Goal: Task Accomplishment & Management: Complete application form

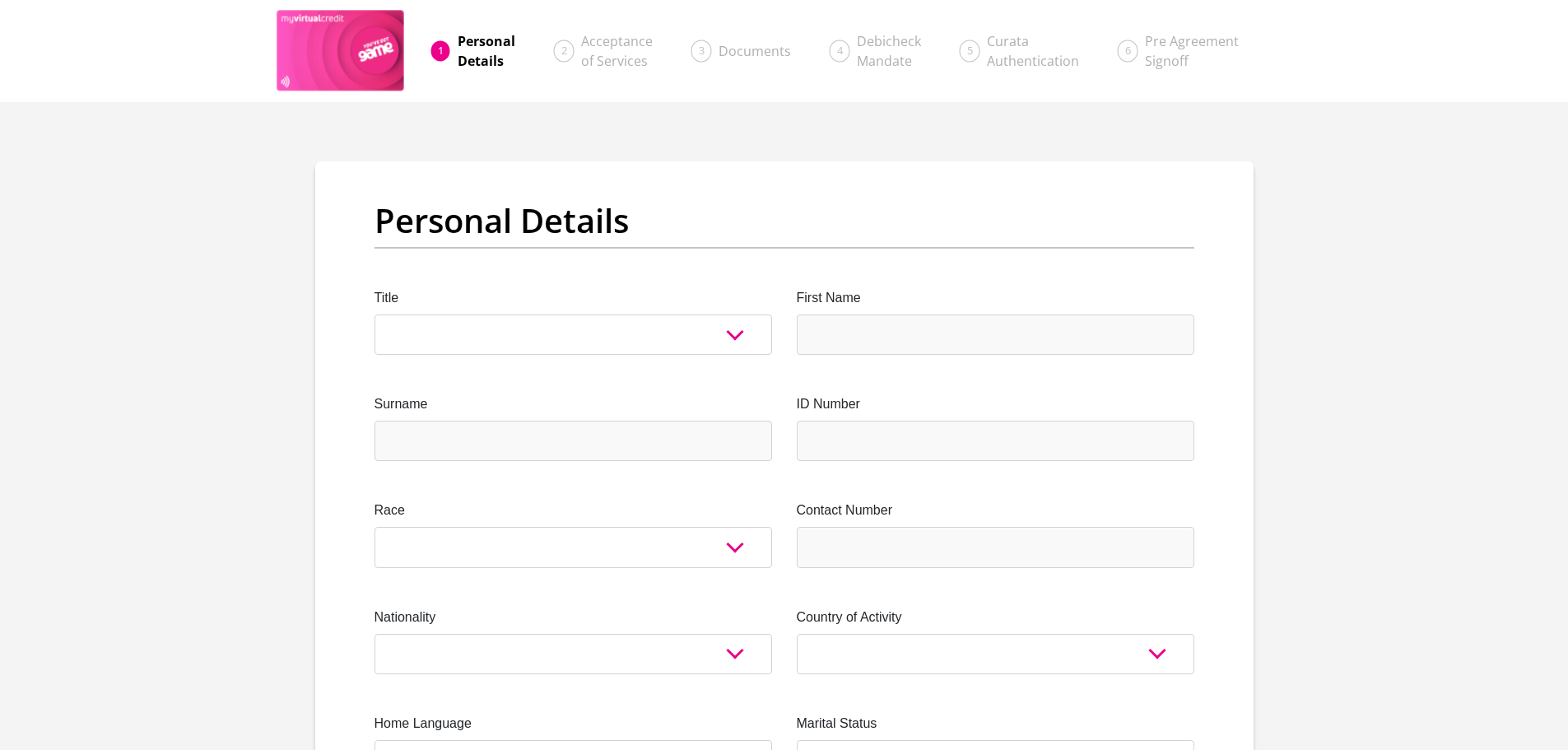
click at [475, 337] on select "Mr Ms Mrs Dr Other" at bounding box center [573, 335] width 397 height 40
select select "Mr"
click at [375, 315] on select "Mr Ms Mrs Dr Other" at bounding box center [573, 335] width 397 height 40
click at [868, 315] on input "First Name" at bounding box center [995, 335] width 397 height 40
type input "[PERSON_NAME]"
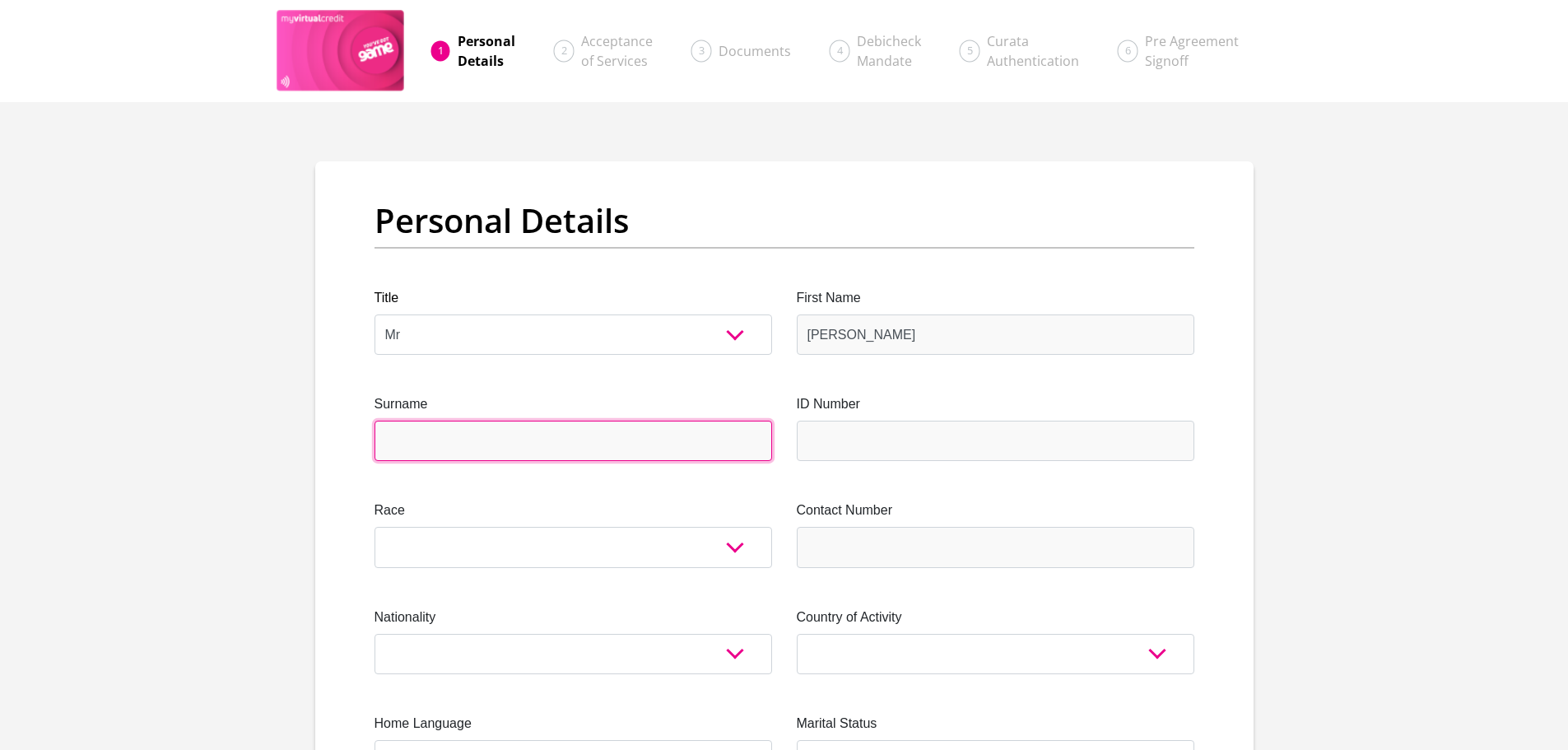
type input "[PERSON_NAME]"
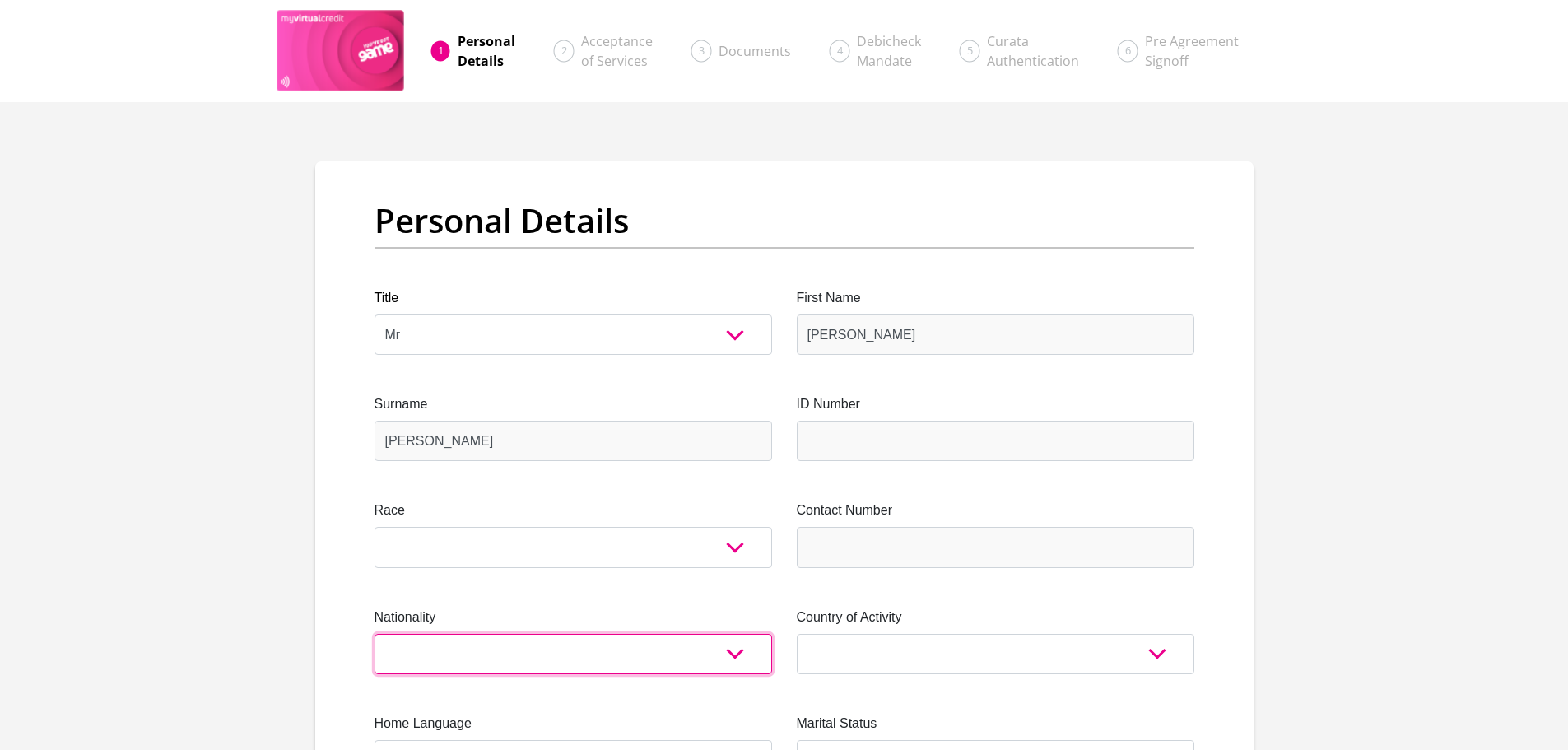
select select "ZAF"
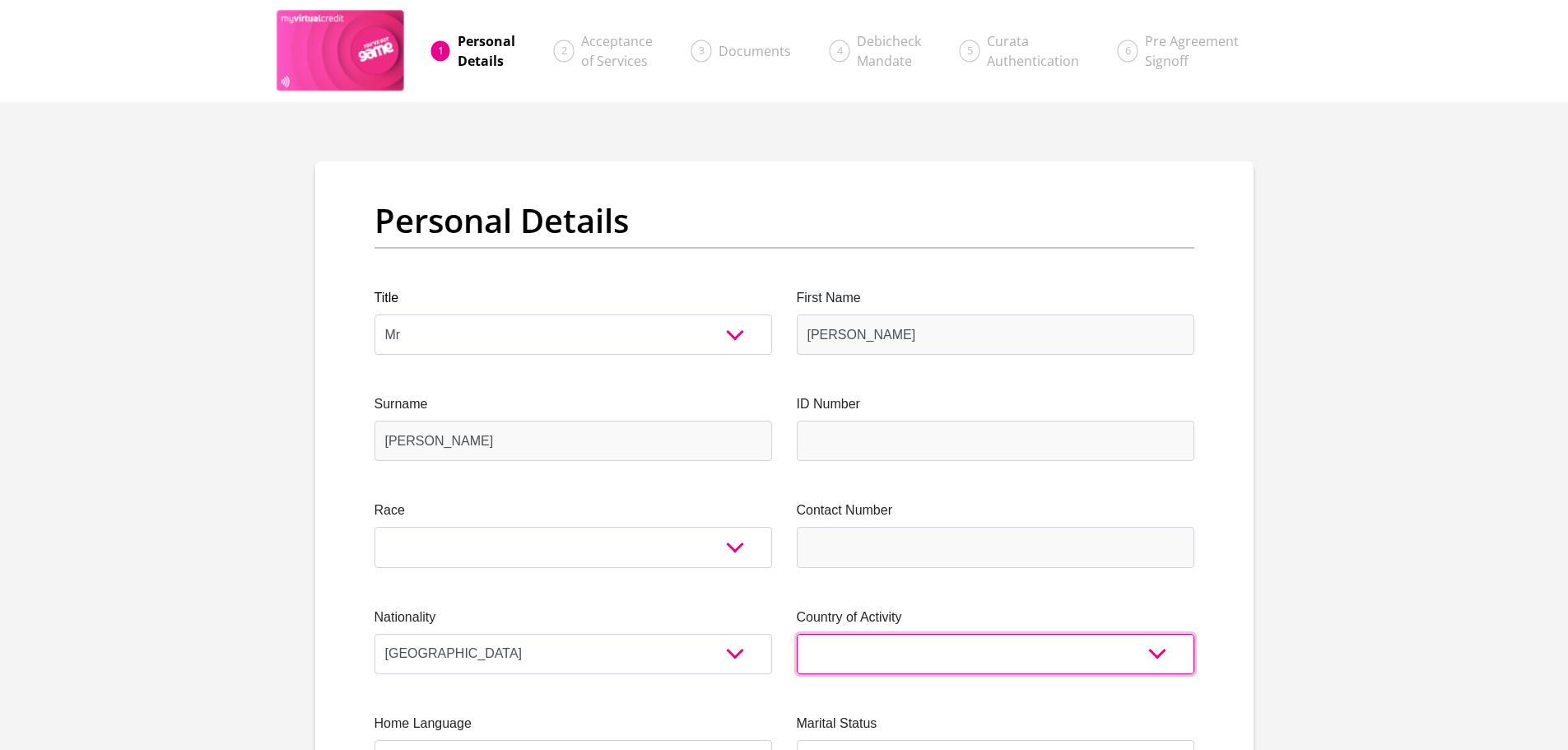
select select "ZAF"
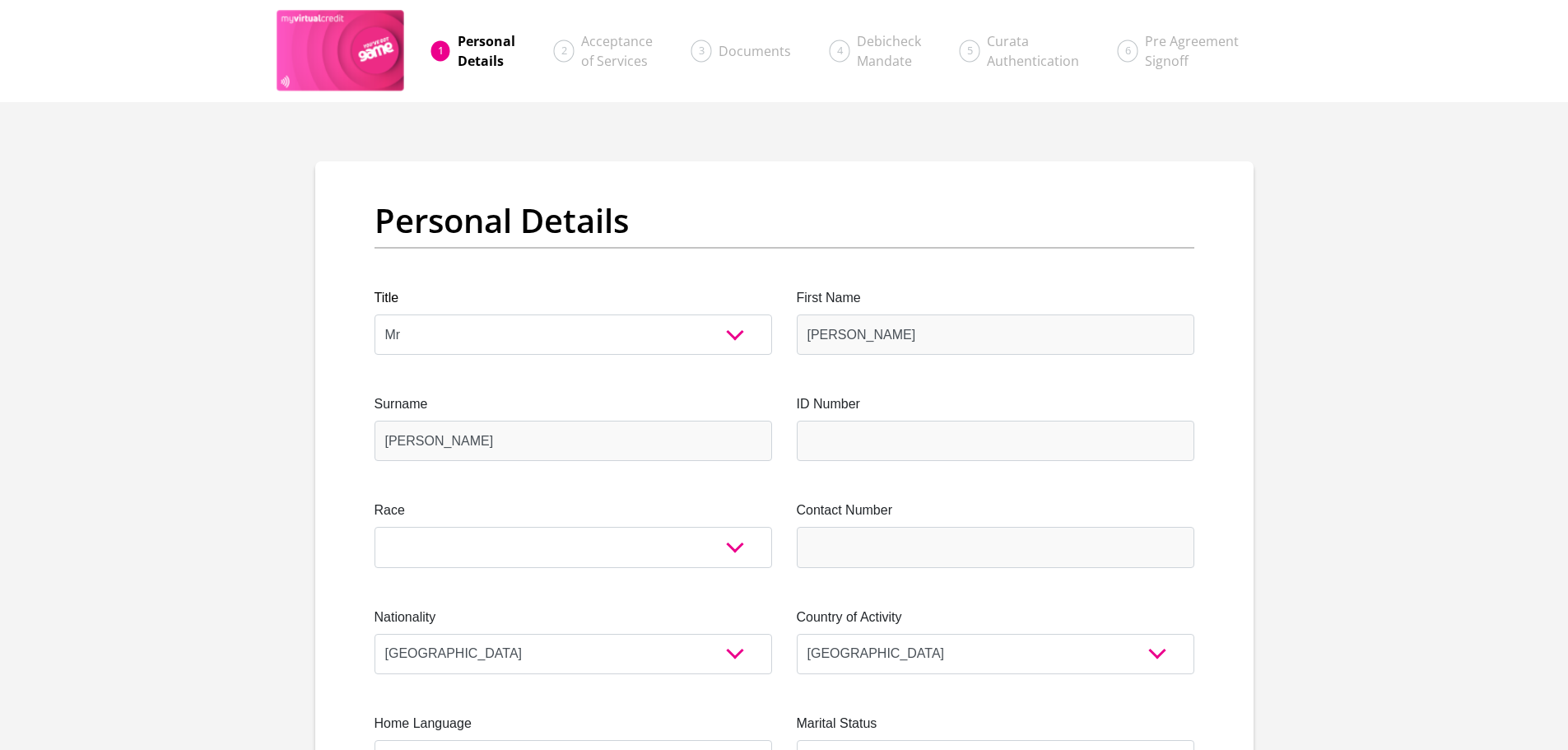
type input "Hans Merensky Nature Reserve"
type input "Letsitele"
type input "0885"
click at [856, 441] on input "ID Number" at bounding box center [995, 441] width 397 height 40
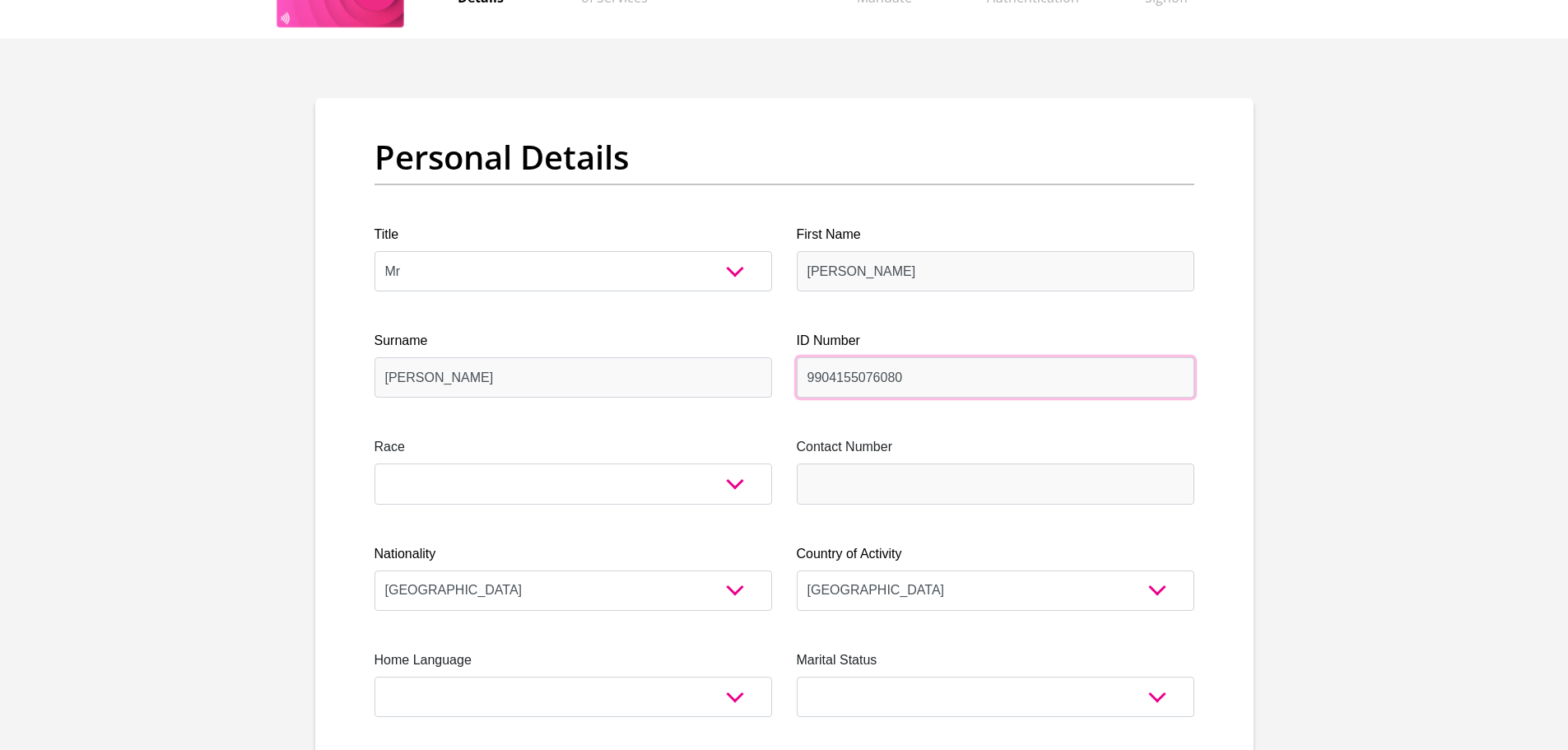
scroll to position [164, 0]
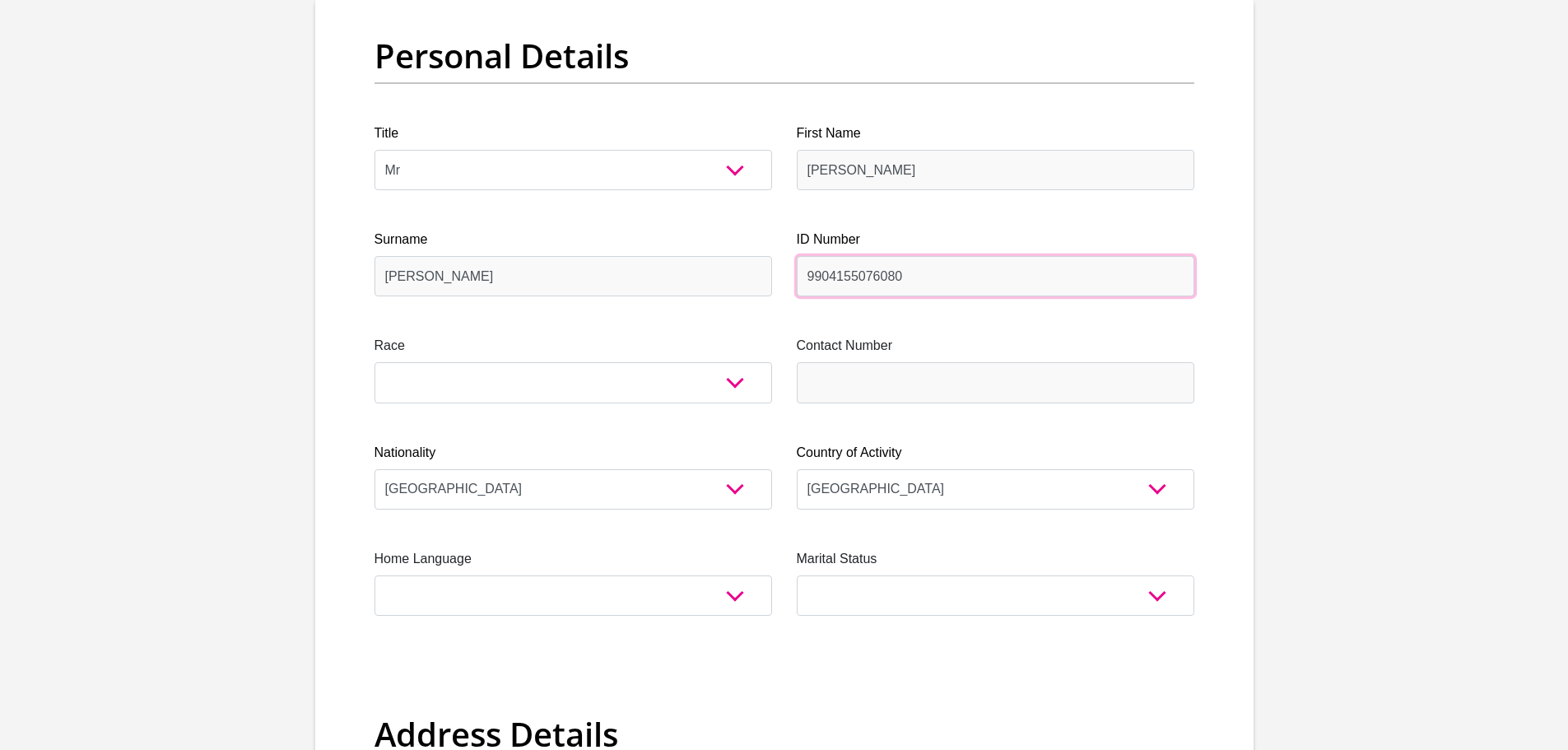
type input "9904155076080"
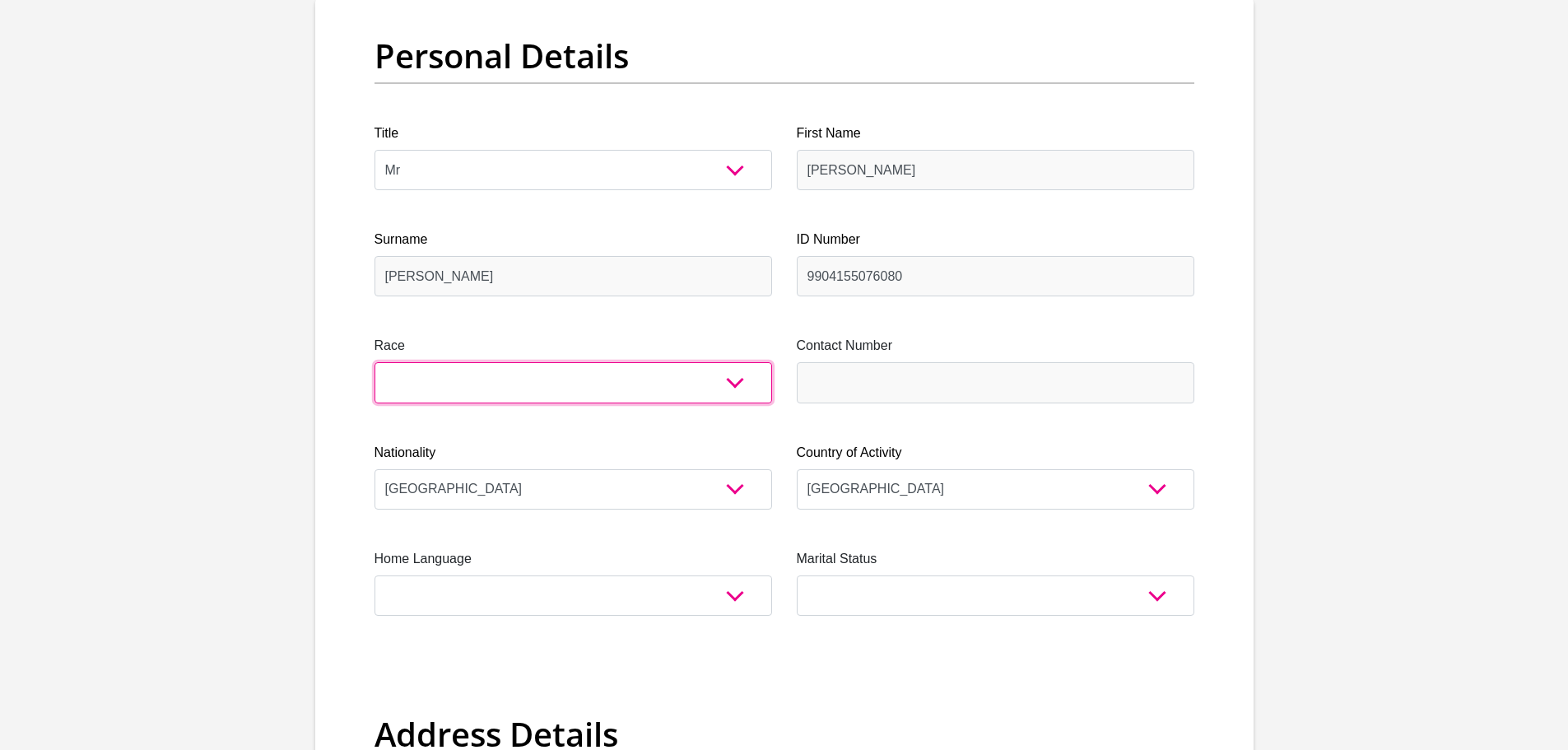
click at [441, 394] on select "Black Coloured Indian White Other" at bounding box center [573, 382] width 397 height 40
select select "4"
click at [375, 362] on select "Black Coloured Indian White Other" at bounding box center [573, 382] width 397 height 40
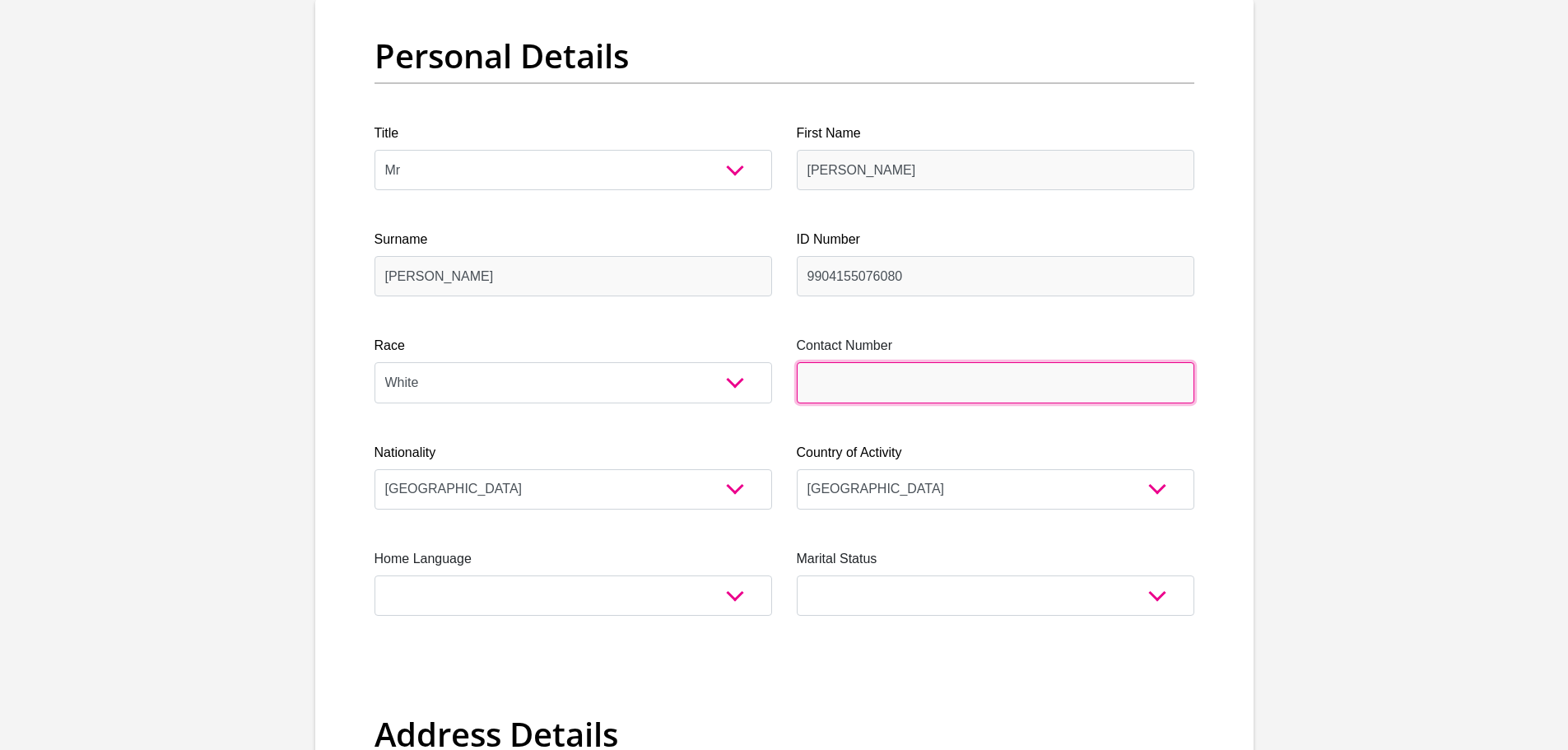
click at [898, 371] on input "Contact Number" at bounding box center [995, 382] width 397 height 40
type input "0828140708"
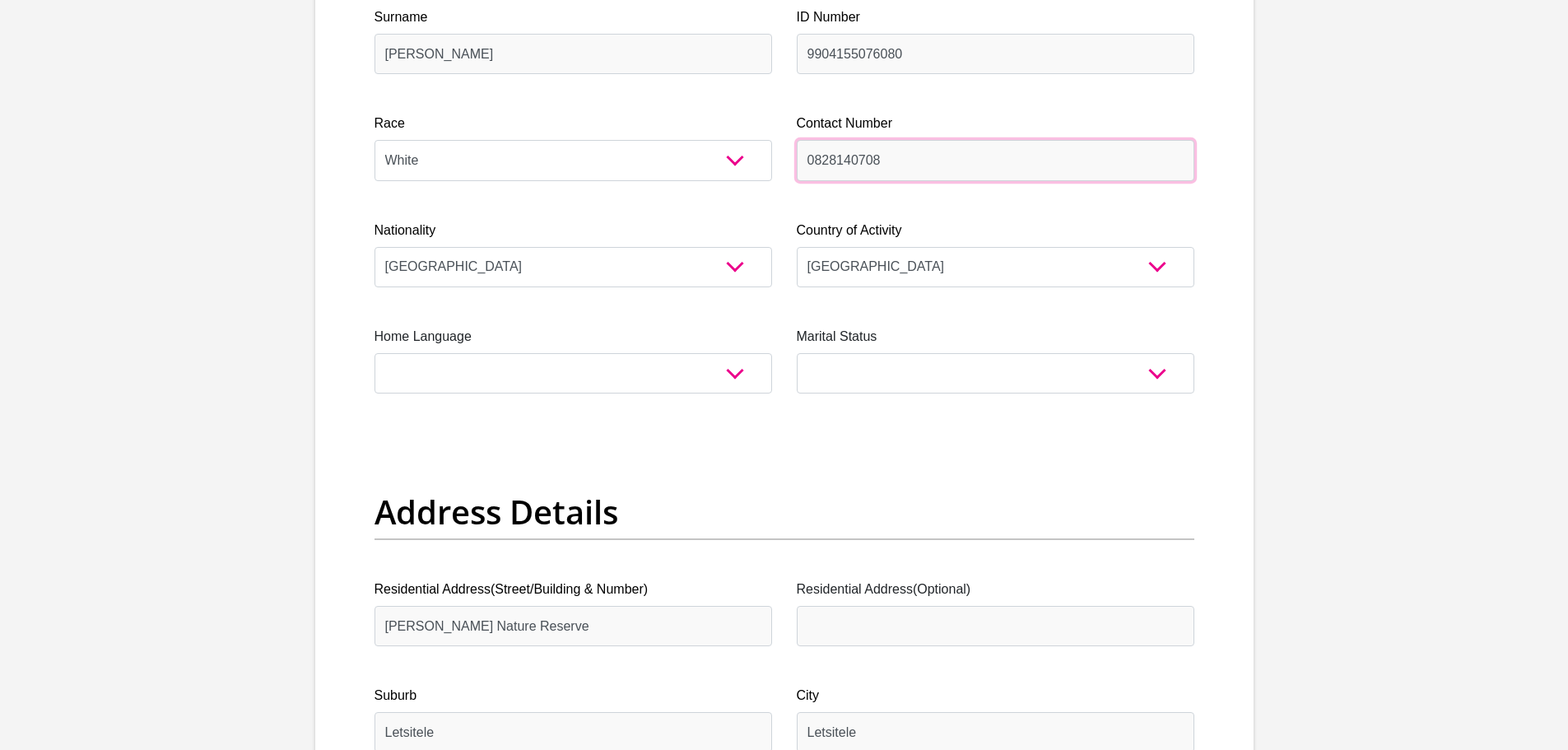
scroll to position [411, 0]
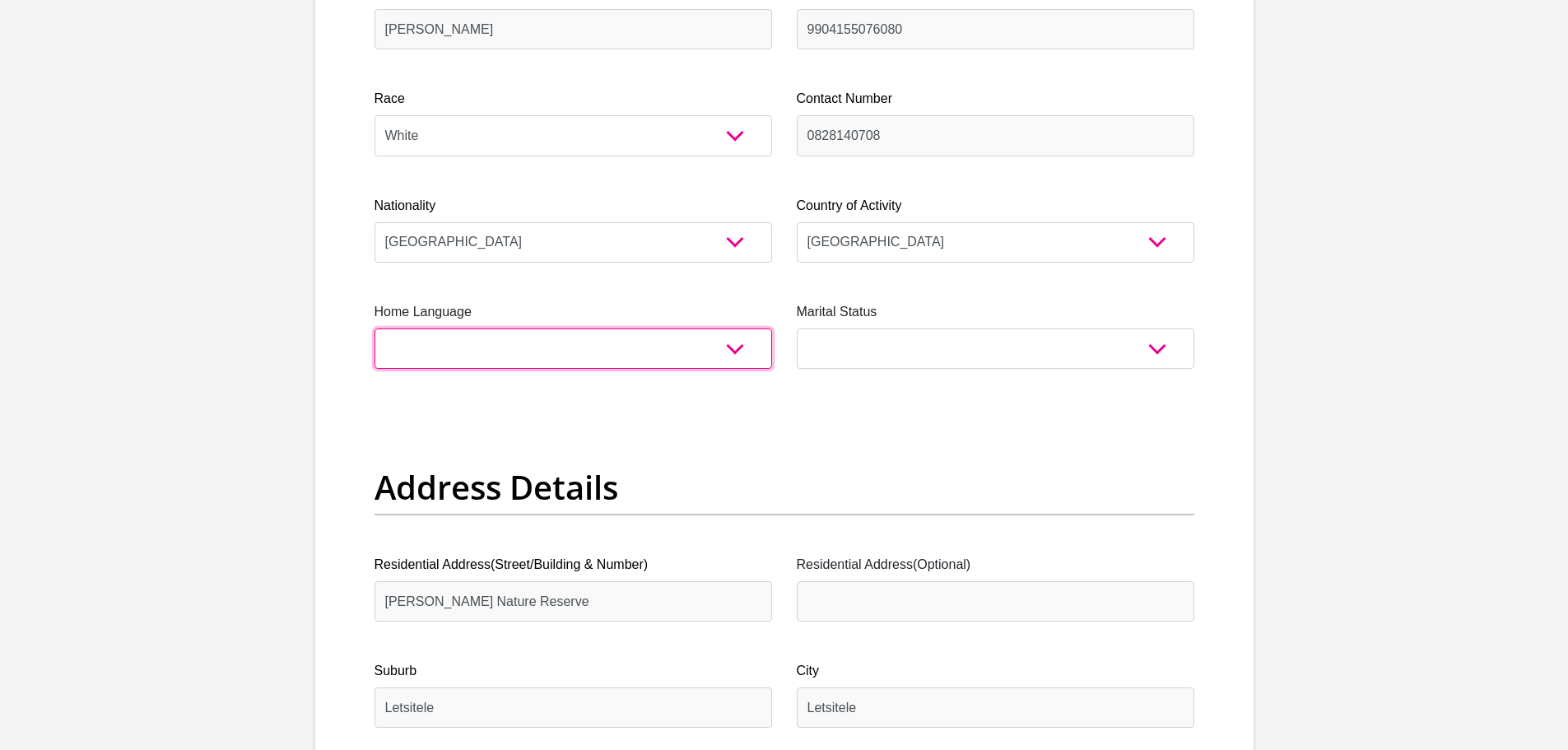
click at [430, 338] on select "Afrikaans English Sepedi South Ndebele Southern Sotho Swati Tsonga Tswana Venda…" at bounding box center [573, 349] width 397 height 40
select select "afr"
click at [375, 329] on select "Afrikaans English Sepedi South Ndebele Southern Sotho Swati Tsonga Tswana Venda…" at bounding box center [573, 349] width 397 height 40
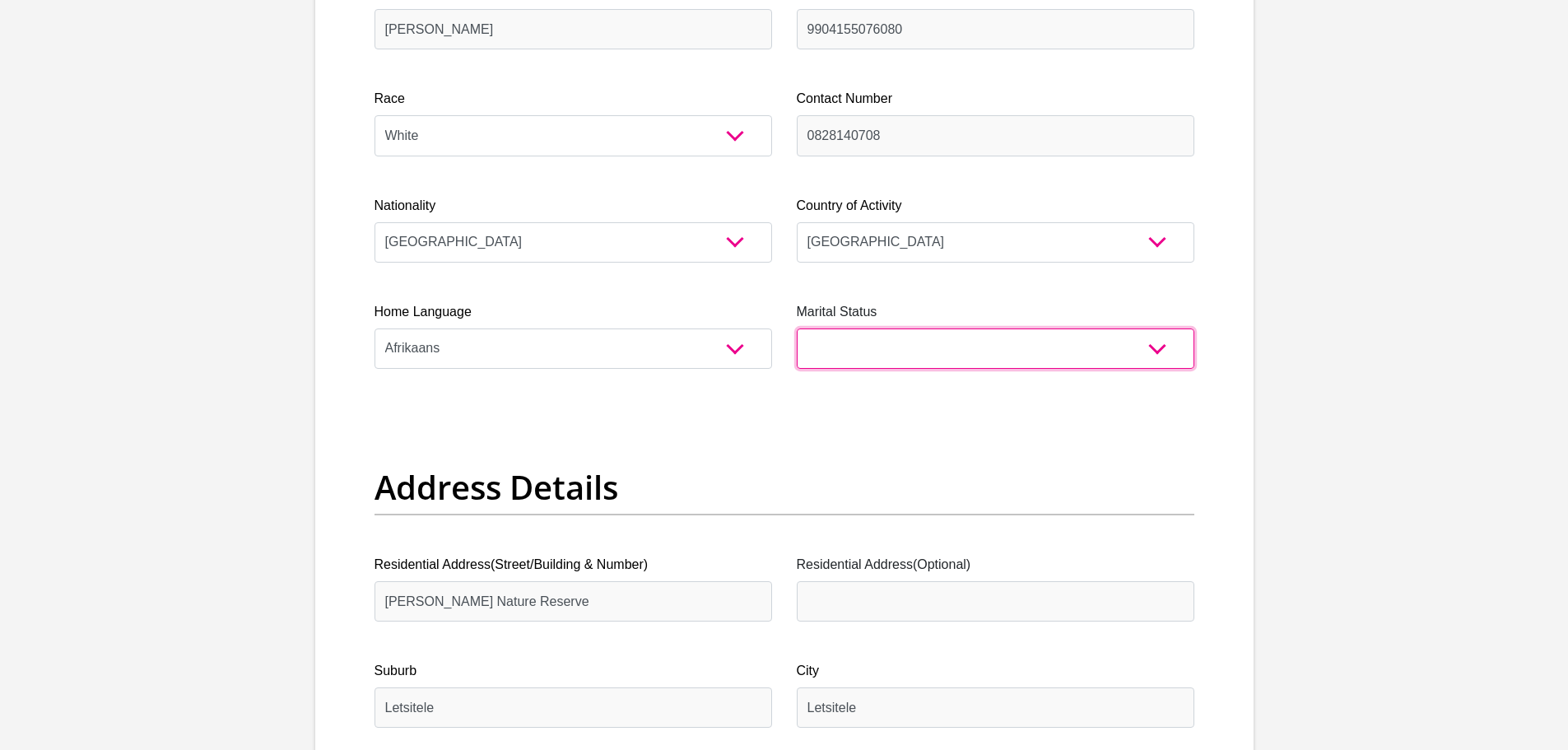
drag, startPoint x: 914, startPoint y: 334, endPoint x: 914, endPoint y: 345, distance: 11.0
click at [914, 334] on select "Married ANC Single Divorced Widowed Married COP or Customary Law" at bounding box center [995, 349] width 397 height 40
select select "2"
click at [797, 329] on select "Married ANC Single Divorced Widowed Married COP or Customary Law" at bounding box center [995, 349] width 397 height 40
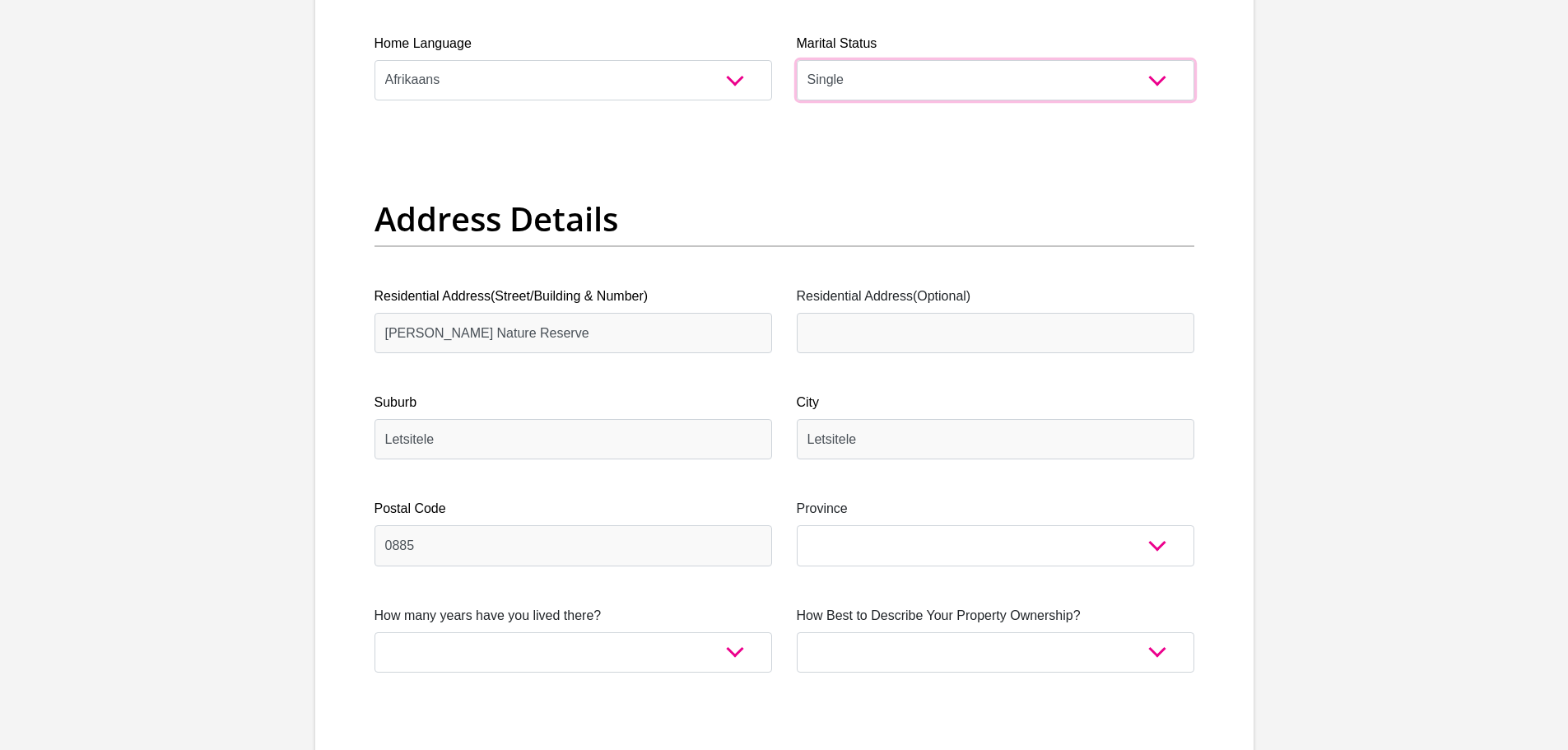
scroll to position [741, 0]
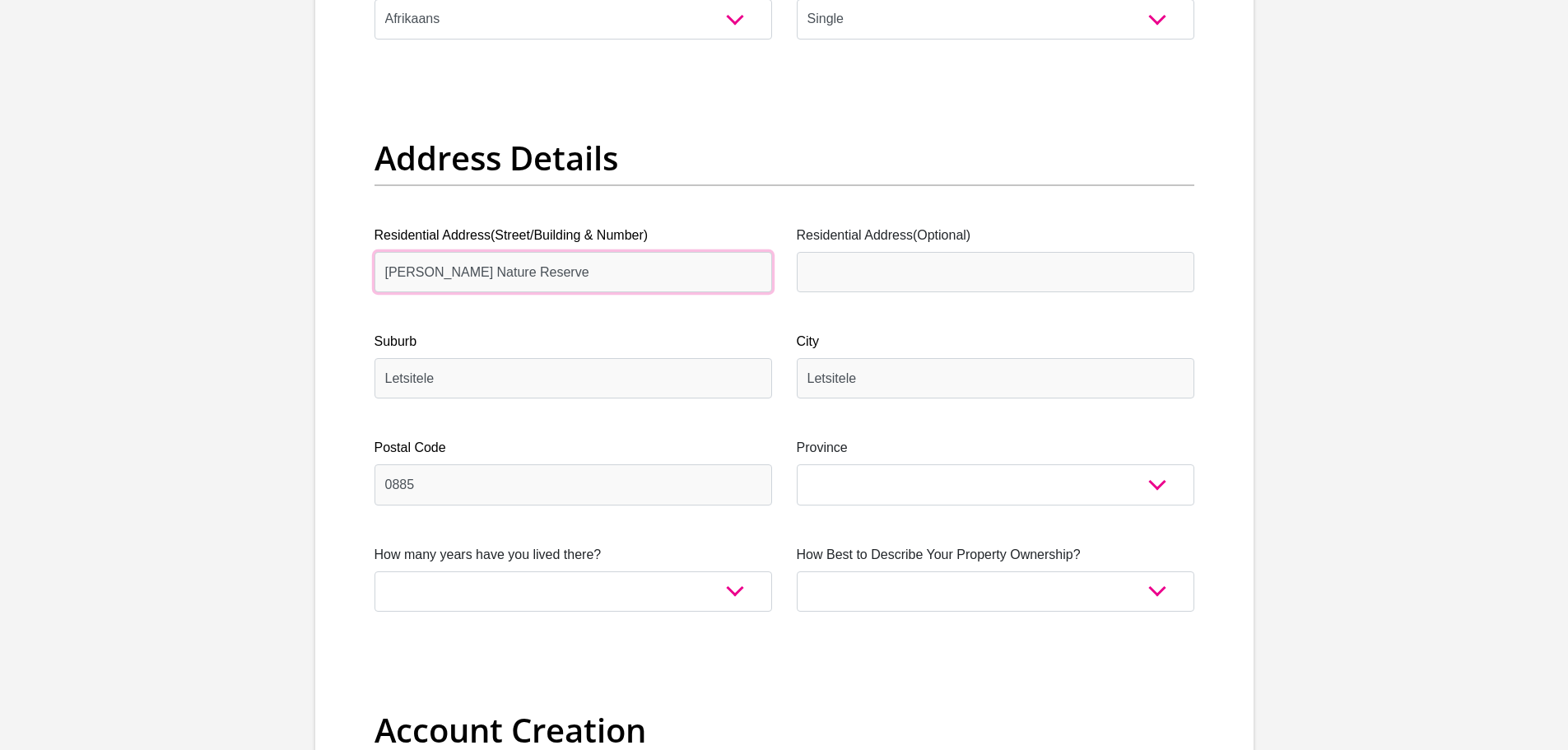
drag, startPoint x: 599, startPoint y: 272, endPoint x: 310, endPoint y: 274, distance: 289.0
click at [619, 276] on input "Hans Merensky Nature Reserve" at bounding box center [573, 272] width 397 height 40
drag, startPoint x: 543, startPoint y: 279, endPoint x: 358, endPoint y: 277, distance: 185.0
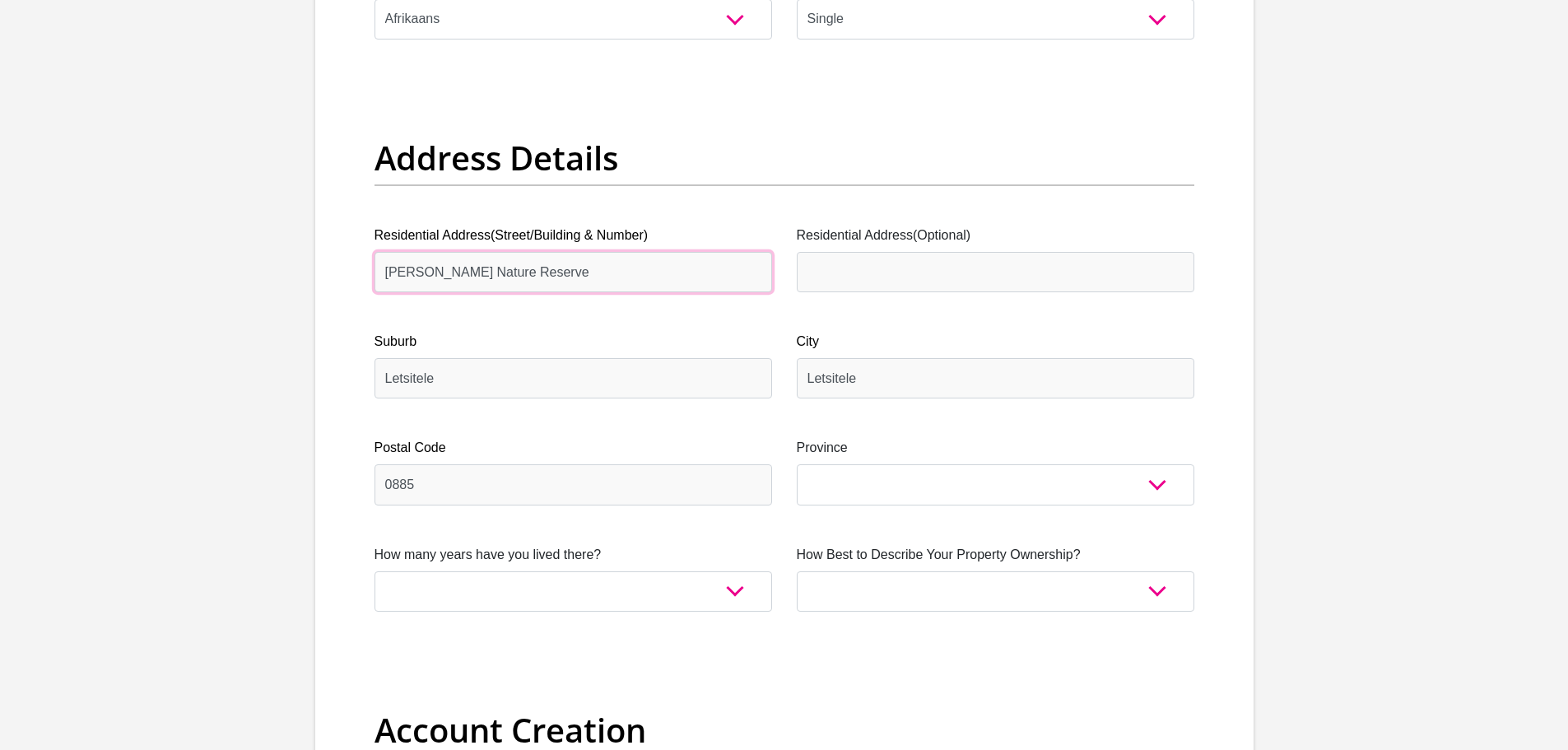
drag, startPoint x: 594, startPoint y: 267, endPoint x: 330, endPoint y: 274, distance: 264.1
type input "ATKV Eiland Spa"
drag, startPoint x: 512, startPoint y: 394, endPoint x: 329, endPoint y: 385, distance: 183.2
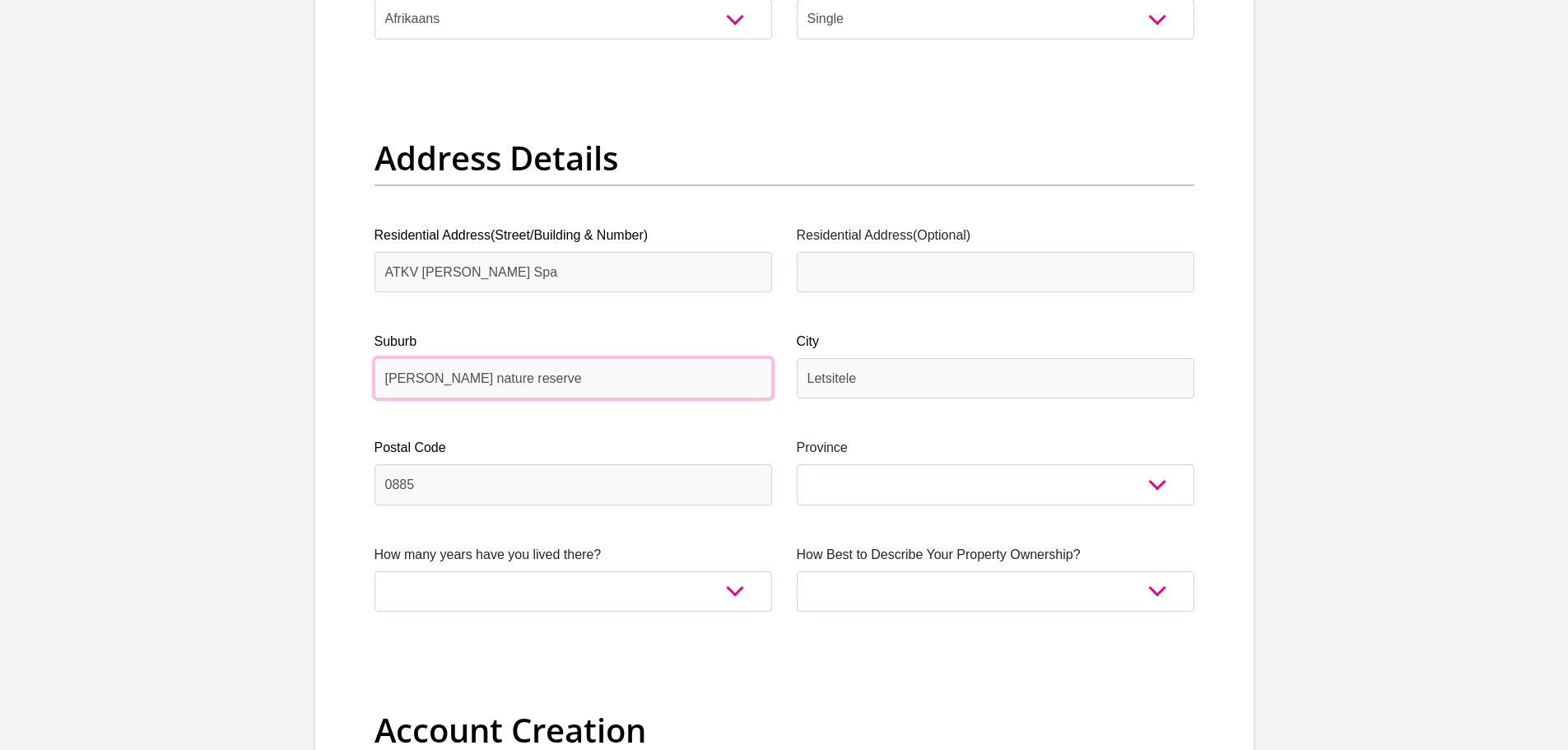
type input "Hans Merensky nature reserve"
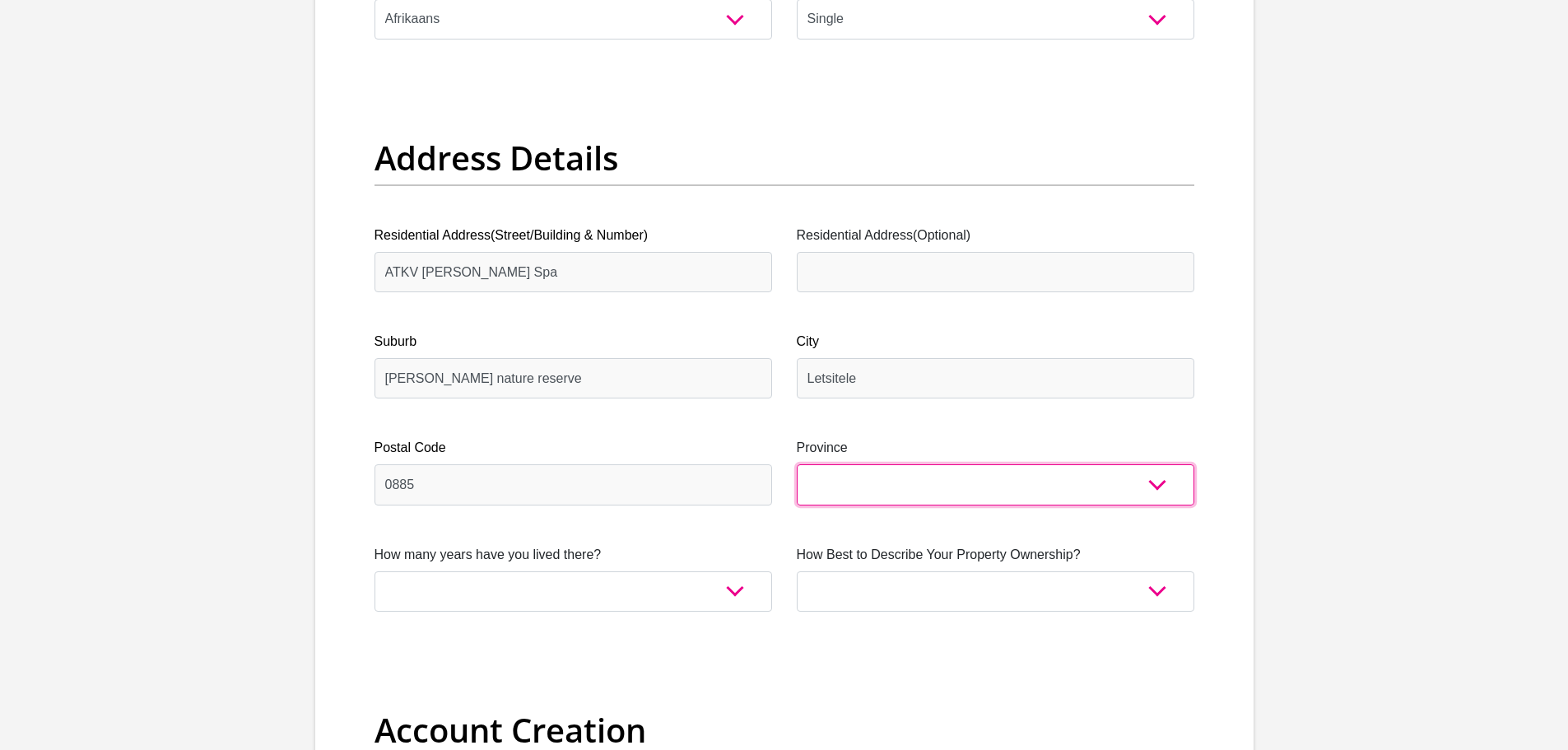
click at [855, 488] on select "Eastern Cape Free State Gauteng KwaZulu-Natal Limpopo Mpumalanga Northern Cape …" at bounding box center [995, 484] width 397 height 40
select select "Limpopo"
click at [797, 464] on select "Eastern Cape Free State Gauteng KwaZulu-Natal Limpopo Mpumalanga Northern Cape …" at bounding box center [995, 484] width 397 height 40
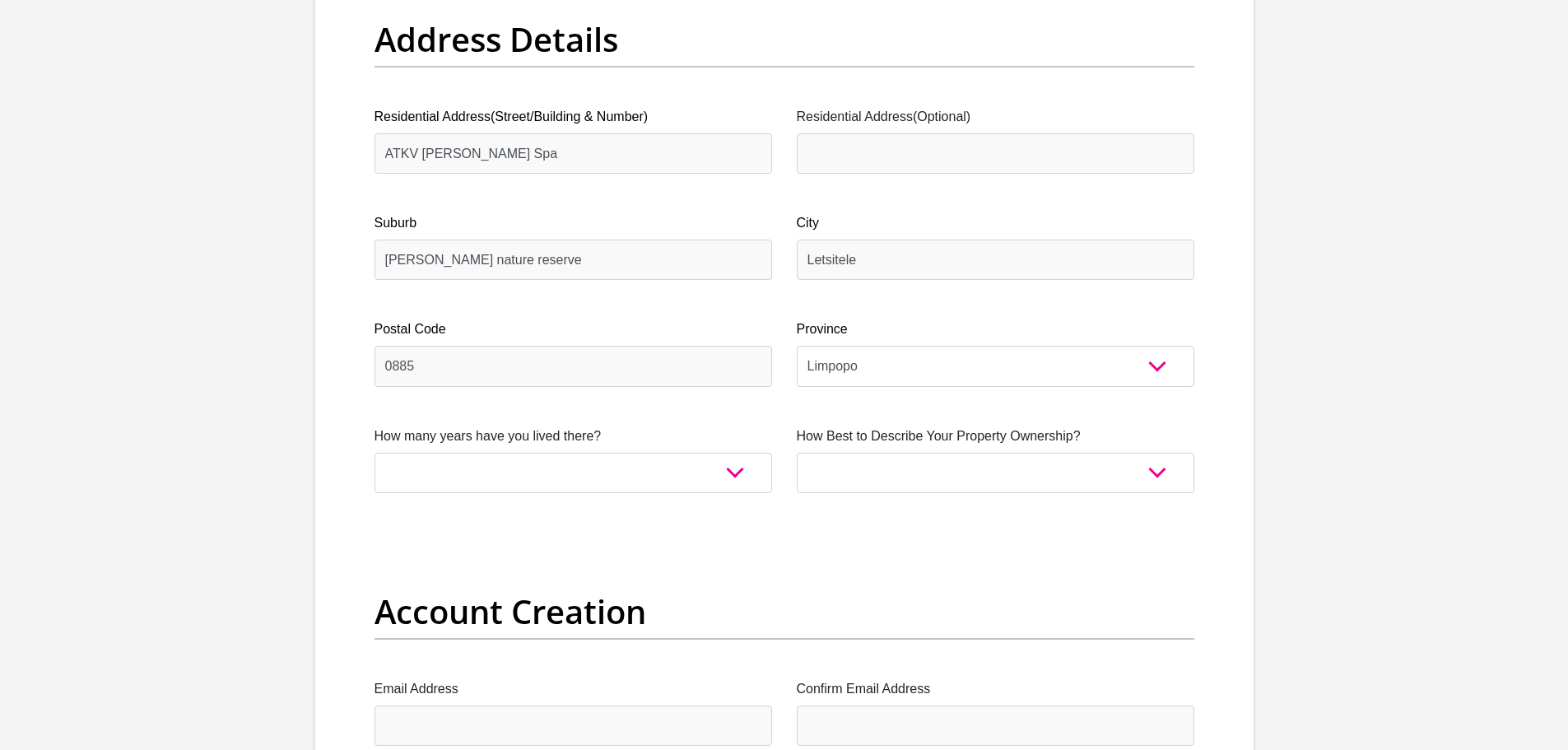
scroll to position [906, 0]
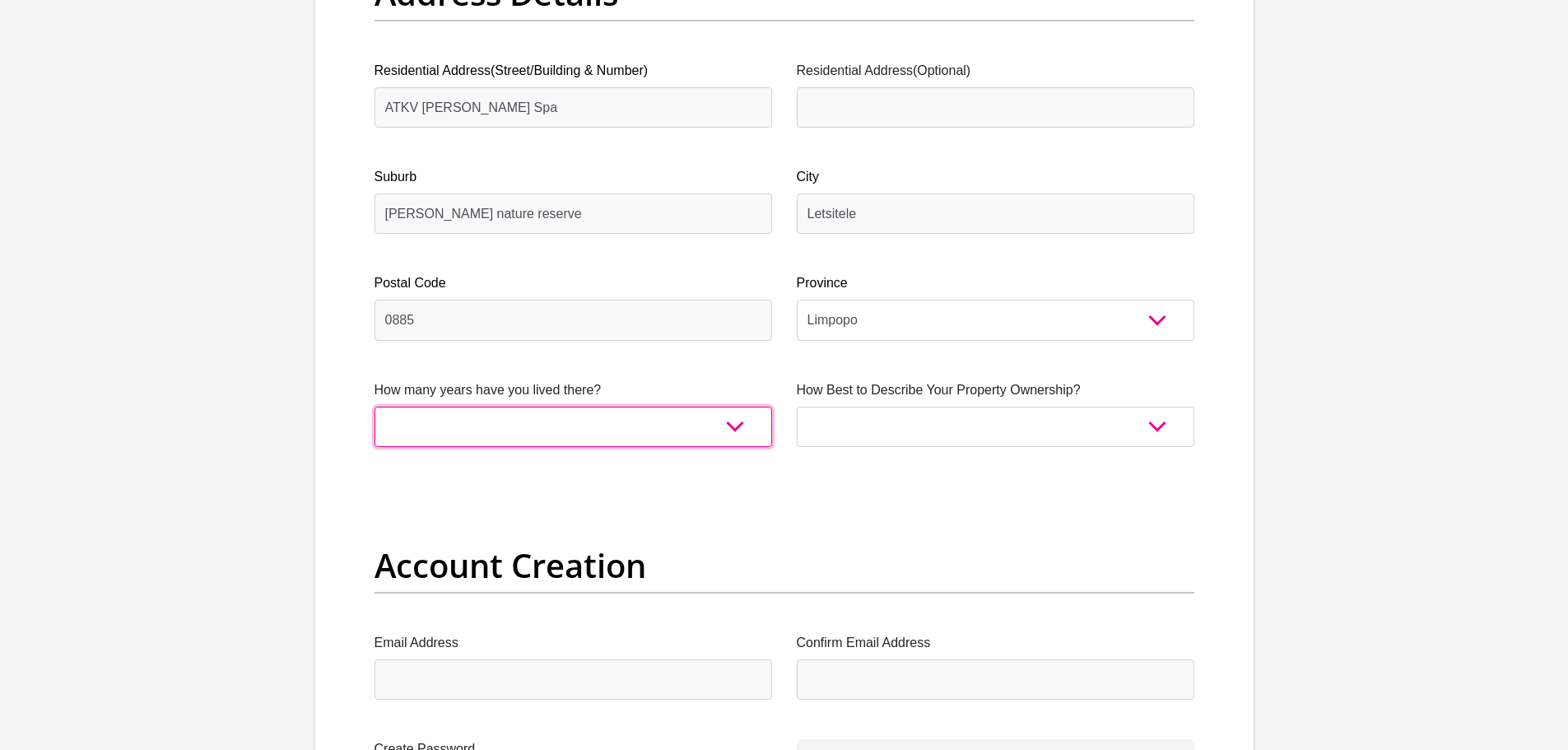
click at [594, 431] on select "less than 1 year 1-3 years 3-5 years 5+ years" at bounding box center [573, 426] width 397 height 40
select select "5"
click at [375, 406] on select "less than 1 year 1-3 years 3-5 years 5+ years" at bounding box center [573, 426] width 397 height 40
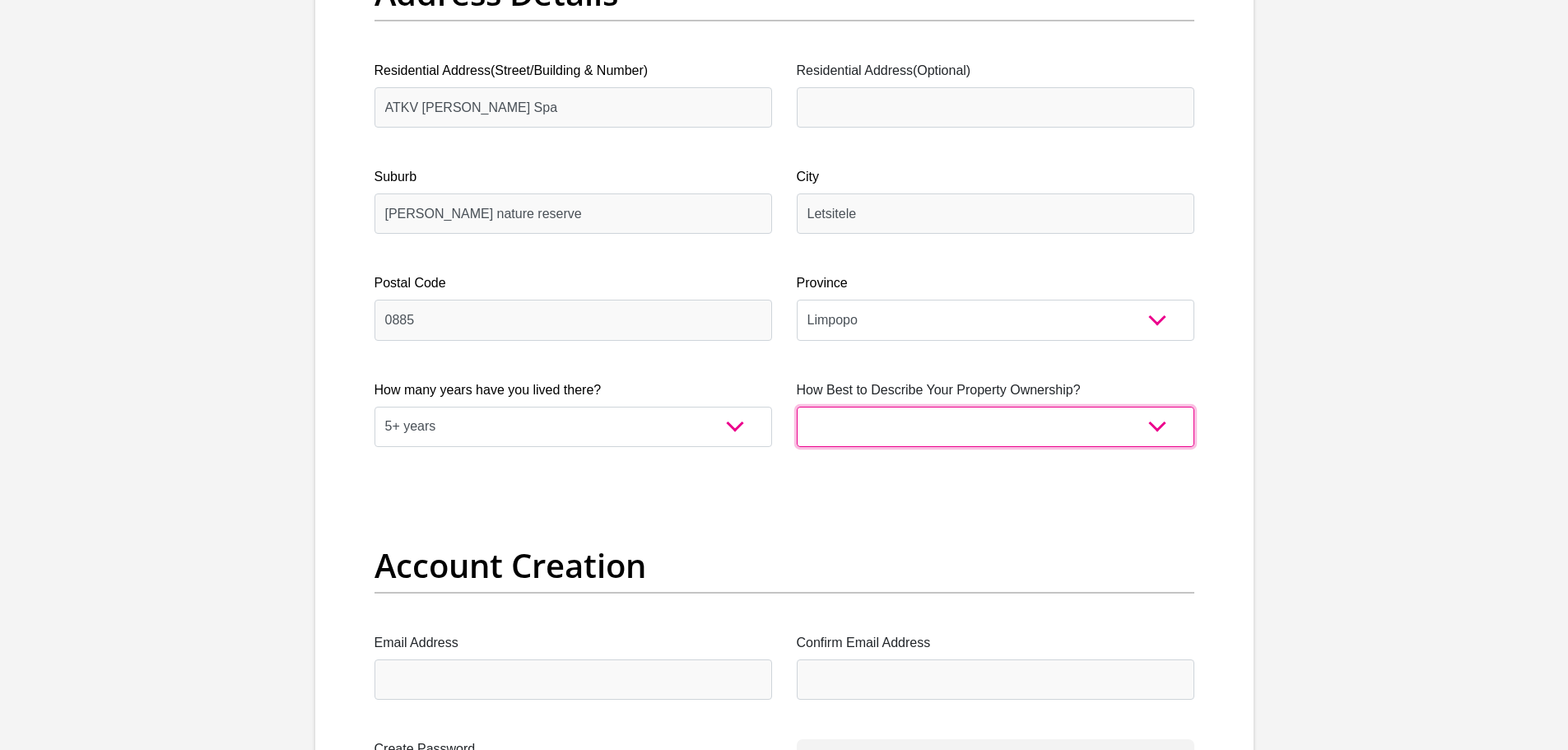
click at [923, 433] on select "Owned Rented Family Owned Company Dwelling" at bounding box center [995, 426] width 397 height 40
select select "Company Dwelling"
click at [797, 406] on select "Owned Rented Family Owned Company Dwelling" at bounding box center [995, 426] width 397 height 40
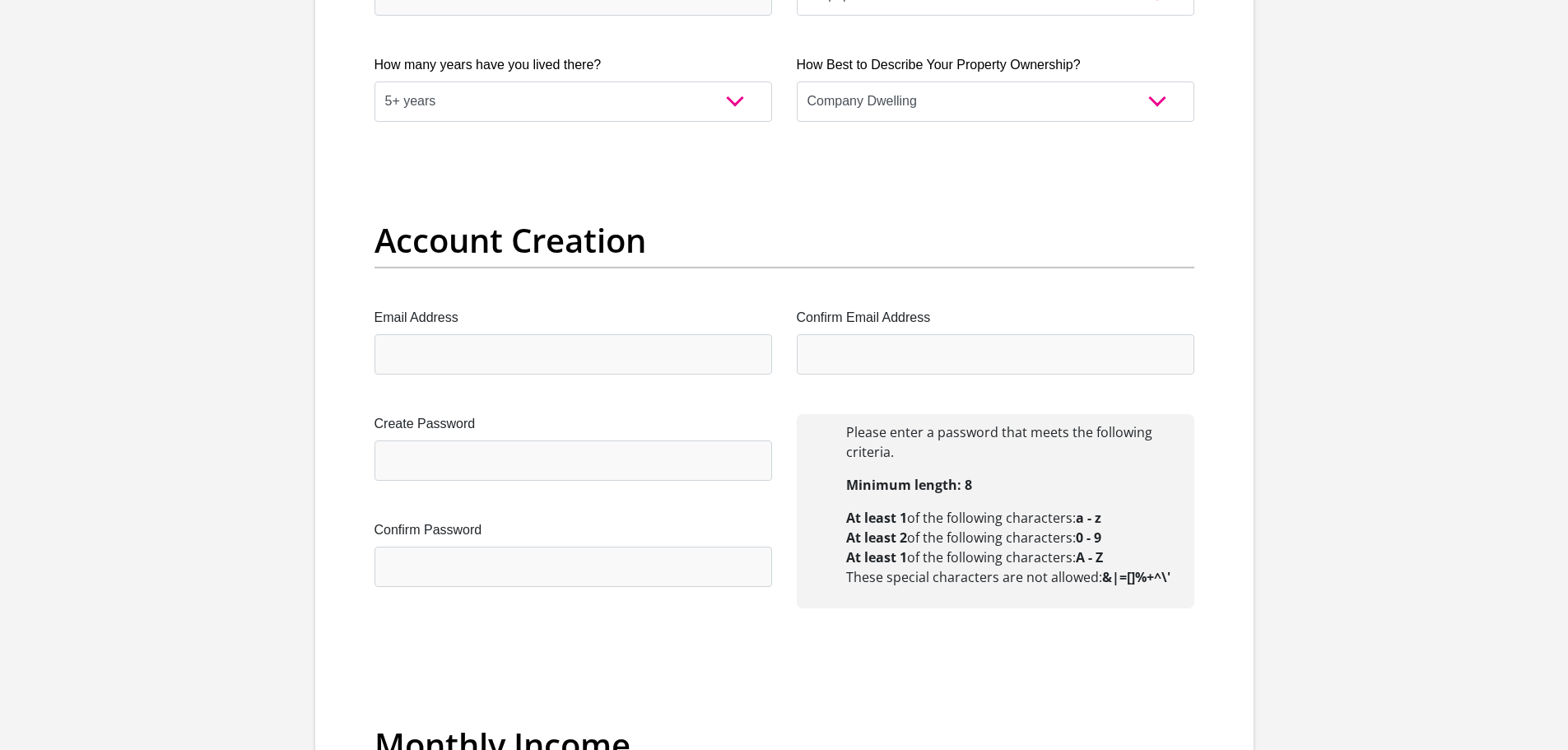
scroll to position [1234, 0]
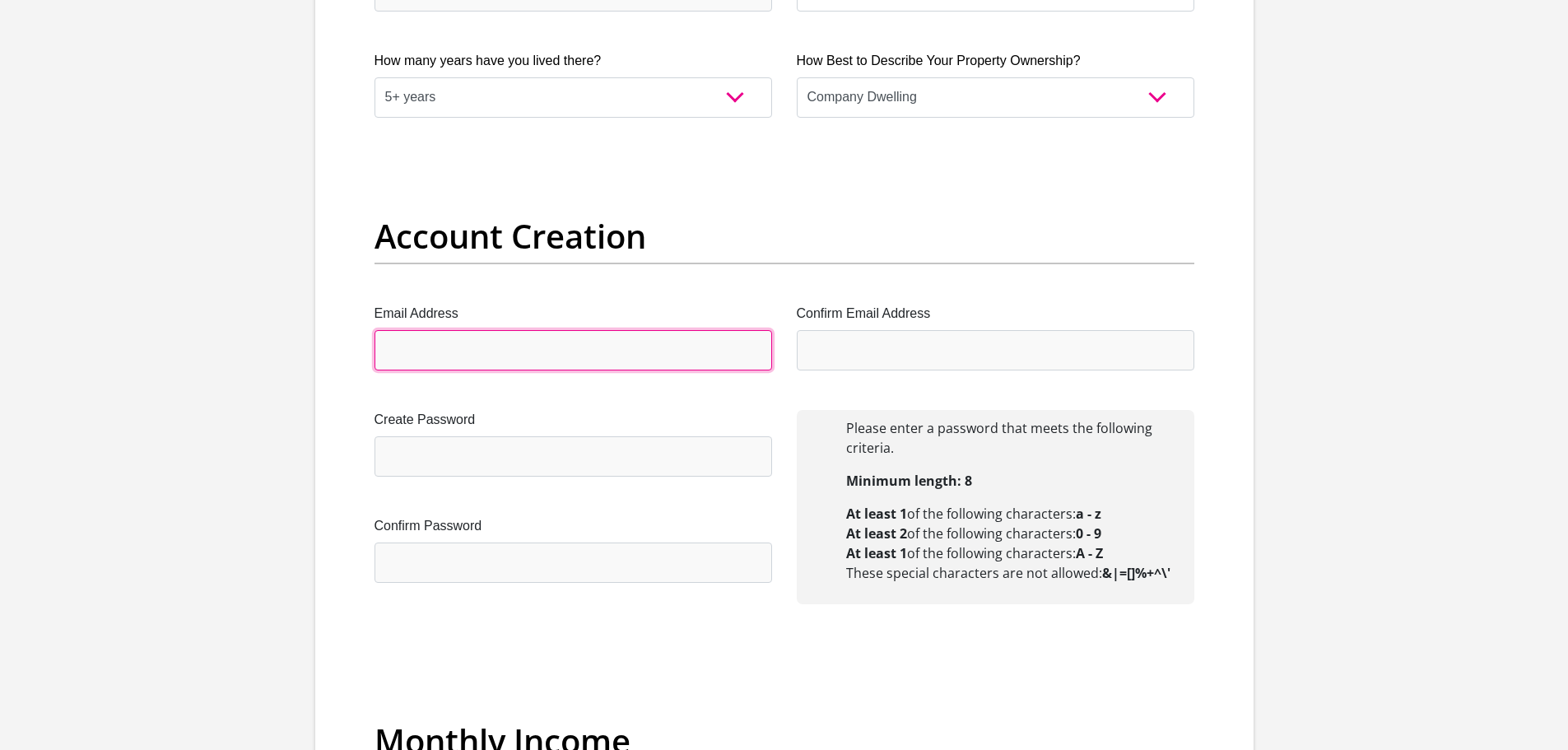
click at [552, 356] on input "Email Address" at bounding box center [573, 350] width 397 height 40
type input "matewisdiekat@icloud.com"
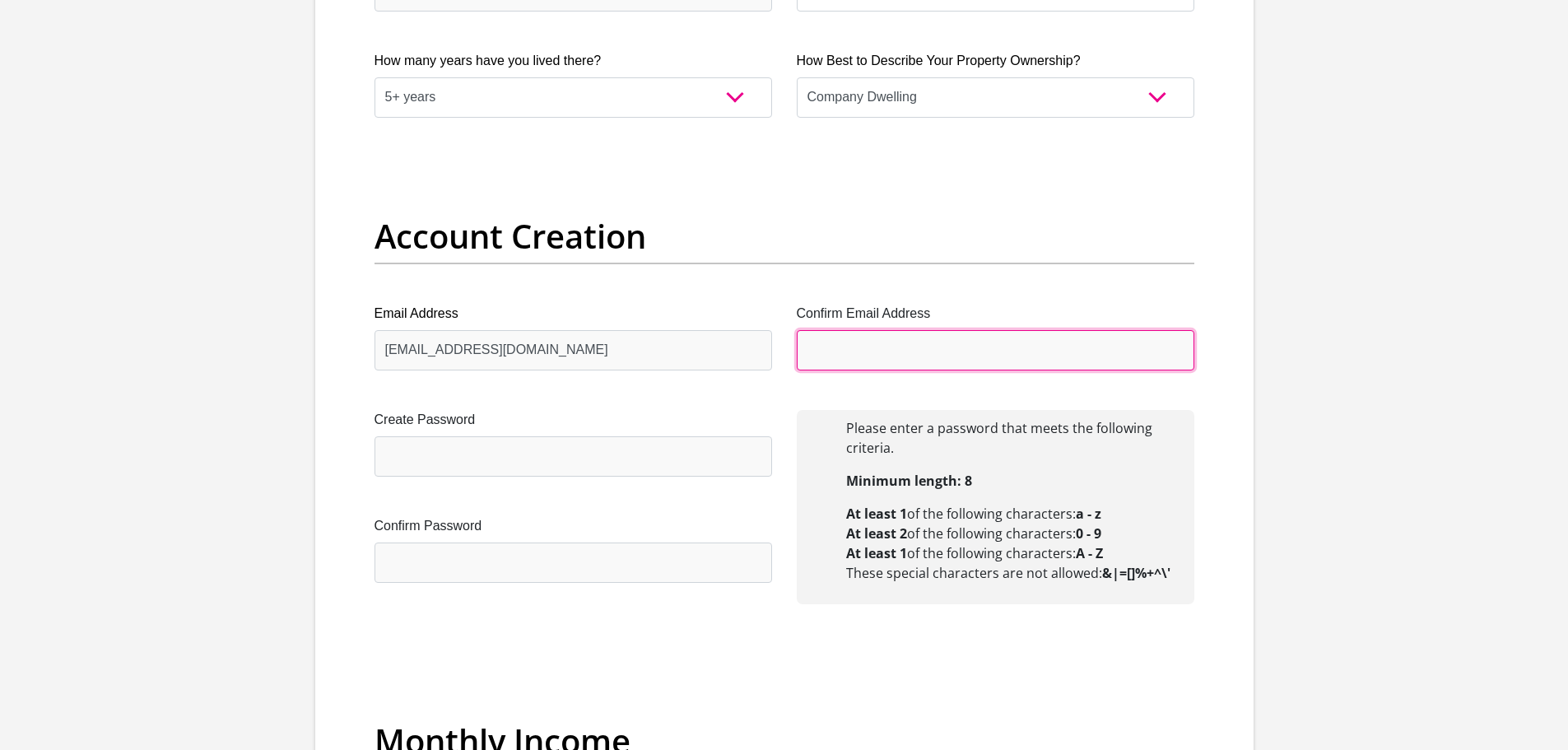
click at [939, 353] on input "Confirm Email Address" at bounding box center [995, 350] width 397 height 40
type input "matewisdiekat@icloud.com"
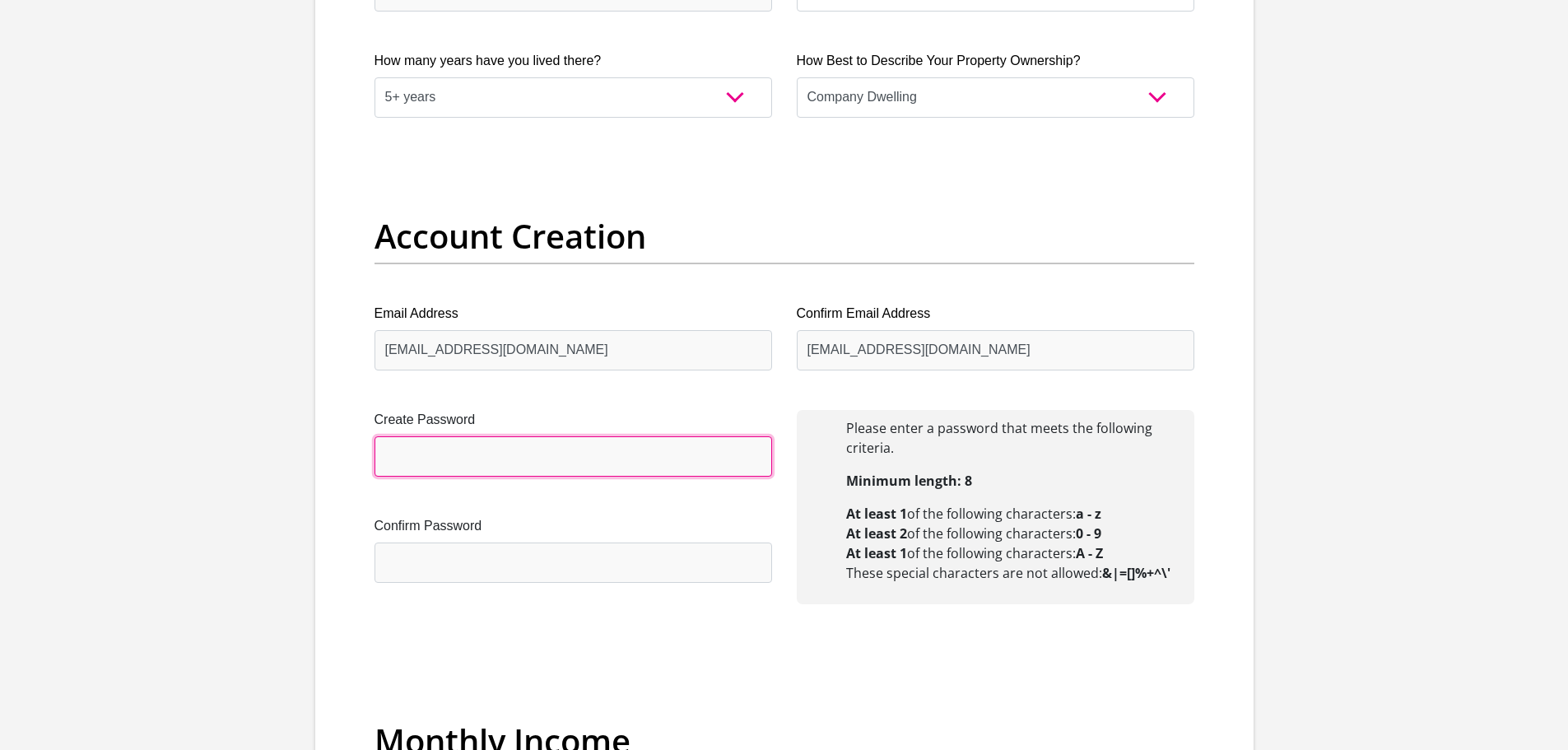
click at [475, 460] on input "Create Password" at bounding box center [573, 456] width 397 height 40
type input "Matthew990415vZyl."
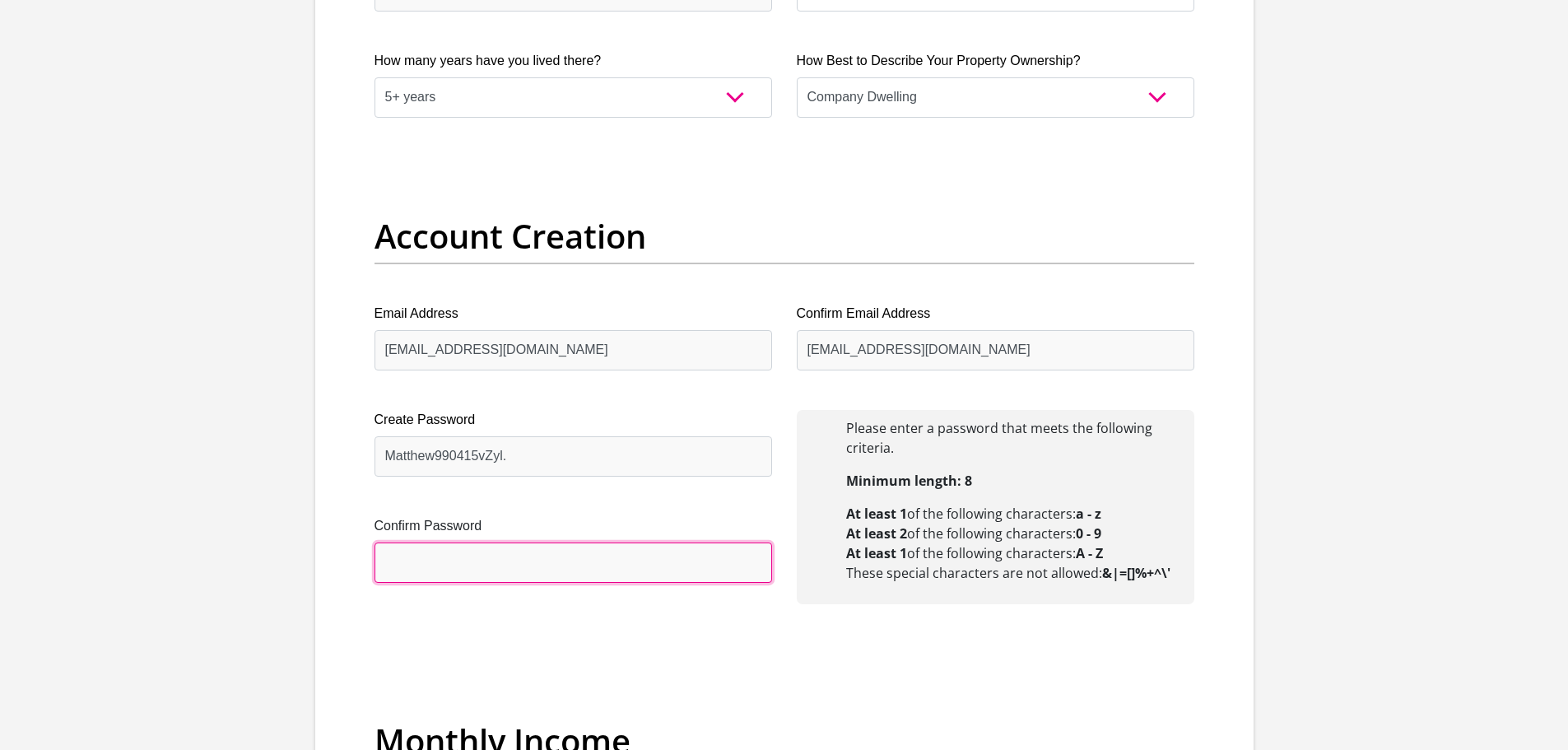
click at [468, 571] on input "Confirm Password" at bounding box center [573, 563] width 397 height 40
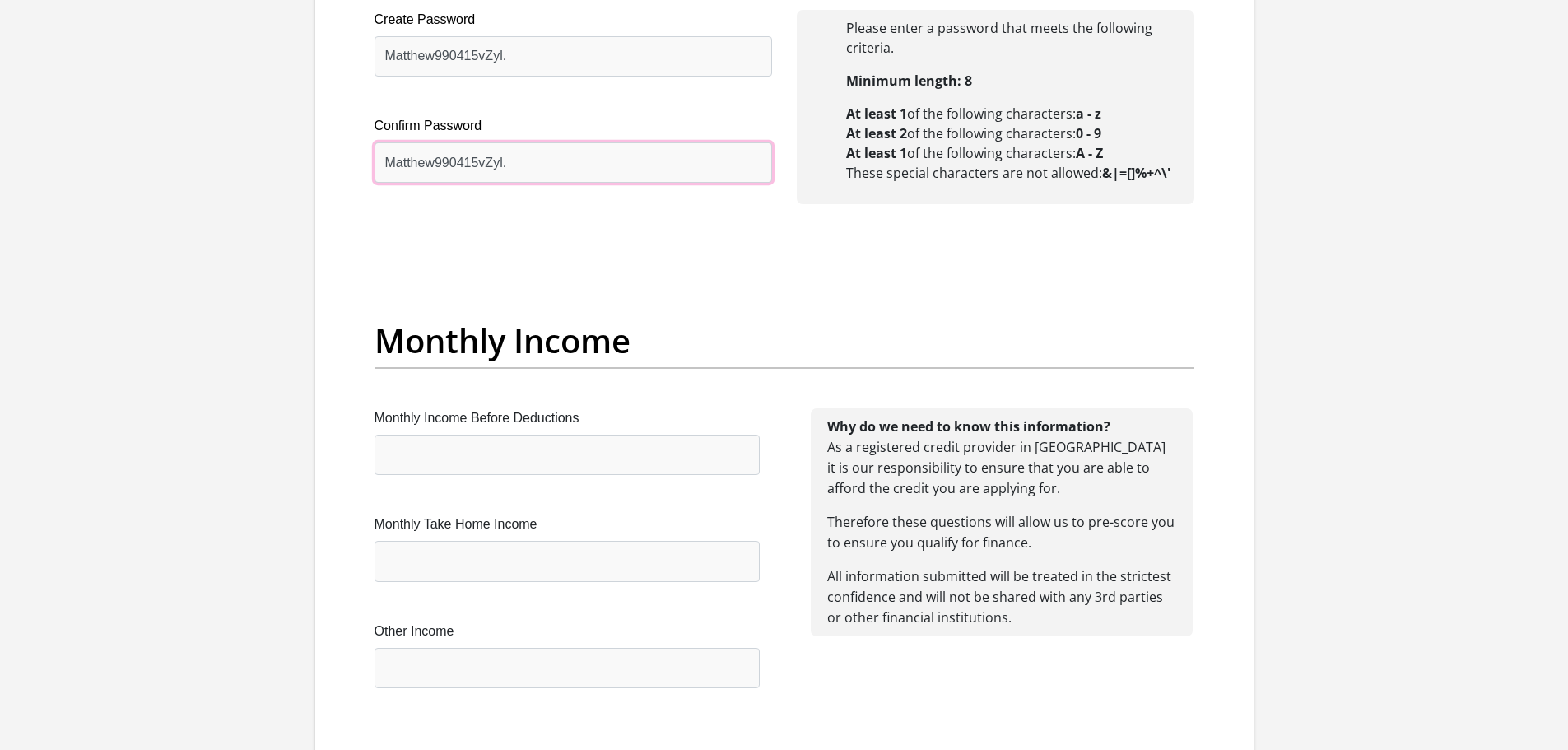
scroll to position [1646, 0]
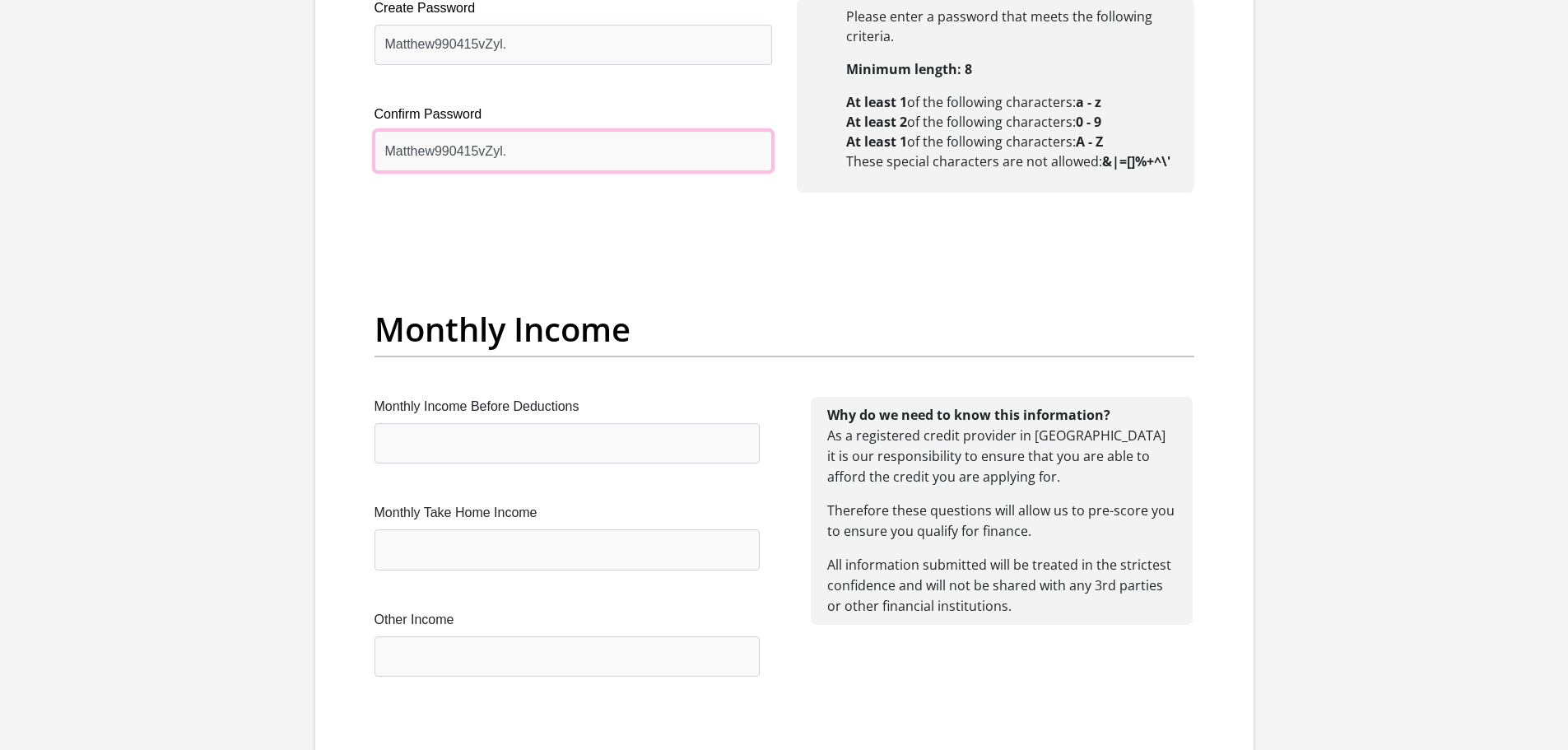
type input "Matthew990415vZyl."
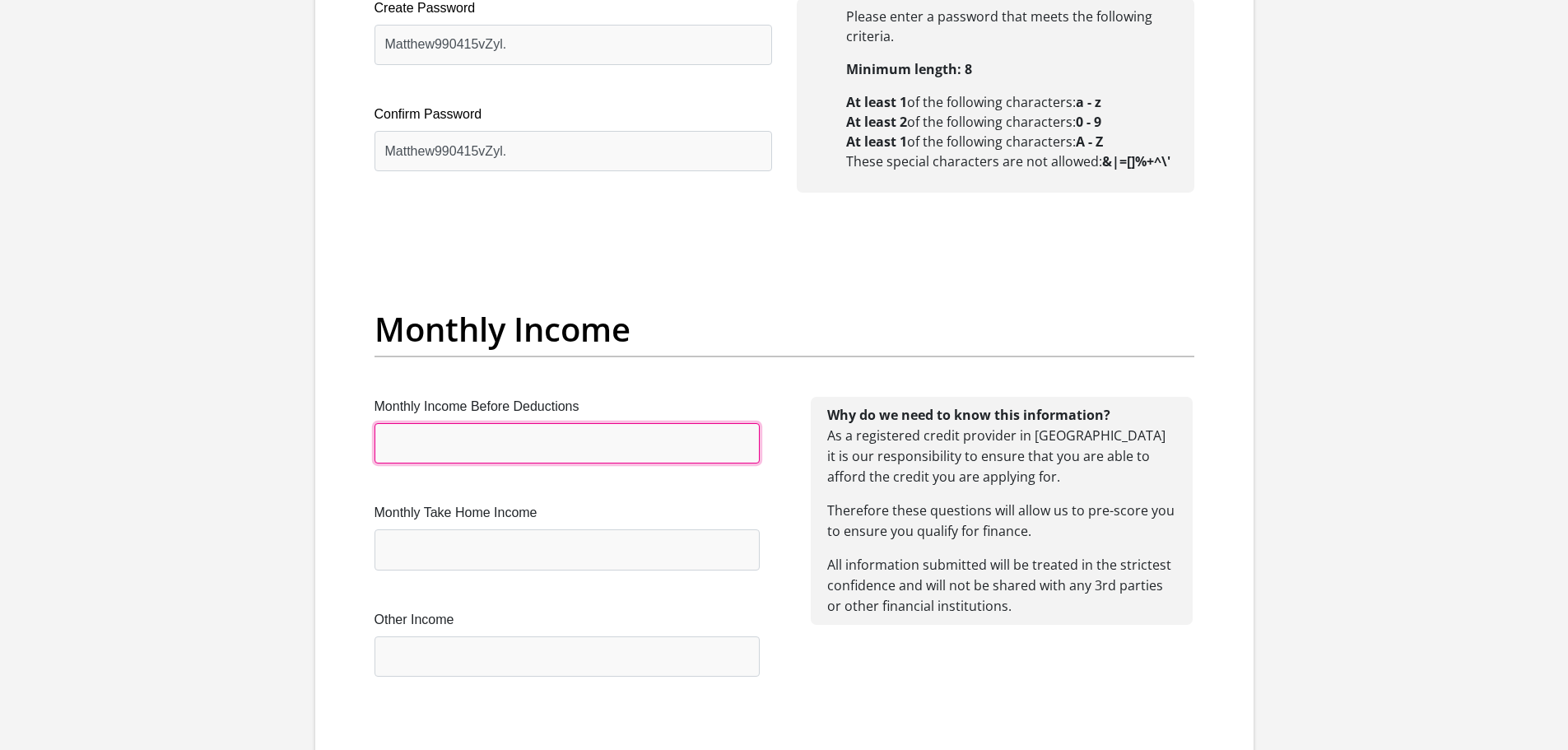
click at [478, 447] on input "Monthly Income Before Deductions" at bounding box center [567, 443] width 385 height 40
click at [398, 451] on input "25000" at bounding box center [567, 443] width 385 height 40
type input "24000"
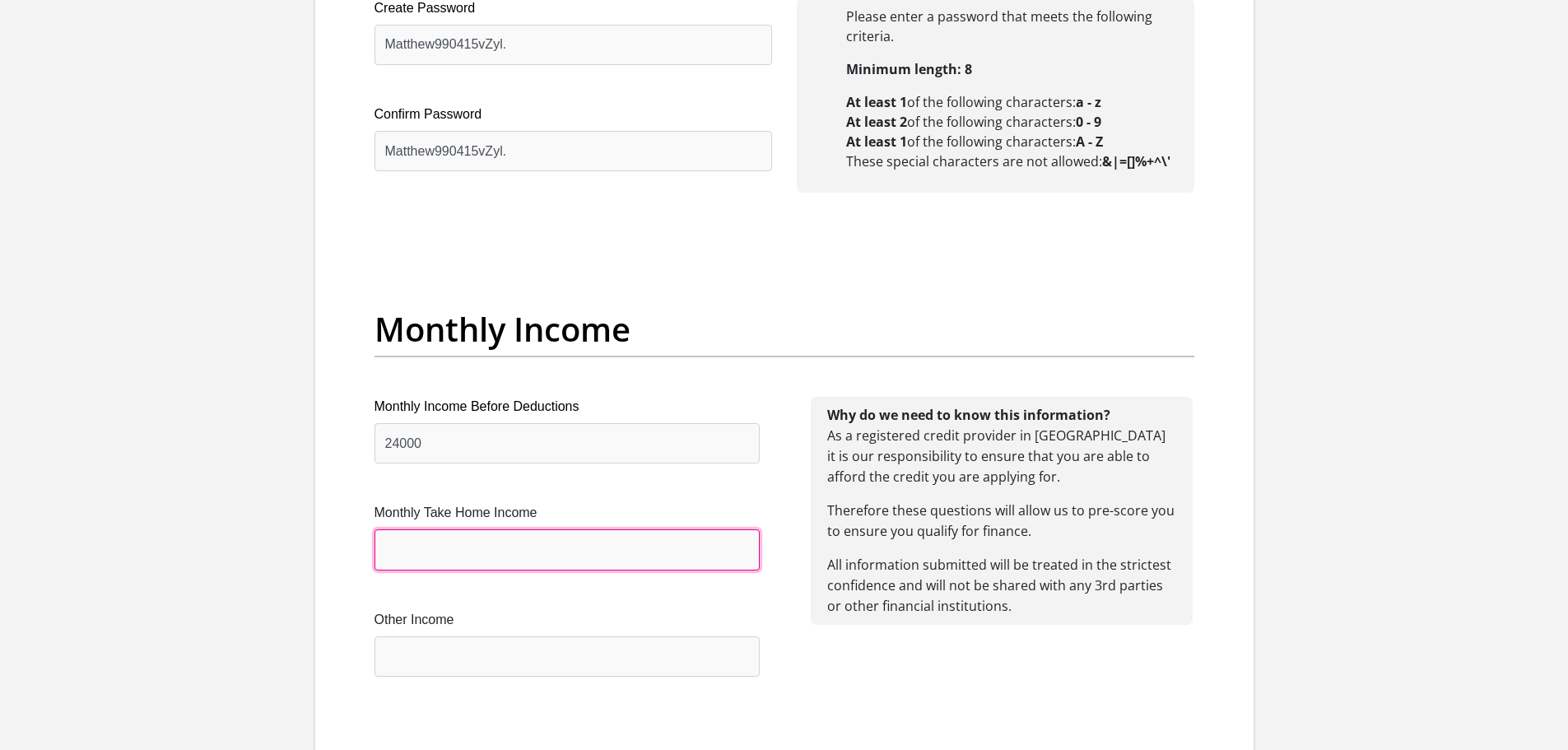
click at [439, 541] on input "Monthly Take Home Income" at bounding box center [567, 550] width 385 height 40
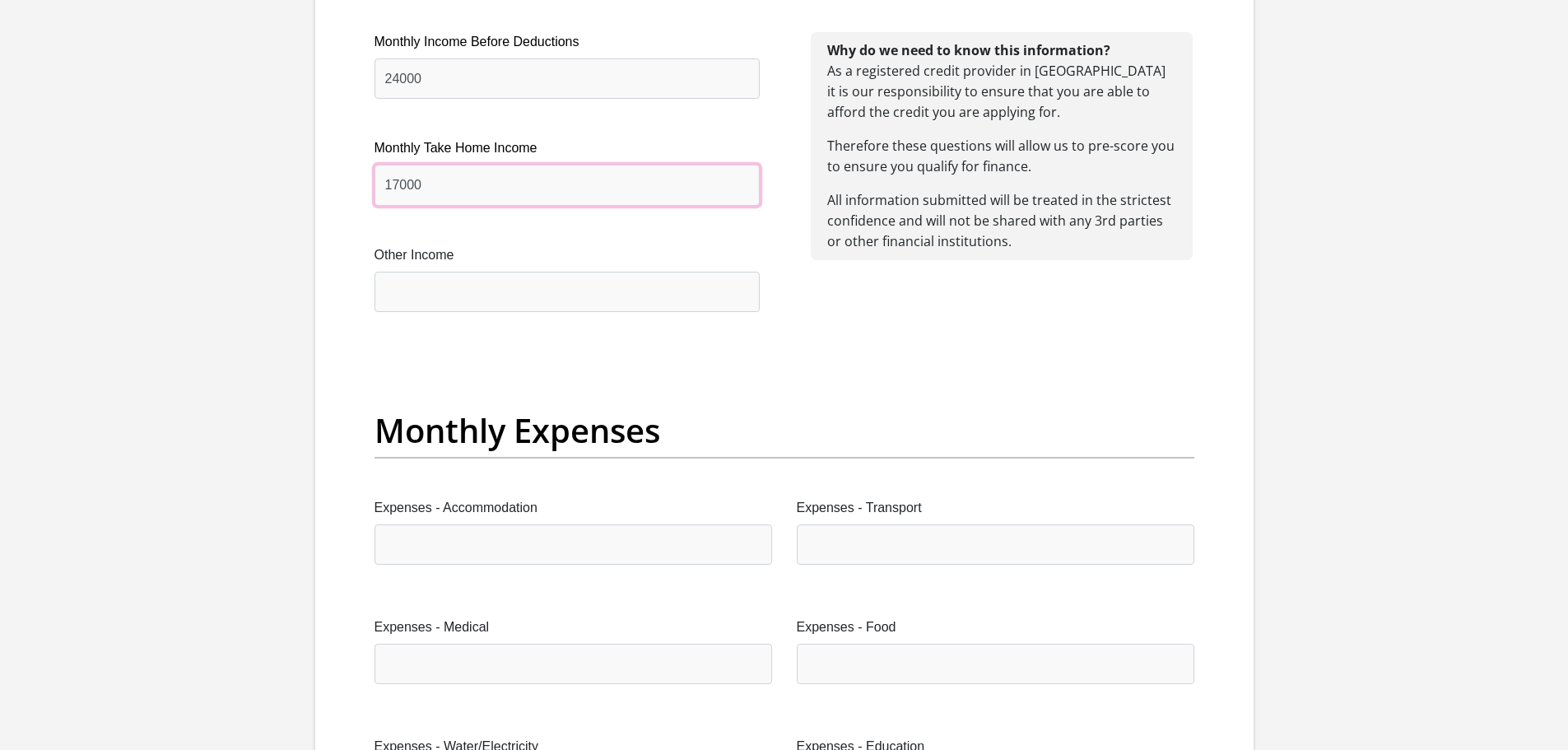
scroll to position [2057, 0]
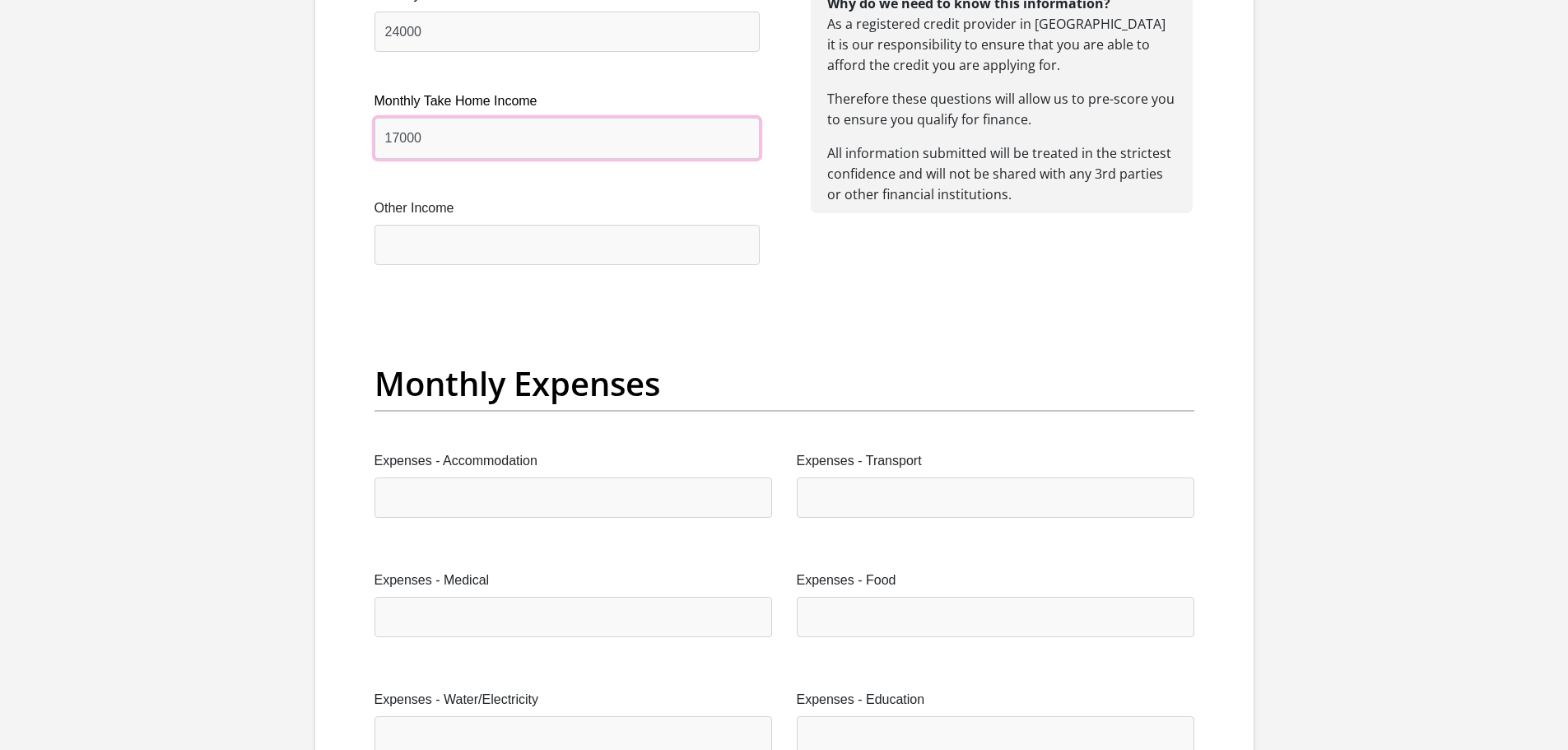
type input "17000"
click at [427, 247] on input "Other Income" at bounding box center [567, 245] width 385 height 40
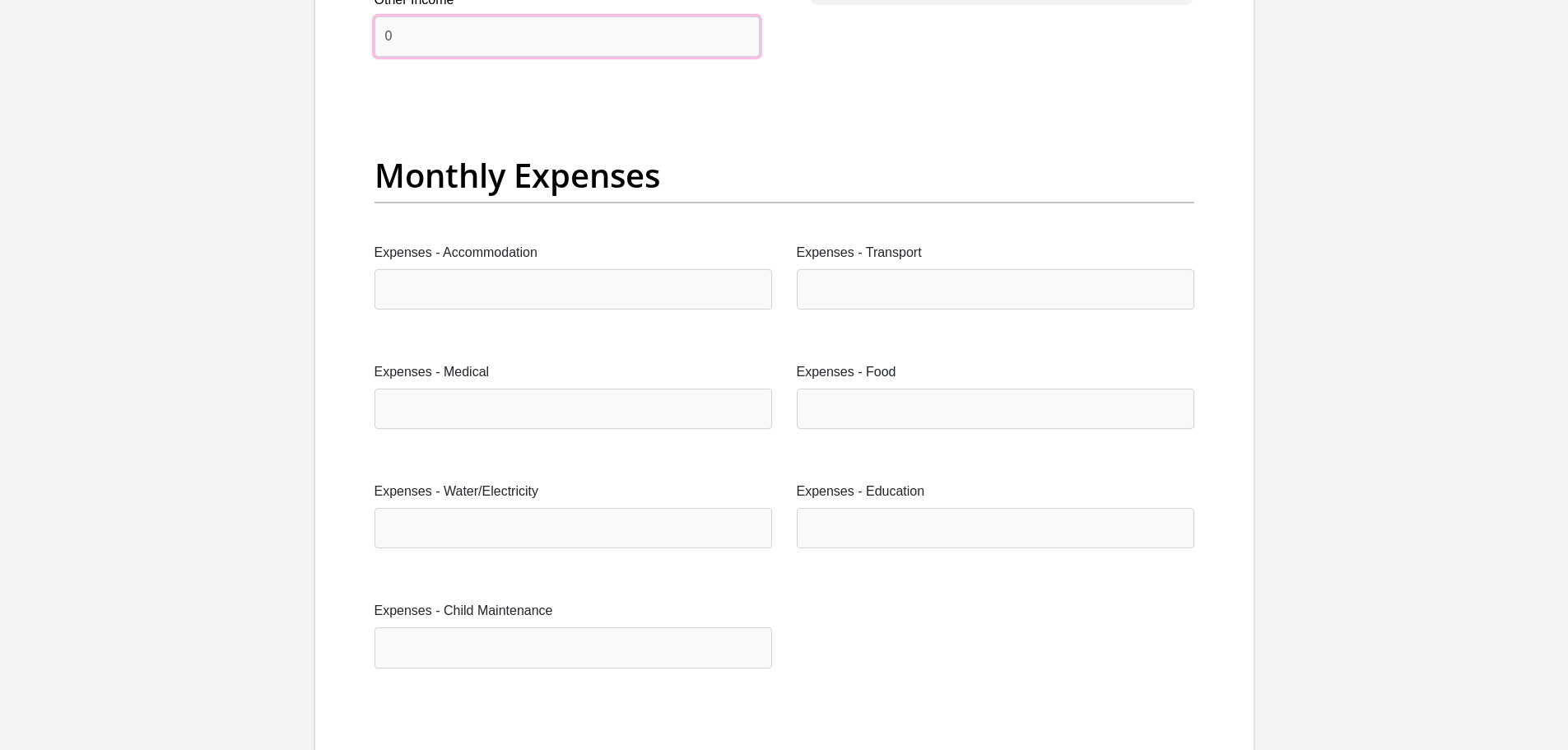
scroll to position [2387, 0]
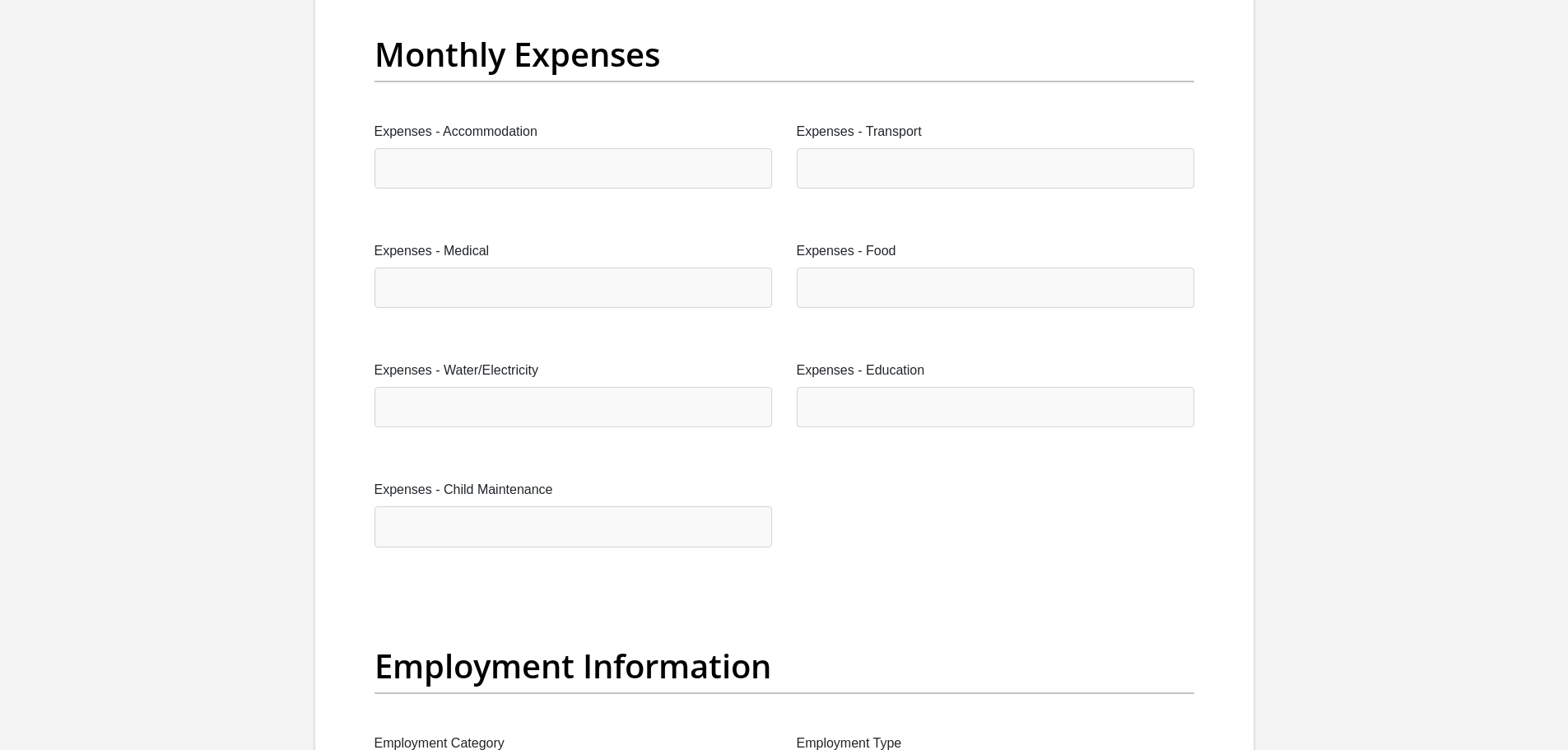
type input "0"
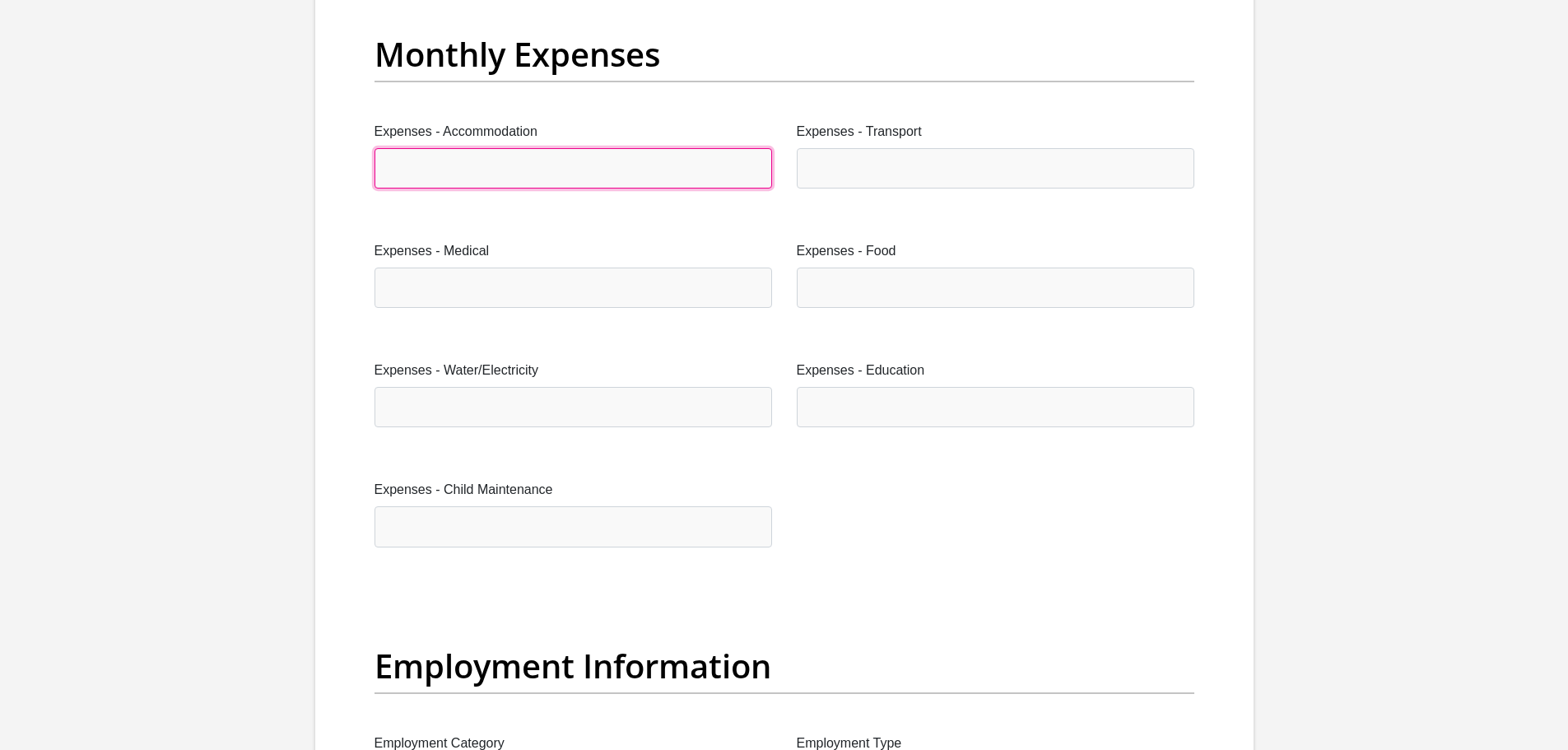
click at [454, 177] on input "Expenses - Accommodation" at bounding box center [573, 169] width 397 height 40
type input "0"
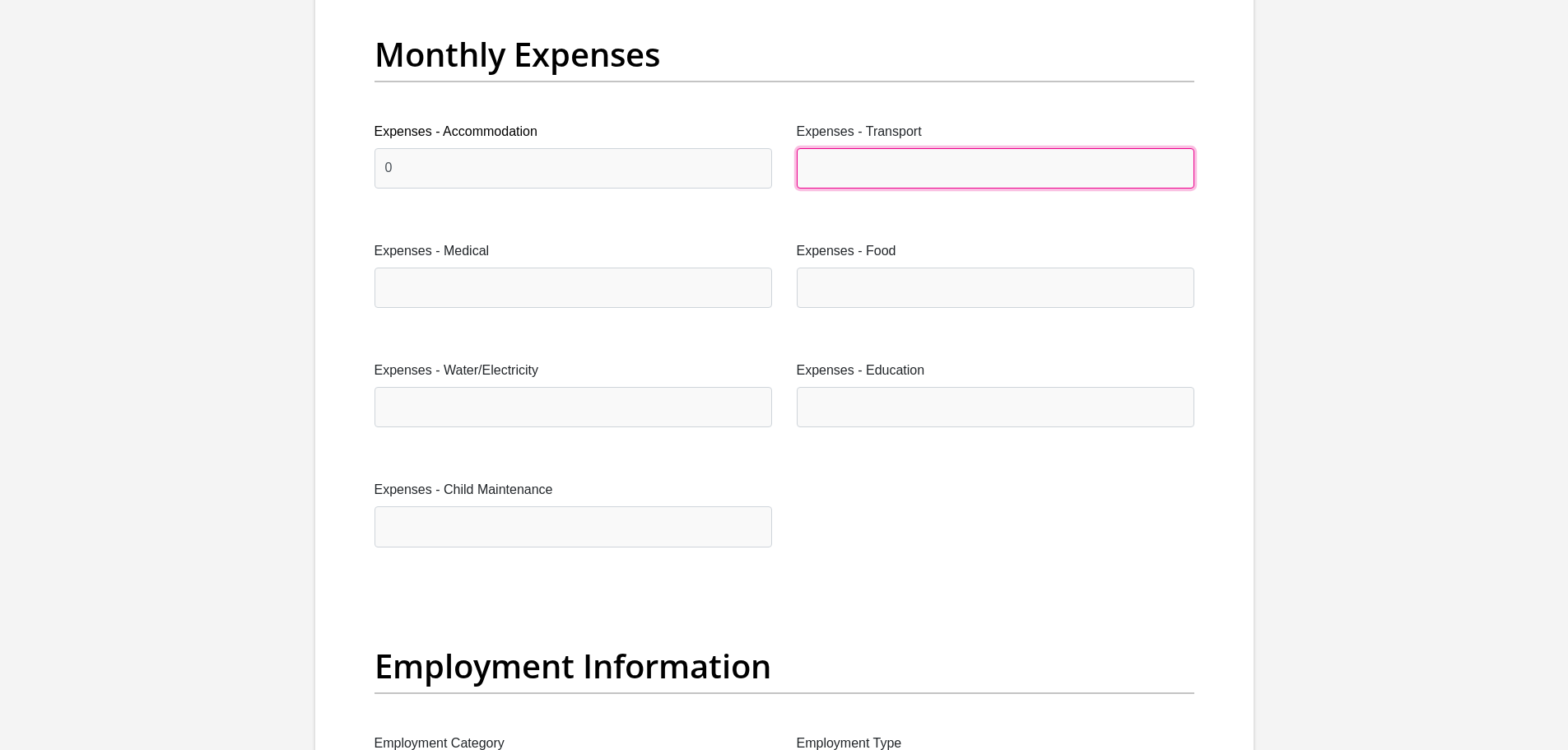
click at [871, 176] on input "Expenses - Transport" at bounding box center [995, 169] width 397 height 40
type input "900"
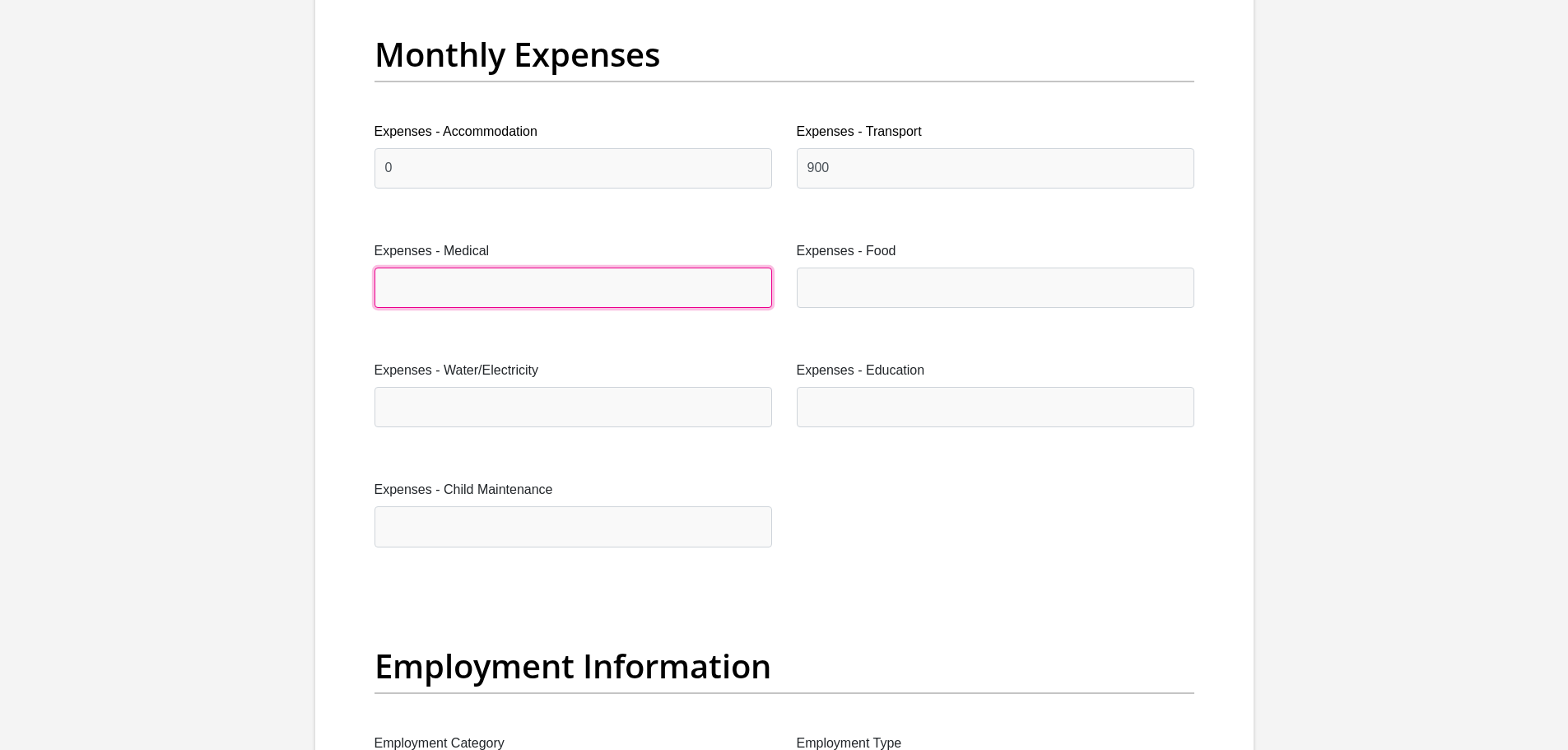
click at [523, 291] on input "Expenses - Medical" at bounding box center [573, 288] width 397 height 40
type input "0"
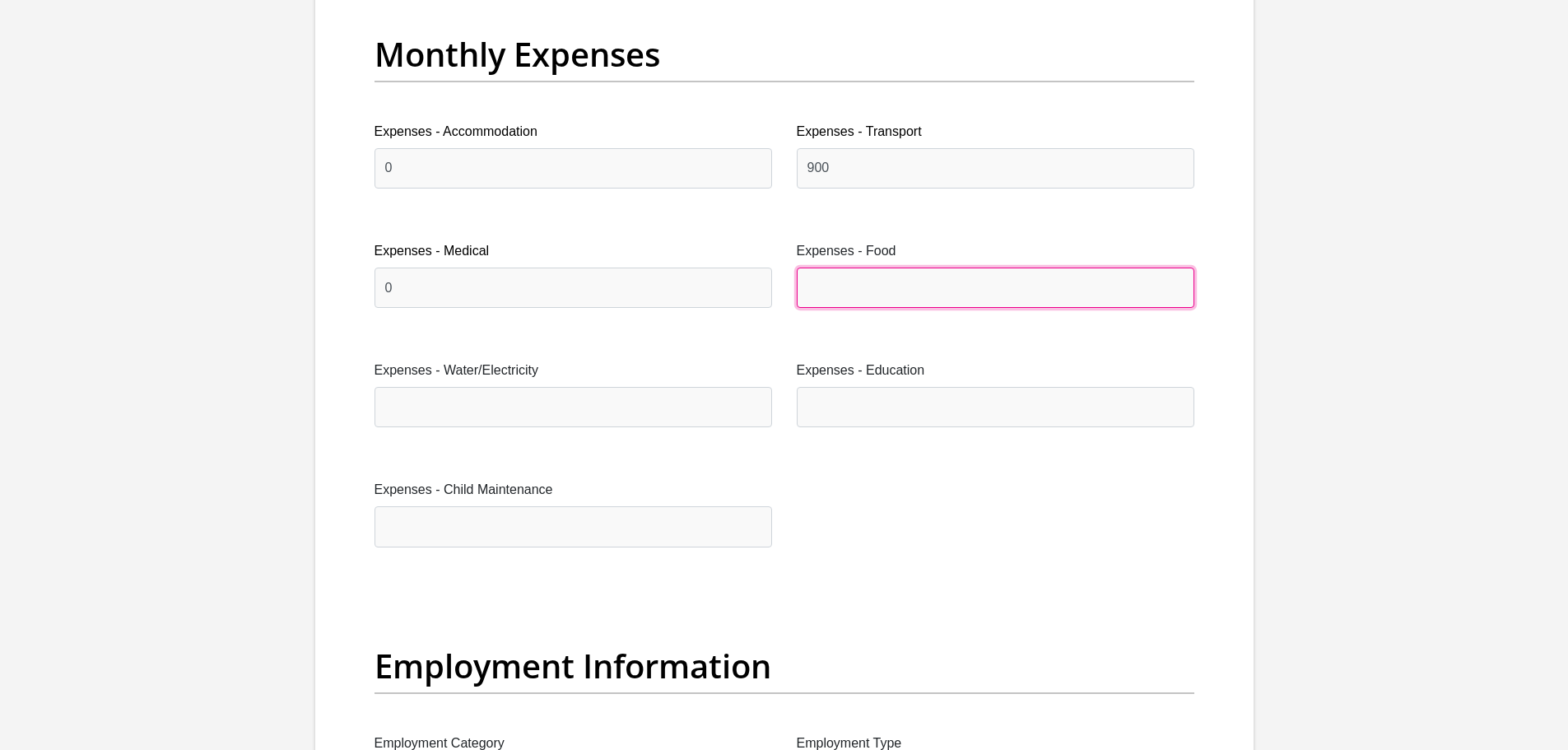
click at [963, 300] on input "Expenses - Food" at bounding box center [995, 288] width 397 height 40
drag, startPoint x: 830, startPoint y: 289, endPoint x: 807, endPoint y: 288, distance: 23.0
click at [828, 288] on input "1500" at bounding box center [995, 288] width 397 height 40
drag, startPoint x: 806, startPoint y: 288, endPoint x: 842, endPoint y: 288, distance: 36.0
click at [842, 288] on input "1500" at bounding box center [995, 288] width 397 height 40
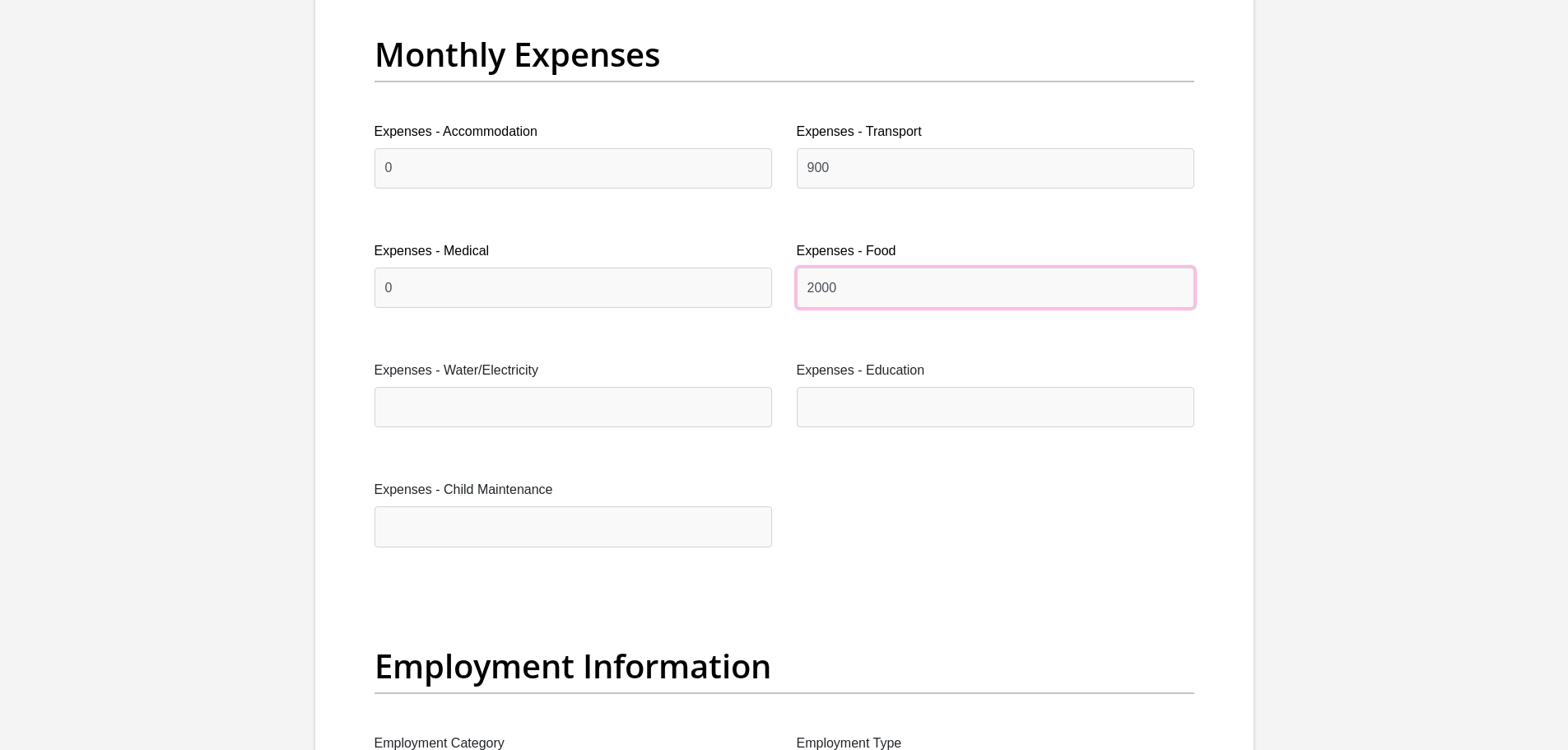
type input "2000"
drag, startPoint x: 513, startPoint y: 397, endPoint x: 533, endPoint y: 382, distance: 25.0
click at [513, 397] on input "Expenses - Water/Electricity" at bounding box center [573, 407] width 397 height 40
drag, startPoint x: 432, startPoint y: 406, endPoint x: 374, endPoint y: 408, distance: 58.0
click at [375, 408] on input "0" at bounding box center [573, 407] width 397 height 40
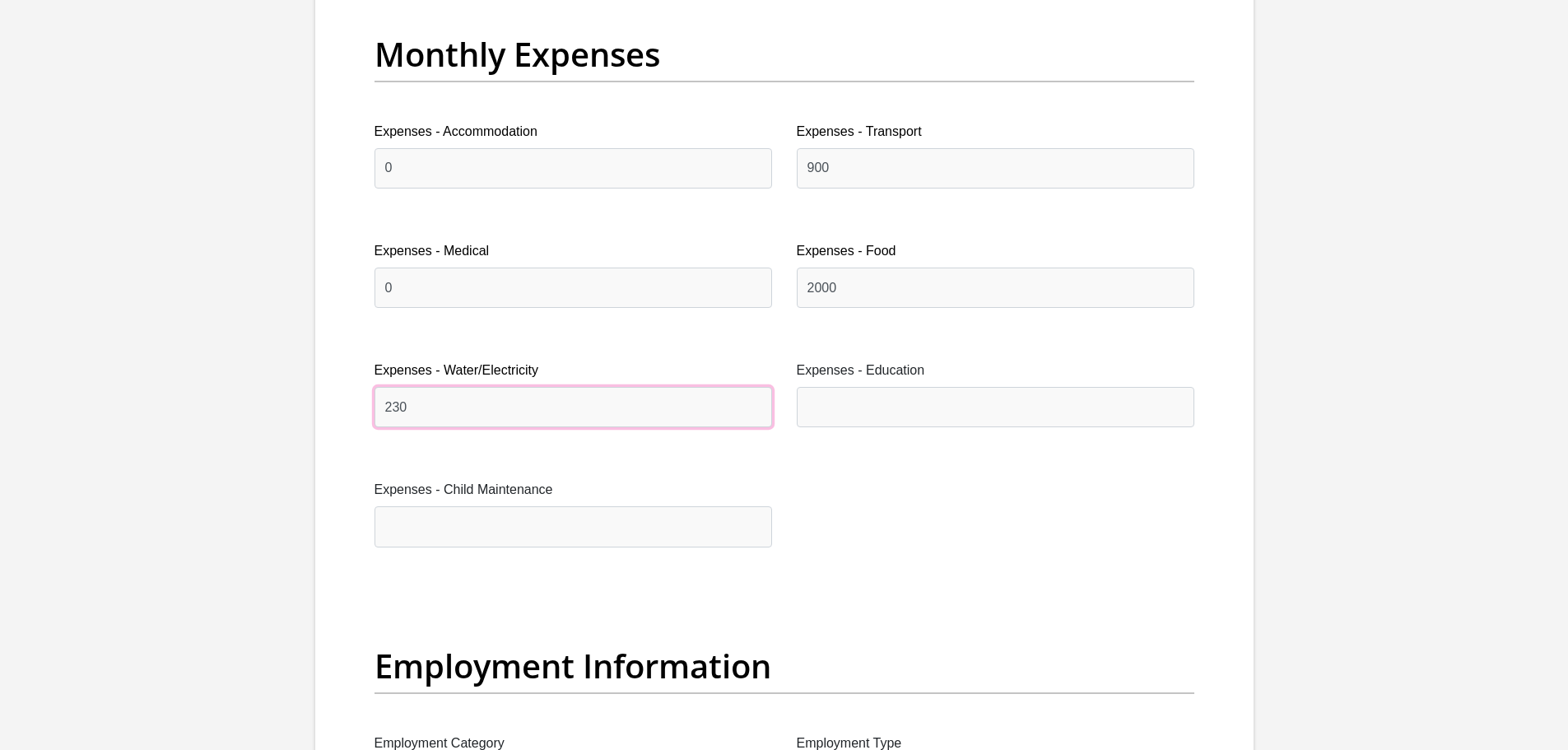
type input "230"
click at [845, 404] on input "Expenses - Education" at bounding box center [995, 407] width 397 height 40
type input "0"
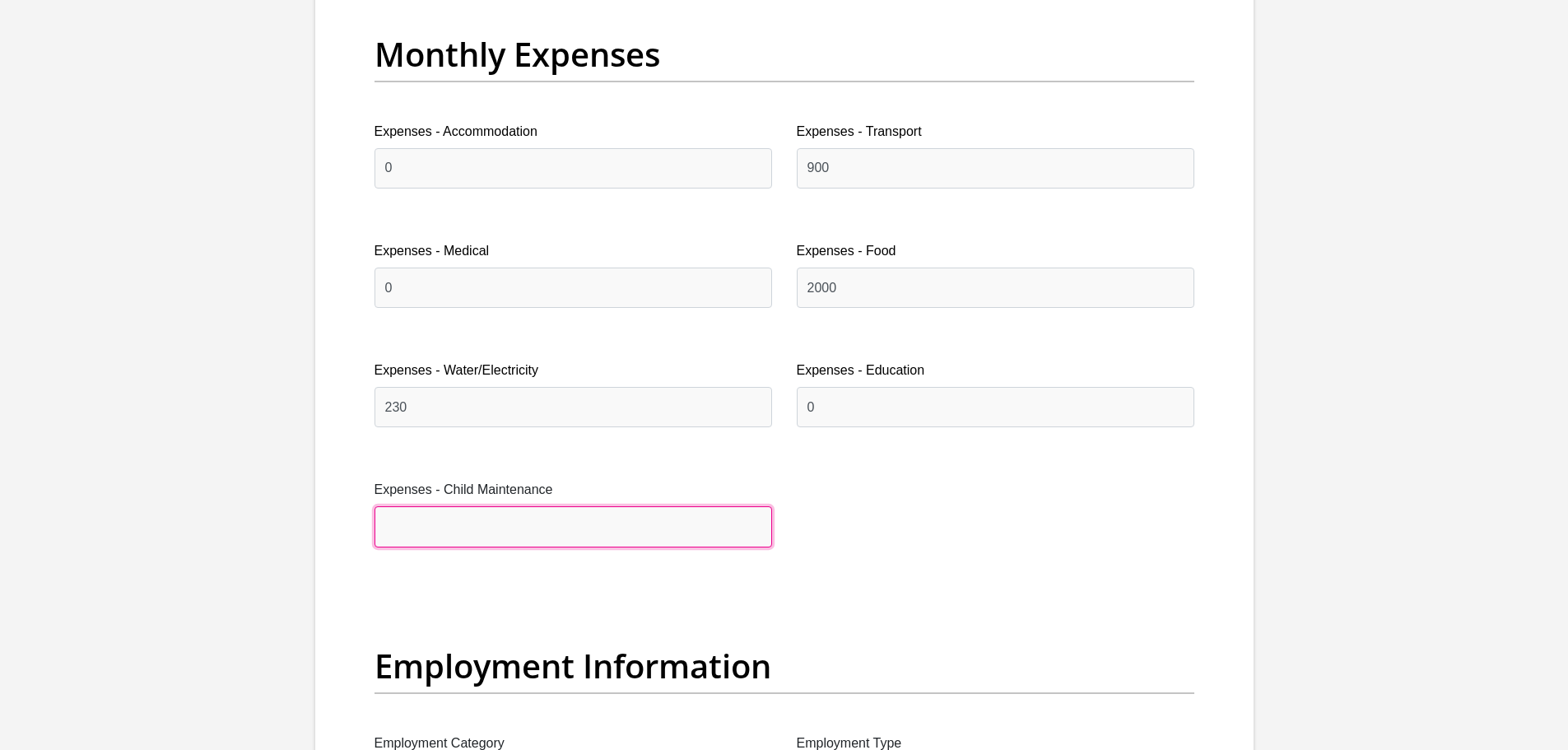
click at [528, 537] on input "Expenses - Child Maintenance" at bounding box center [573, 527] width 397 height 40
type input "0"
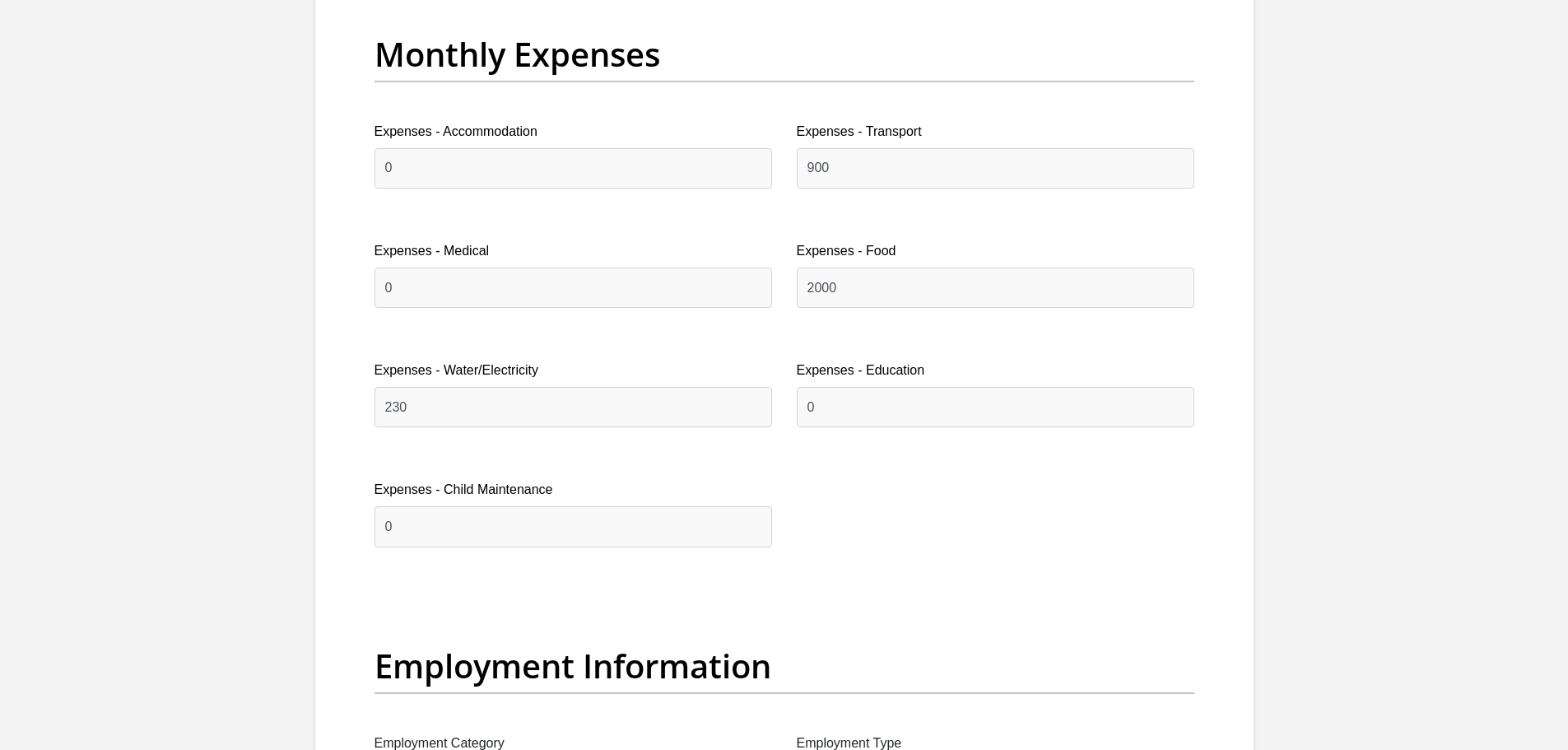
click at [950, 475] on div "Title Mr Ms Mrs Dr Other First Name Matthew Surname VanZyl ID Number 9904155076…" at bounding box center [784, 589] width 845 height 5376
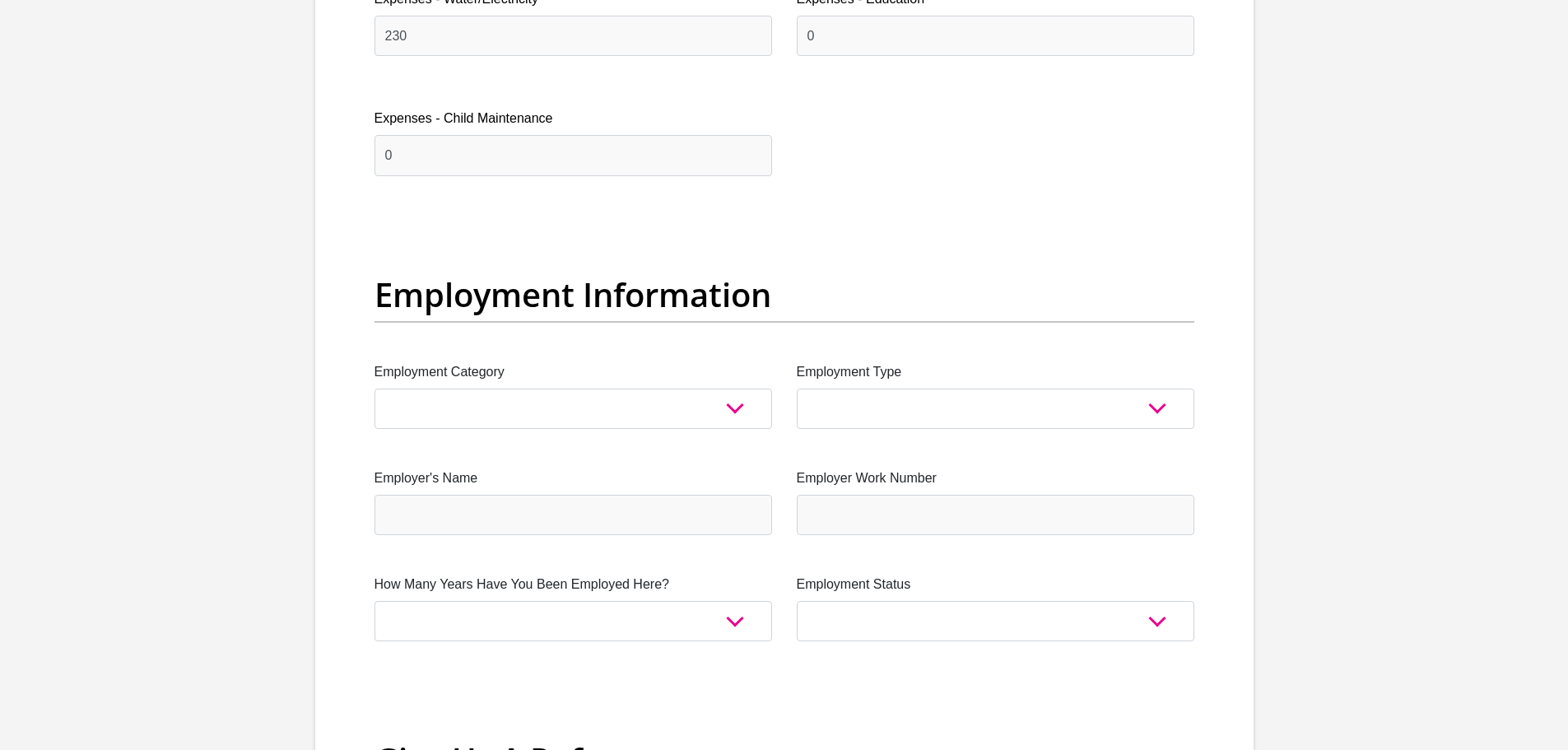
scroll to position [2963, 0]
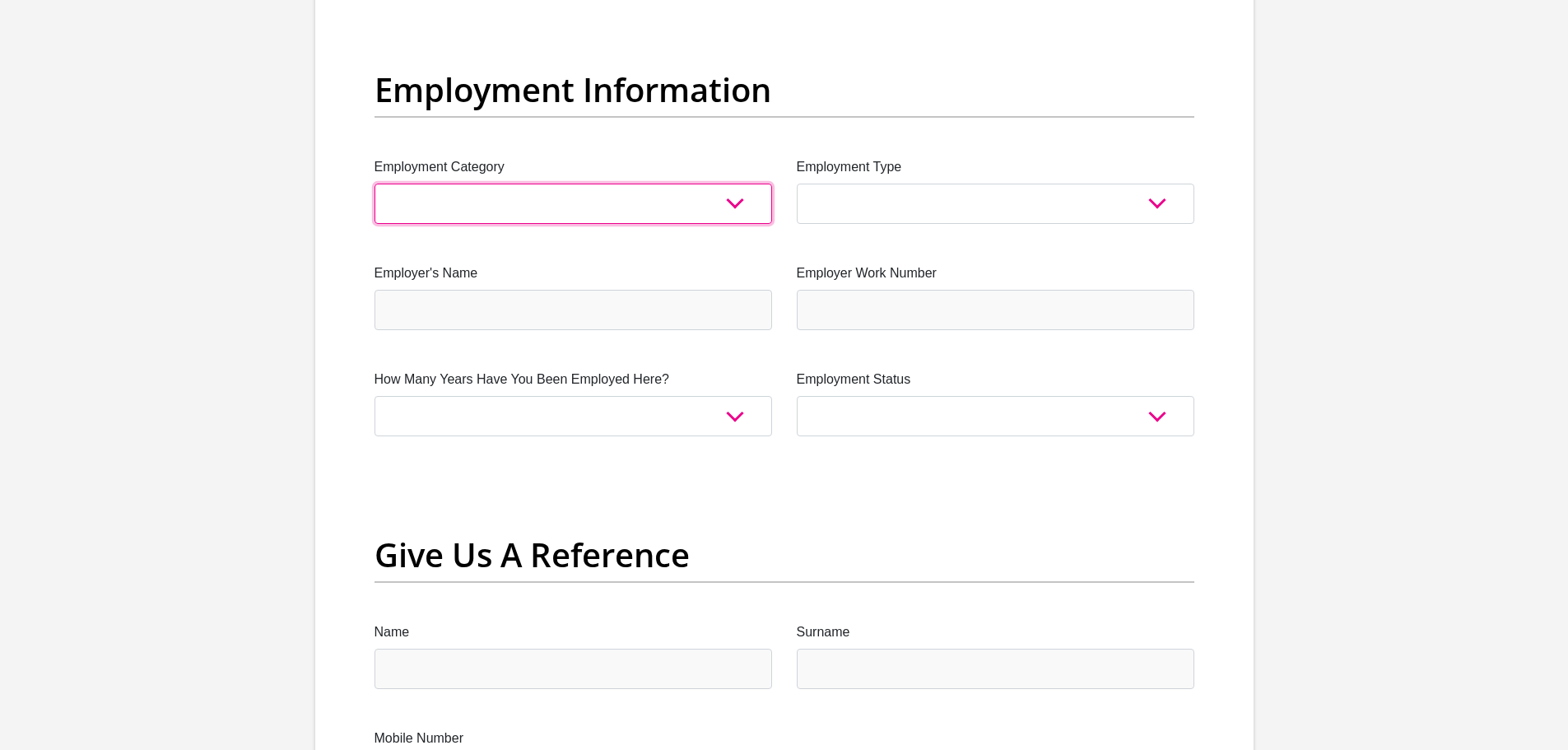
click at [445, 191] on select "AGRICULTURE ALCOHOL & TOBACCO CONSTRUCTION MATERIALS METALLURGY EQUIPMENT FOR R…" at bounding box center [573, 204] width 397 height 40
select select "68"
click at [375, 184] on select "AGRICULTURE ALCOHOL & TOBACCO CONSTRUCTION MATERIALS METALLURGY EQUIPMENT FOR R…" at bounding box center [573, 204] width 397 height 40
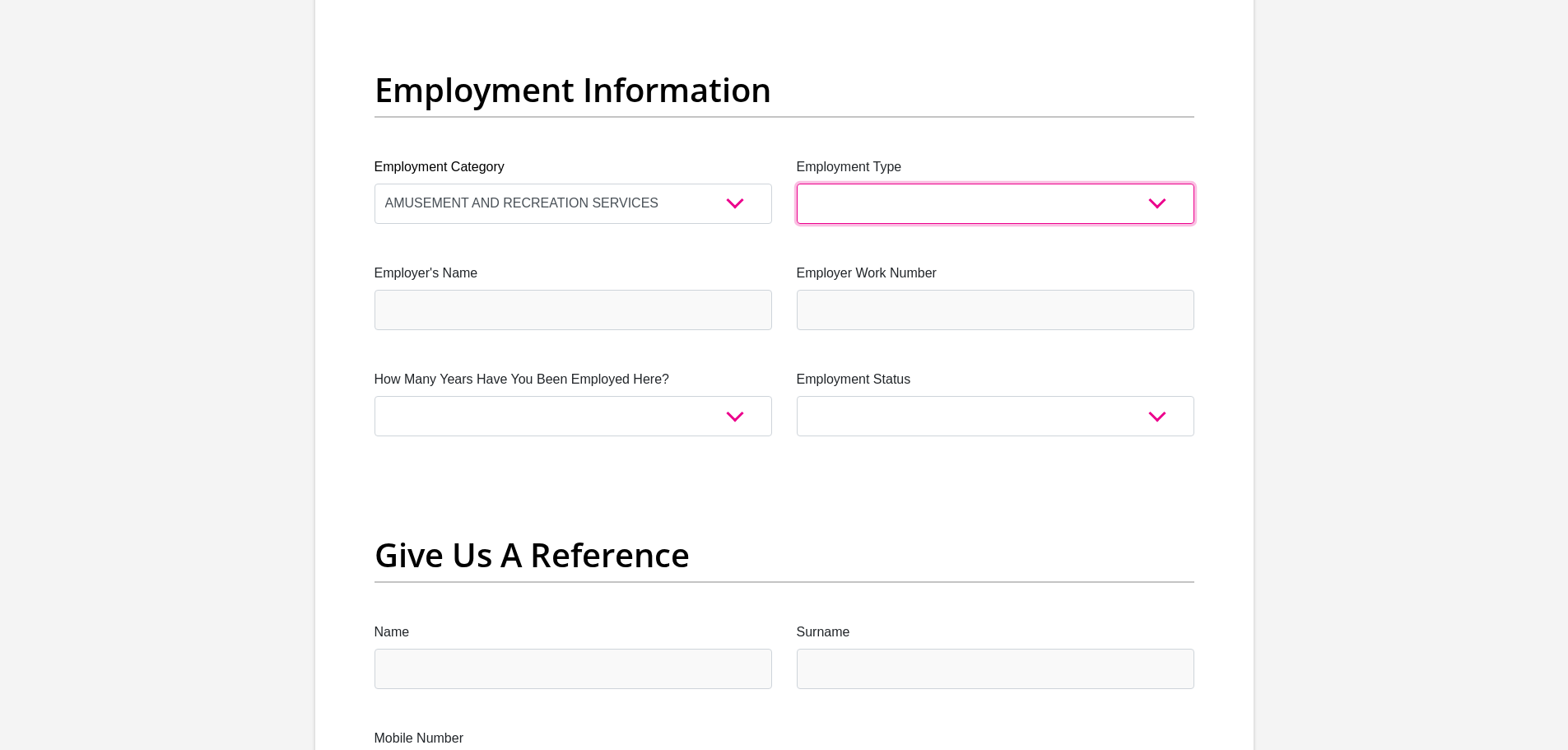
click at [896, 193] on select "College/Lecturer Craft Seller Creative Driver Executive Farmer Forces - Non Com…" at bounding box center [995, 204] width 397 height 40
select select "Manager"
click at [797, 184] on select "College/Lecturer Craft Seller Creative Driver Executive Farmer Forces - Non Com…" at bounding box center [995, 204] width 397 height 40
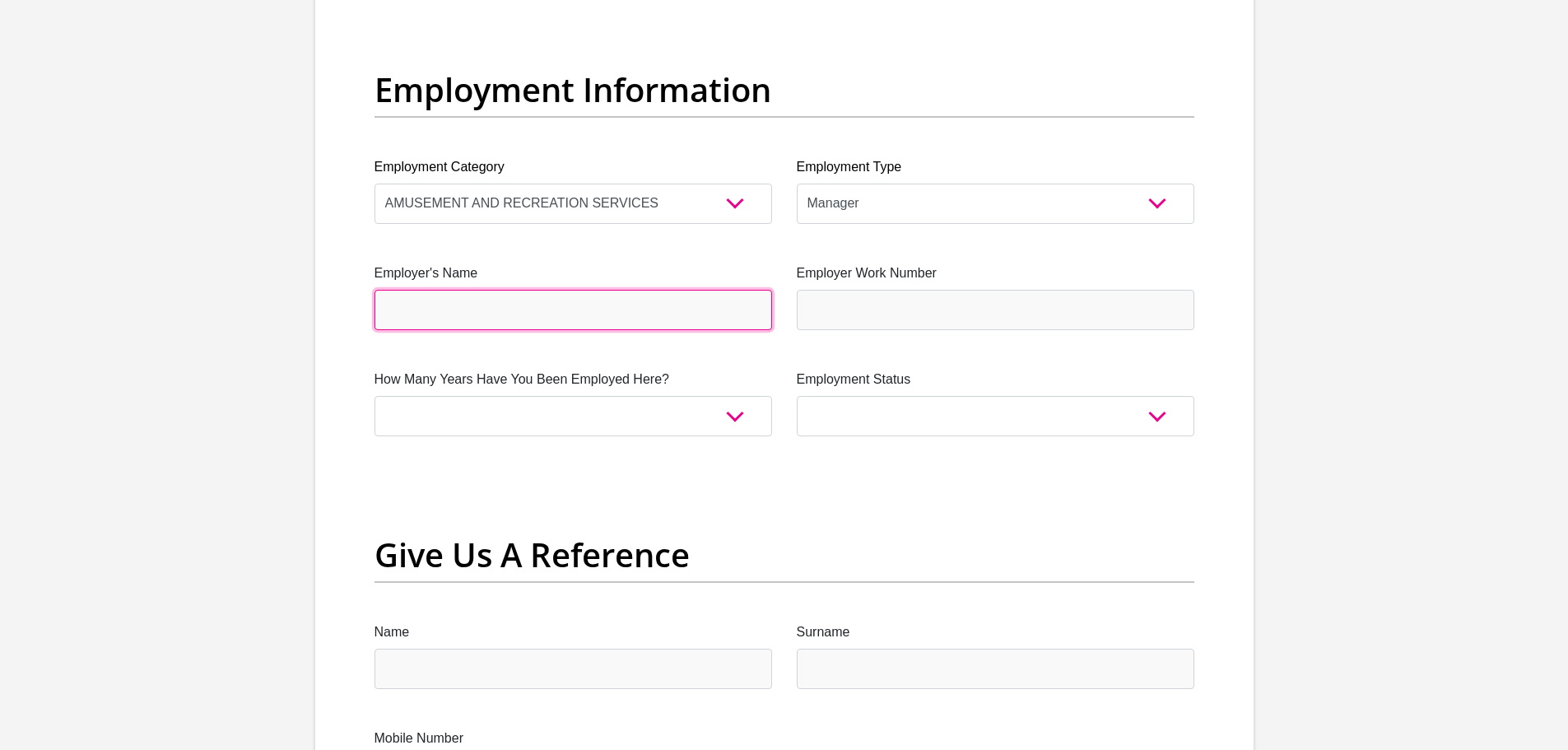
click at [646, 313] on input "Employer's Name" at bounding box center [573, 310] width 397 height 40
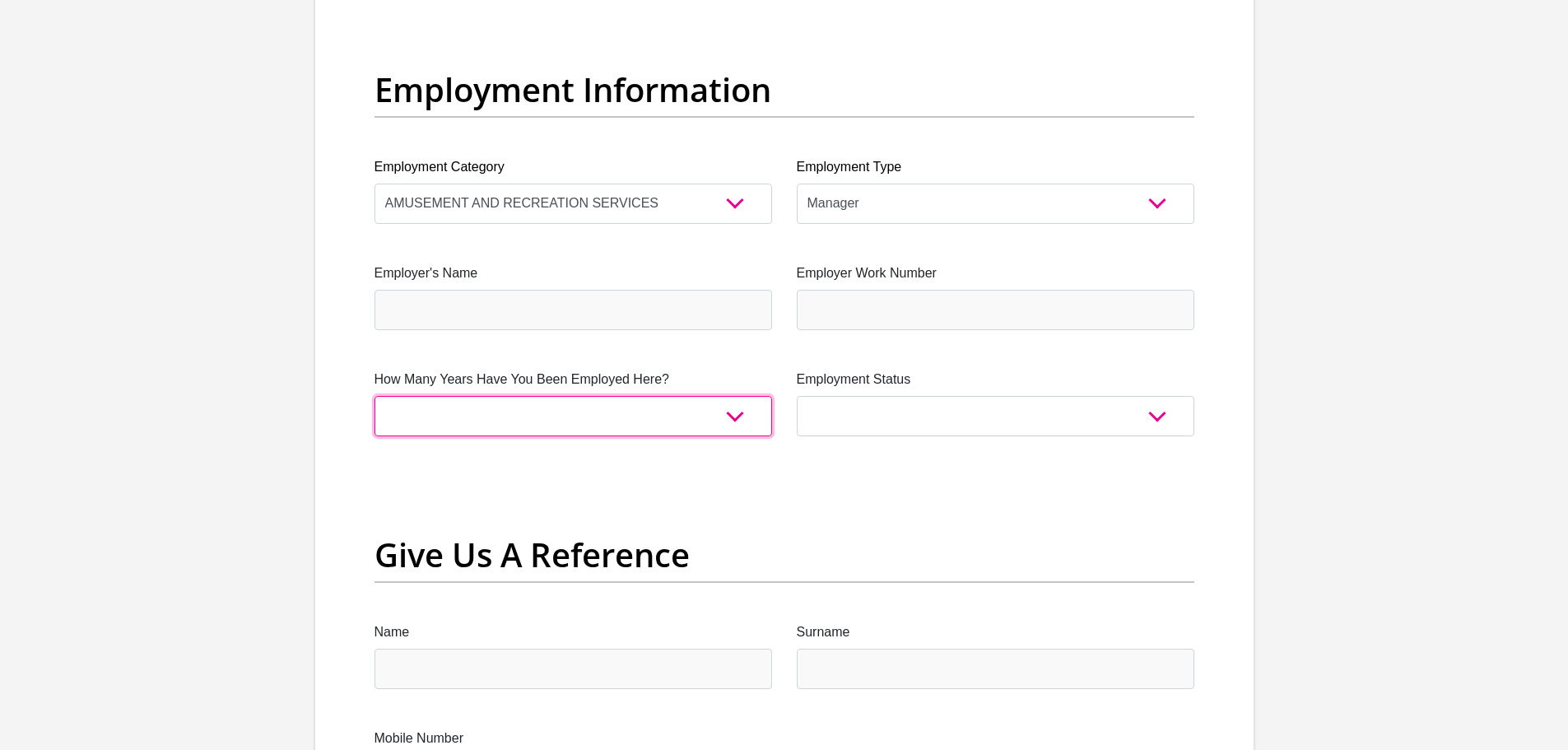
click at [618, 415] on select "less than 1 year 1-3 years 3-5 years 5+ years" at bounding box center [573, 416] width 397 height 40
select select "60"
click at [375, 396] on select "less than 1 year 1-3 years 3-5 years 5+ years" at bounding box center [573, 416] width 397 height 40
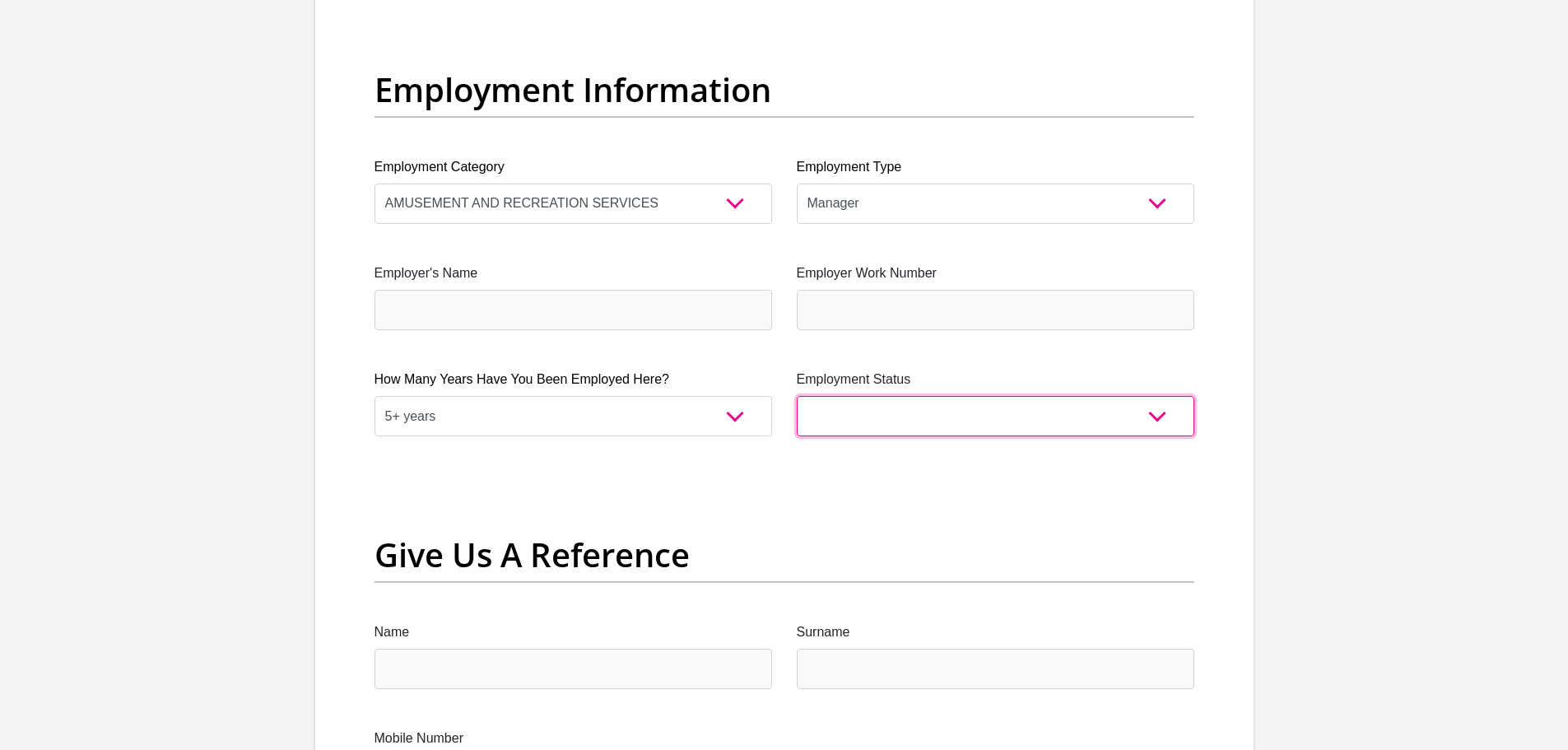
click at [873, 406] on select "Permanent/Full-time Part-time/Casual Contract Worker Self-Employed Housewife Re…" at bounding box center [995, 416] width 397 height 40
select select "1"
click at [797, 396] on select "Permanent/Full-time Part-time/Casual Contract Worker Self-Employed Housewife Re…" at bounding box center [995, 416] width 397 height 40
click at [878, 470] on div "Title Mr Ms Mrs Dr Other First Name Matthew Surname VanZyl ID Number 9904155076…" at bounding box center [784, 12] width 845 height 5376
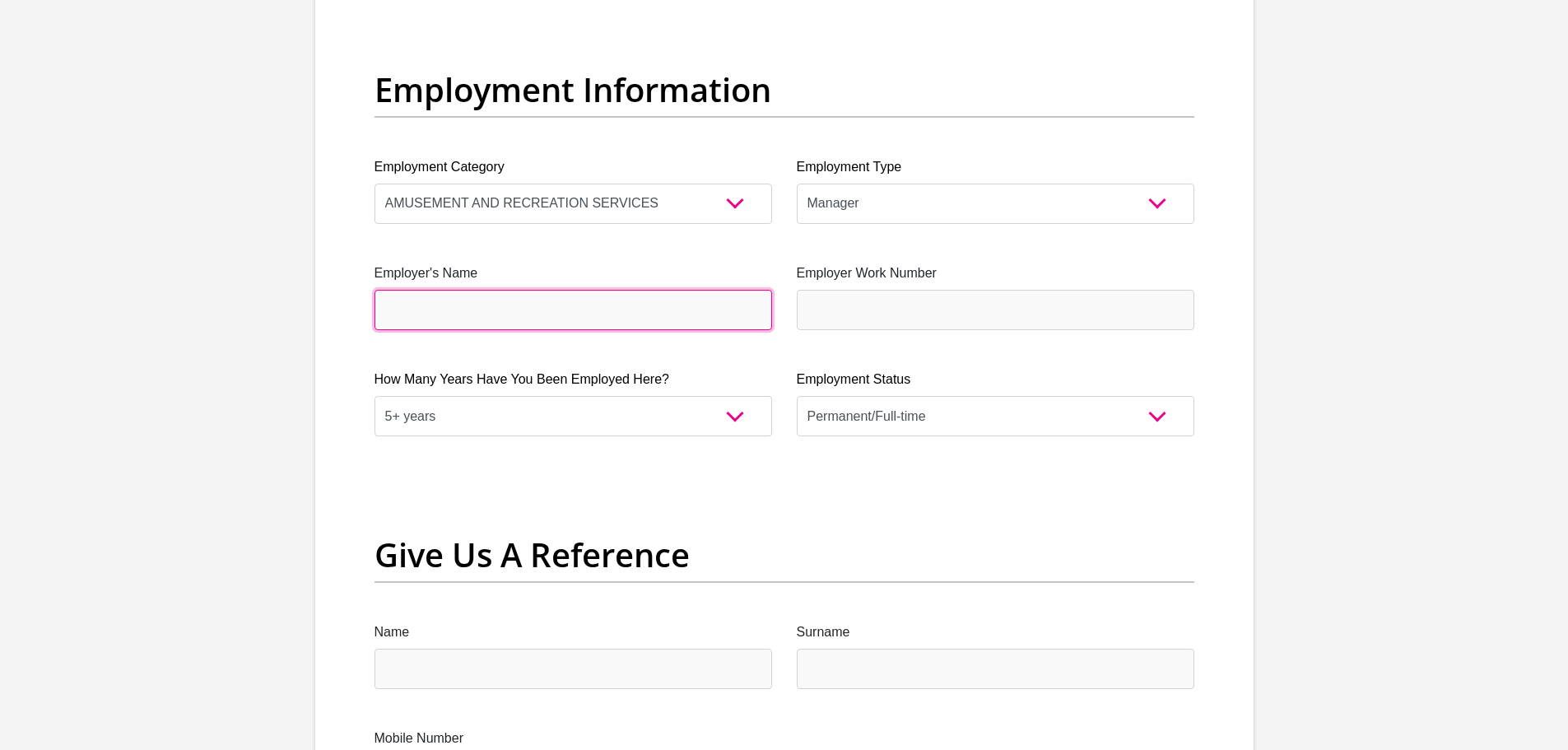
click at [463, 309] on input "Employer's Name" at bounding box center [573, 310] width 397 height 40
click at [415, 309] on input "ATKVEilandSpa" at bounding box center [573, 310] width 397 height 40
drag, startPoint x: 482, startPoint y: 313, endPoint x: 347, endPoint y: 307, distance: 135.1
click at [347, 307] on div "Personal Details Title Mr Ms Mrs Dr Other First Name Matthew Surname VanZyl ID …" at bounding box center [784, 21] width 938 height 5647
click at [499, 316] on input "ATKVEilandSpa" at bounding box center [573, 310] width 397 height 40
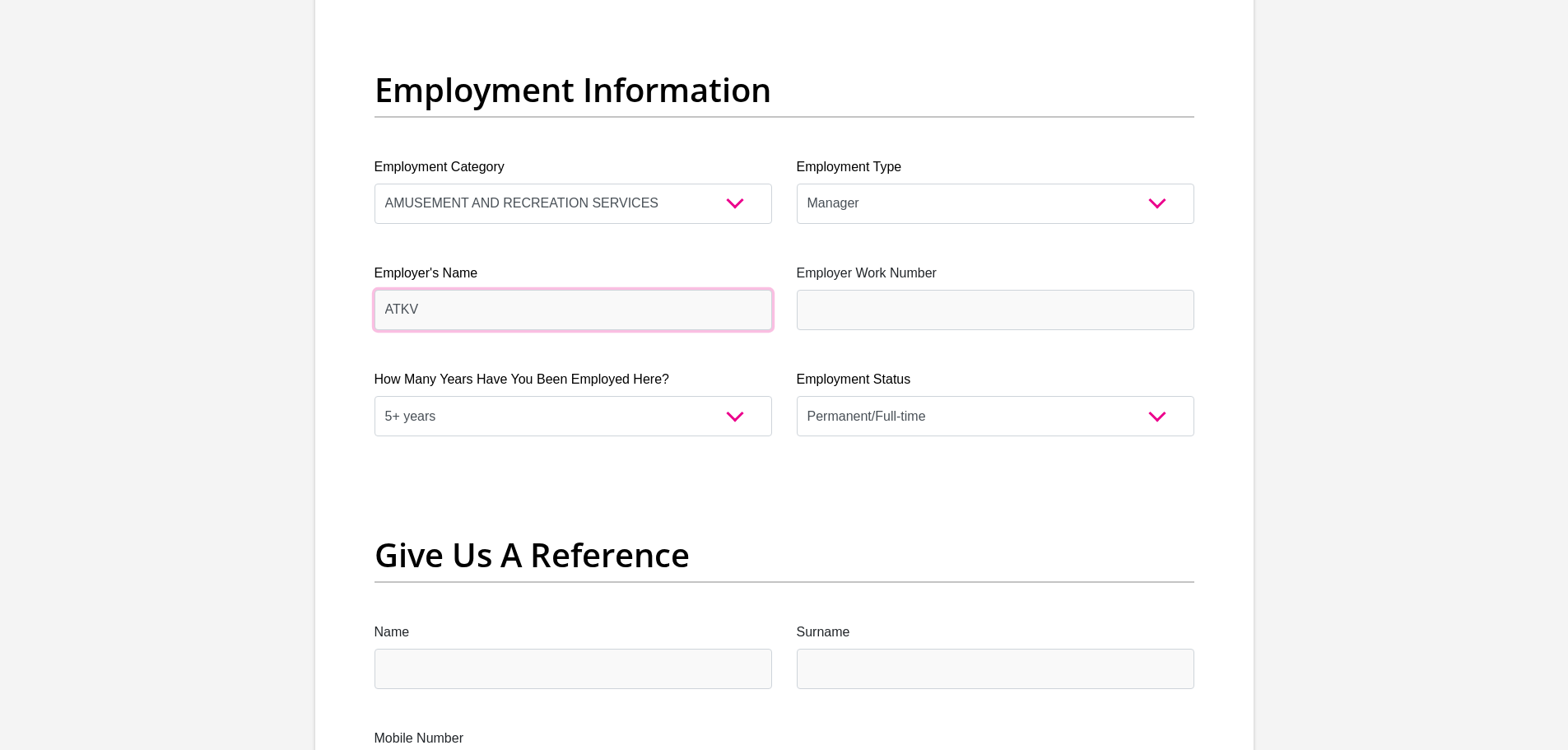
type input "ATKV"
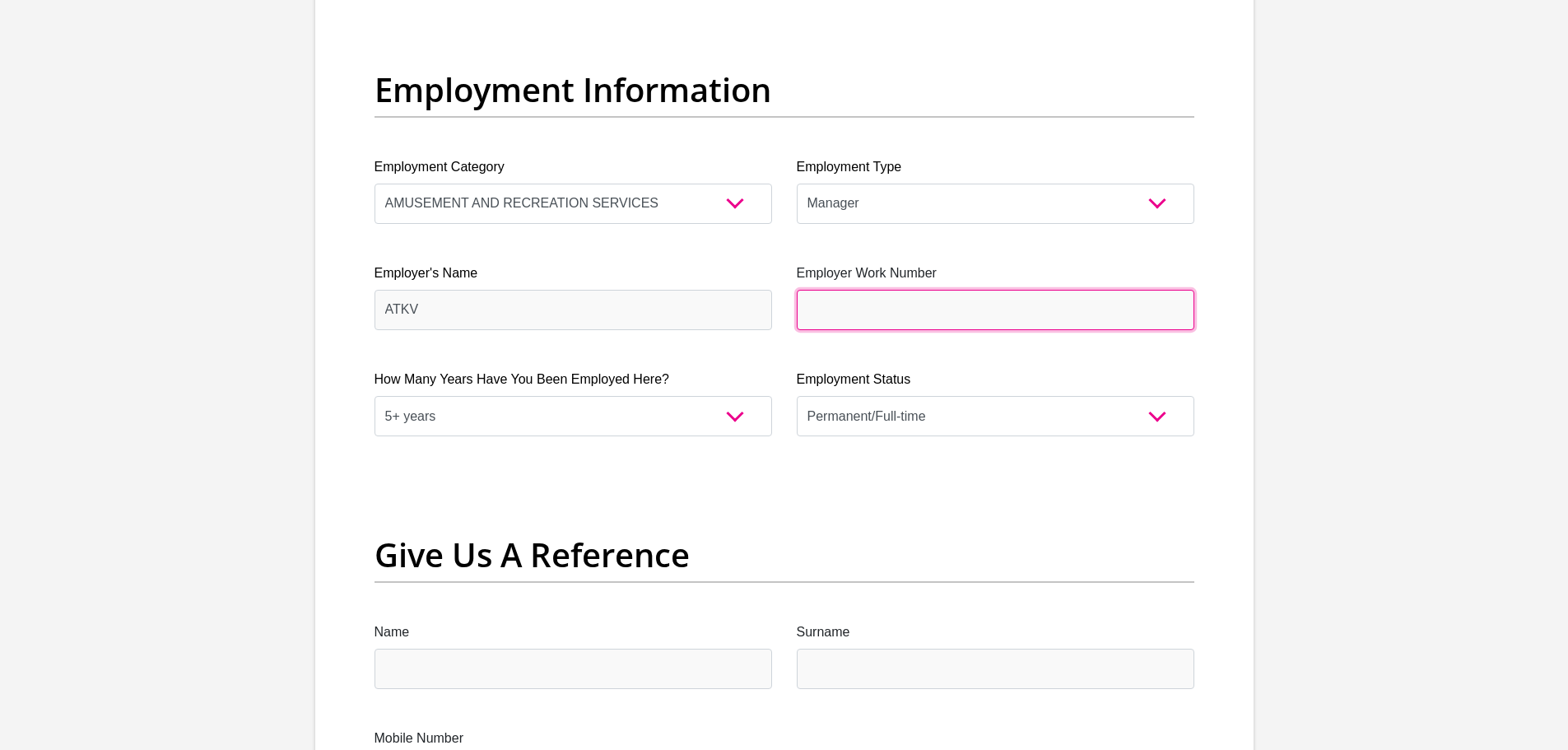
click at [861, 315] on input "Employer Work Number" at bounding box center [995, 310] width 397 height 40
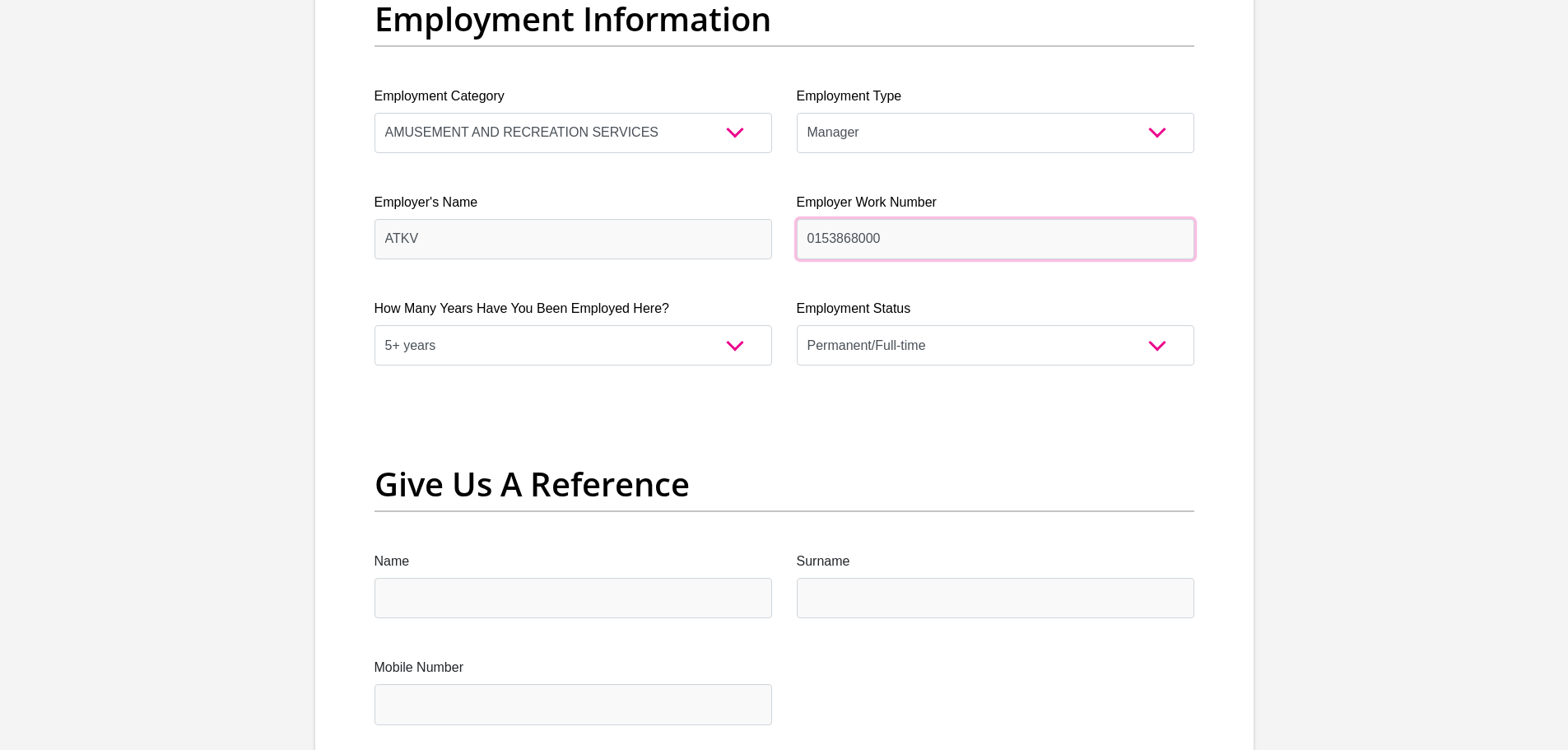
scroll to position [3293, 0]
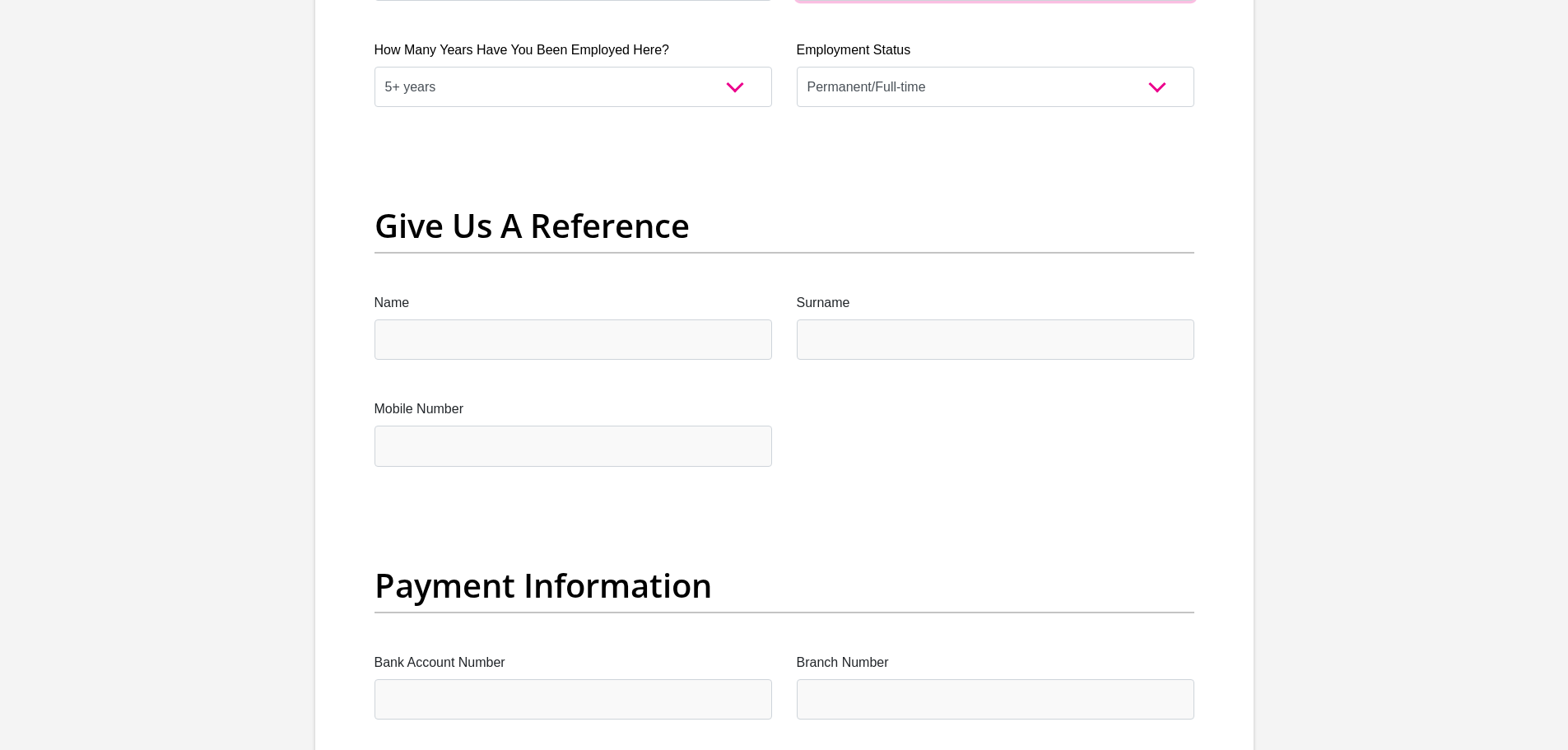
type input "0153868000"
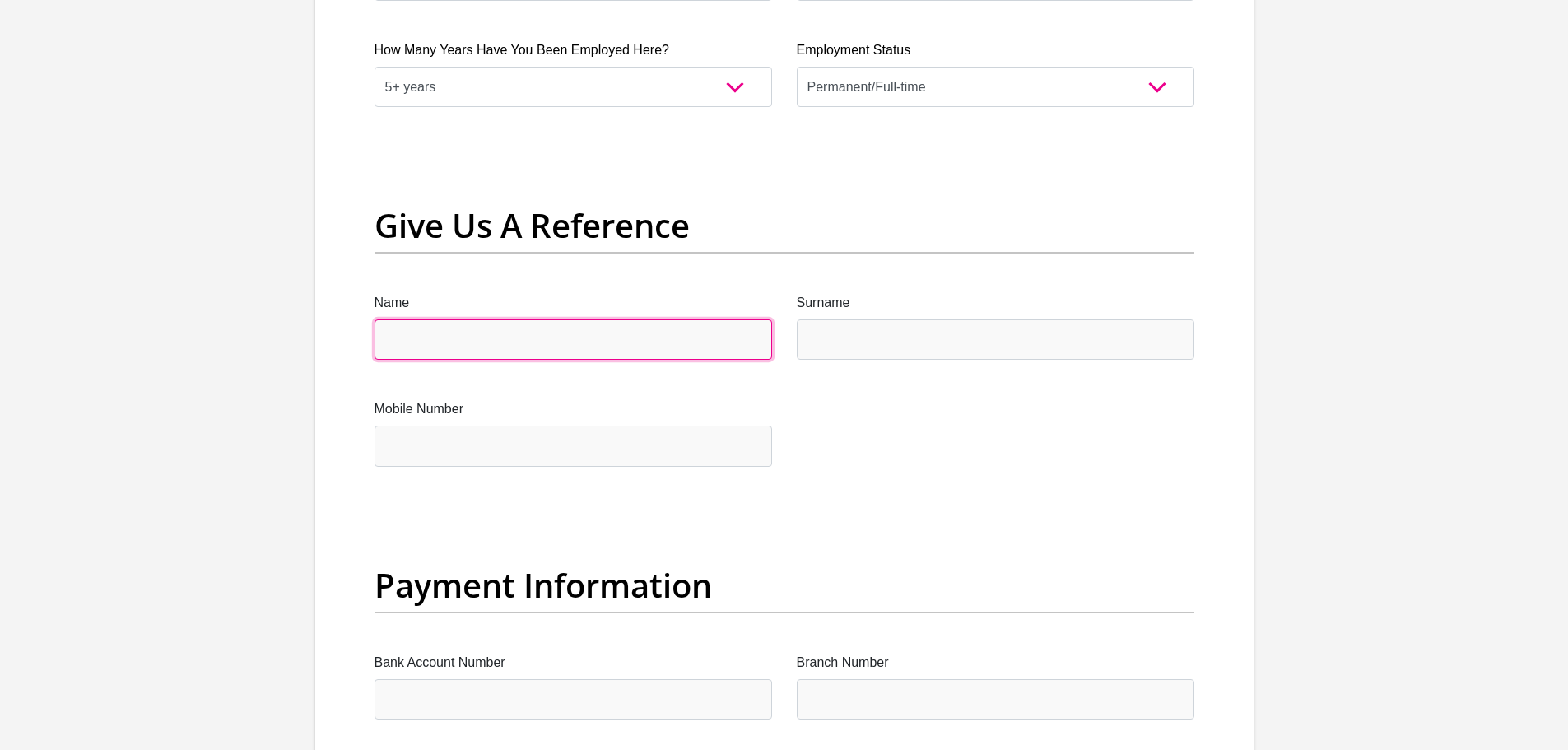
click at [516, 342] on input "Name" at bounding box center [573, 339] width 397 height 40
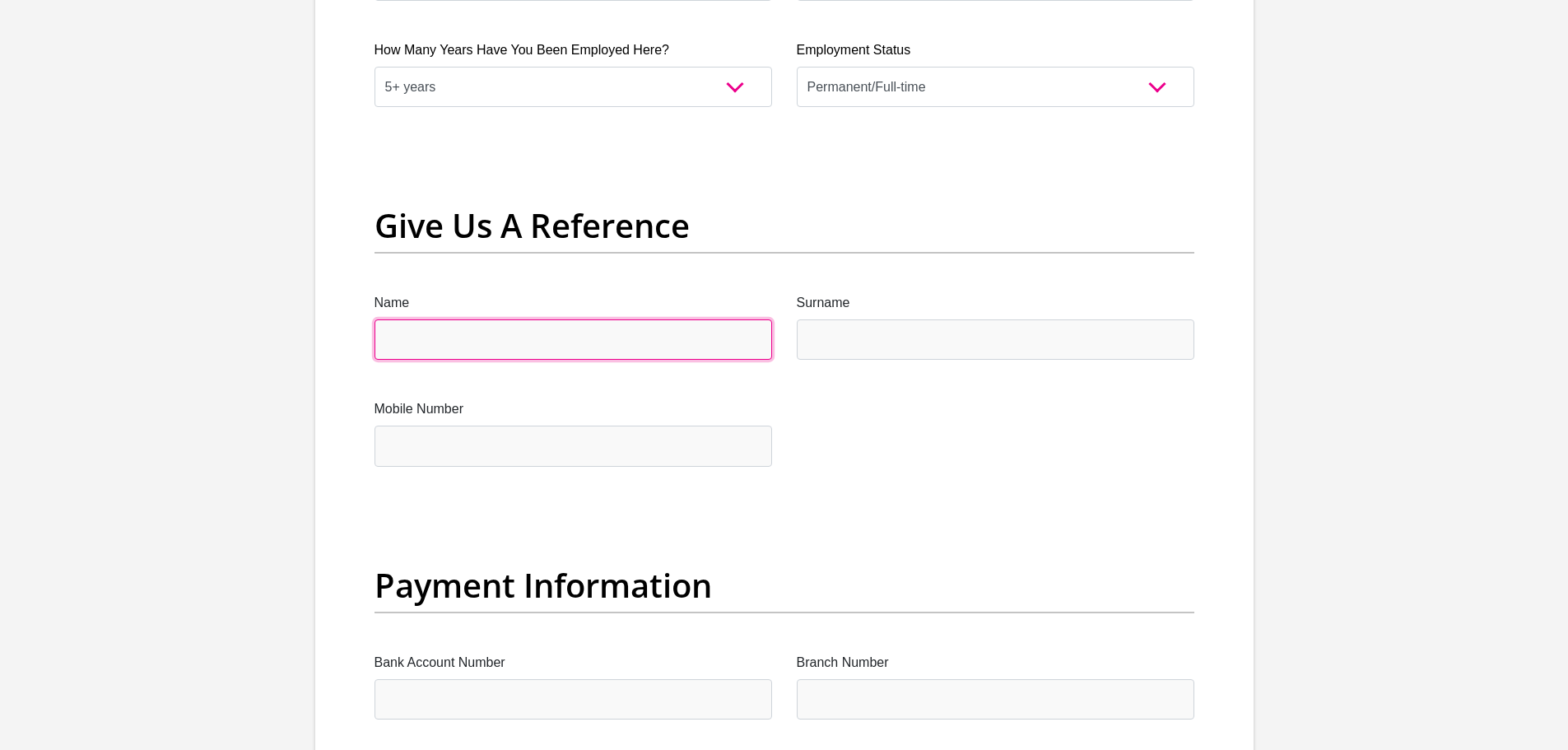
click at [633, 339] on input "Name" at bounding box center [573, 339] width 397 height 40
type input "Otembele"
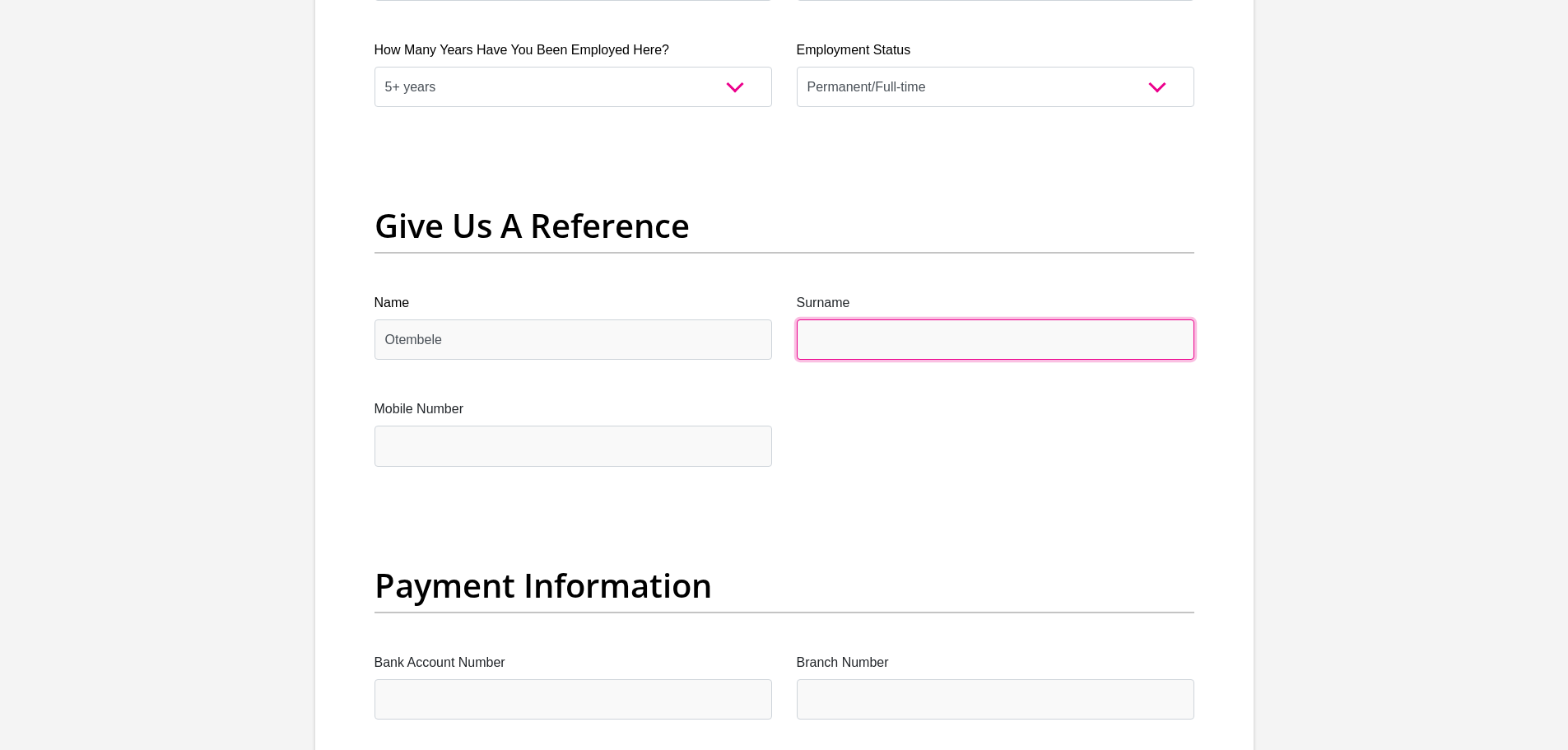
drag, startPoint x: 872, startPoint y: 320, endPoint x: 871, endPoint y: 331, distance: 11.0
click at [872, 323] on input "Surname" at bounding box center [995, 339] width 397 height 40
type input "Gule"
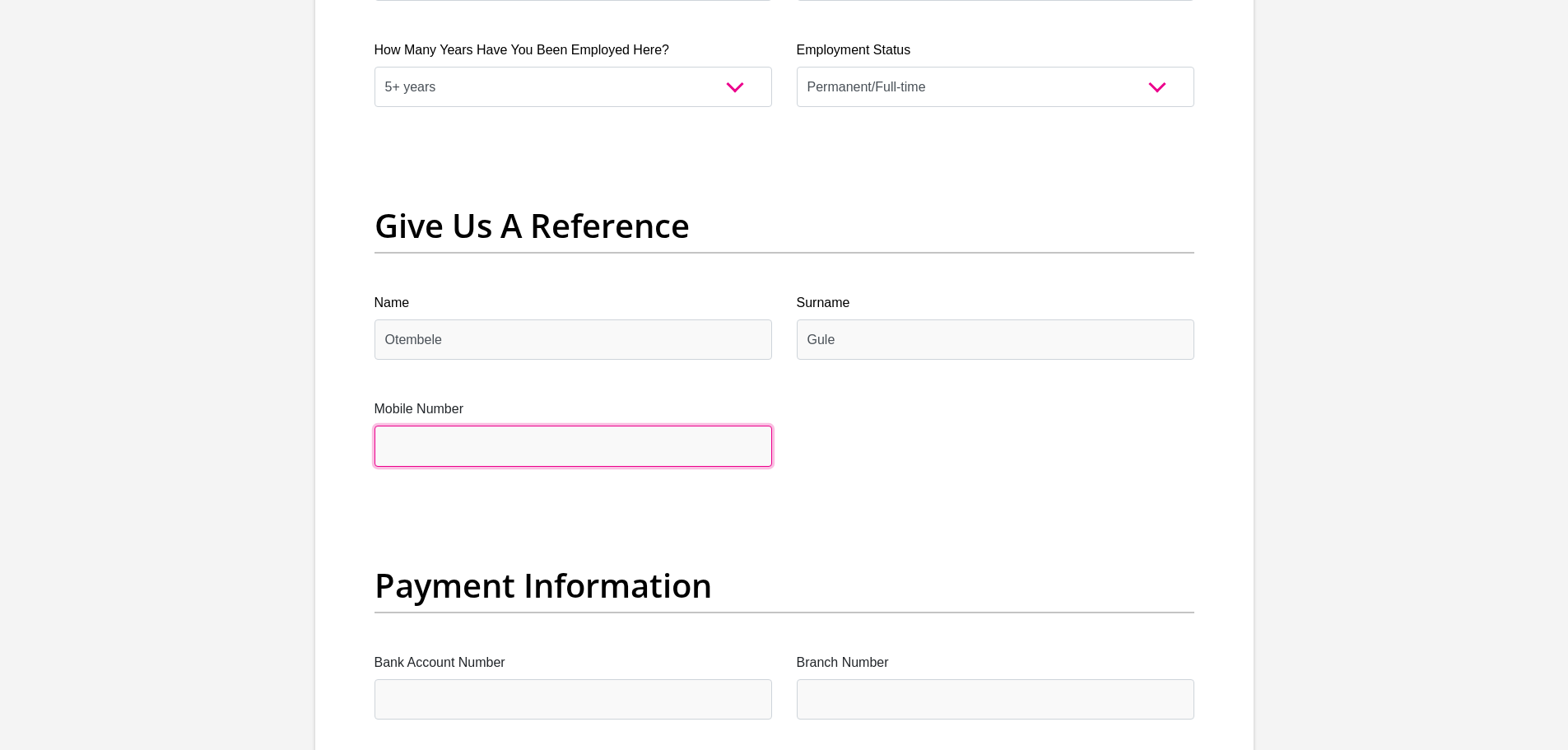
click at [520, 438] on input "Mobile Number" at bounding box center [573, 446] width 397 height 40
click at [524, 429] on input "Mobile Number" at bounding box center [573, 446] width 397 height 40
click at [610, 445] on input "Mobile Number" at bounding box center [573, 446] width 397 height 40
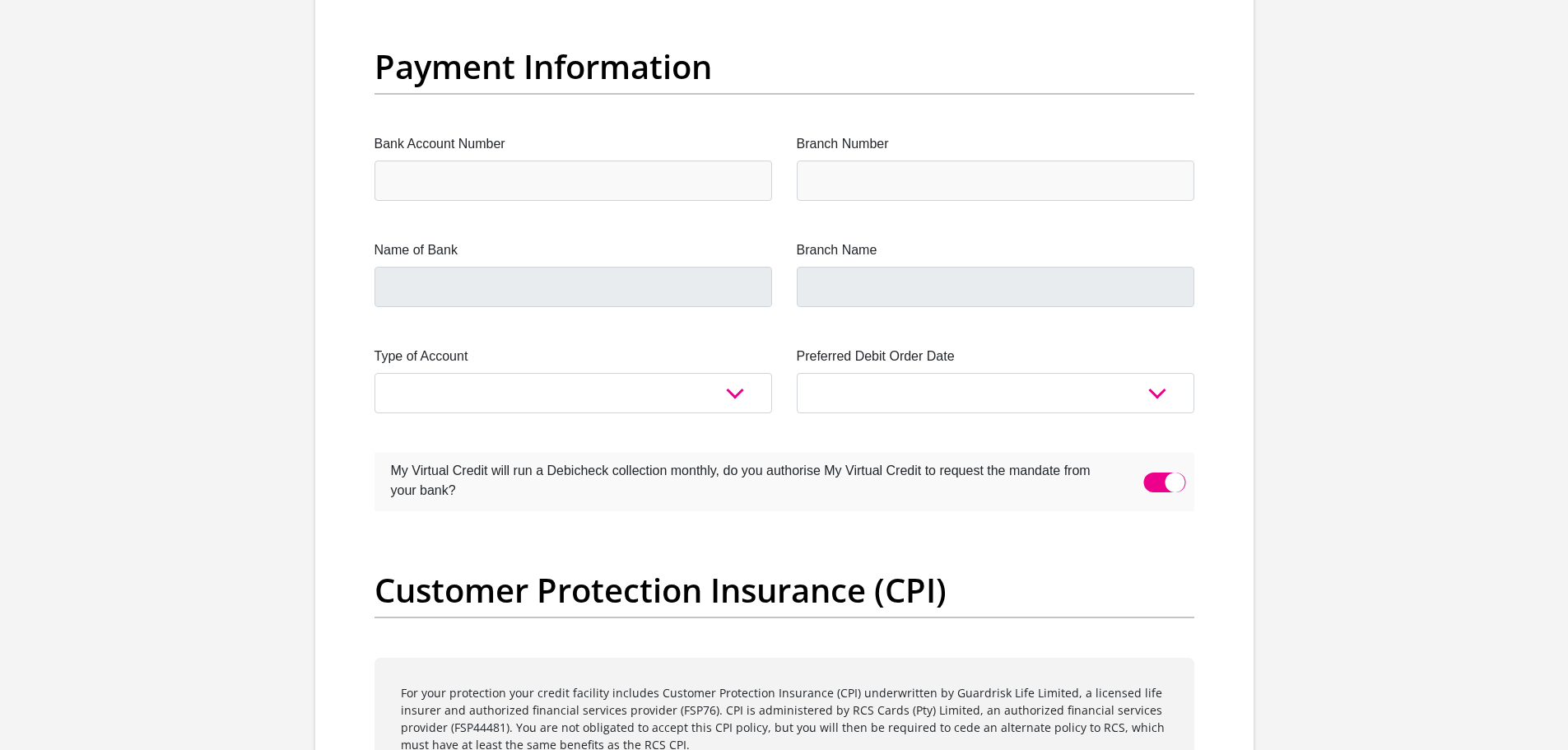
scroll to position [3869, 0]
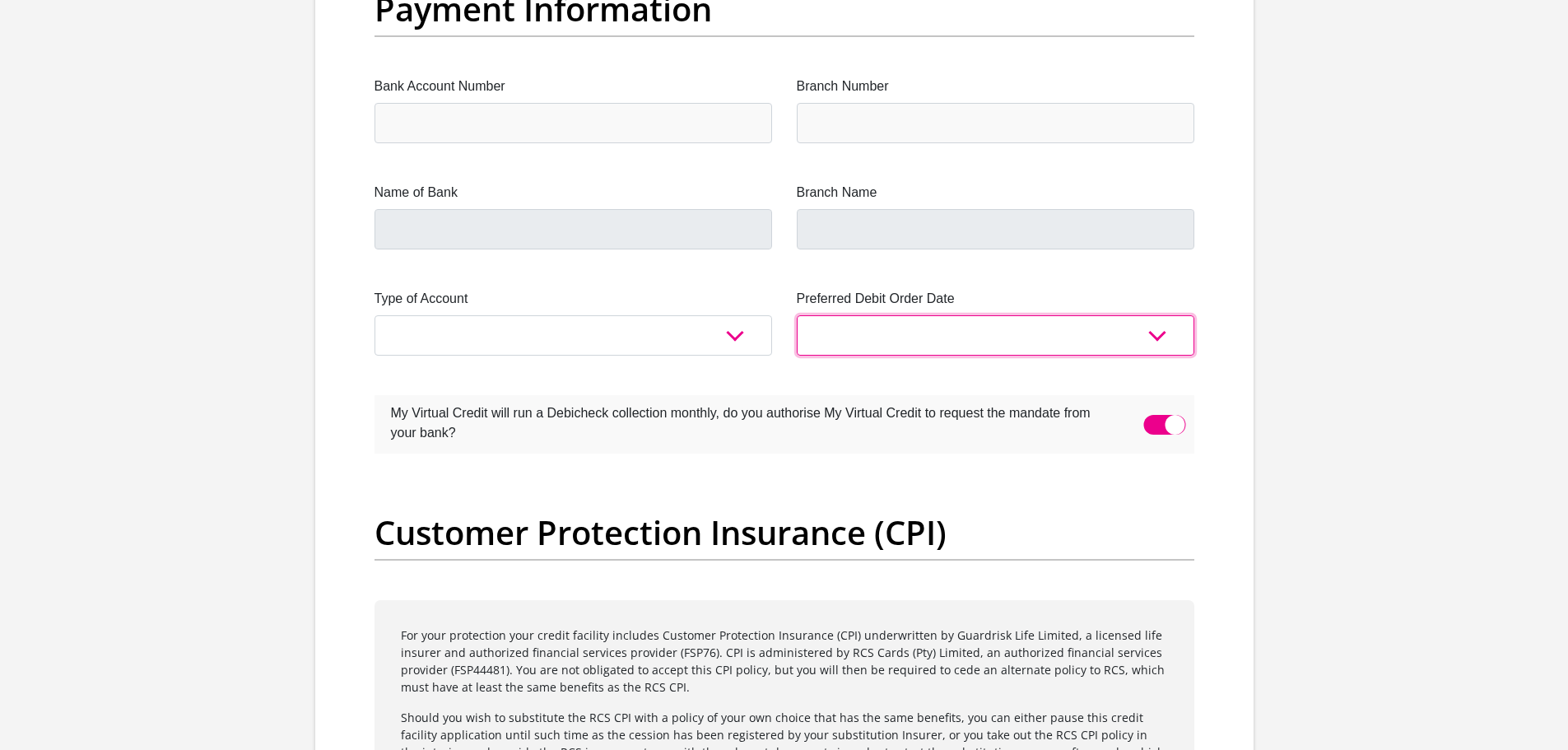
click at [838, 333] on select "1st 2nd 3rd 4th 5th 7th 18th 19th 20th 21st 22nd 23rd 24th 25th 26th 27th 28th …" at bounding box center [995, 336] width 397 height 40
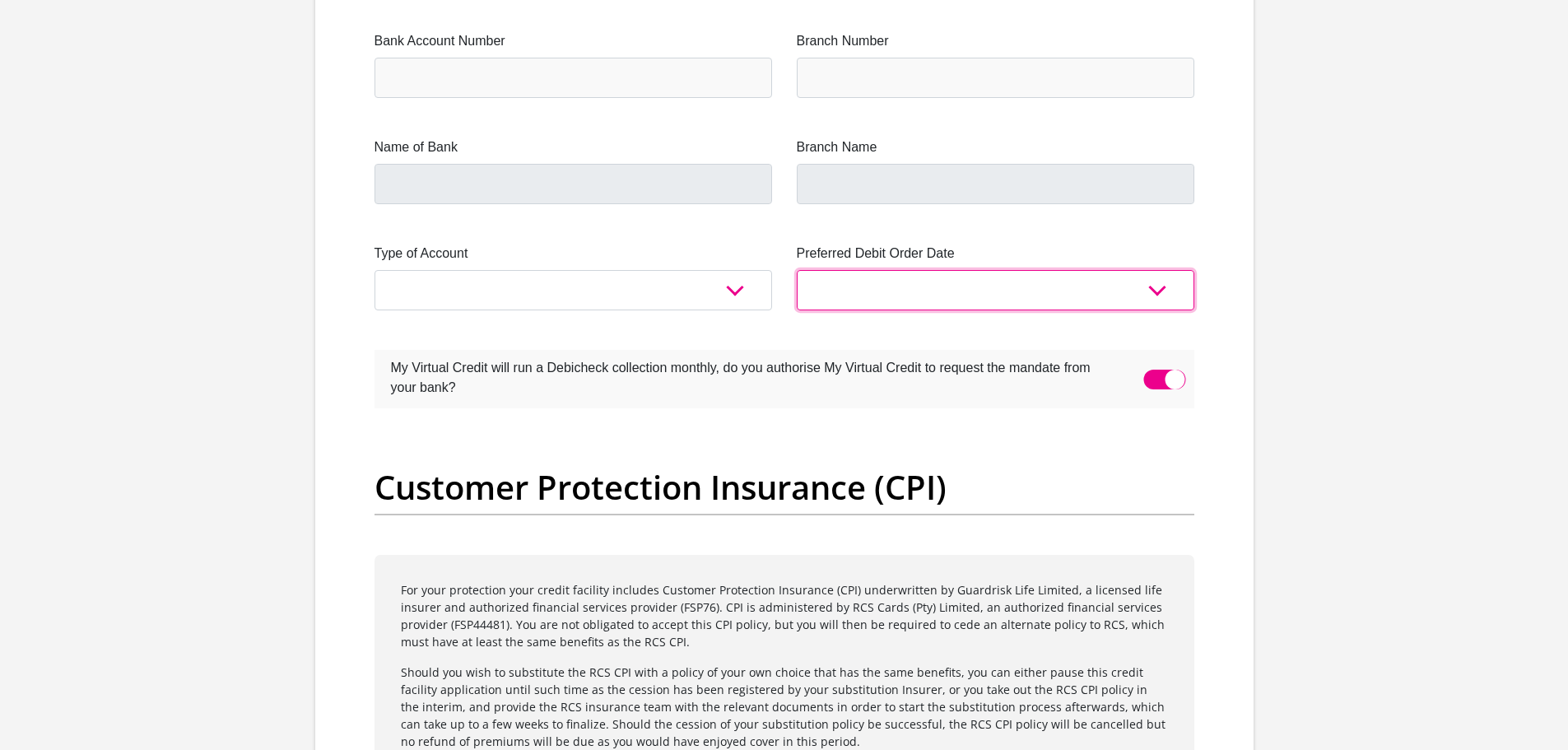
scroll to position [3951, 0]
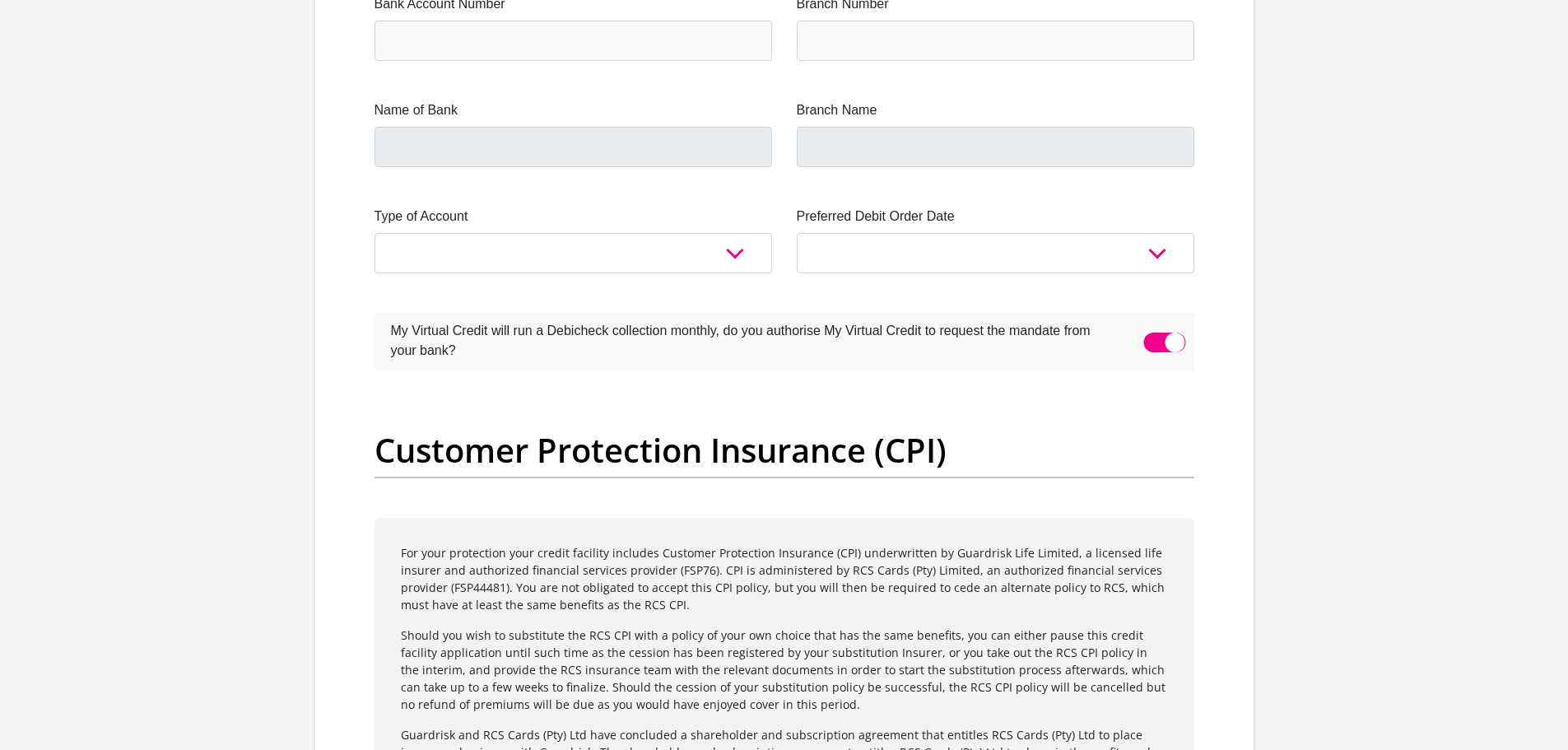
drag, startPoint x: 521, startPoint y: 329, endPoint x: 838, endPoint y: 355, distance: 318.1
click at [838, 355] on label "My Virtual Credit will run a Debicheck collection monthly, do you authorise My …" at bounding box center [743, 339] width 738 height 52
click at [668, 255] on select "Cheque Savings" at bounding box center [573, 253] width 397 height 40
select select "CUR"
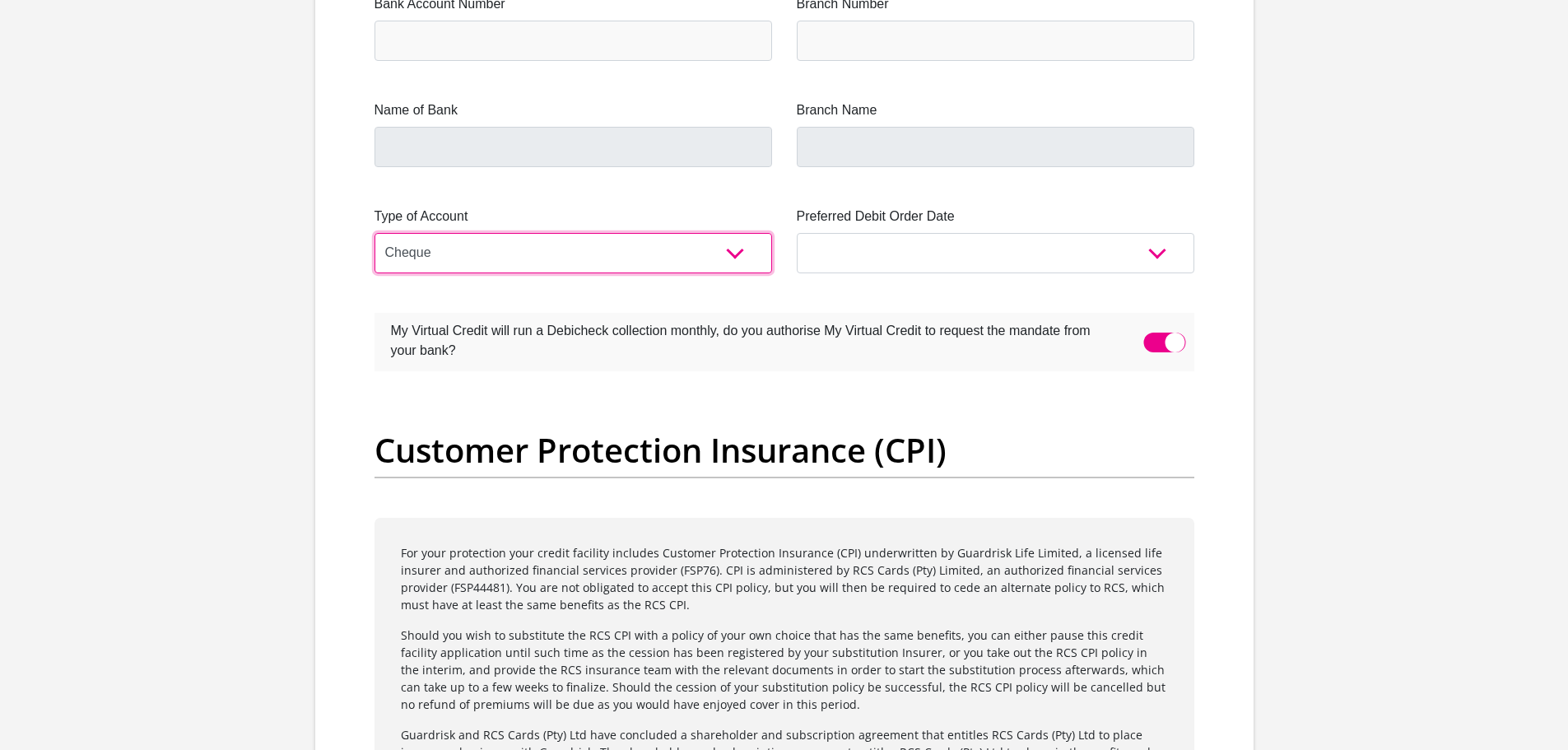
click at [375, 233] on select "Cheque Savings" at bounding box center [573, 253] width 397 height 40
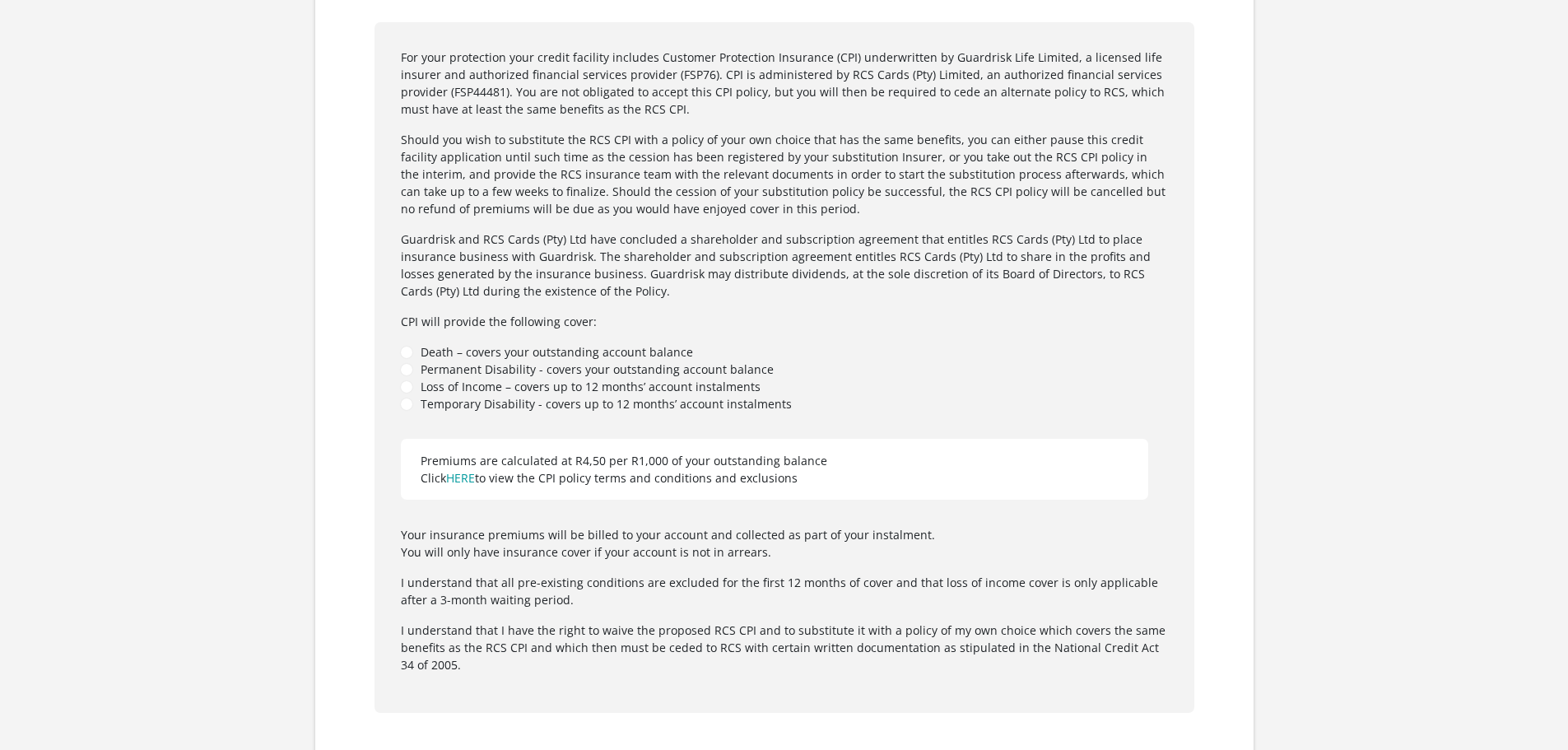
scroll to position [4527, 0]
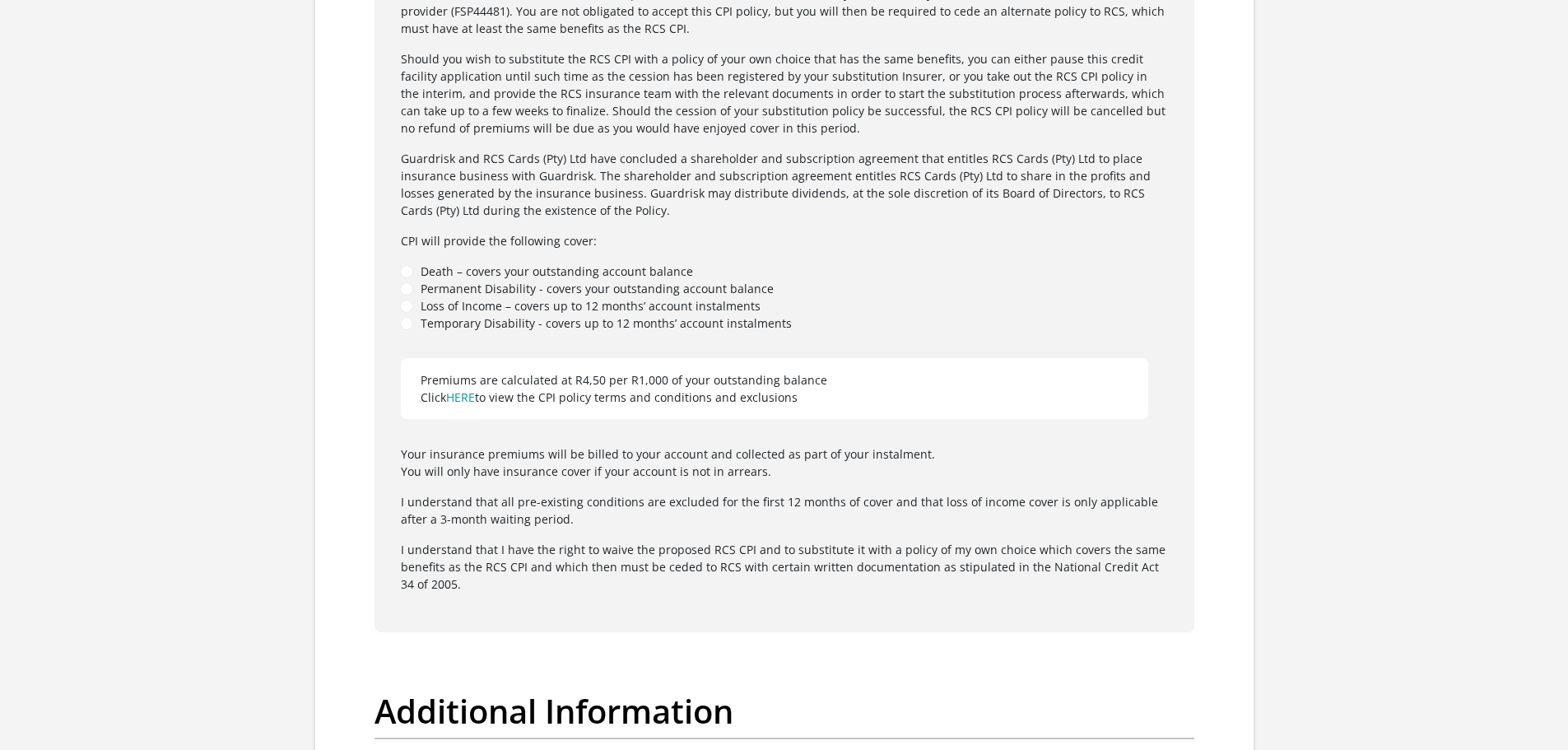
click at [405, 270] on li "Death – covers your outstanding account balance" at bounding box center [784, 272] width 768 height 18
click at [406, 291] on li "Permanent Disability - covers your outstanding account balance" at bounding box center [784, 288] width 768 height 18
click at [405, 300] on li "Loss of Income – covers up to 12 months’ account instalments" at bounding box center [784, 306] width 768 height 18
drag, startPoint x: 406, startPoint y: 308, endPoint x: 406, endPoint y: 319, distance: 11.0
click at [406, 313] on li "Loss of Income – covers up to 12 months’ account instalments" at bounding box center [784, 306] width 768 height 18
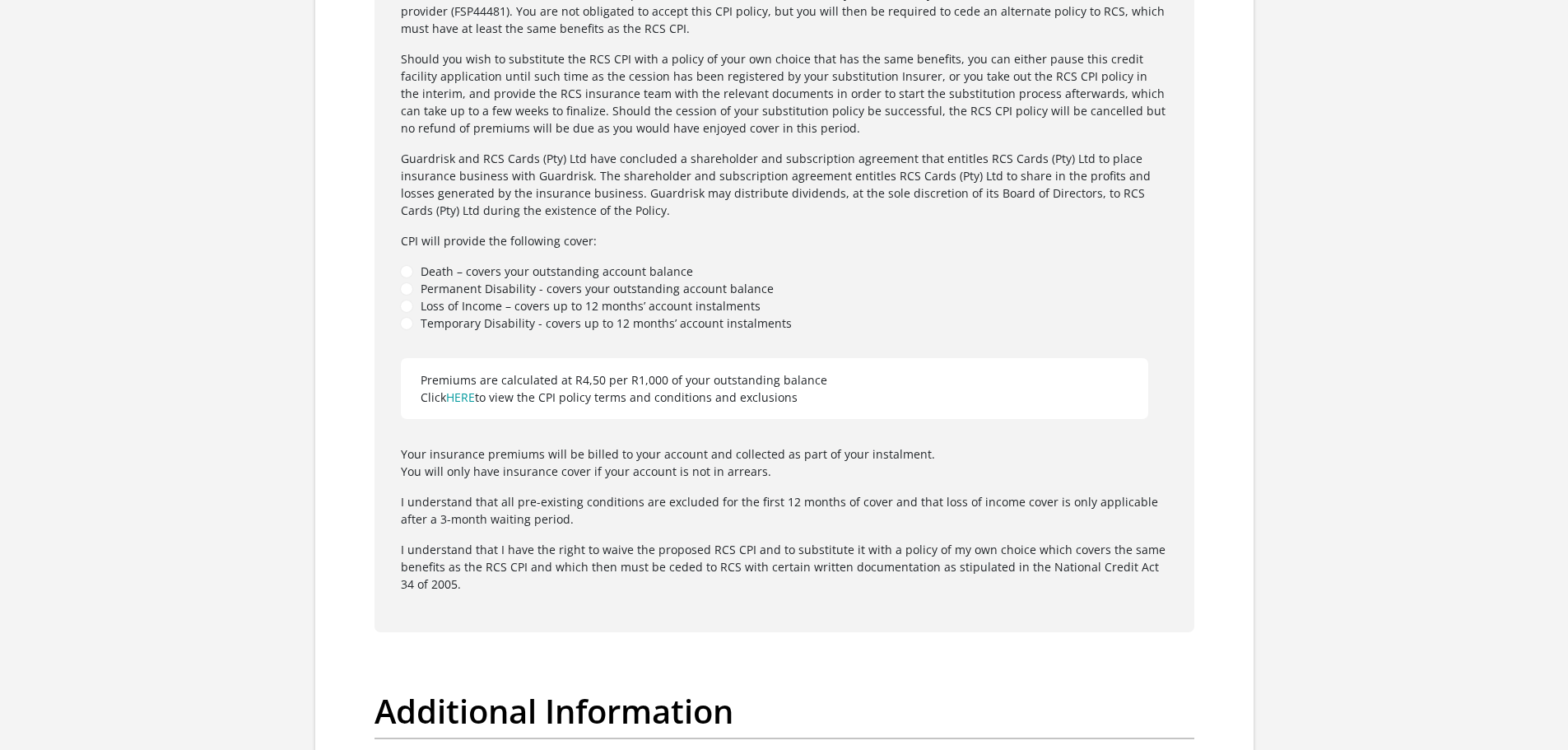
click at [406, 323] on li "Temporary Disability - covers up to 12 months’ account instalments" at bounding box center [784, 324] width 768 height 18
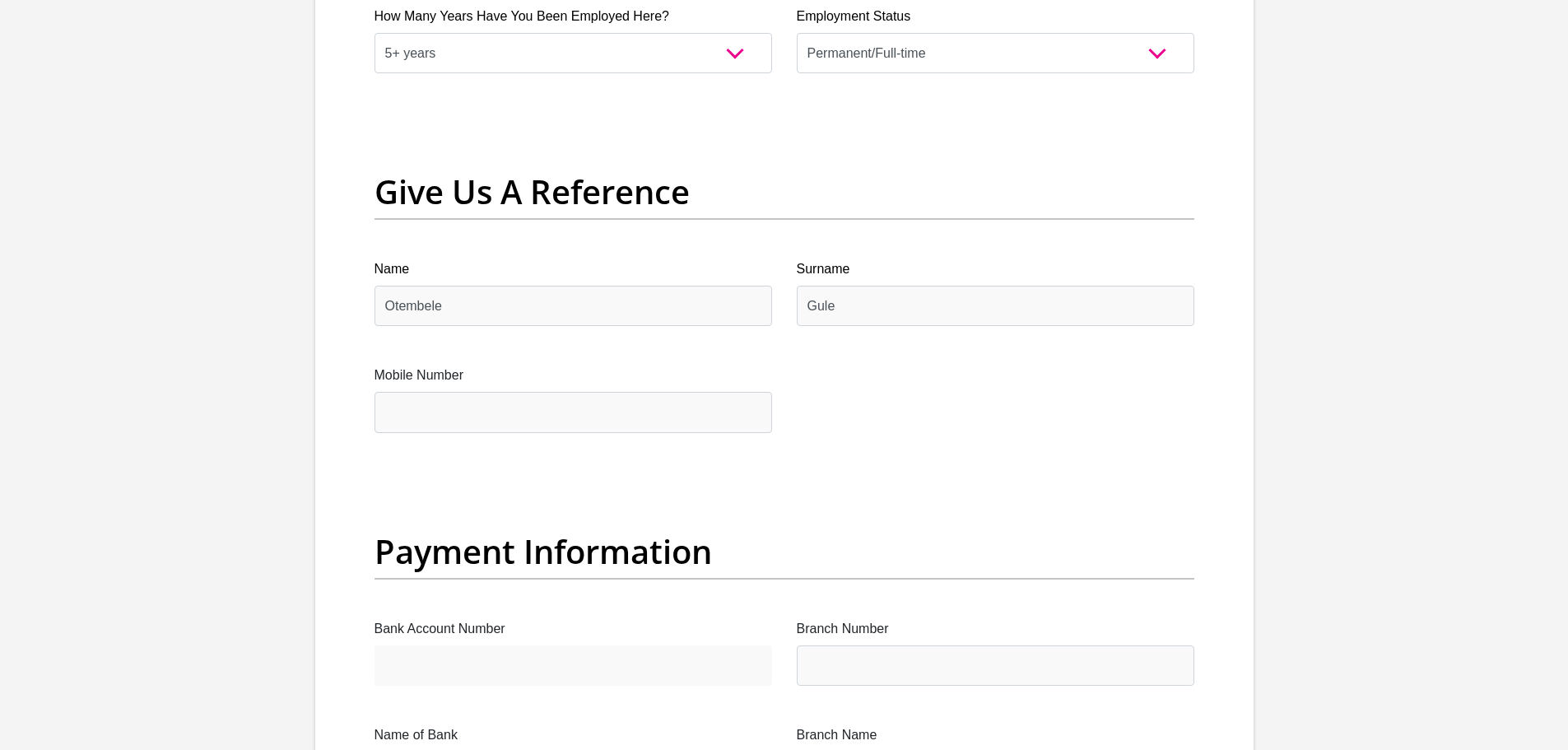
scroll to position [3375, 0]
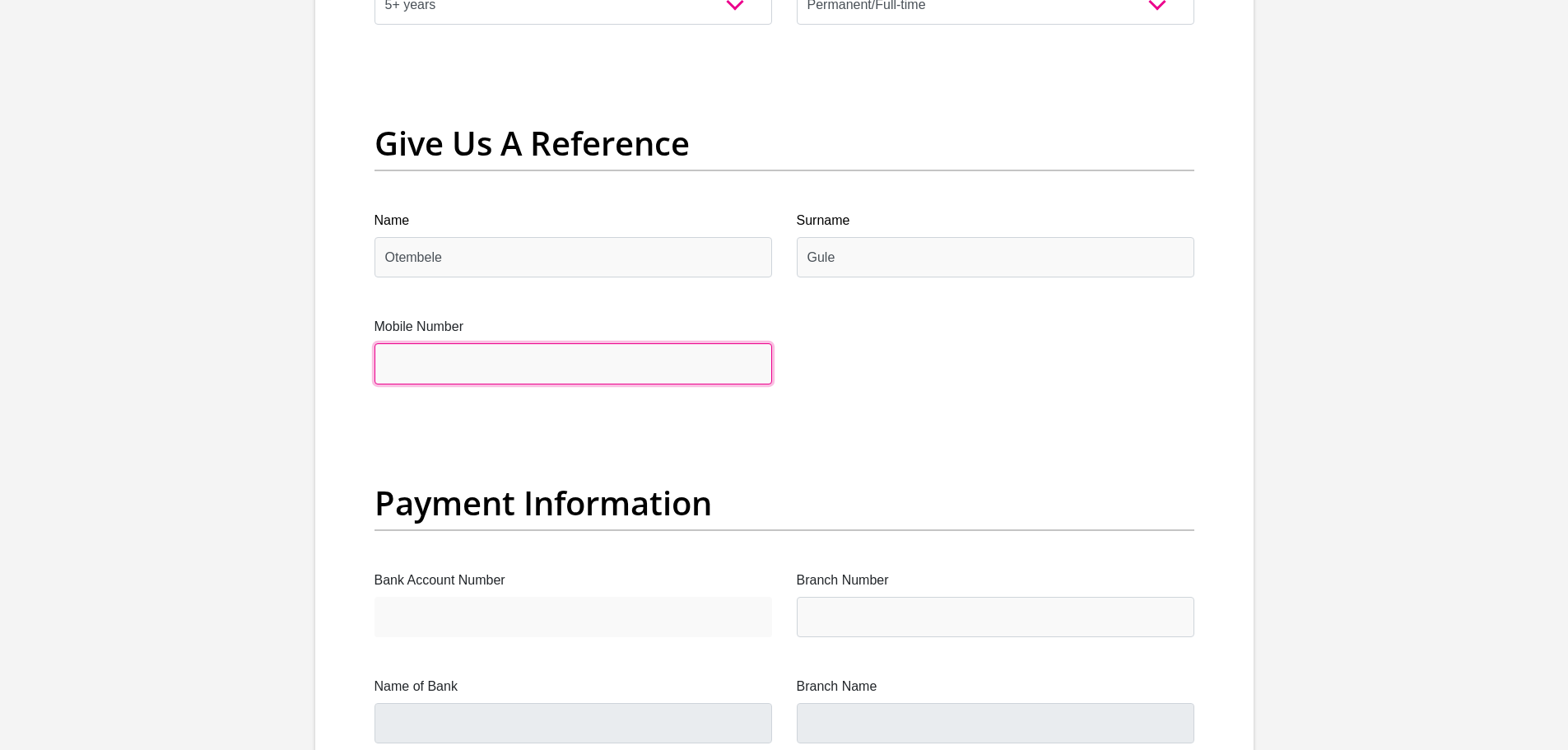
click at [566, 369] on input "Mobile Number" at bounding box center [573, 363] width 397 height 40
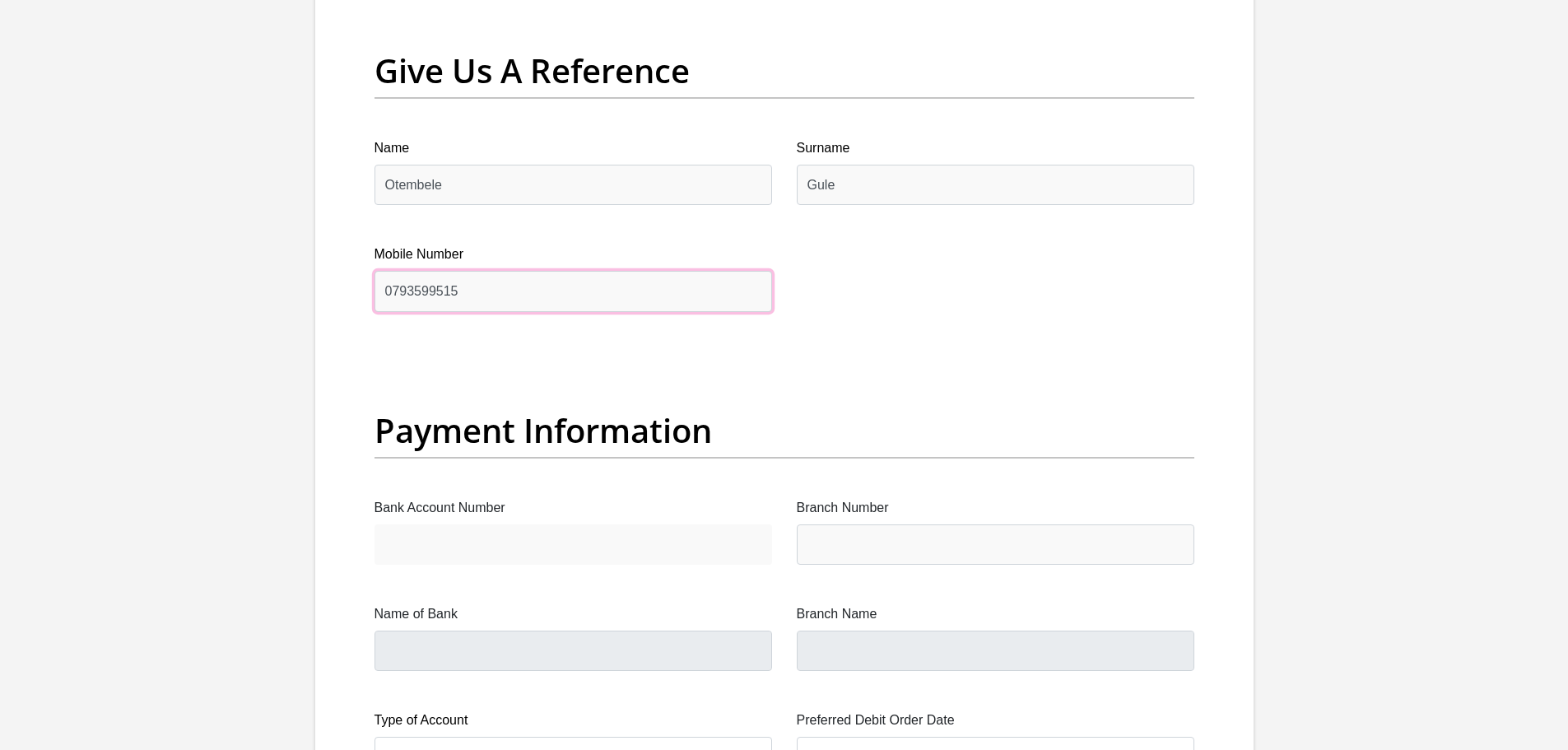
scroll to position [3787, 0]
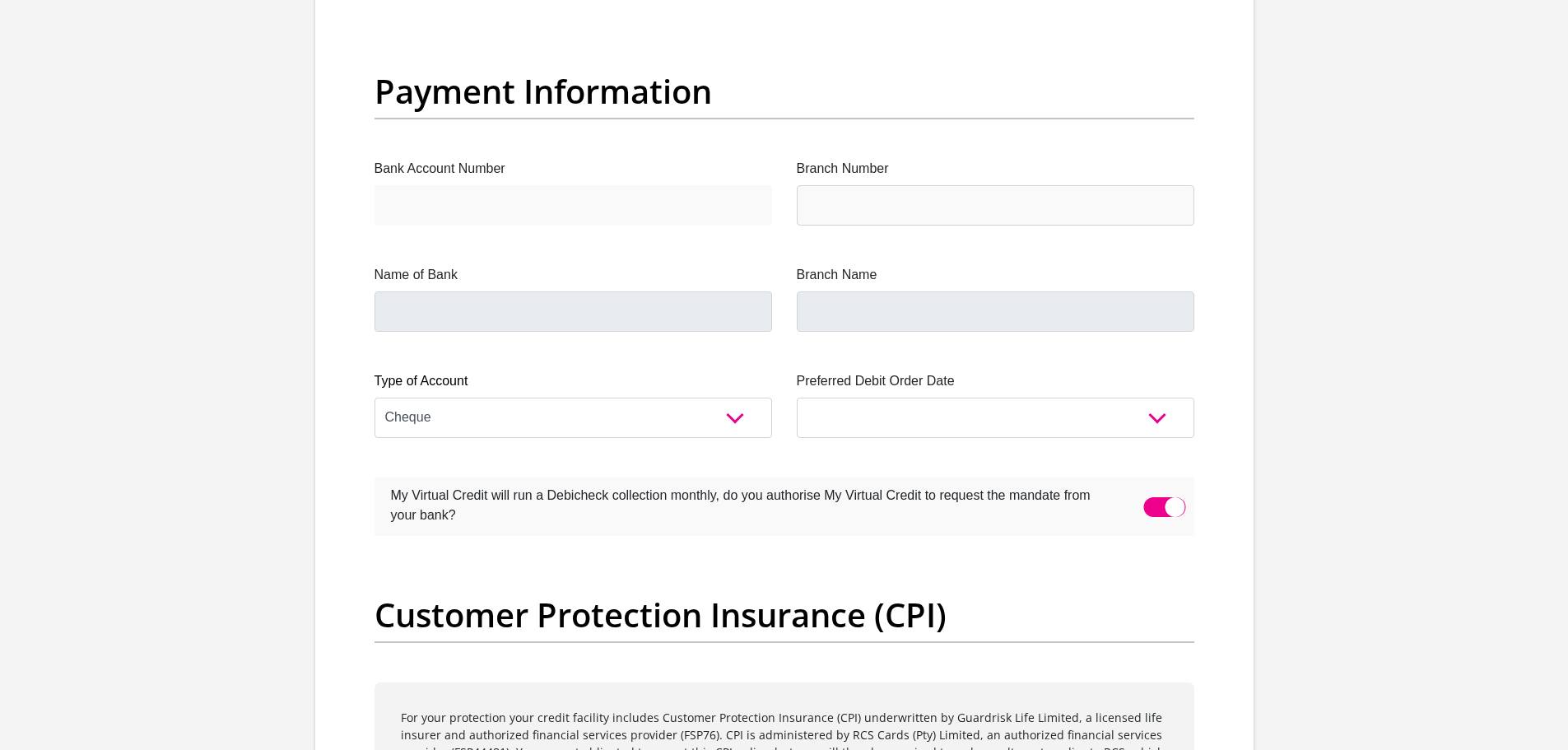
type input "0793599515"
click at [482, 189] on input "Bank Account Number" at bounding box center [573, 206] width 397 height 40
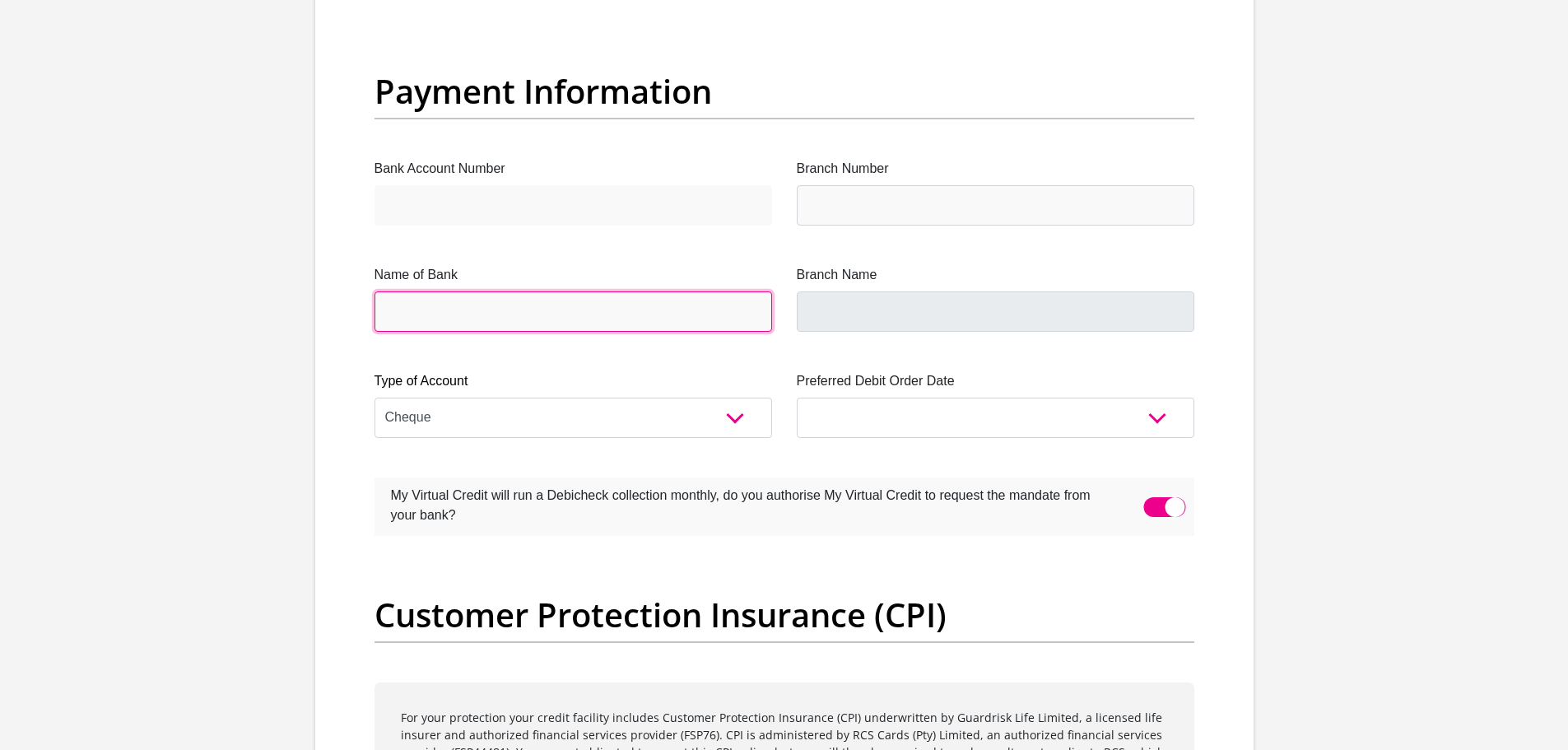
click at [484, 313] on input "Name of Bank" at bounding box center [573, 311] width 397 height 40
click at [427, 310] on input "Name of Bank" at bounding box center [573, 311] width 397 height 40
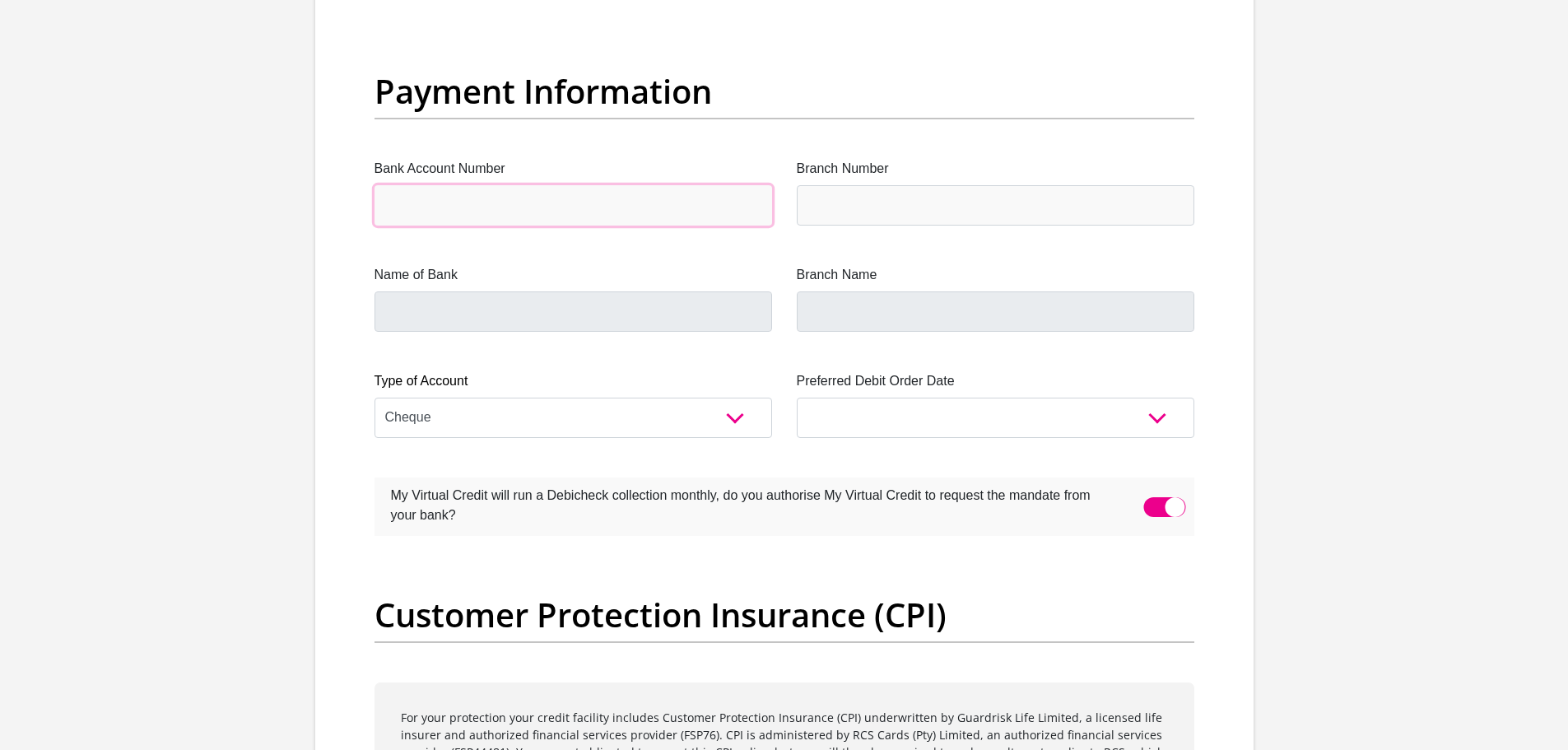
click at [517, 212] on input "Bank Account Number" at bounding box center [573, 206] width 397 height 40
click at [909, 214] on input "Branch Number" at bounding box center [995, 206] width 397 height 40
click at [678, 192] on input "Bank Account Number" at bounding box center [573, 206] width 397 height 40
type input "1126643815"
click at [892, 208] on input "Branch Number" at bounding box center [995, 206] width 397 height 40
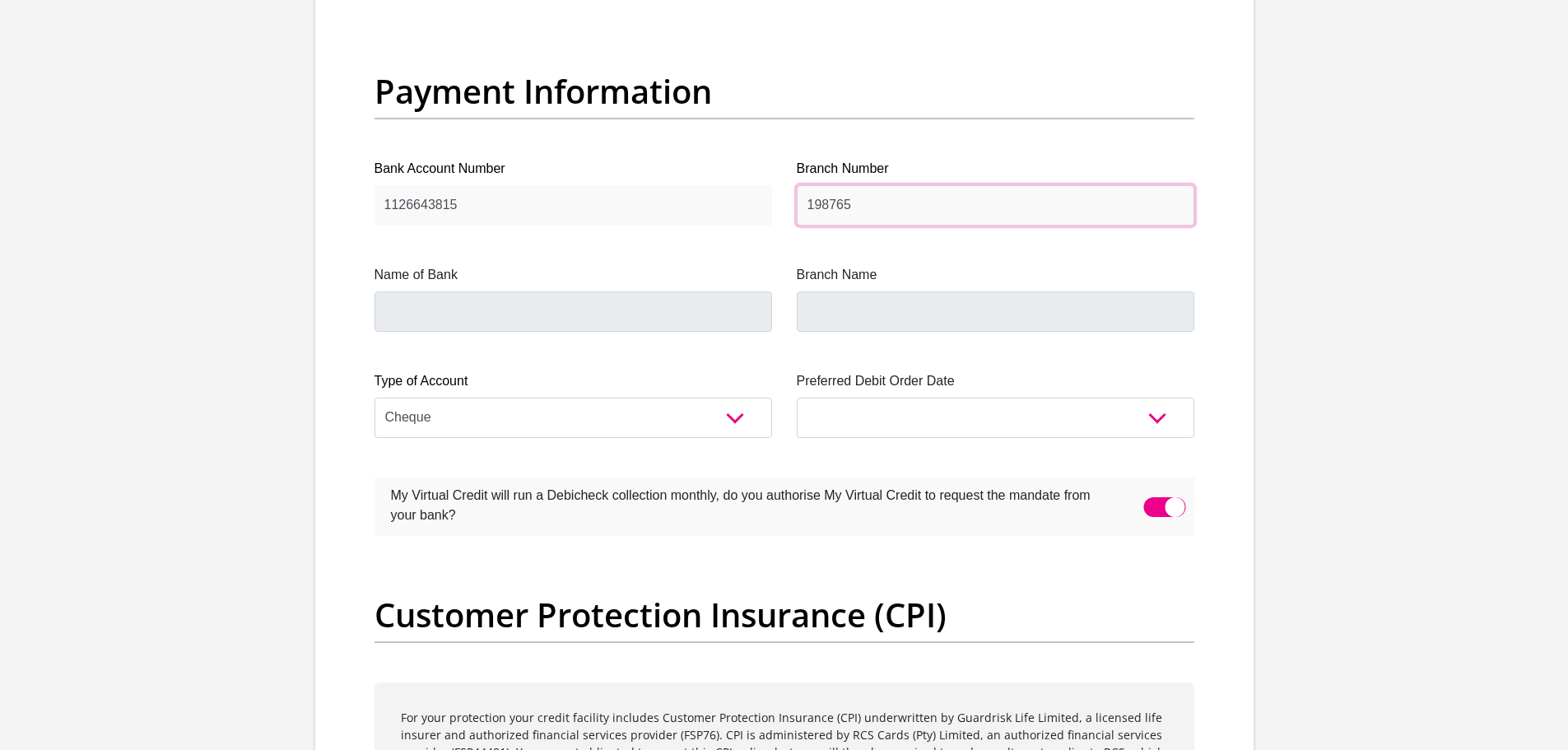
type input "198765"
type input "NEDBANK"
type input "NEDBANK SOUTH AFRICA"
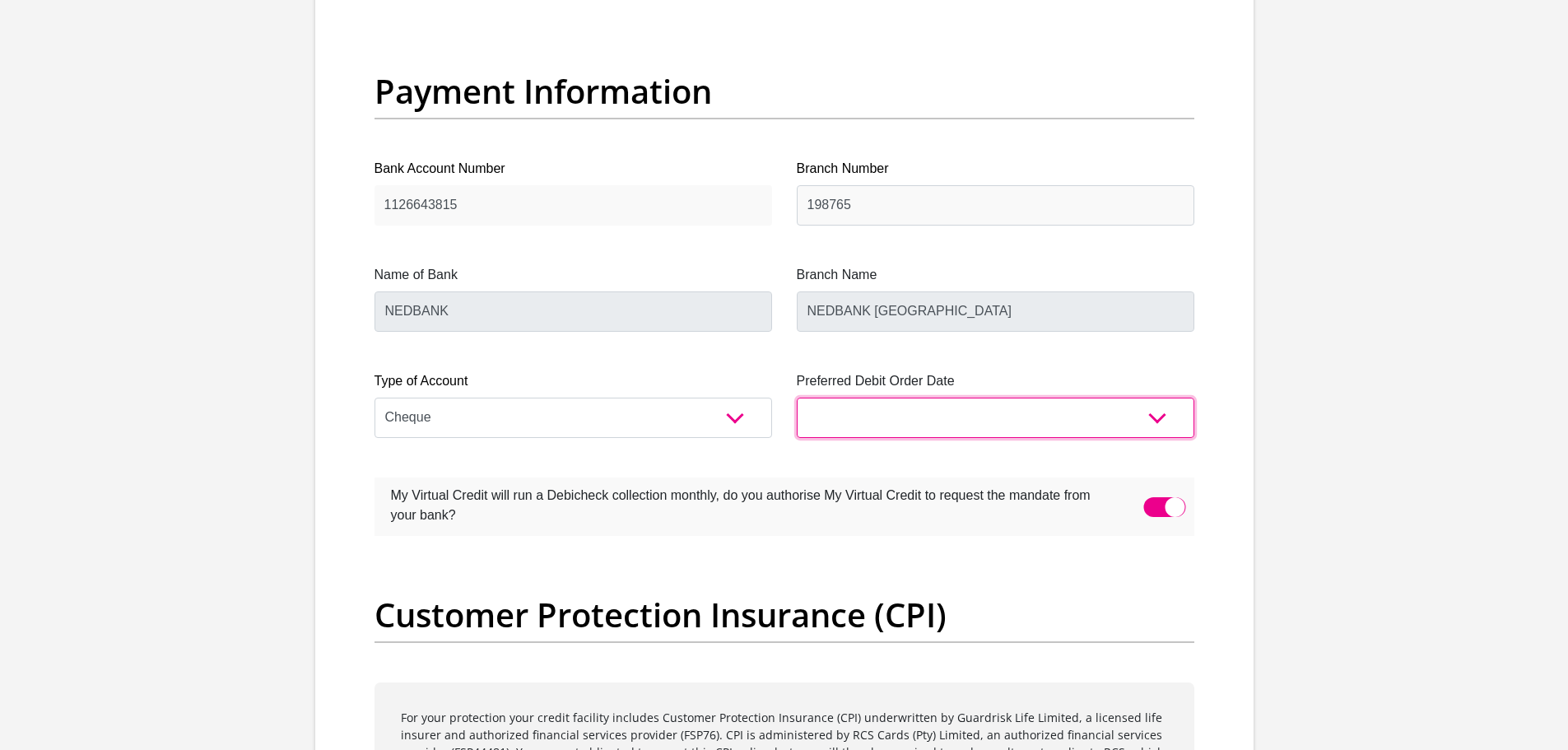
click at [830, 419] on select "1st 2nd 3rd 4th 5th 7th 18th 19th 20th 21st 22nd 23rd 24th 25th 26th 27th 28th …" at bounding box center [995, 418] width 397 height 40
select select "25"
click at [797, 397] on select "1st 2nd 3rd 4th 5th 7th 18th 19th 20th 21st 22nd 23rd 24th 25th 26th 27th 28th …" at bounding box center [995, 418] width 397 height 40
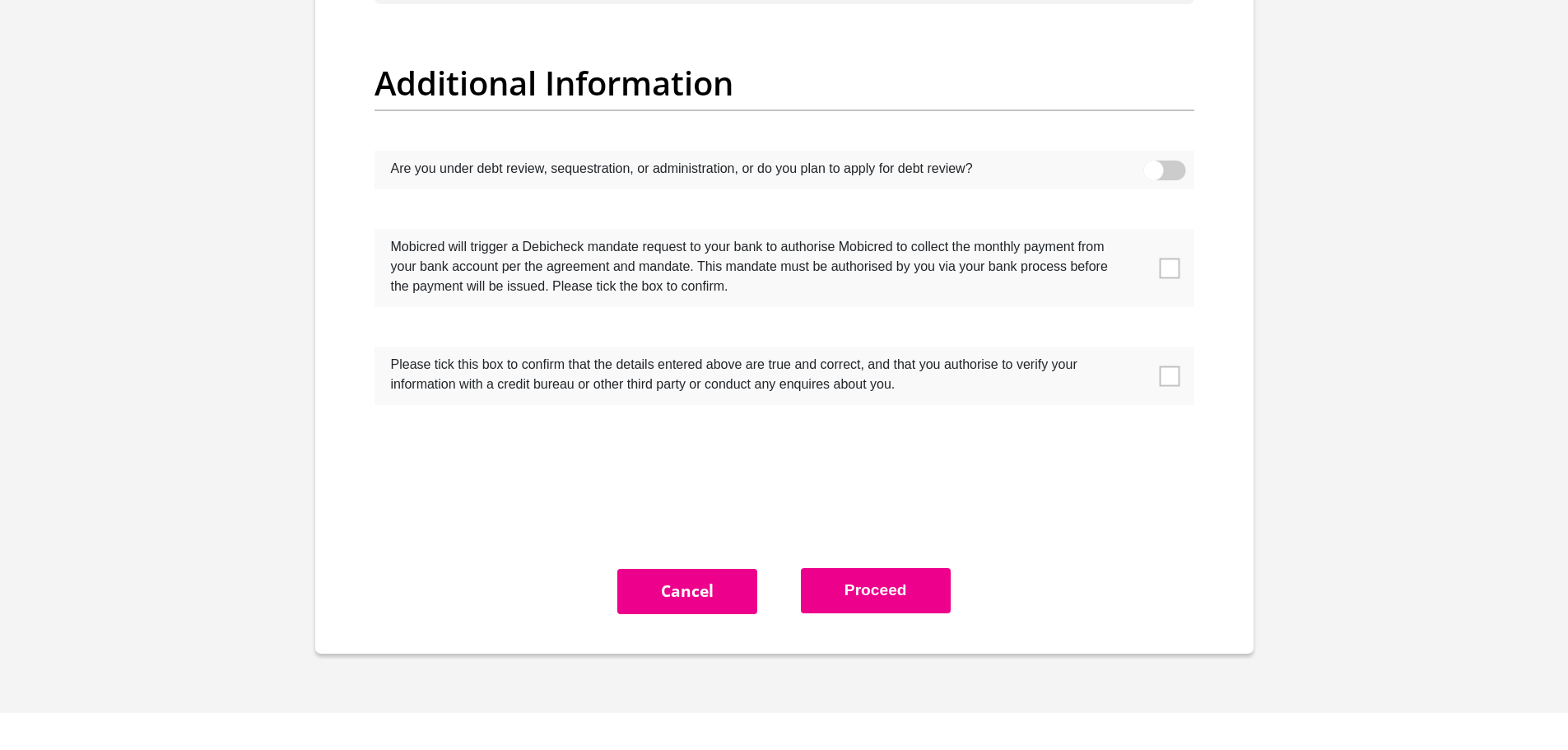
scroll to position [5186, 0]
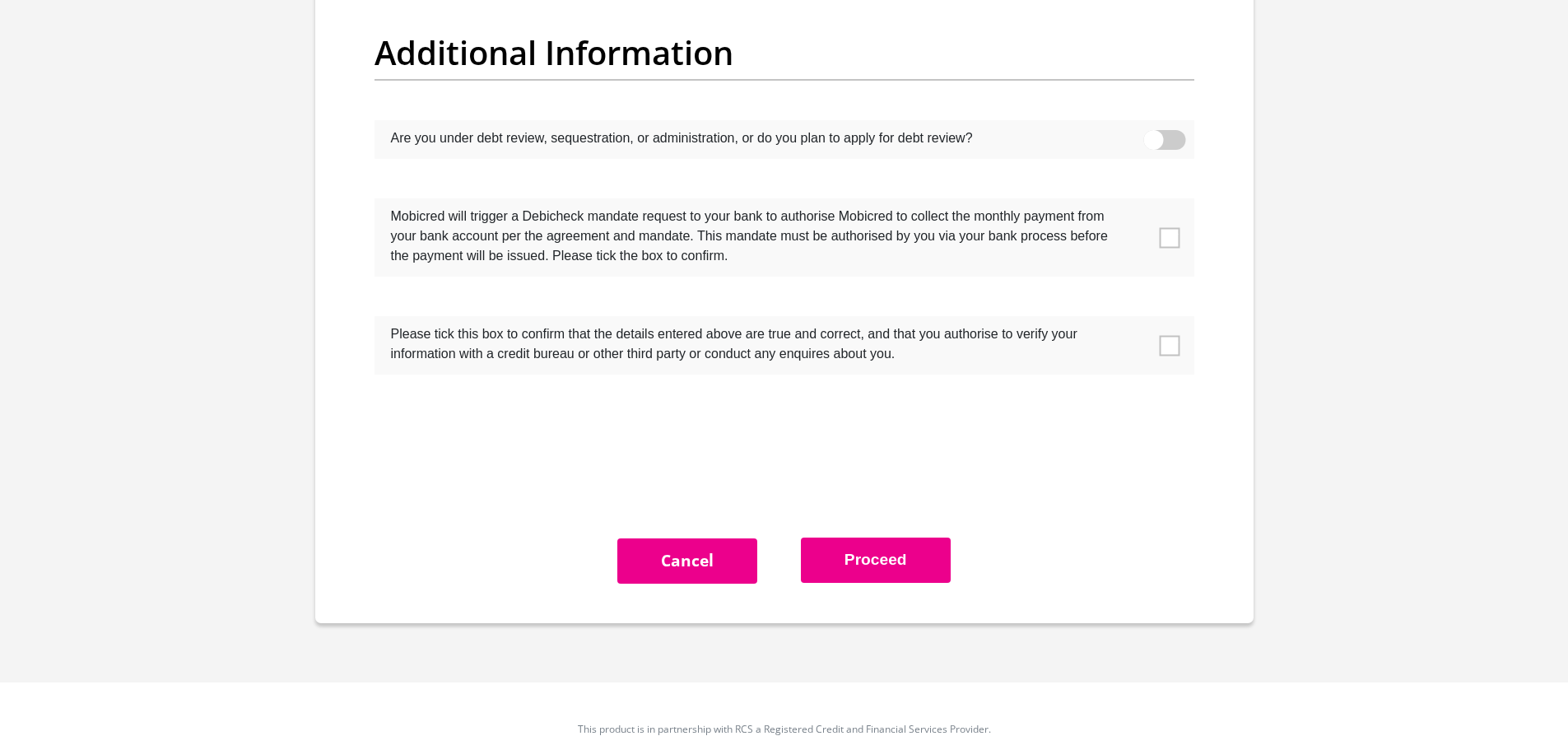
click at [1163, 236] on span at bounding box center [1169, 237] width 20 height 20
click at [1137, 202] on input "checkbox" at bounding box center [1137, 202] width 0 height 0
click at [1172, 238] on span at bounding box center [1169, 237] width 20 height 20
click at [1137, 202] on input "checkbox" at bounding box center [1137, 202] width 0 height 0
click at [1178, 346] on span at bounding box center [1169, 345] width 20 height 20
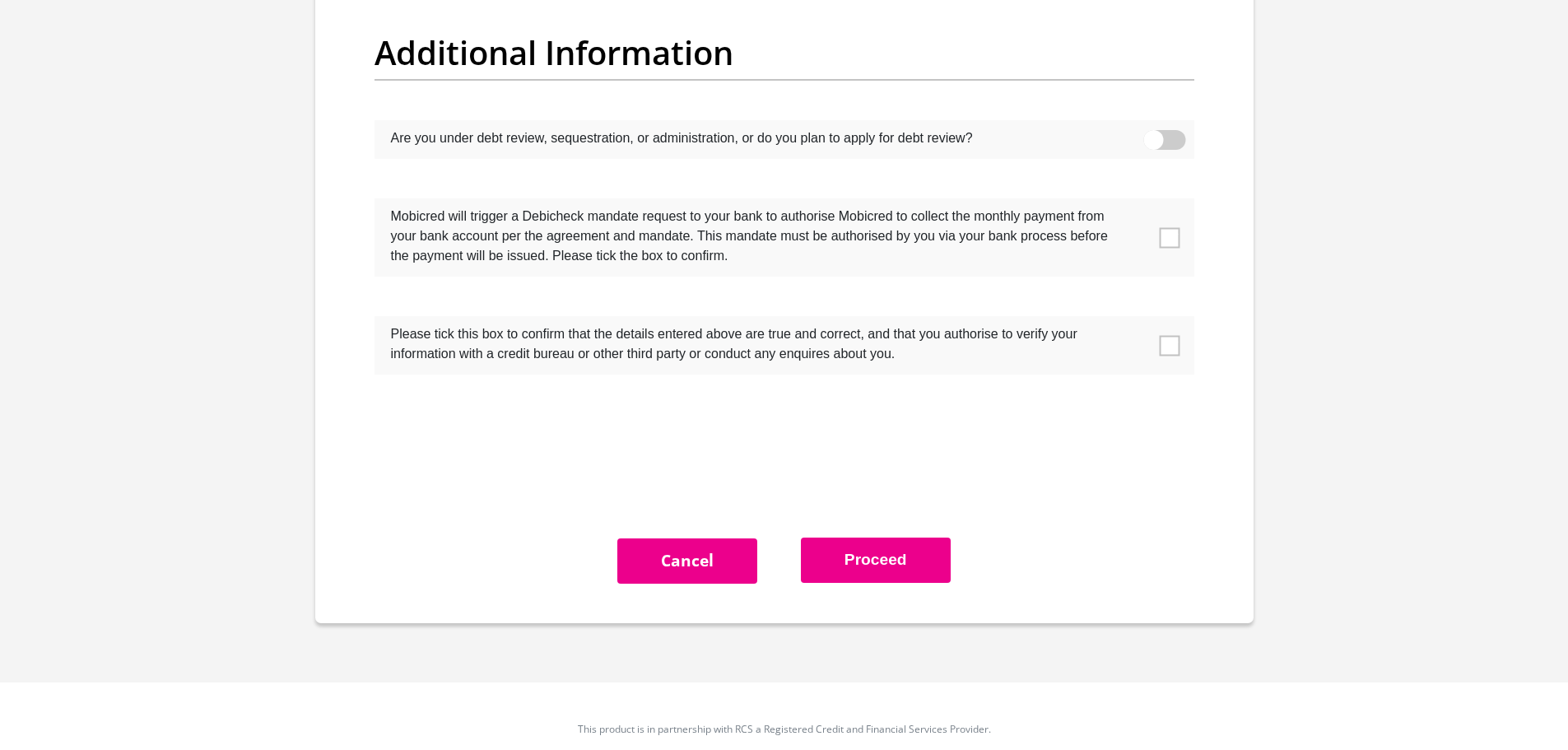
click at [1137, 320] on input "checkbox" at bounding box center [1137, 320] width 0 height 0
click at [1163, 236] on span at bounding box center [1169, 237] width 20 height 20
click at [1137, 202] on input "checkbox" at bounding box center [1137, 202] width 0 height 0
click at [866, 561] on button "Proceed" at bounding box center [876, 559] width 150 height 45
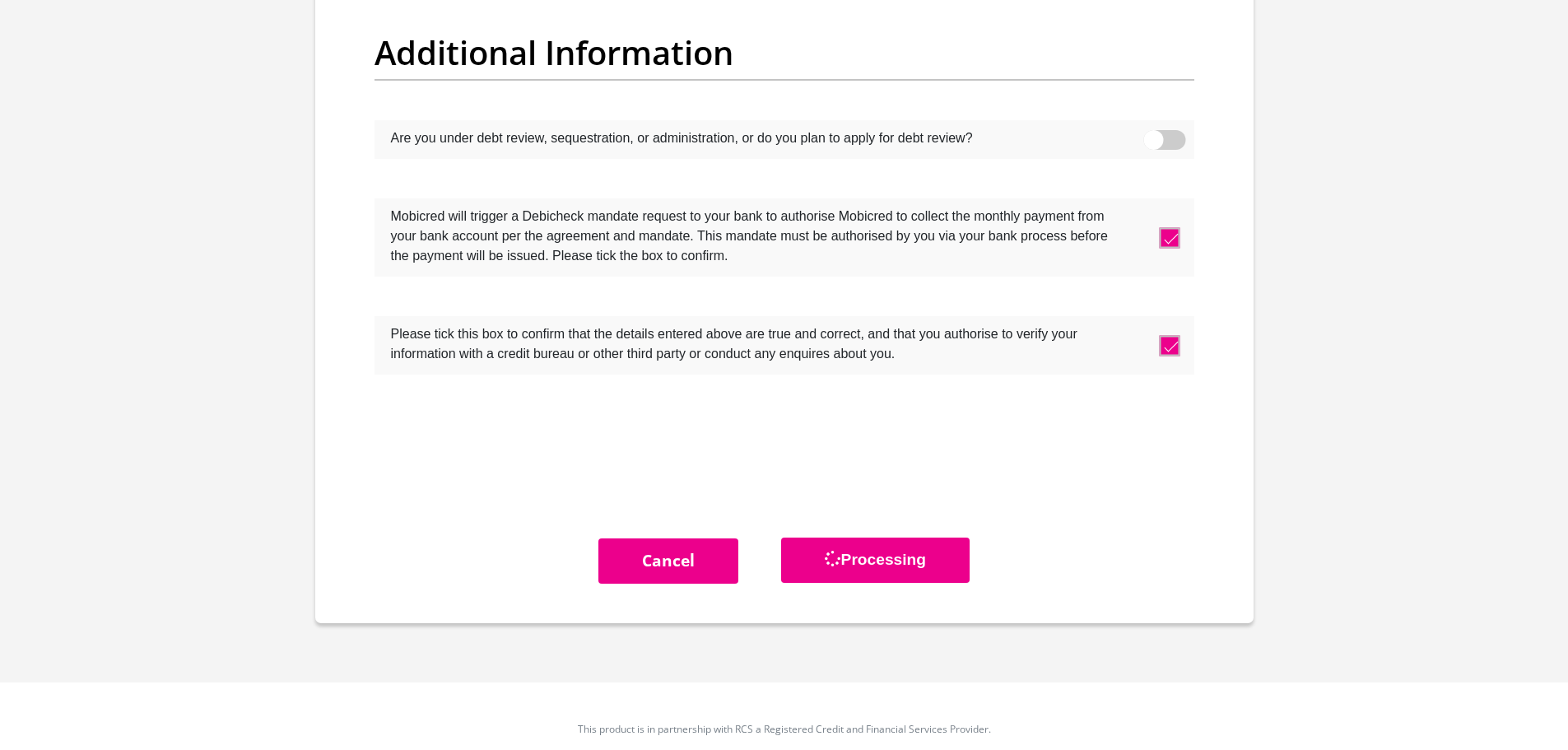
scroll to position [0, 0]
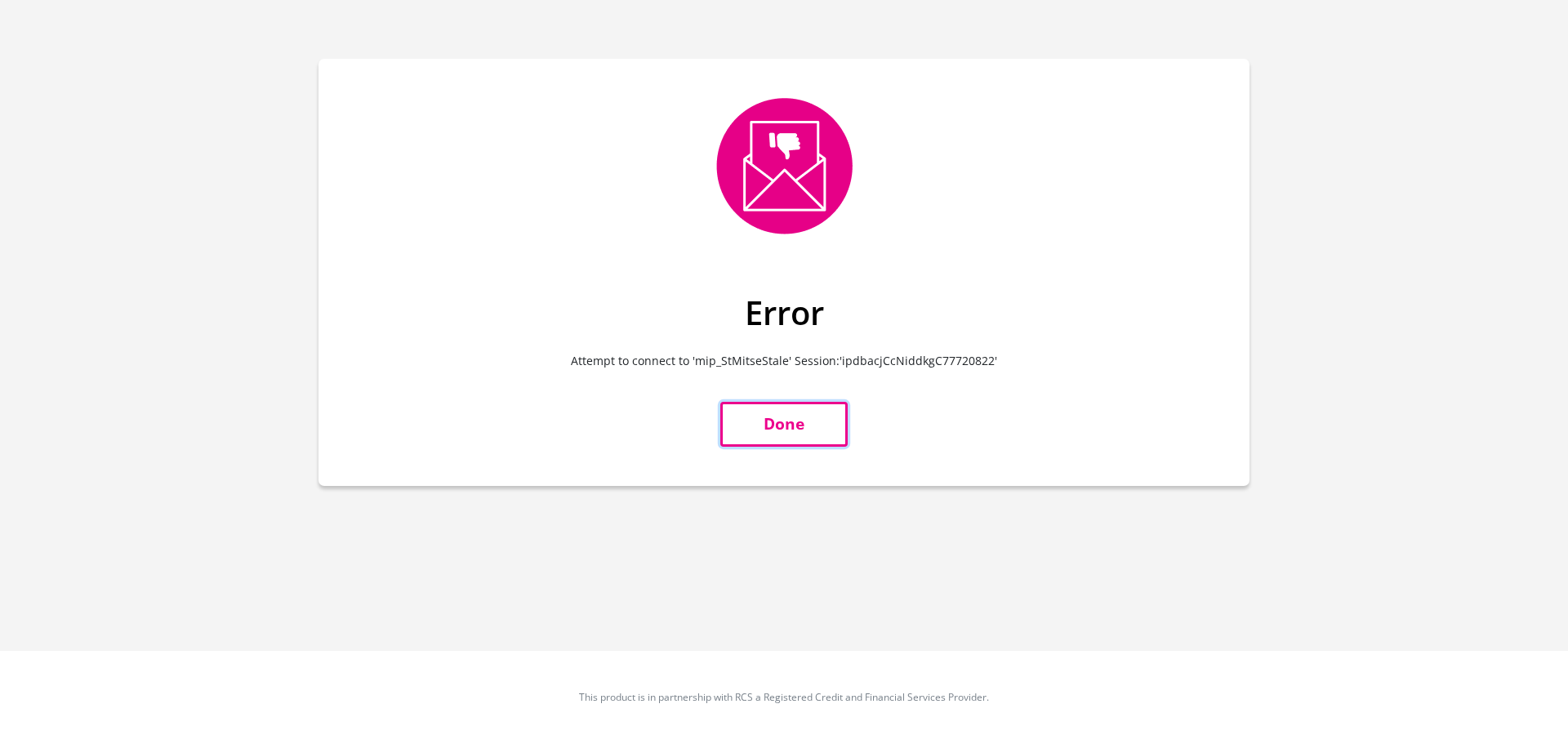
click at [796, 424] on link "Done" at bounding box center [784, 424] width 127 height 44
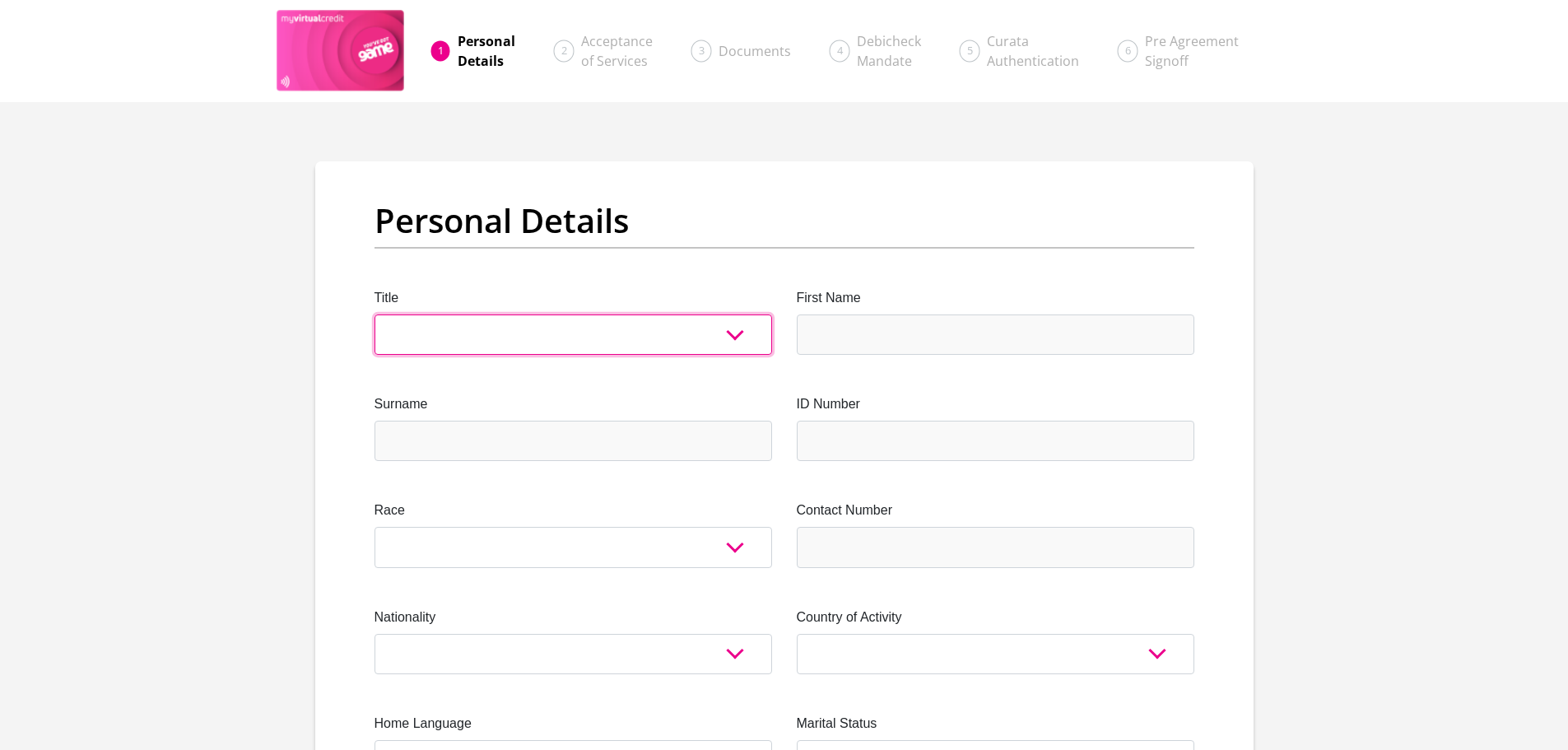
click at [473, 325] on select "Mr Ms Mrs Dr Other" at bounding box center [573, 335] width 397 height 40
select select "Mr"
click at [375, 315] on select "Mr Ms Mrs Dr Other" at bounding box center [573, 335] width 397 height 40
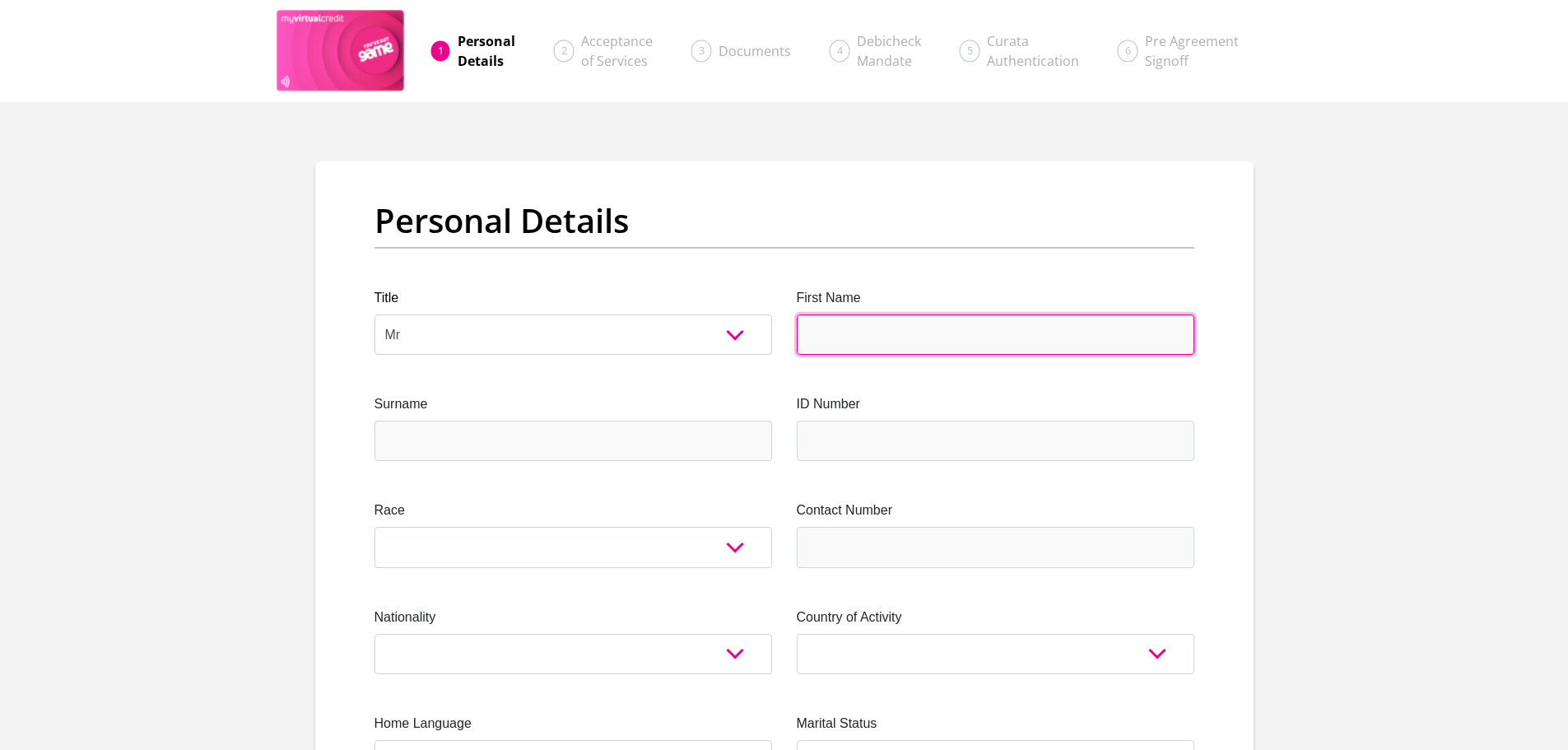
click at [880, 322] on input "First Name" at bounding box center [995, 335] width 397 height 40
type input "Matthew"
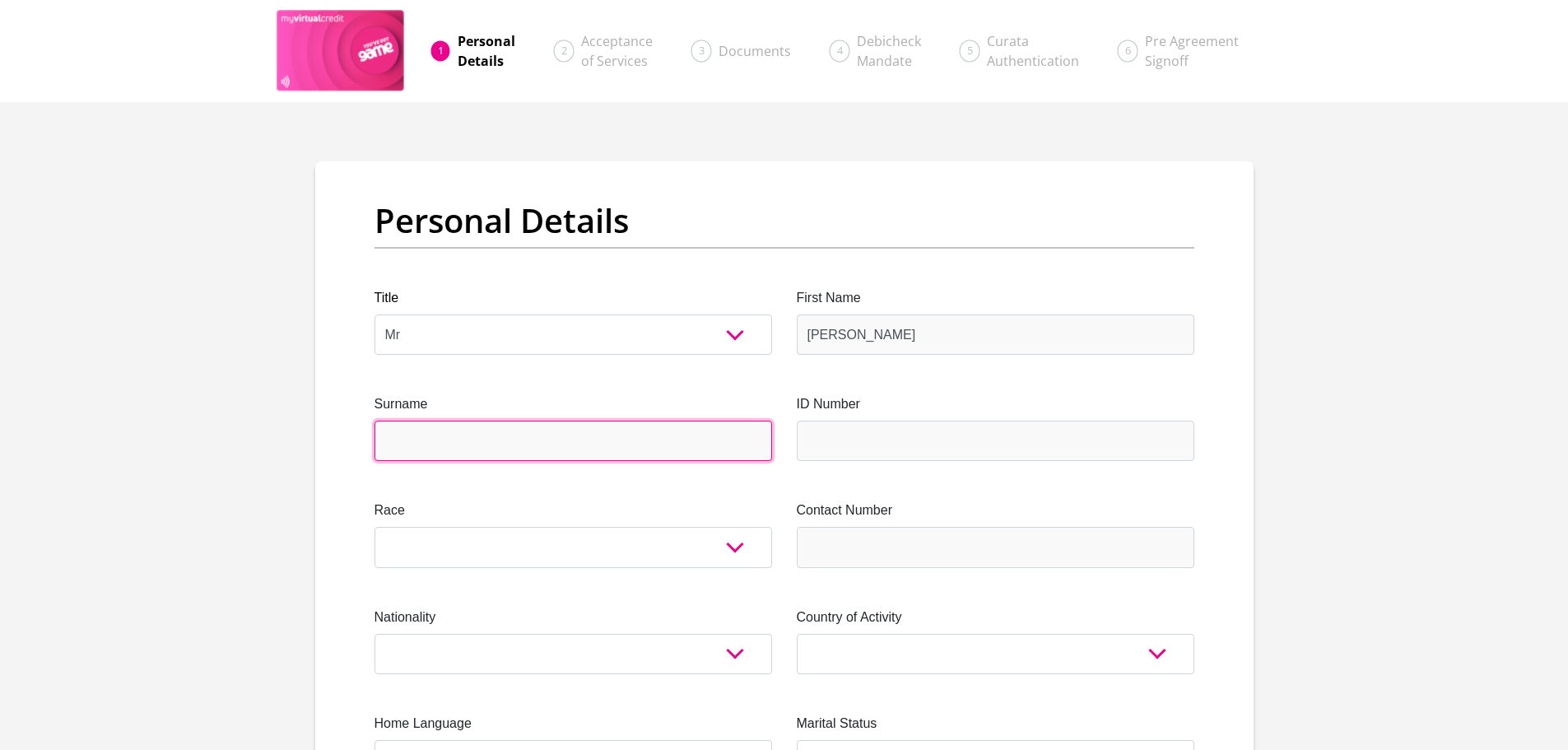
type input "VanZyl"
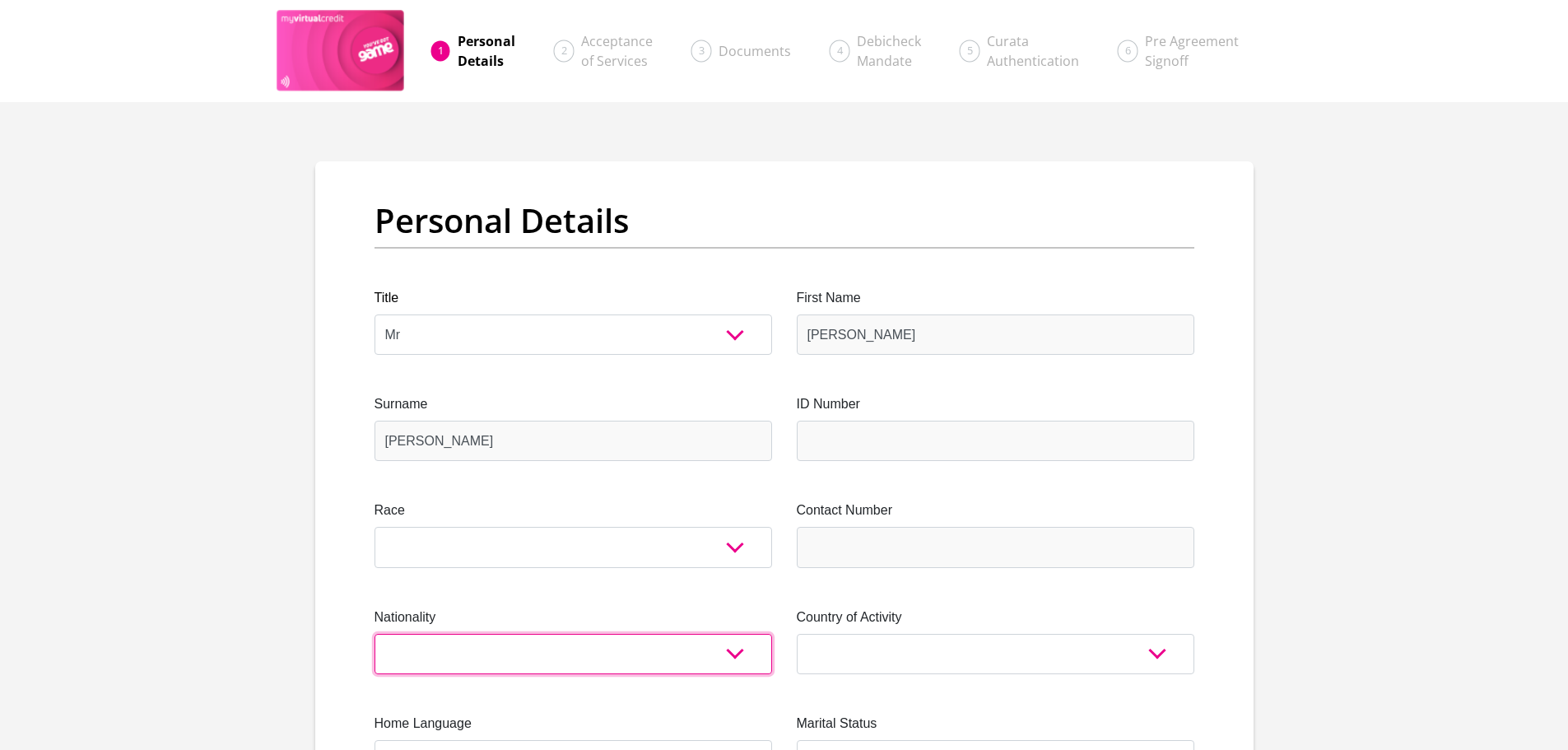
select select "ZAF"
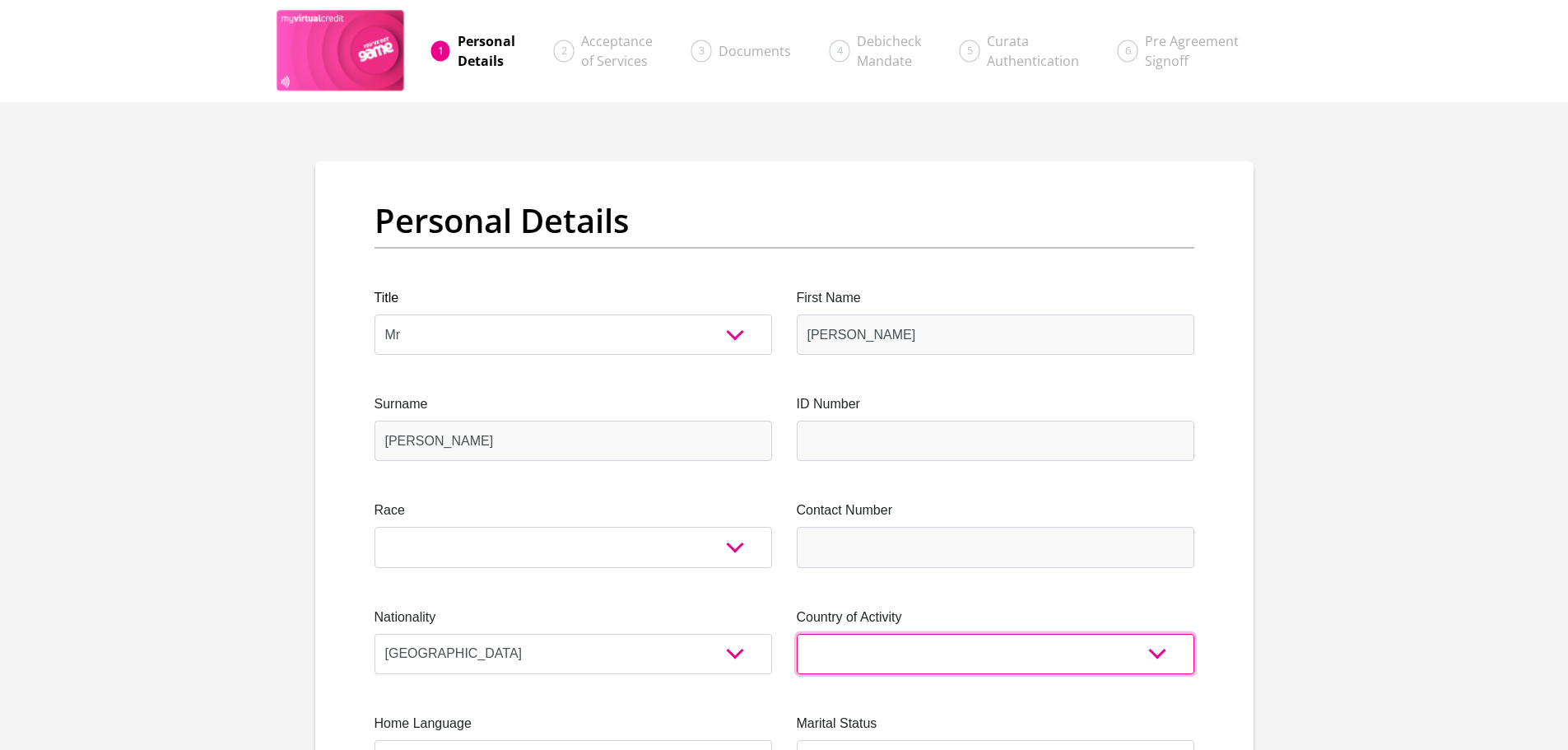
select select "ZAF"
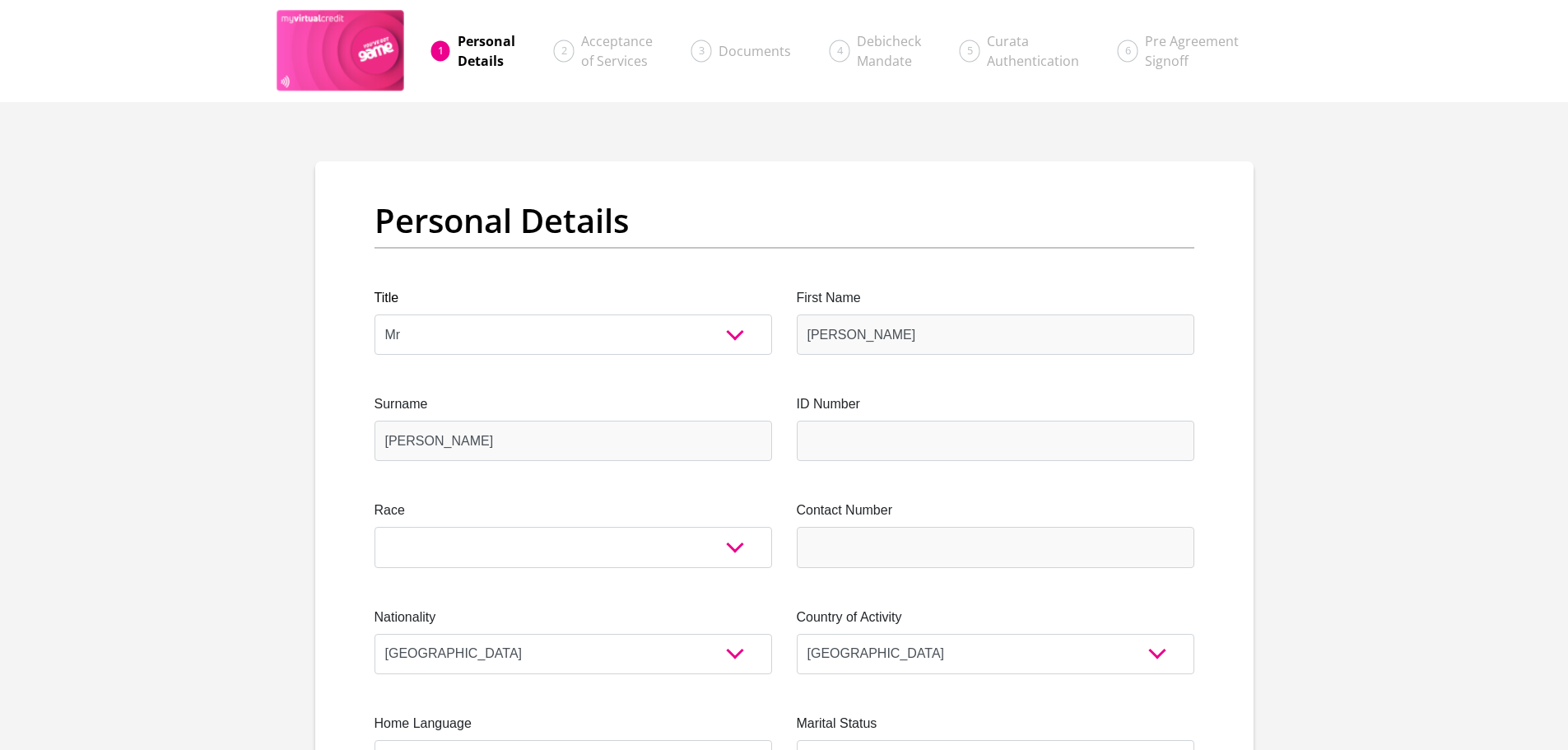
type input "Hans Merensky Nature Reserve"
type input "Letsitele"
type input "0885"
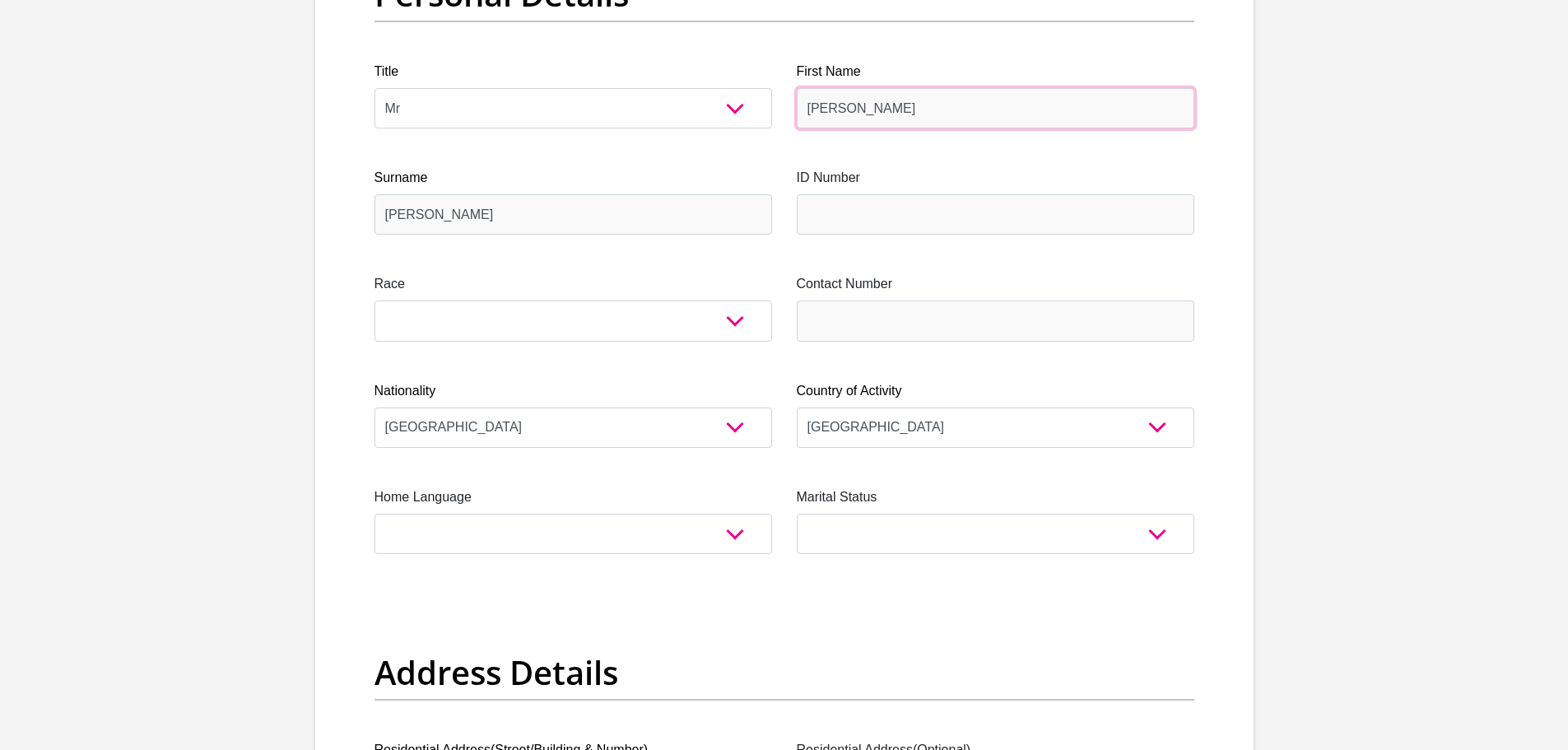
scroll to position [247, 0]
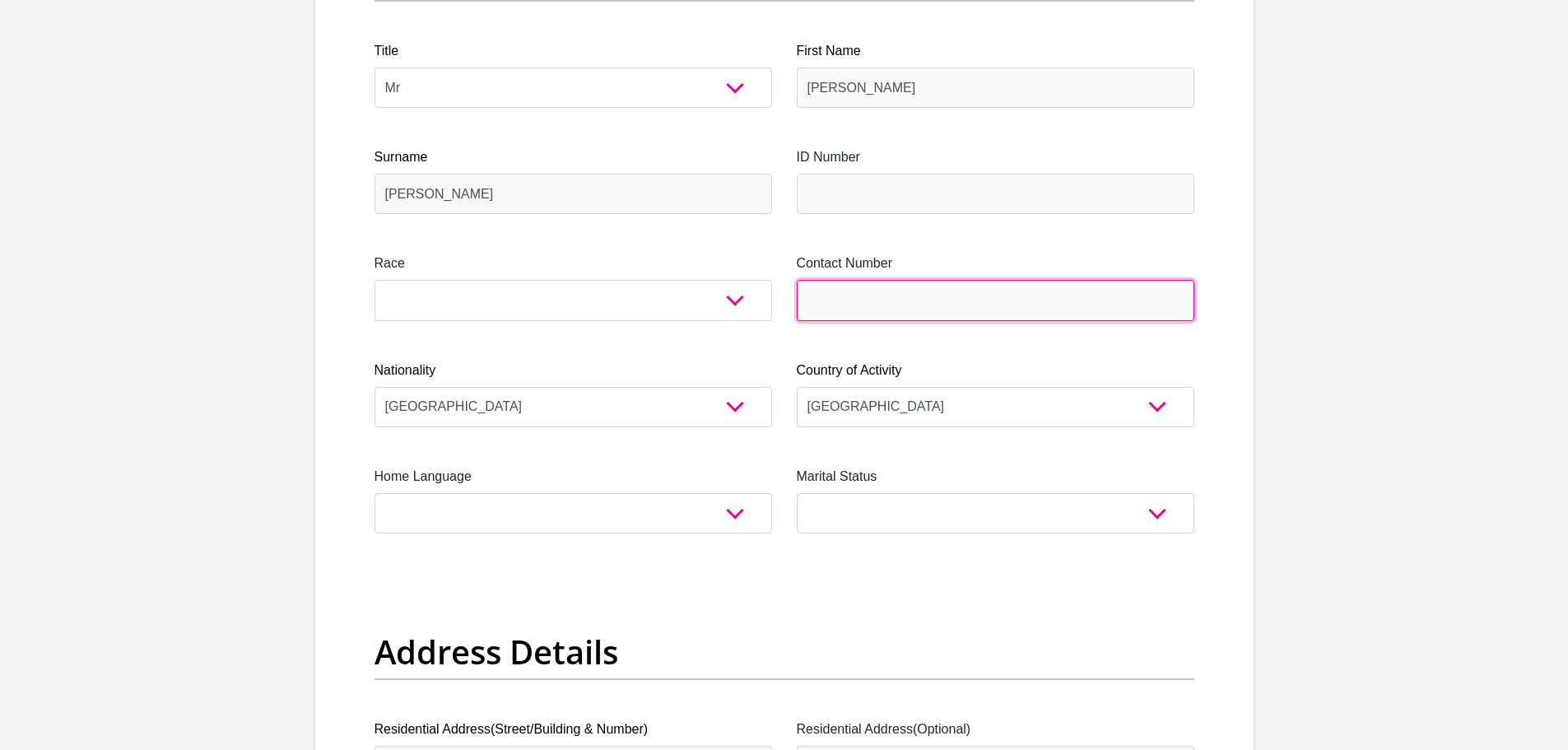
drag, startPoint x: 851, startPoint y: 288, endPoint x: 851, endPoint y: 275, distance: 13.0
click at [851, 288] on input "Contact Number" at bounding box center [995, 300] width 397 height 40
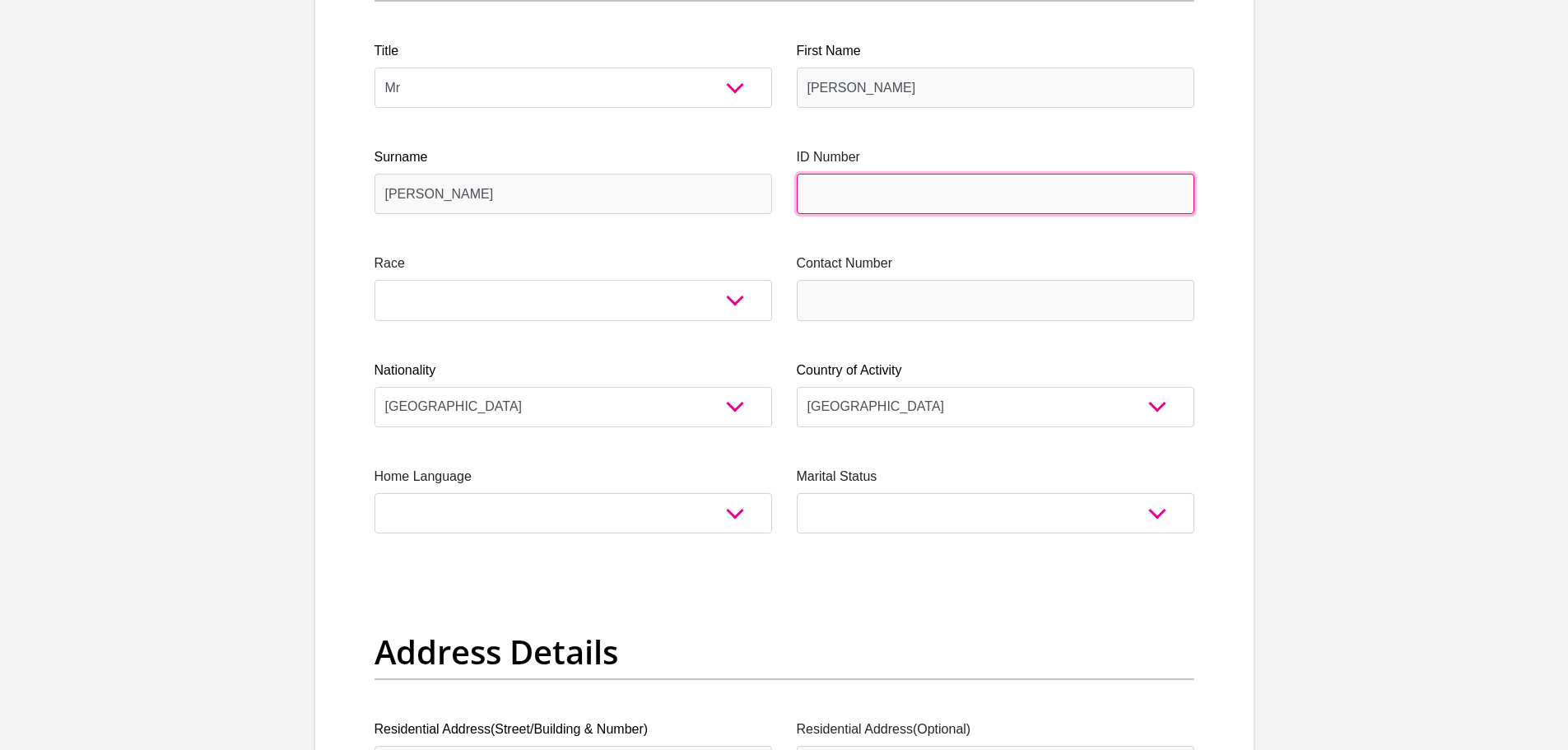
click at [840, 193] on input "ID Number" at bounding box center [995, 194] width 397 height 40
type input "9904155076080"
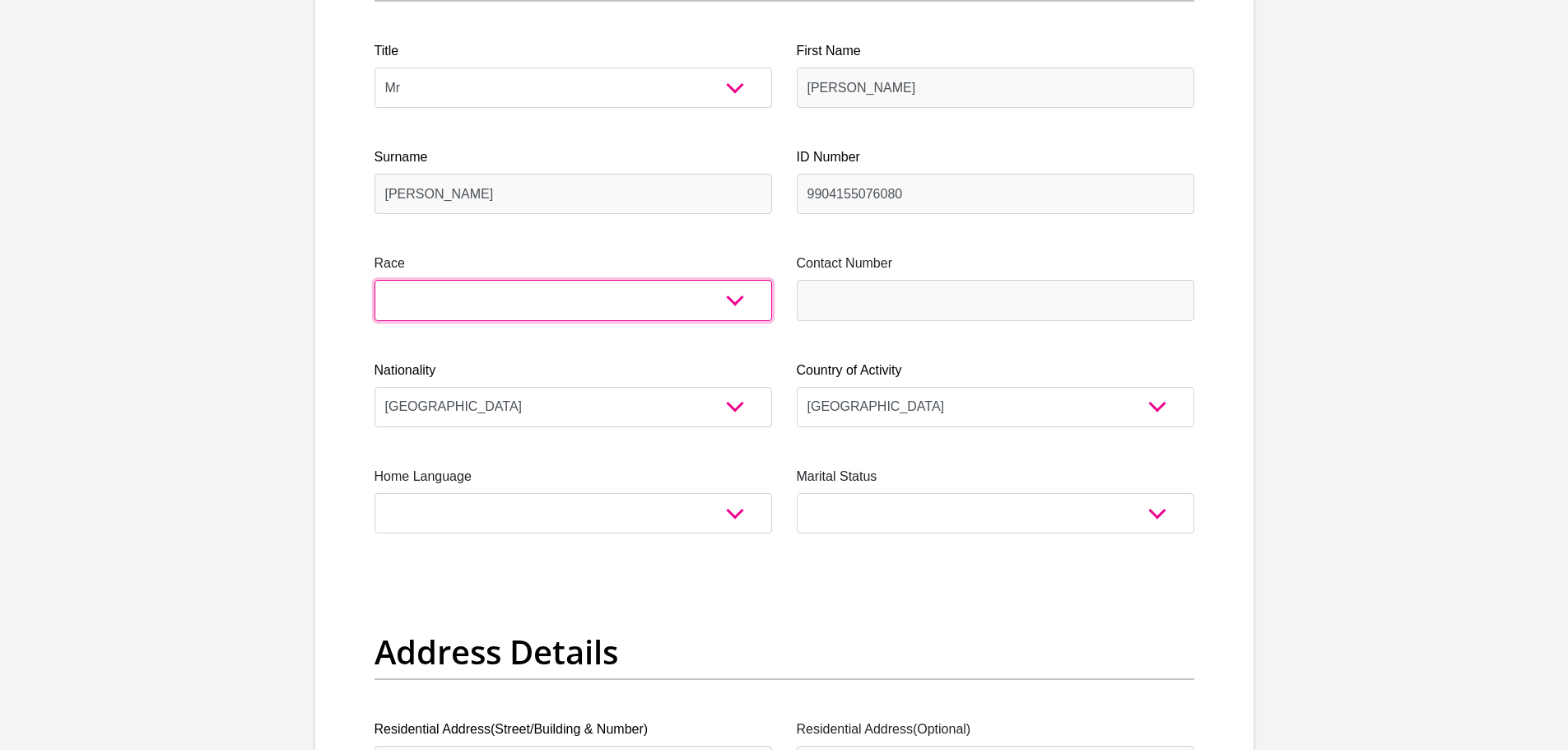
drag, startPoint x: 572, startPoint y: 310, endPoint x: 554, endPoint y: 286, distance: 30.0
click at [572, 310] on select "Black Coloured Indian White Other" at bounding box center [573, 300] width 397 height 40
select select "4"
click at [375, 280] on select "Black Coloured Indian White Other" at bounding box center [573, 300] width 397 height 40
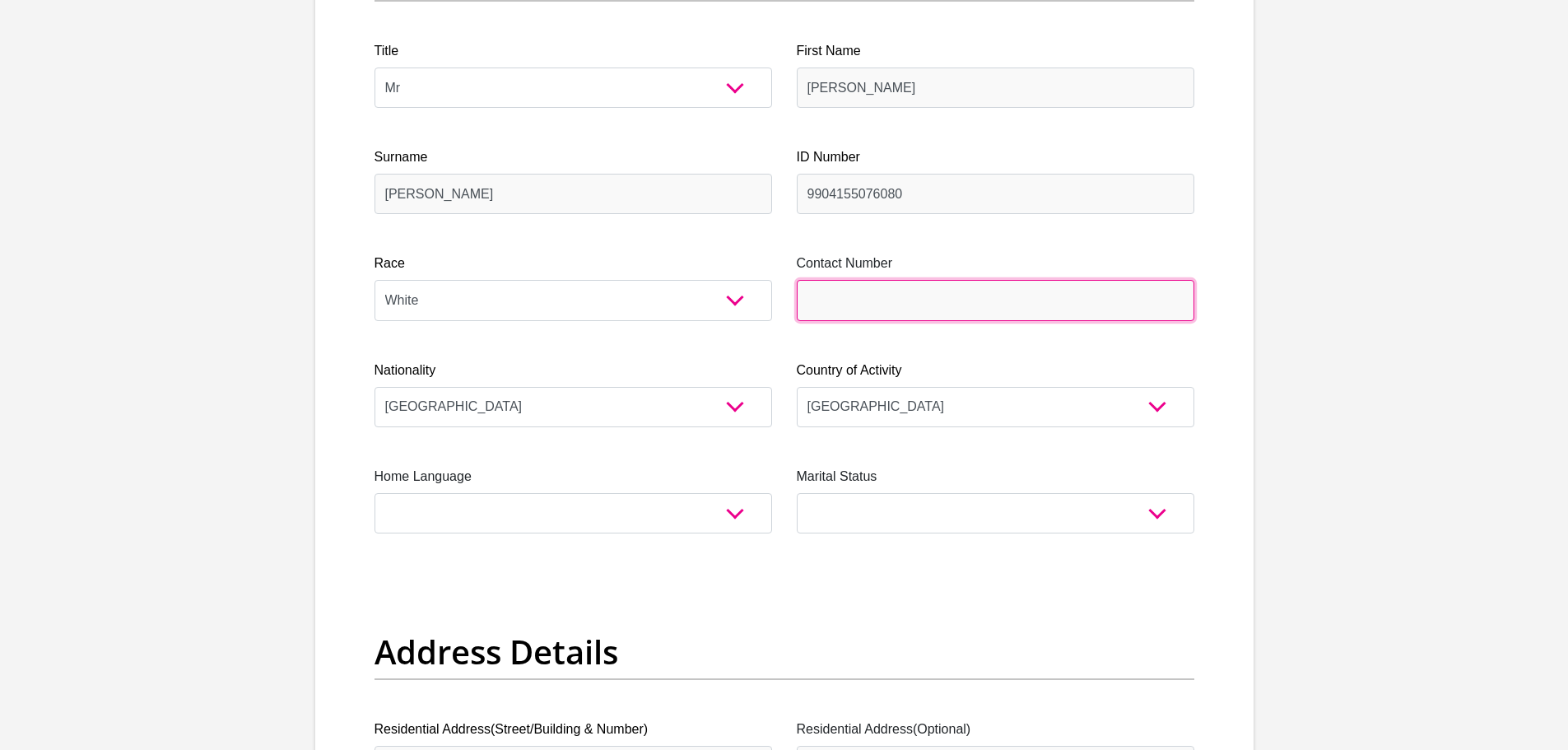
click at [930, 295] on input "Contact Number" at bounding box center [995, 300] width 397 height 40
type input "0828140708"
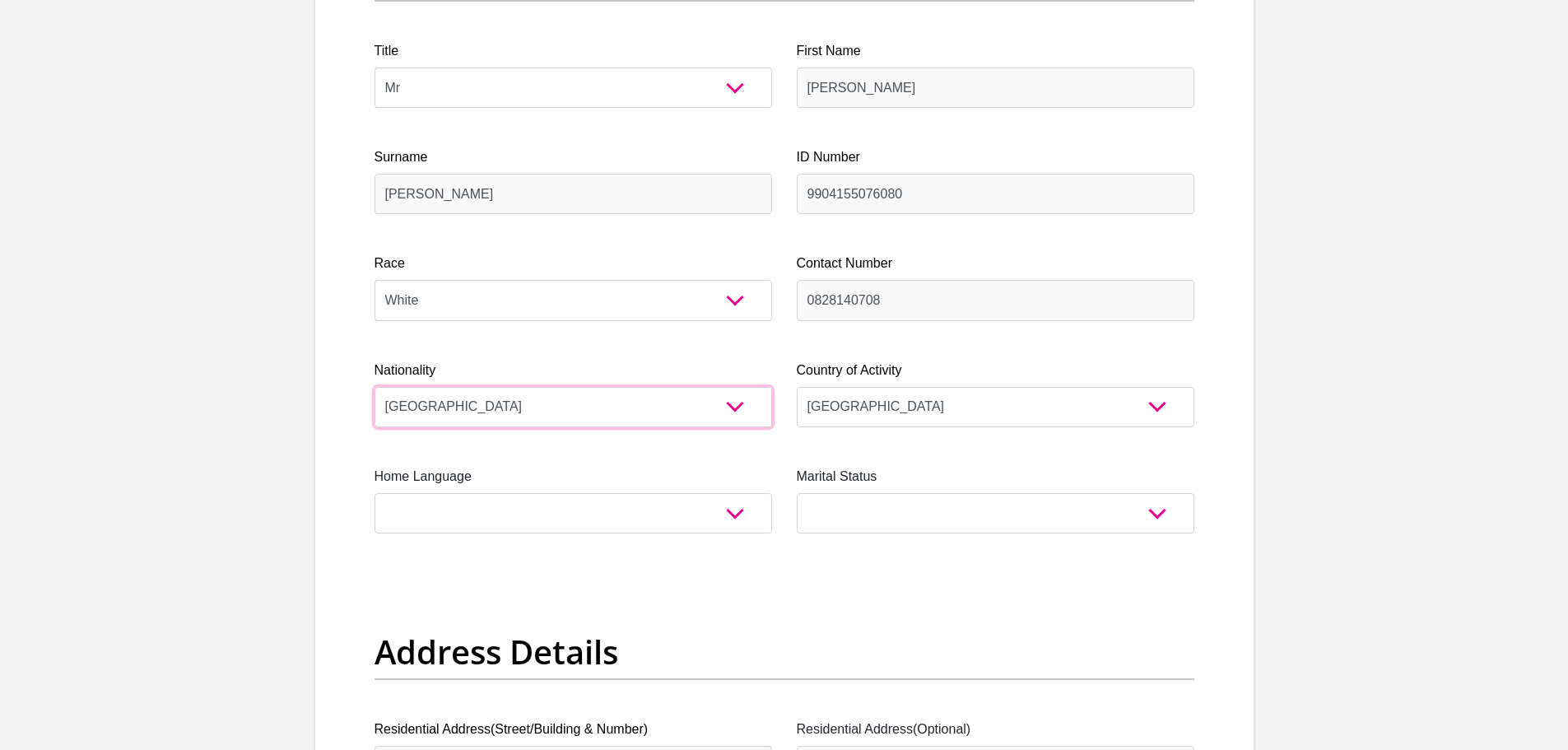
click at [565, 404] on select "South Africa Afghanistan Aland Islands Albania Algeria America Samoa American V…" at bounding box center [573, 407] width 397 height 40
click at [510, 506] on select "Afrikaans English Sepedi South Ndebele Southern Sotho Swati Tsonga Tswana Venda…" at bounding box center [573, 513] width 397 height 40
select select "afr"
click at [375, 493] on select "Afrikaans English Sepedi South Ndebele Southern Sotho Swati Tsonga Tswana Venda…" at bounding box center [573, 513] width 397 height 40
click at [826, 508] on select "Married ANC Single Divorced Widowed Married COP or Customary Law" at bounding box center [995, 513] width 397 height 40
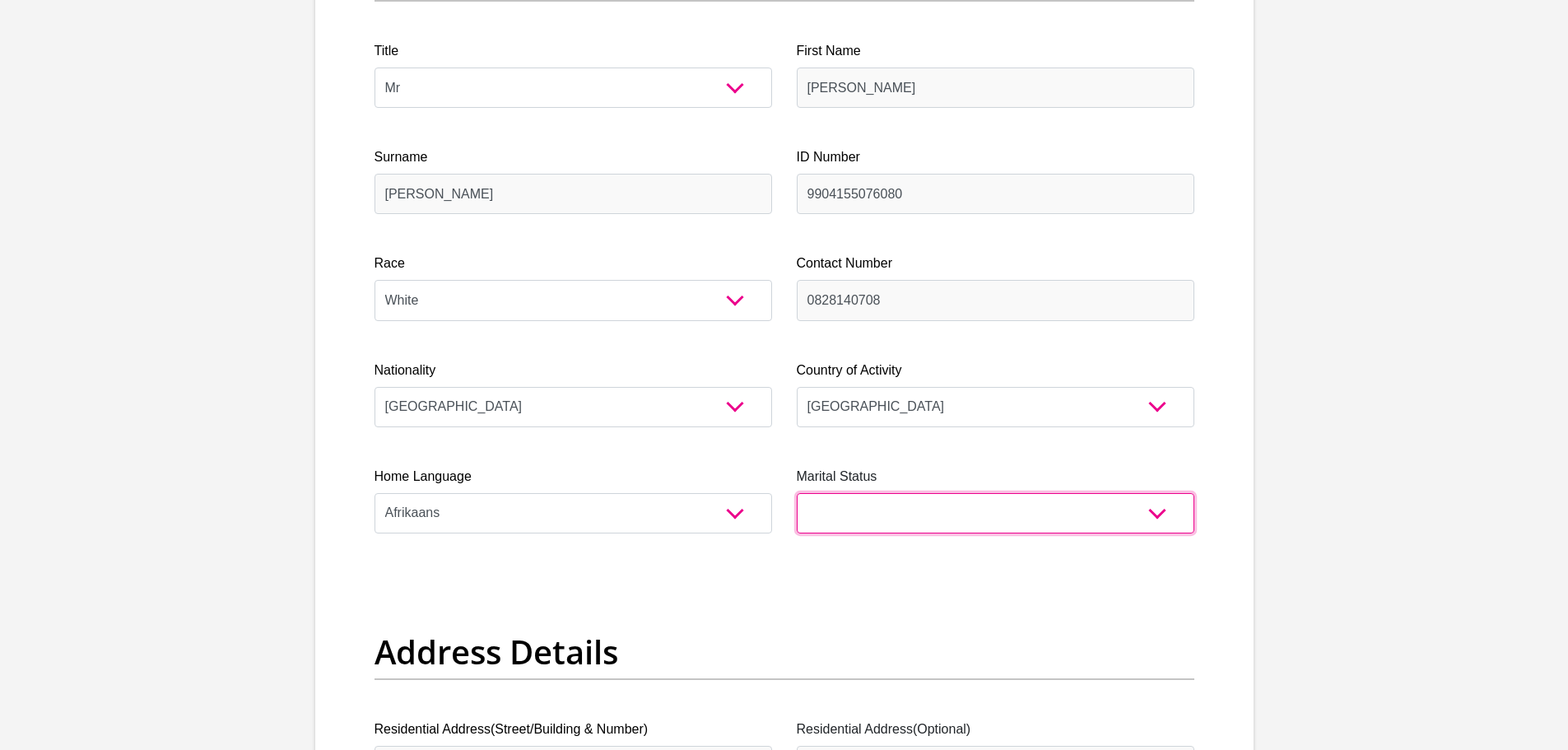
select select "2"
click at [797, 493] on select "Married ANC Single Divorced Widowed Married COP or Customary Law" at bounding box center [995, 513] width 397 height 40
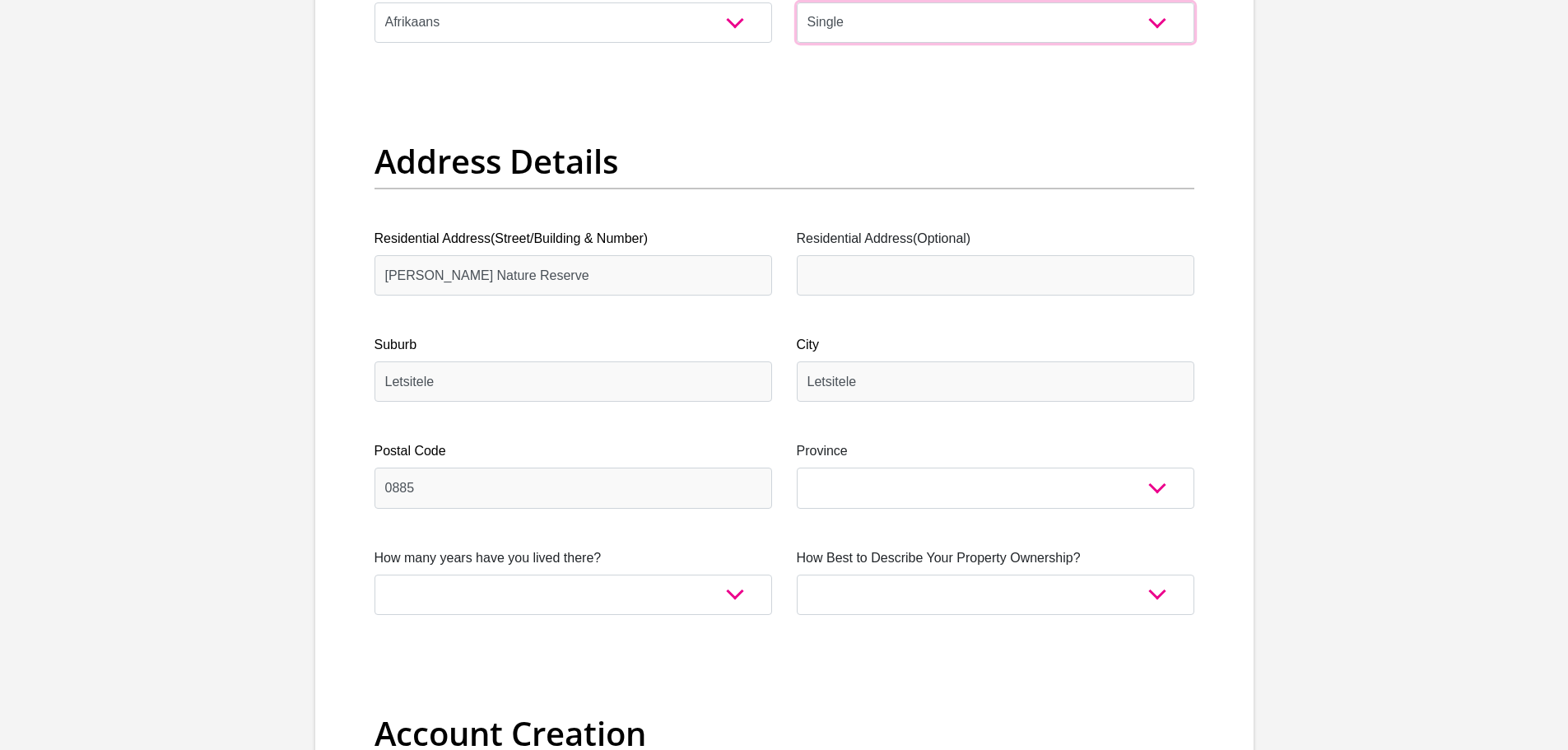
scroll to position [823, 0]
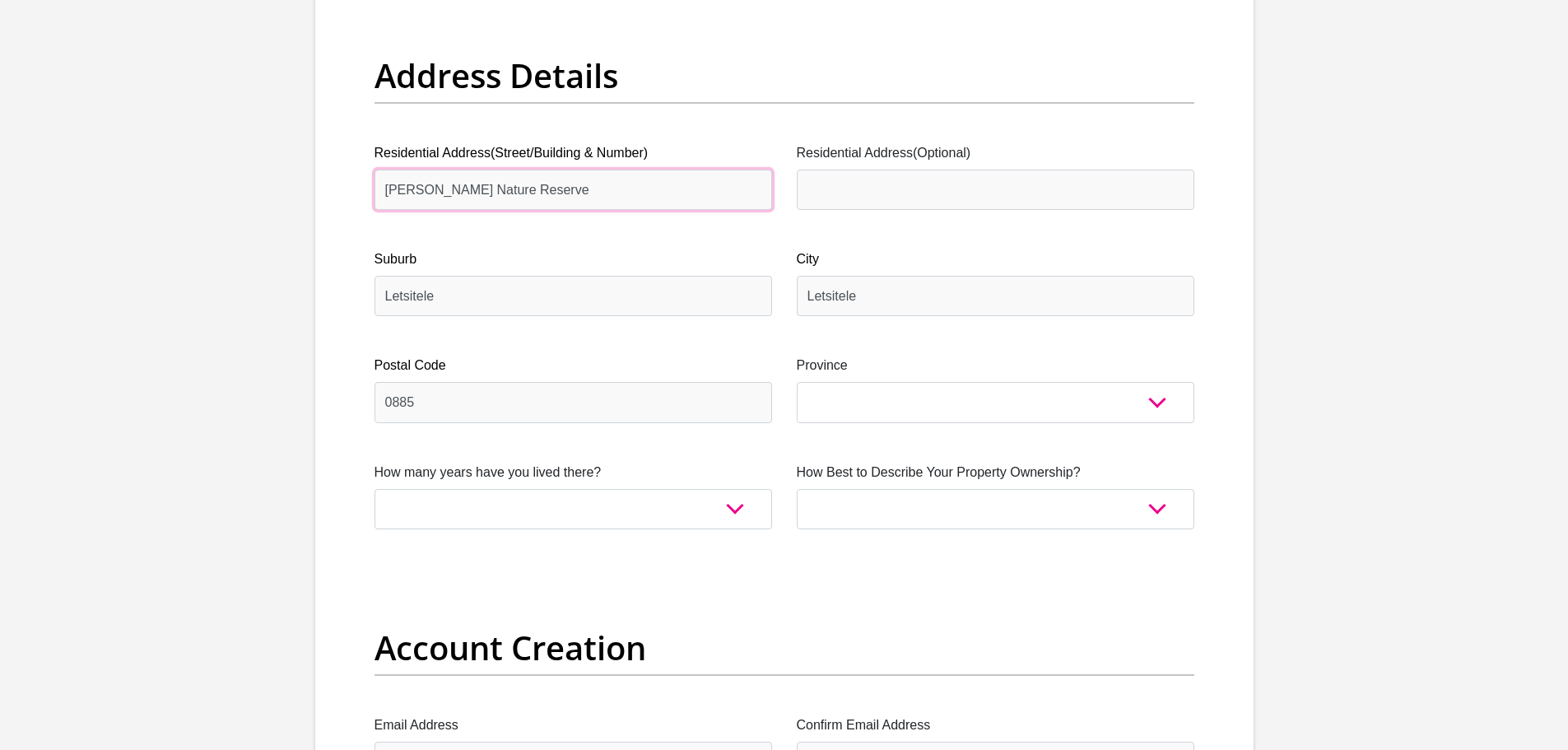
drag, startPoint x: 564, startPoint y: 186, endPoint x: 252, endPoint y: 190, distance: 312.0
type input "ATKV Eiland Spa"
click at [886, 161] on label "Residential Address(Optional)" at bounding box center [995, 153] width 397 height 19
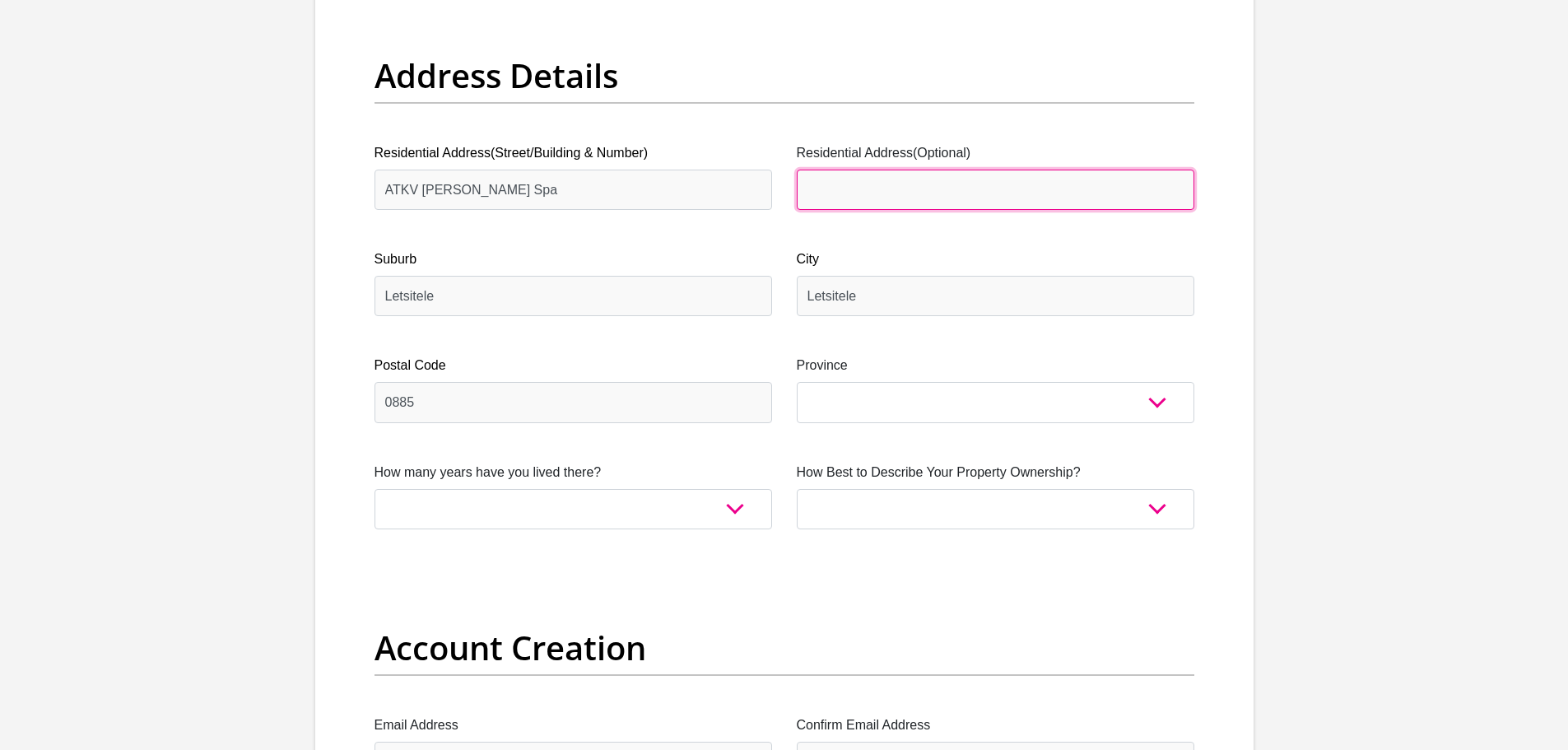
click at [886, 170] on input "Residential Address(Optional)" at bounding box center [995, 190] width 397 height 40
click at [889, 174] on input "Residential Address(Optional)" at bounding box center [995, 190] width 397 height 40
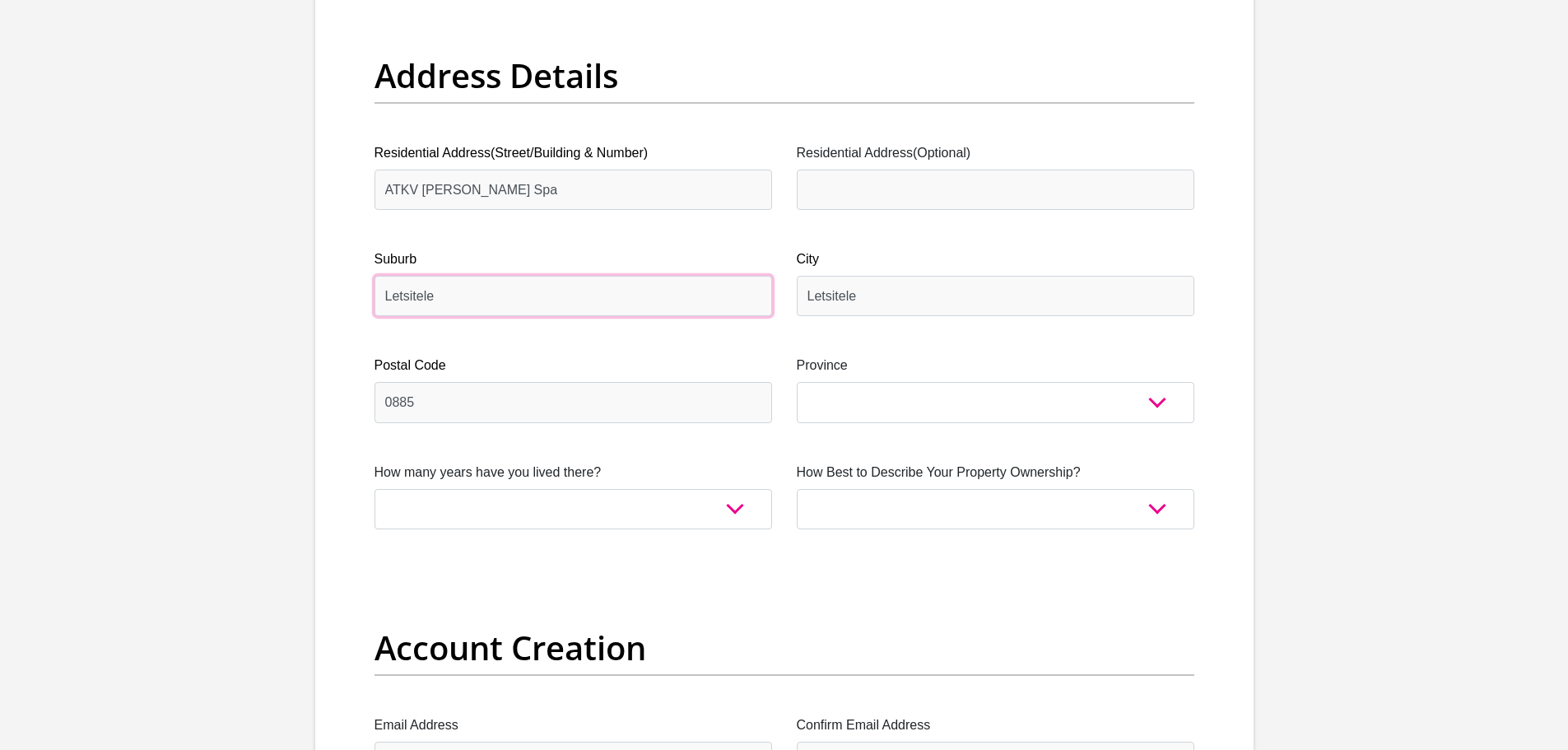
drag, startPoint x: 465, startPoint y: 288, endPoint x: 310, endPoint y: 303, distance: 155.7
type input "Hans Merensky nature reserve"
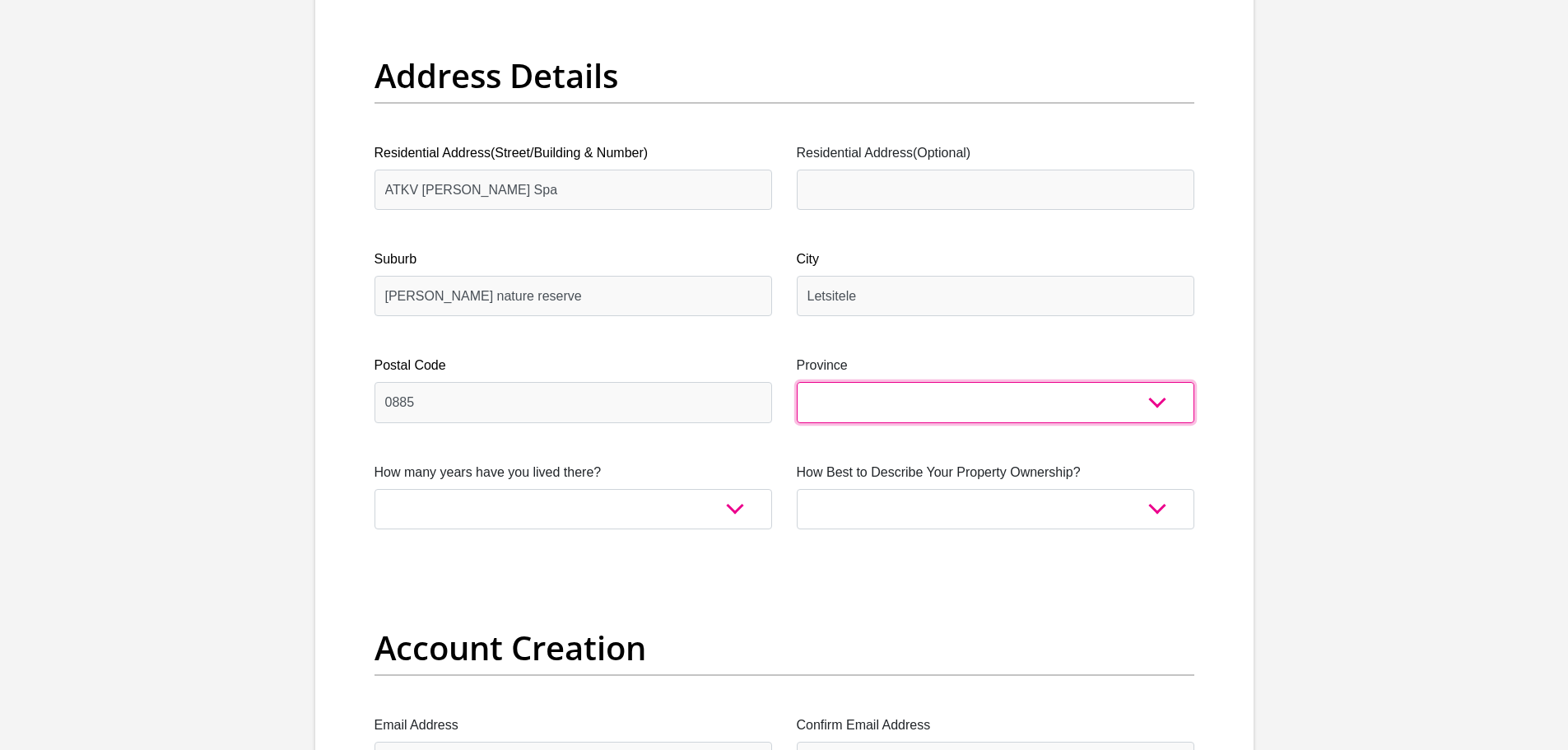
click at [850, 402] on select "Eastern Cape Free State Gauteng KwaZulu-Natal Limpopo Mpumalanga Northern Cape …" at bounding box center [995, 402] width 397 height 40
select select "Limpopo"
click at [797, 382] on select "Eastern Cape Free State Gauteng KwaZulu-Natal Limpopo Mpumalanga Northern Cape …" at bounding box center [995, 402] width 397 height 40
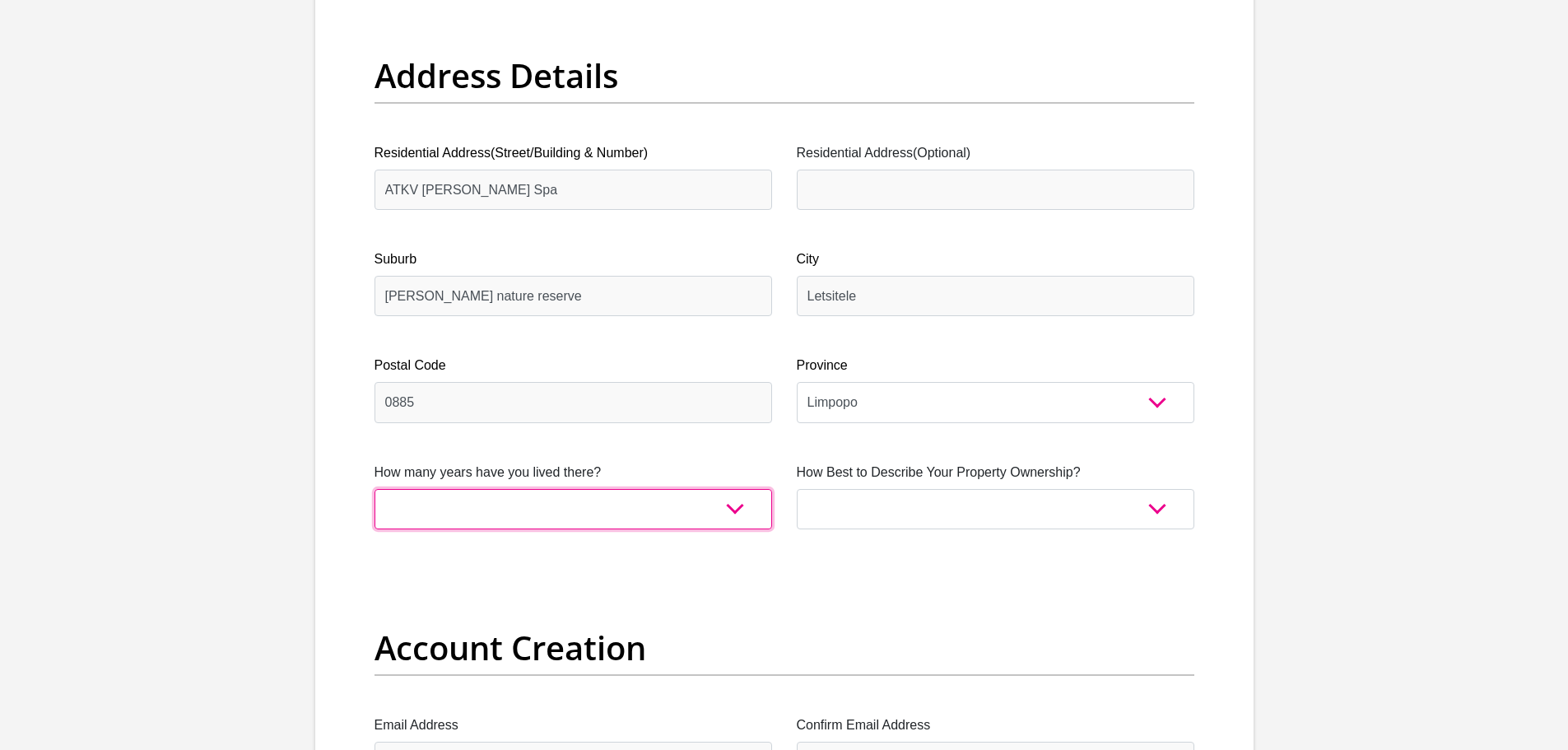
click at [564, 495] on select "less than 1 year 1-3 years 3-5 years 5+ years" at bounding box center [573, 509] width 397 height 40
select select "5"
click at [375, 489] on select "less than 1 year 1-3 years 3-5 years 5+ years" at bounding box center [573, 509] width 397 height 40
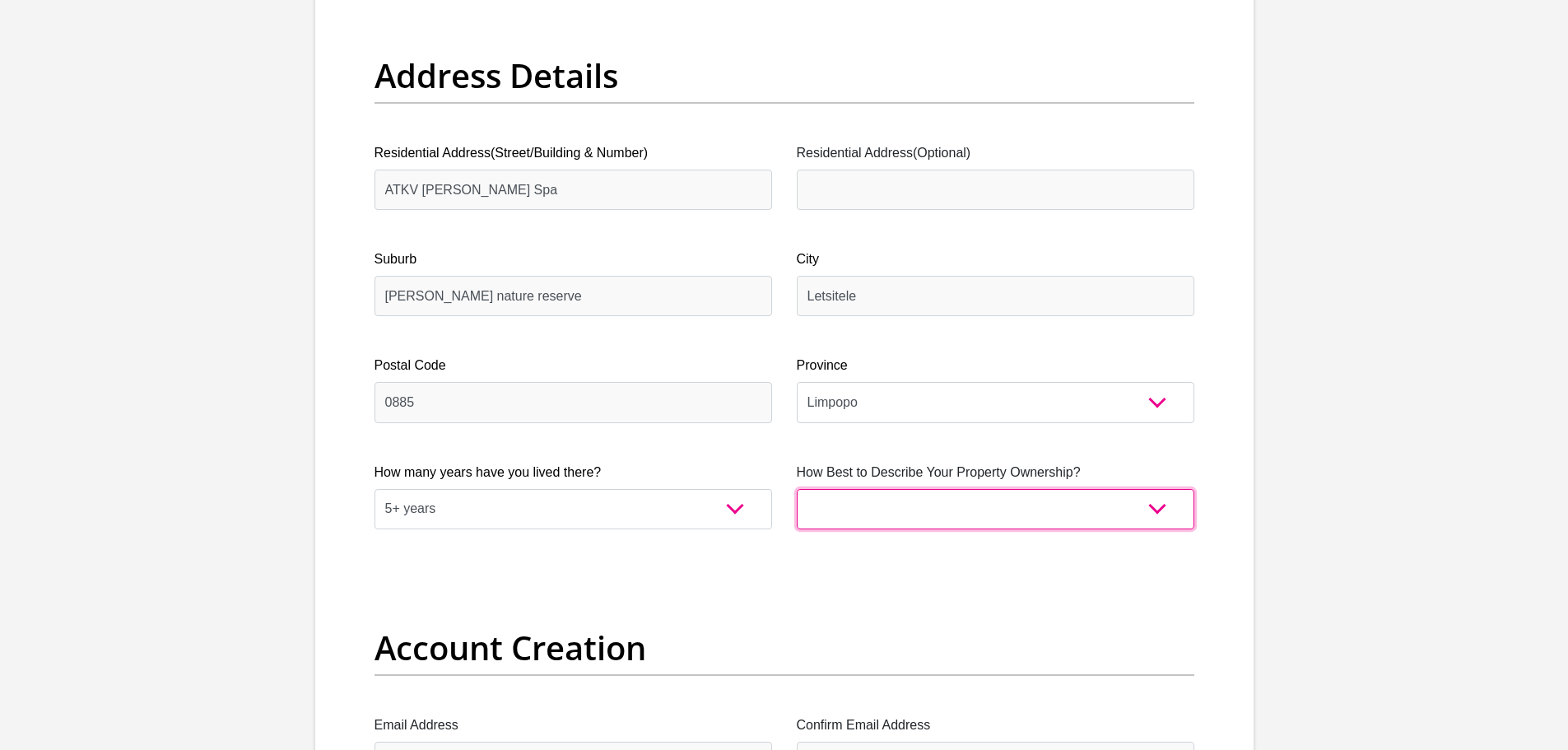
click at [884, 500] on select "Owned Rented Family Owned Company Dwelling" at bounding box center [995, 509] width 397 height 40
select select "Company Dwelling"
click at [797, 489] on select "Owned Rented Family Owned Company Dwelling" at bounding box center [995, 509] width 397 height 40
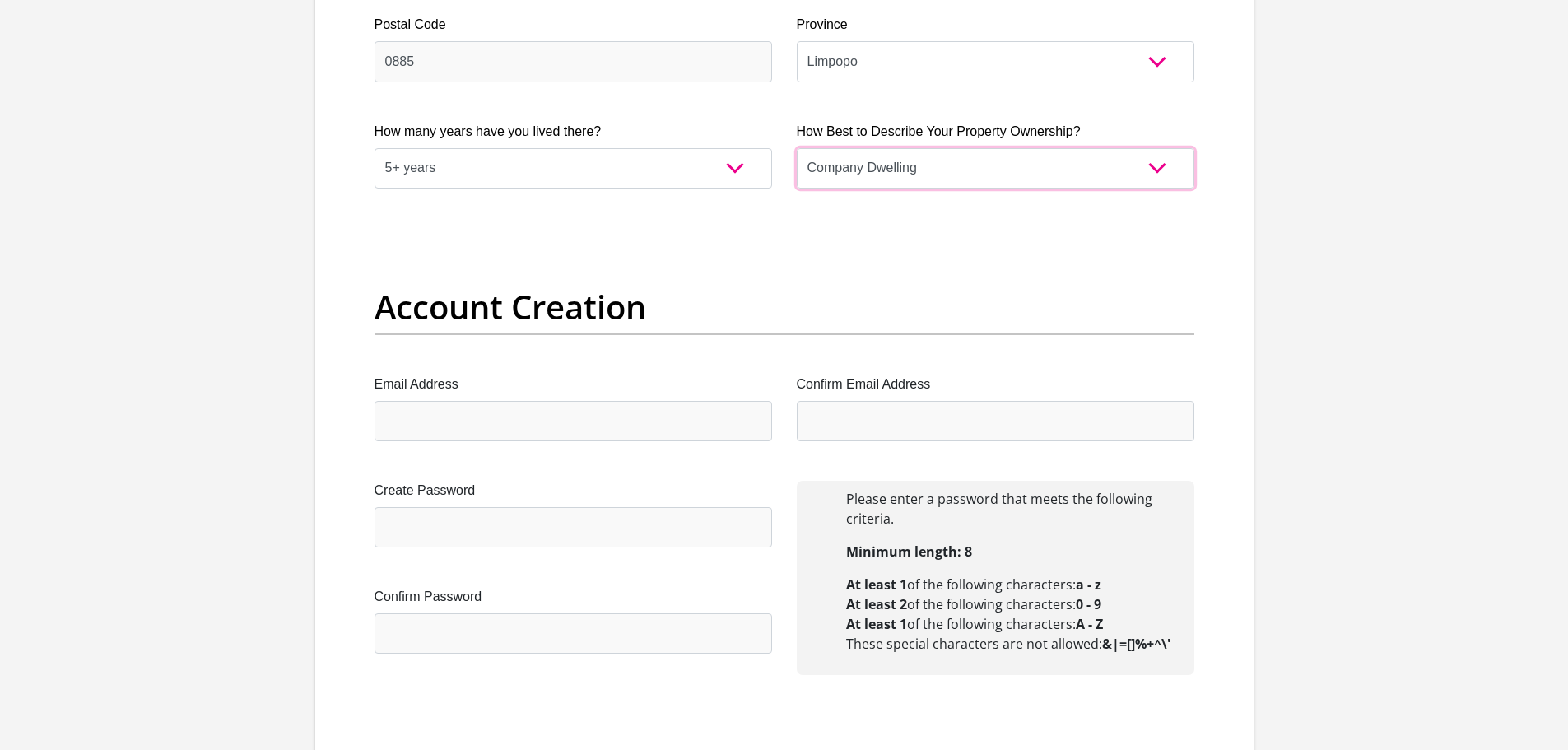
scroll to position [1234, 0]
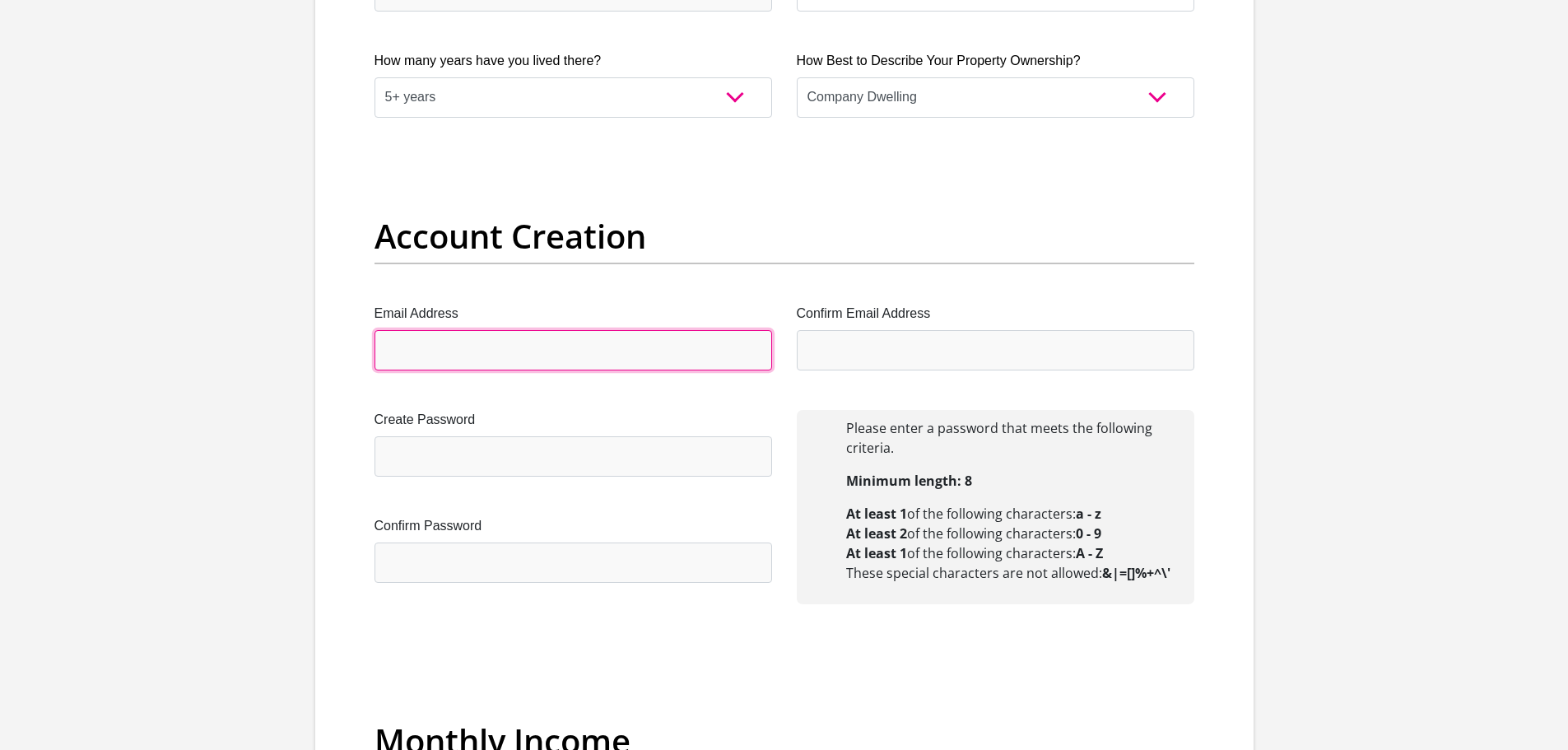
click at [485, 346] on input "Email Address" at bounding box center [573, 350] width 397 height 40
type input "matewisdiekat@icloud.com"
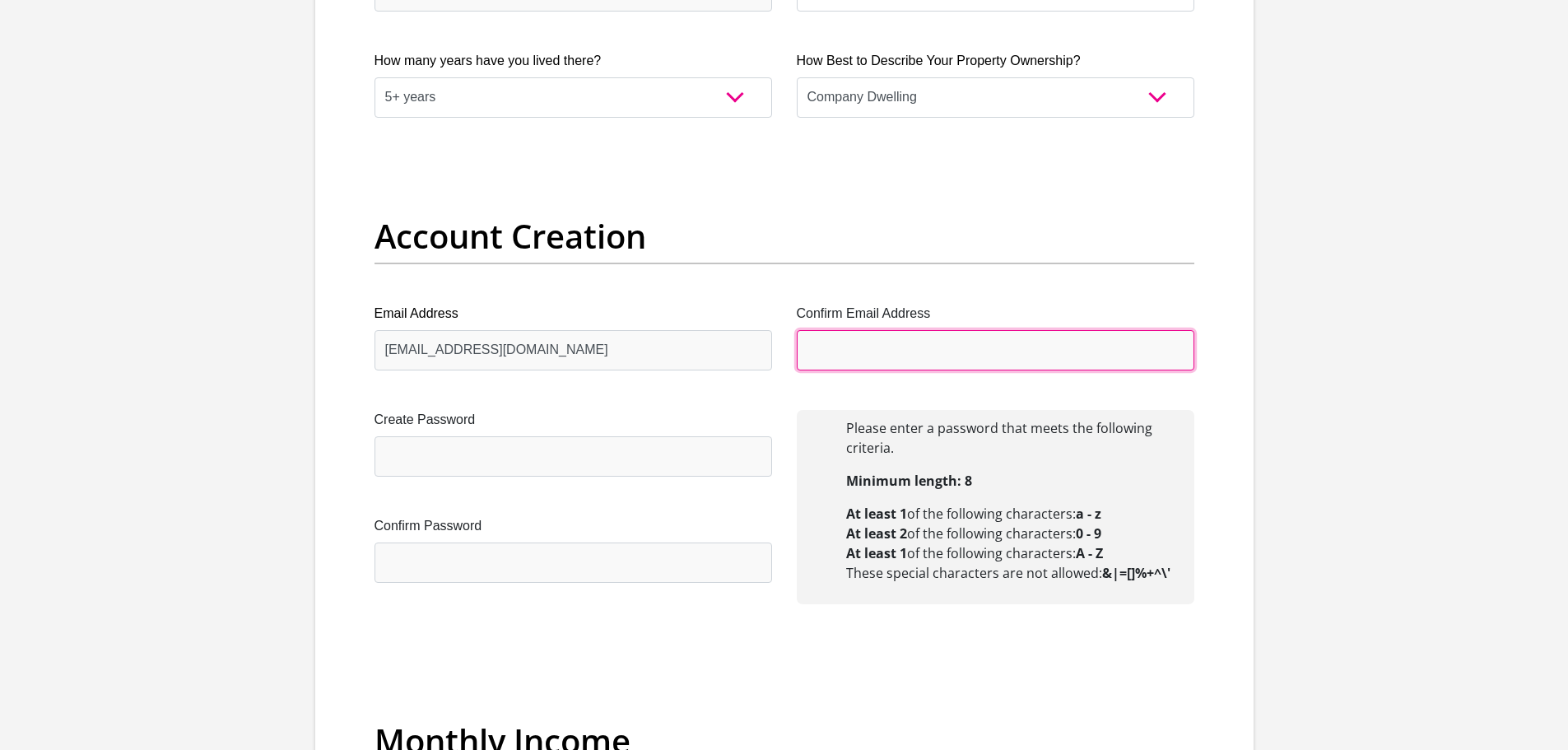
click at [912, 331] on input "Confirm Email Address" at bounding box center [995, 350] width 397 height 40
type input "matewisdiekat@icloud.com"
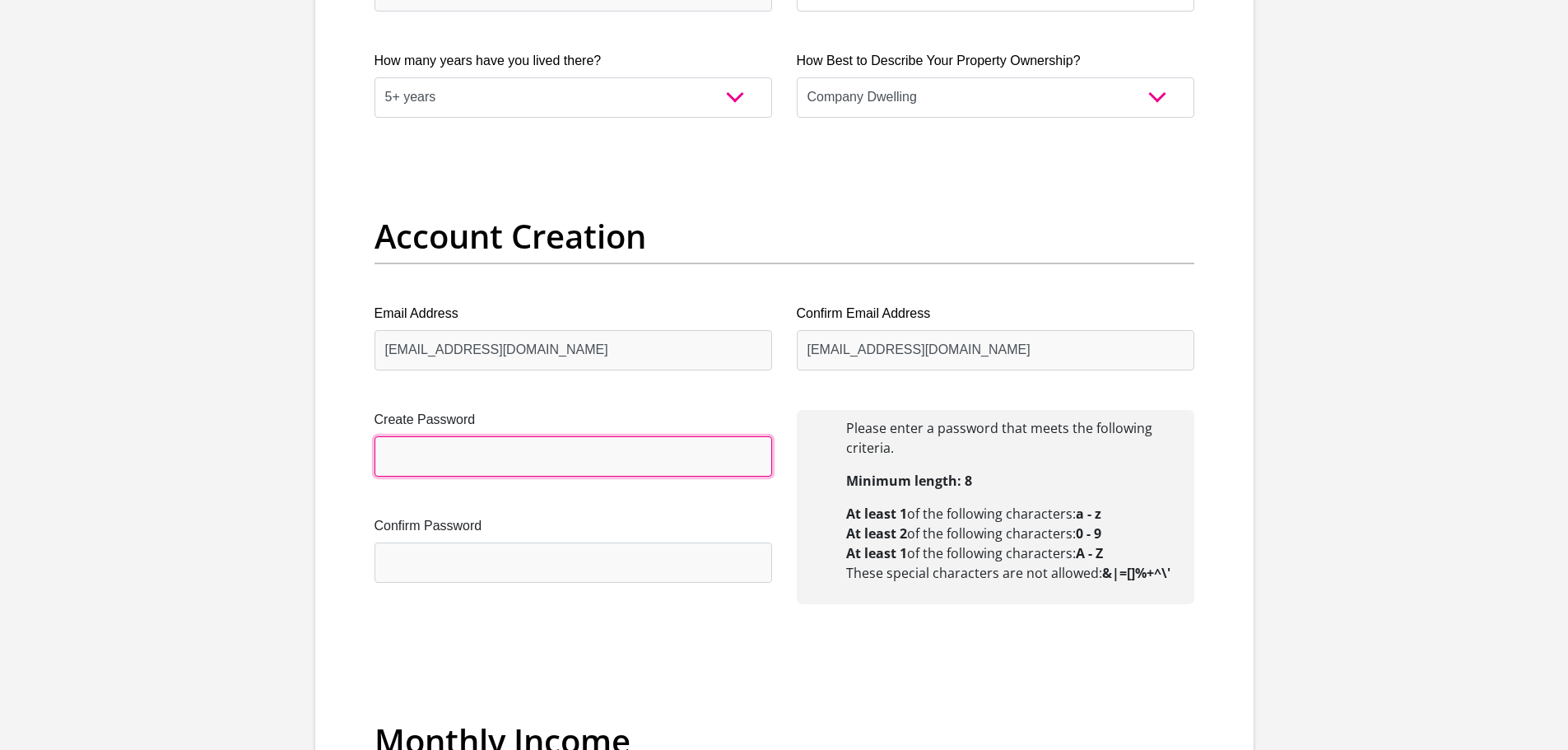
click at [437, 457] on input "Create Password" at bounding box center [573, 456] width 397 height 40
type input "Matthew990415vZyl."
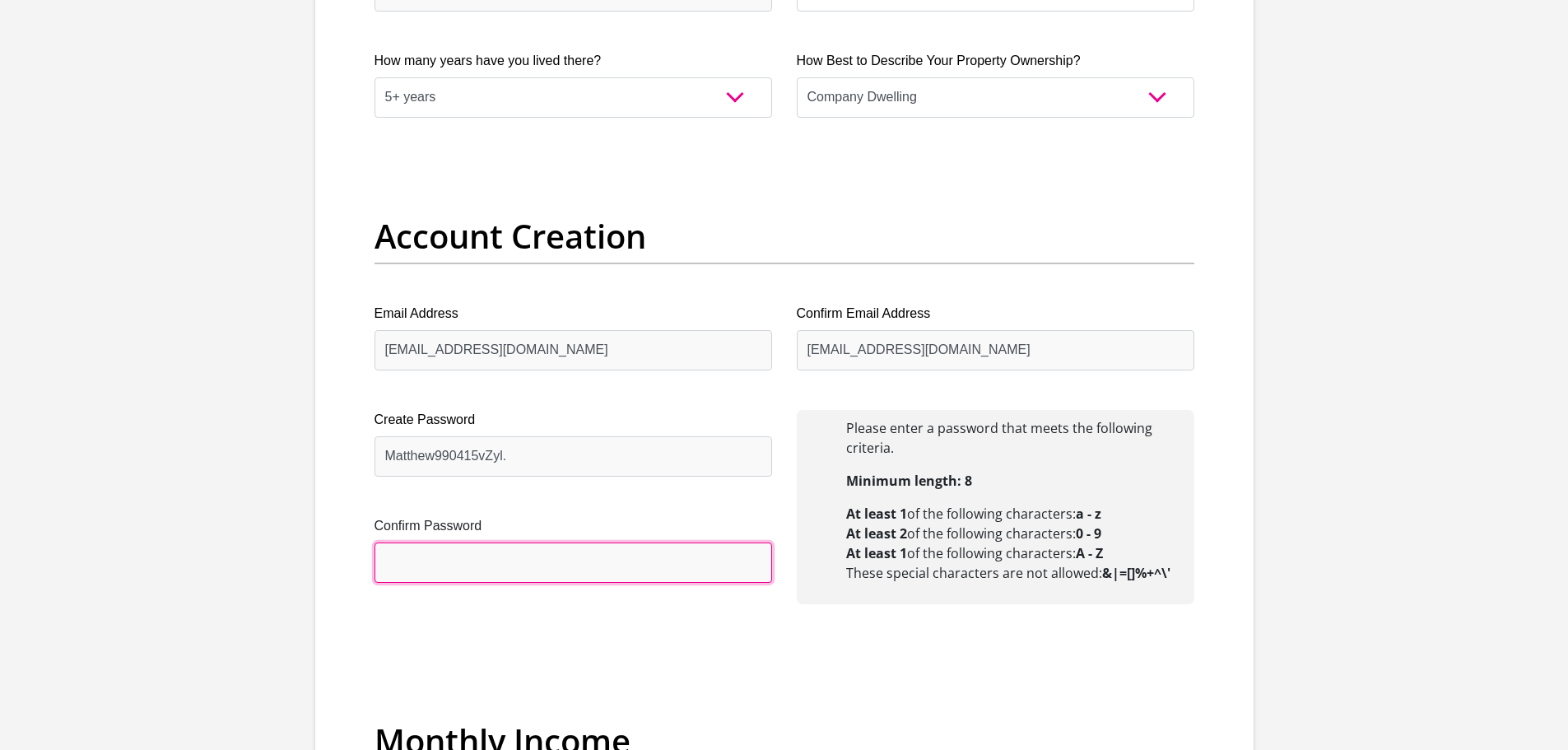
drag, startPoint x: 475, startPoint y: 549, endPoint x: 482, endPoint y: 558, distance: 11.4
click at [475, 549] on input "Confirm Password" at bounding box center [573, 563] width 397 height 40
type input "Matthew990415vZyl."
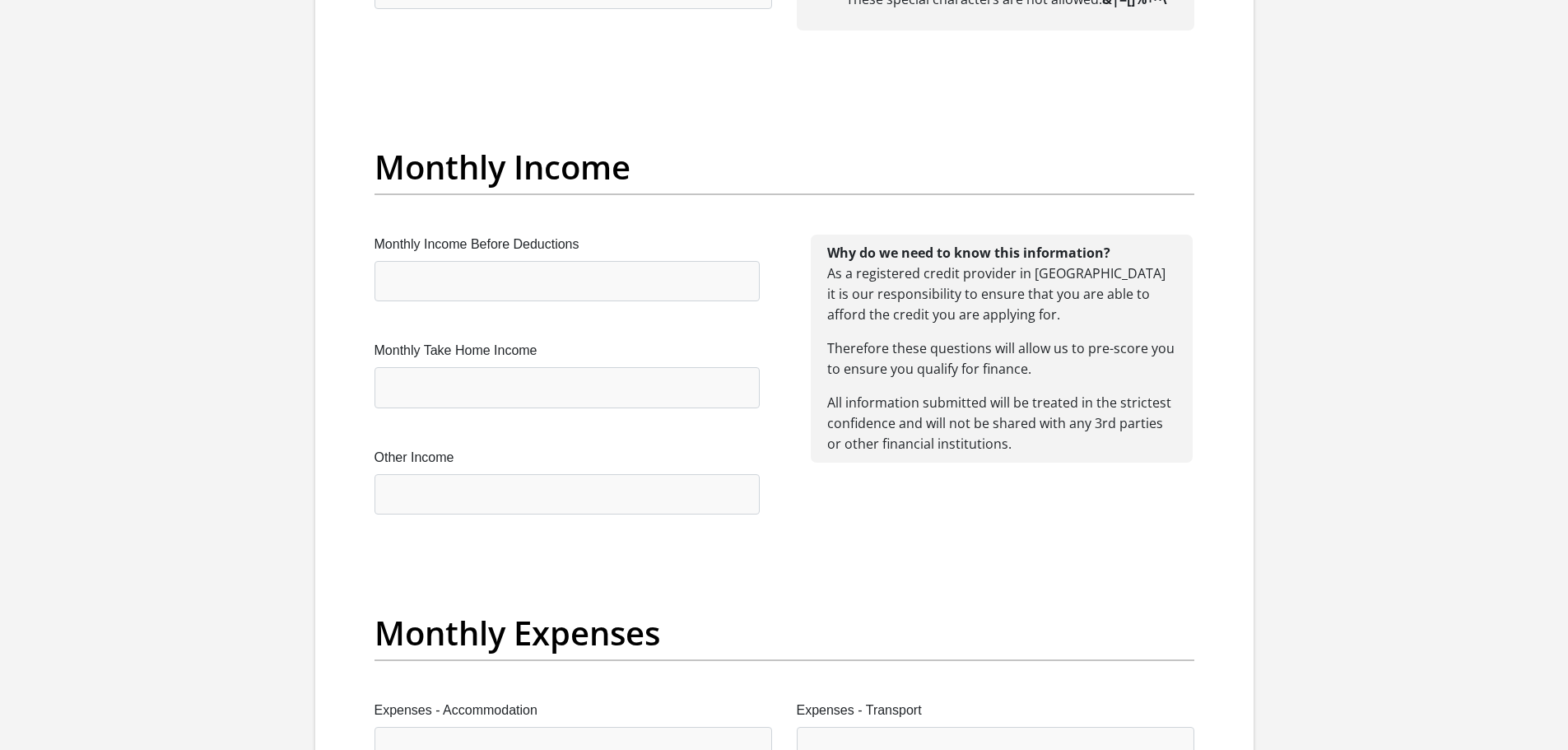
scroll to position [1811, 0]
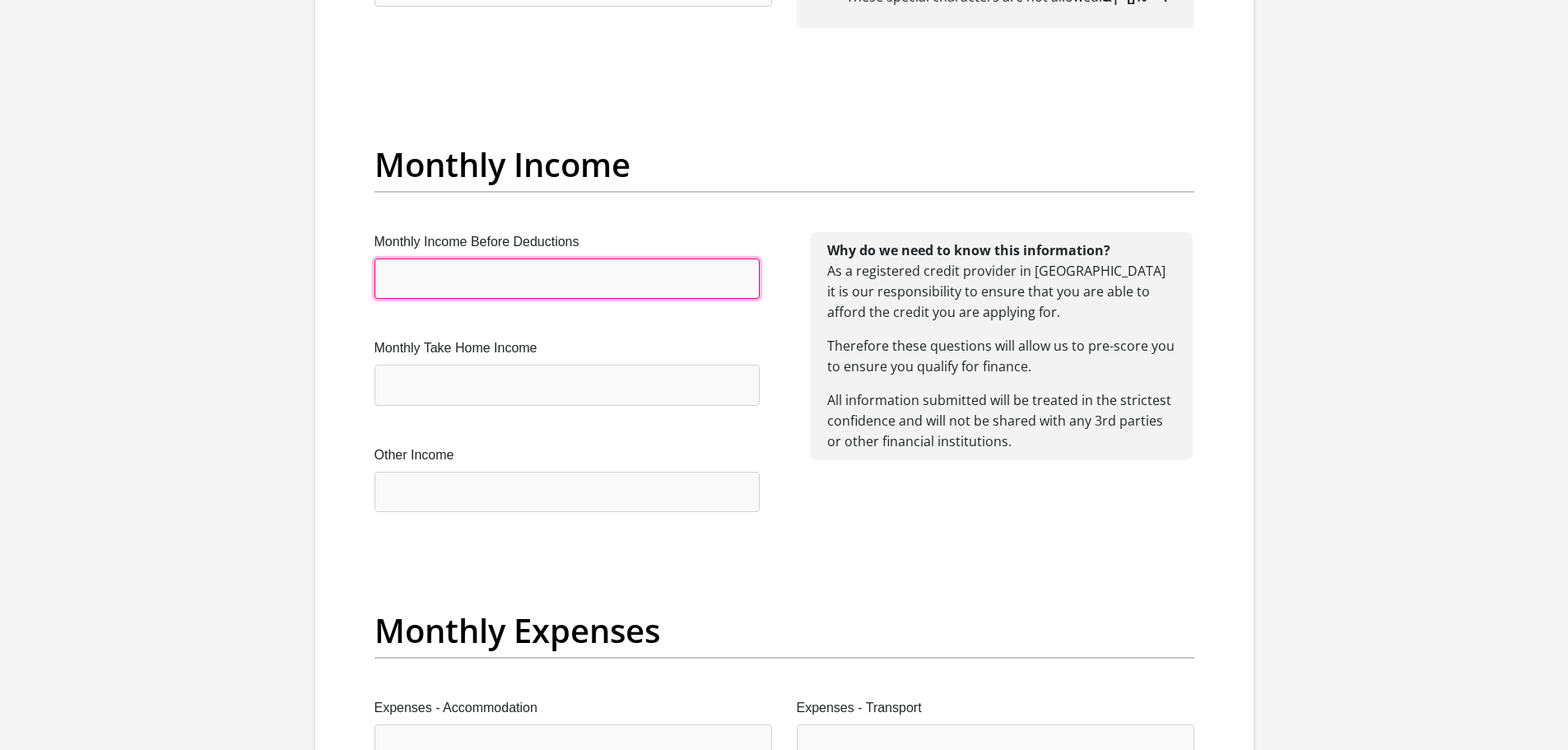
click at [456, 277] on input "Monthly Income Before Deductions" at bounding box center [567, 279] width 385 height 40
type input "24000"
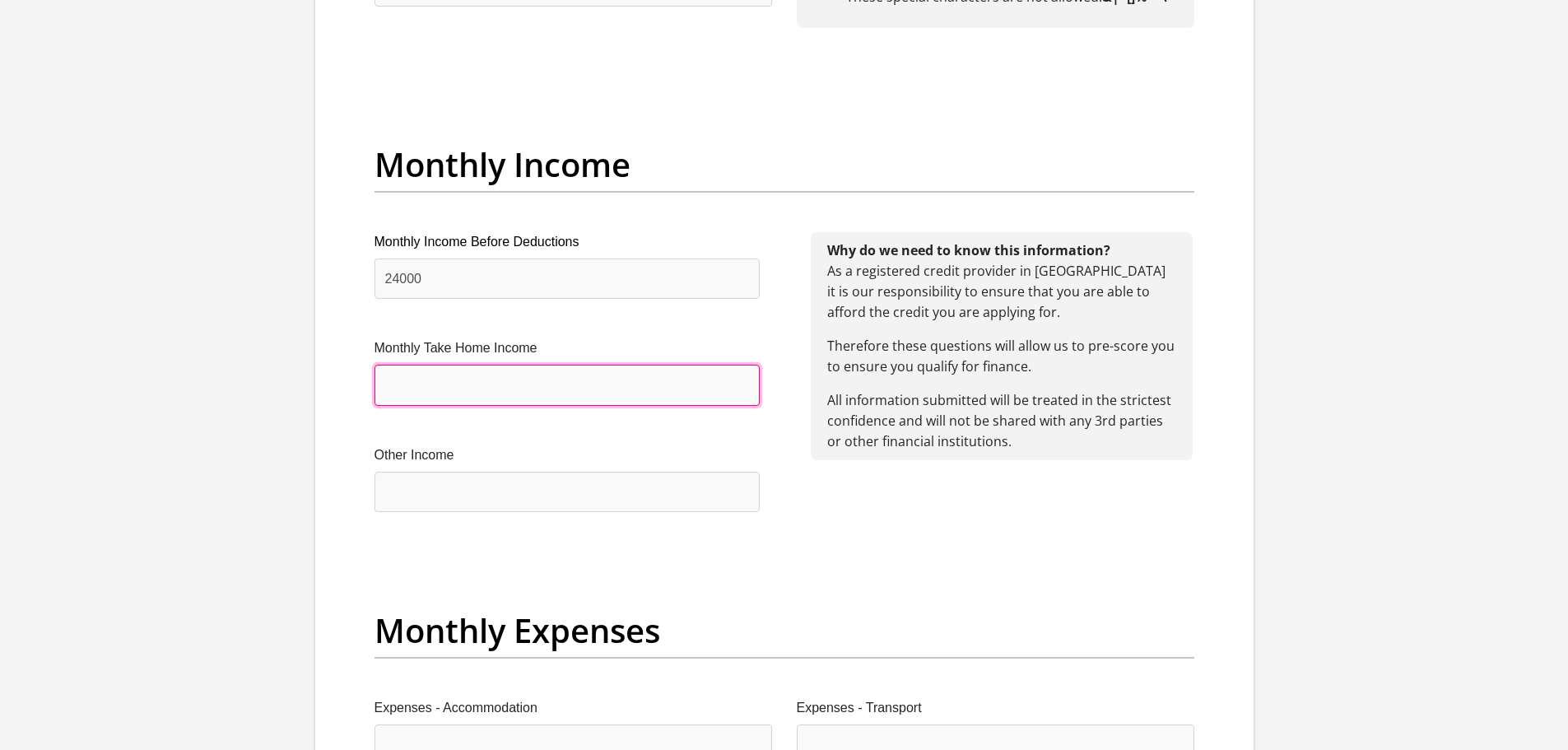
drag, startPoint x: 485, startPoint y: 381, endPoint x: 500, endPoint y: 396, distance: 21.2
click at [485, 381] on input "Monthly Take Home Income" at bounding box center [567, 385] width 385 height 40
type input "17000"
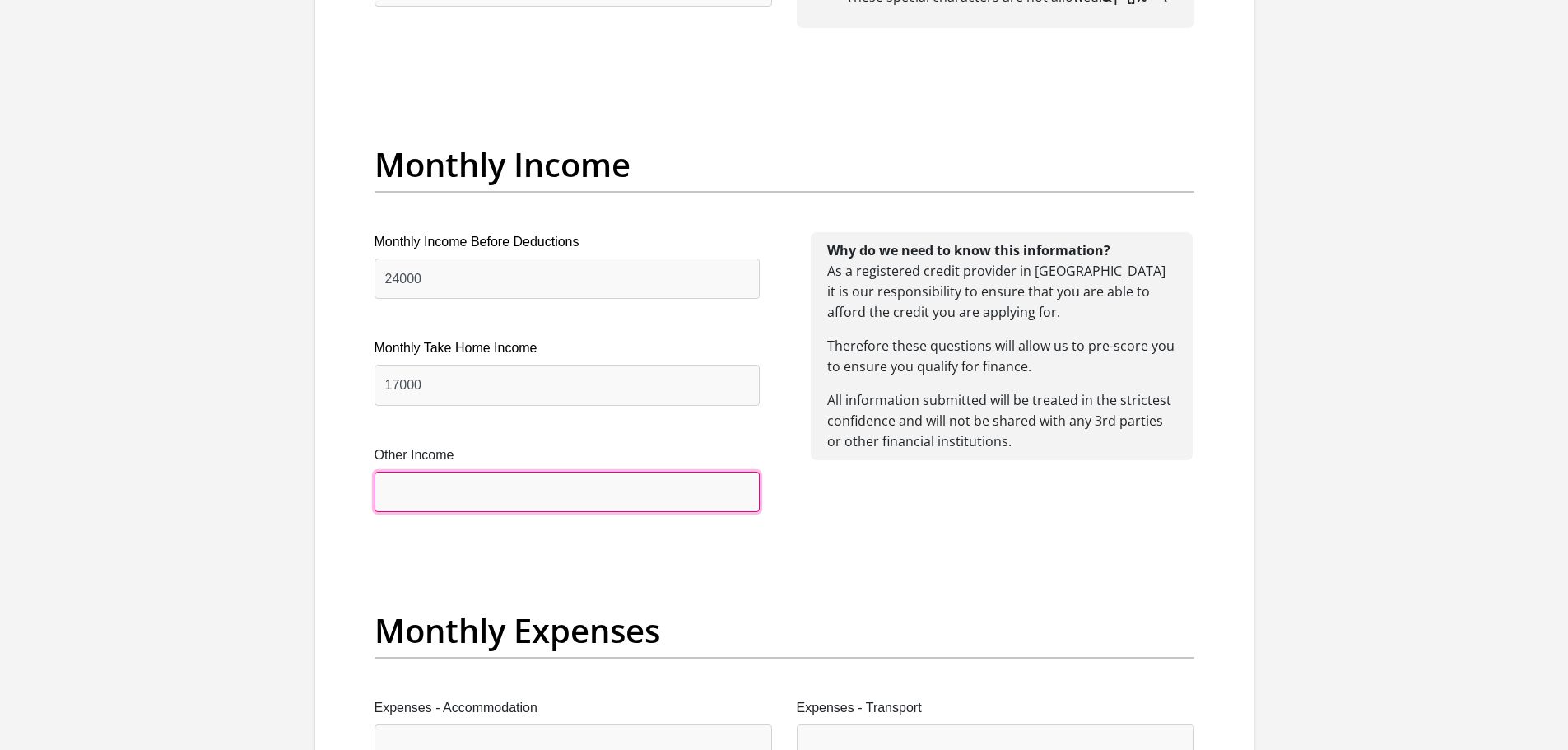
drag, startPoint x: 480, startPoint y: 492, endPoint x: 482, endPoint y: 506, distance: 14.1
click at [480, 492] on input "Other Income" at bounding box center [567, 492] width 385 height 40
type input "0"
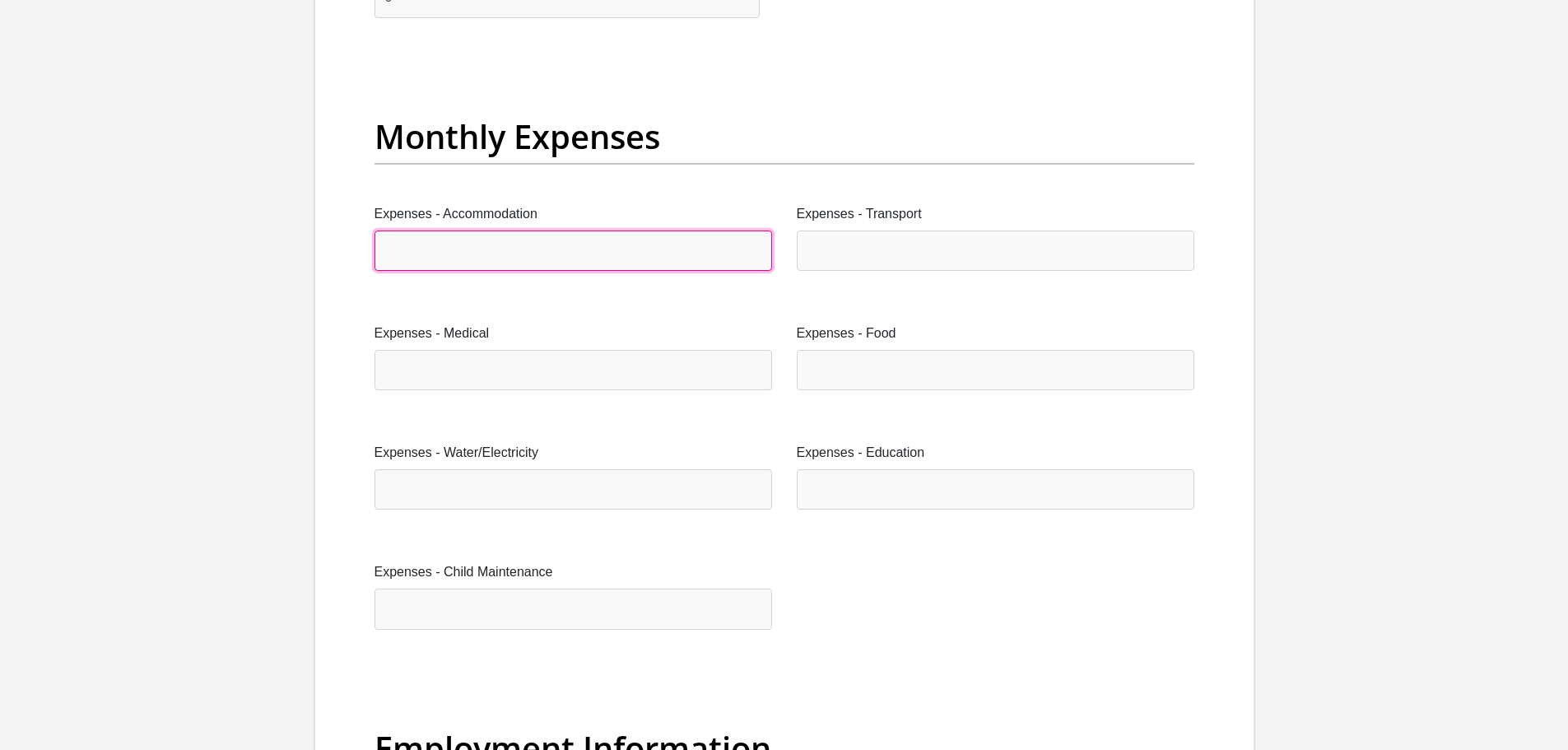
drag, startPoint x: 575, startPoint y: 250, endPoint x: 595, endPoint y: 265, distance: 25.0
click at [575, 250] on input "Expenses - Accommodation" at bounding box center [573, 251] width 397 height 40
type input "0"
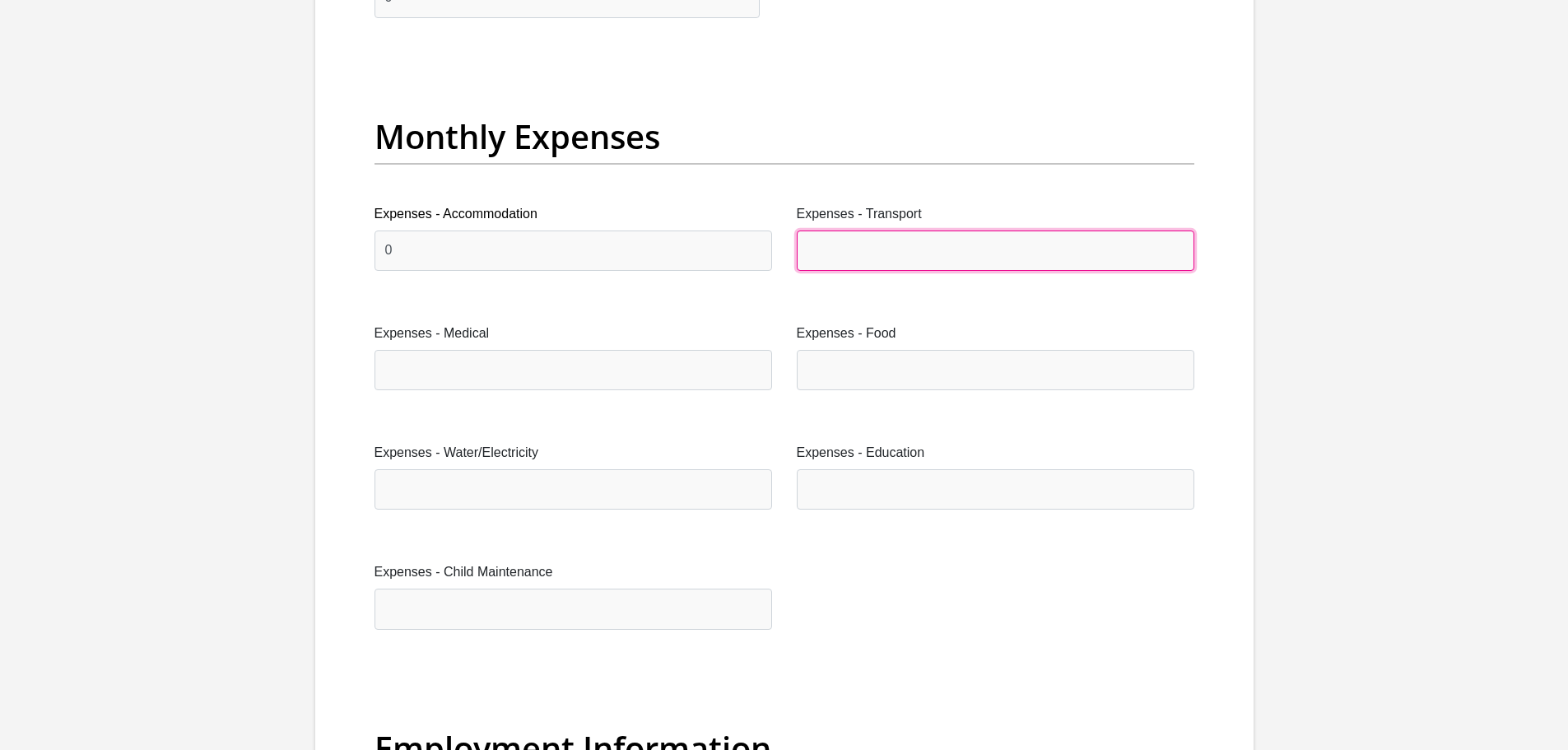
click at [892, 254] on input "Expenses - Transport" at bounding box center [995, 251] width 397 height 40
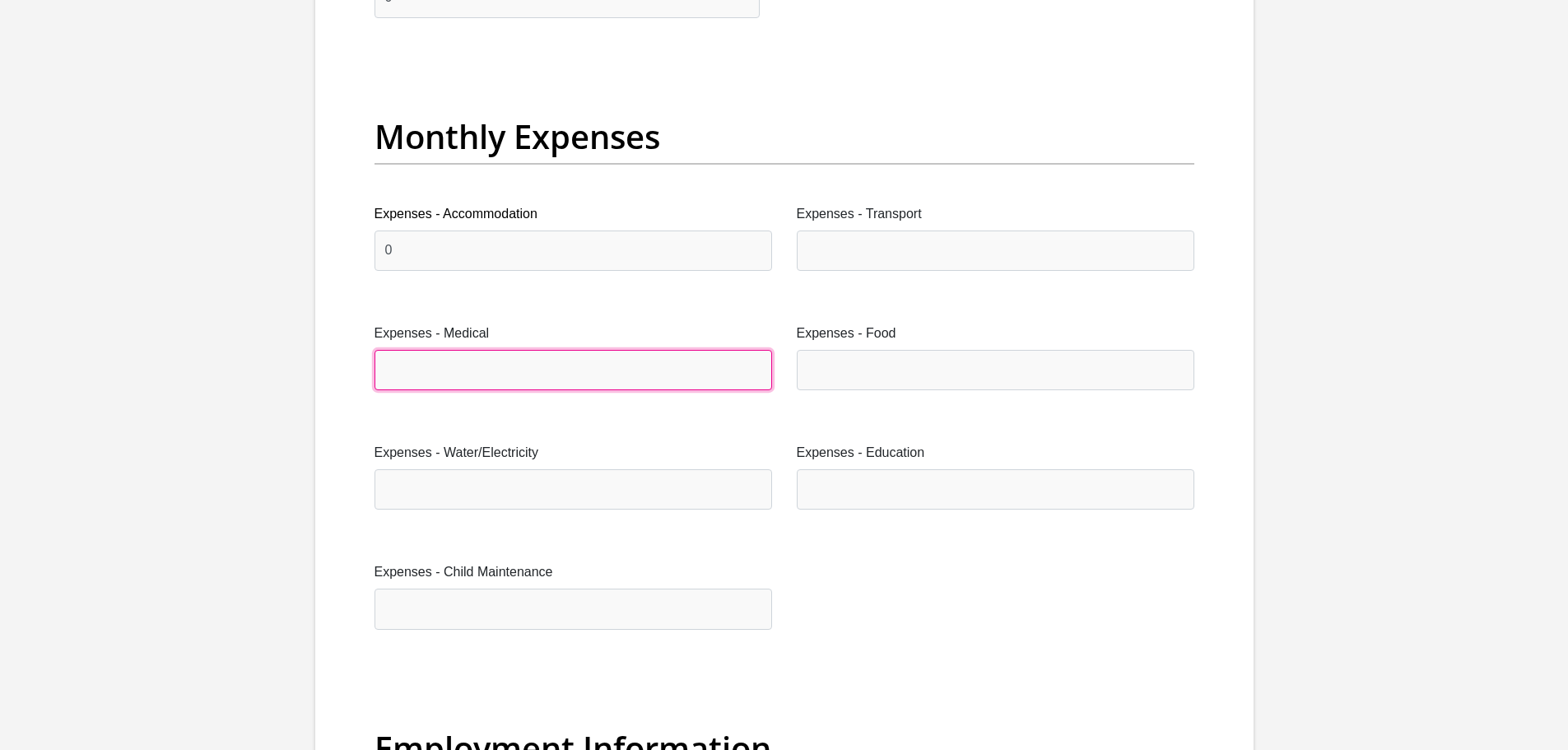
click at [557, 373] on input "Expenses - Medical" at bounding box center [573, 370] width 397 height 40
type input "0"
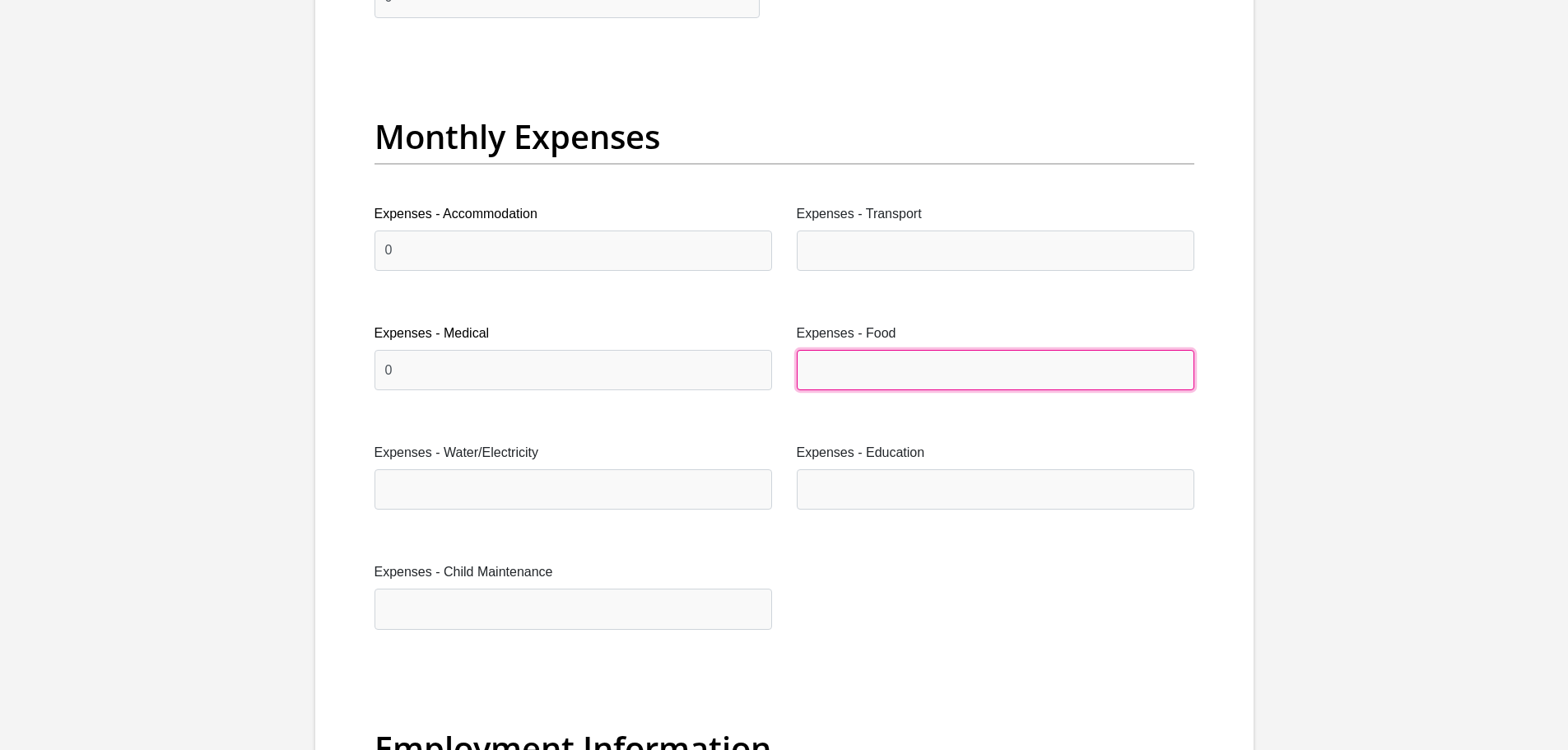
drag, startPoint x: 933, startPoint y: 368, endPoint x: 933, endPoint y: 381, distance: 13.0
click at [933, 368] on input "Expenses - Food" at bounding box center [995, 370] width 397 height 40
type input "2000"
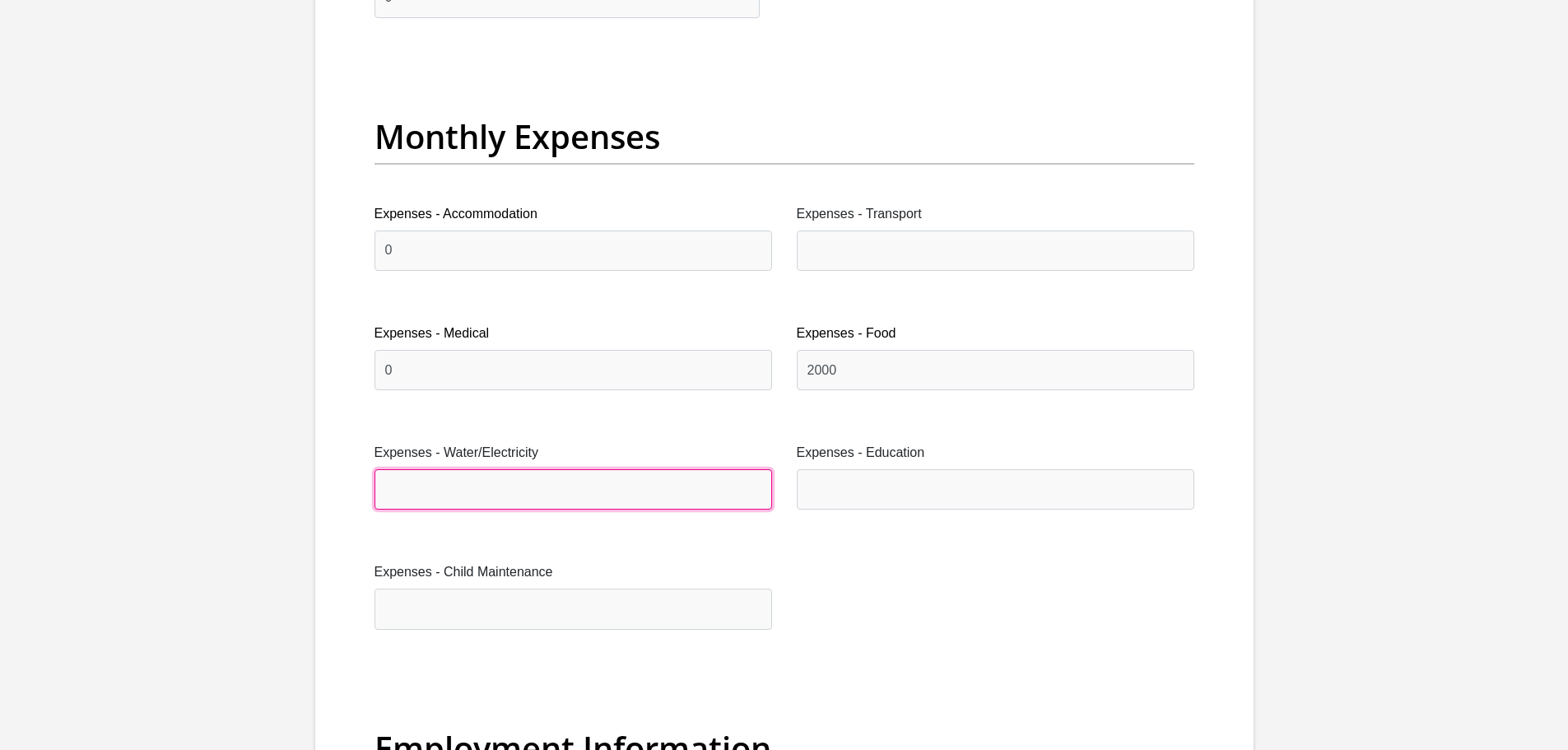
drag, startPoint x: 542, startPoint y: 489, endPoint x: 543, endPoint y: 510, distance: 21.0
click at [542, 492] on input "Expenses - Water/Electricity" at bounding box center [573, 490] width 397 height 40
click at [522, 479] on input "Expenses - Water/Electricity" at bounding box center [573, 490] width 397 height 40
type input "230"
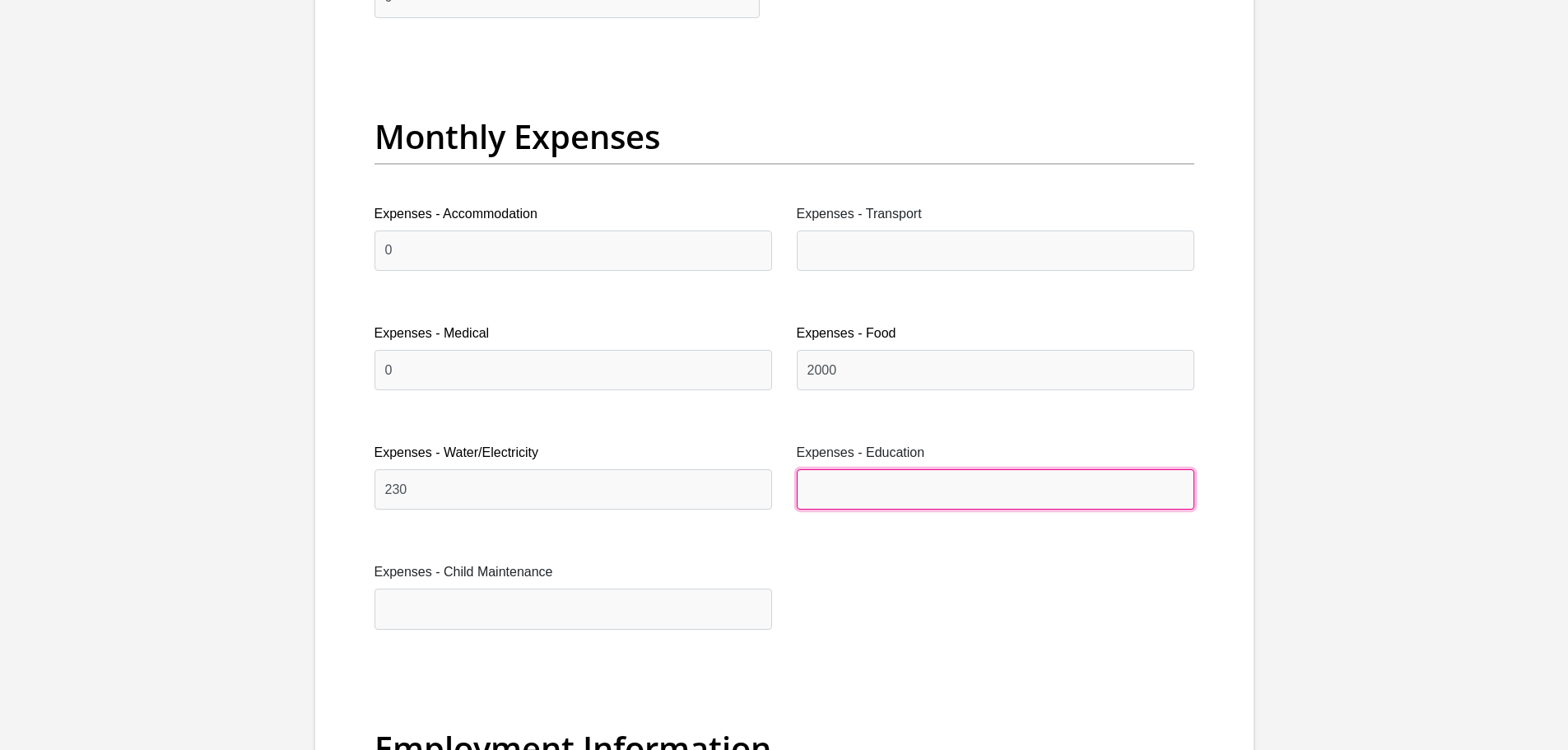
drag, startPoint x: 901, startPoint y: 488, endPoint x: 900, endPoint y: 502, distance: 14.0
click at [901, 488] on input "Expenses - Education" at bounding box center [995, 490] width 397 height 40
type input "0"
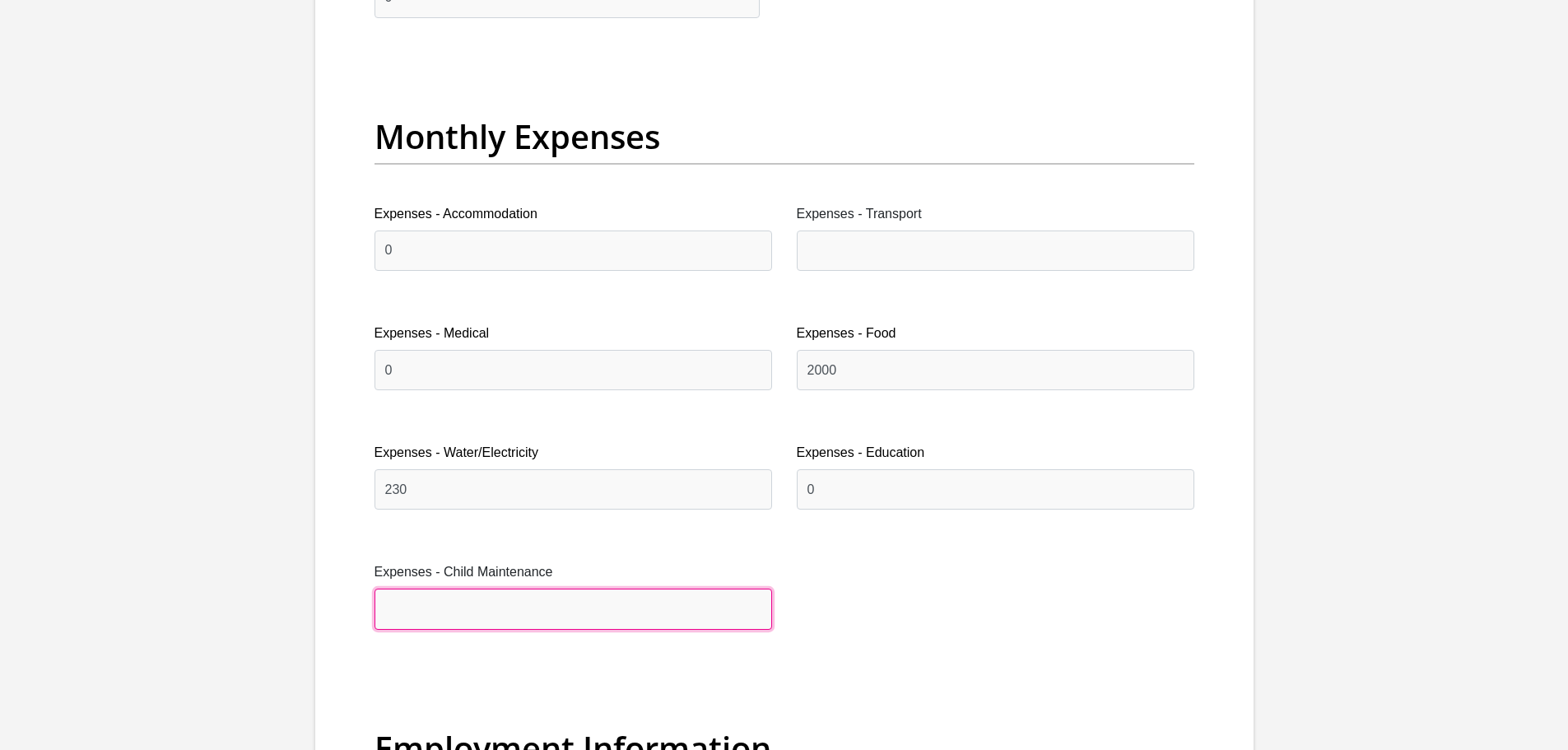
drag, startPoint x: 533, startPoint y: 615, endPoint x: 532, endPoint y: 626, distance: 11.0
click at [533, 615] on input "Expenses - Child Maintenance" at bounding box center [573, 608] width 397 height 40
type input "0"
click at [907, 616] on div "Title Mr Ms Mrs Dr Other First Name Matthew Surname VanZyl ID Number 9904155076…" at bounding box center [784, 671] width 845 height 5376
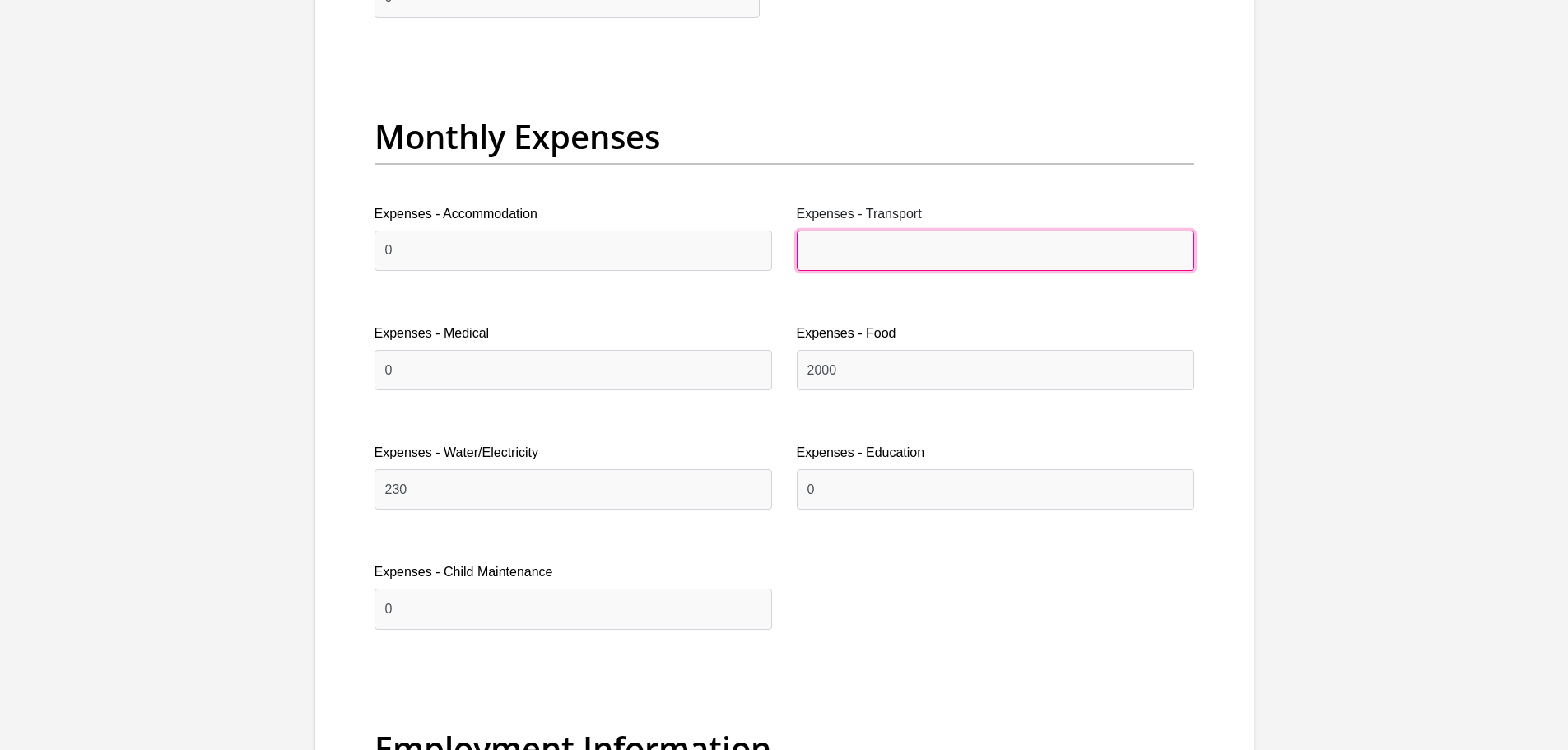
click at [901, 255] on input "Expenses - Transport" at bounding box center [995, 251] width 397 height 40
type input "900"
click at [943, 581] on div "Title Mr Ms Mrs Dr Other First Name Matthew Surname VanZyl ID Number 9904155076…" at bounding box center [784, 671] width 845 height 5376
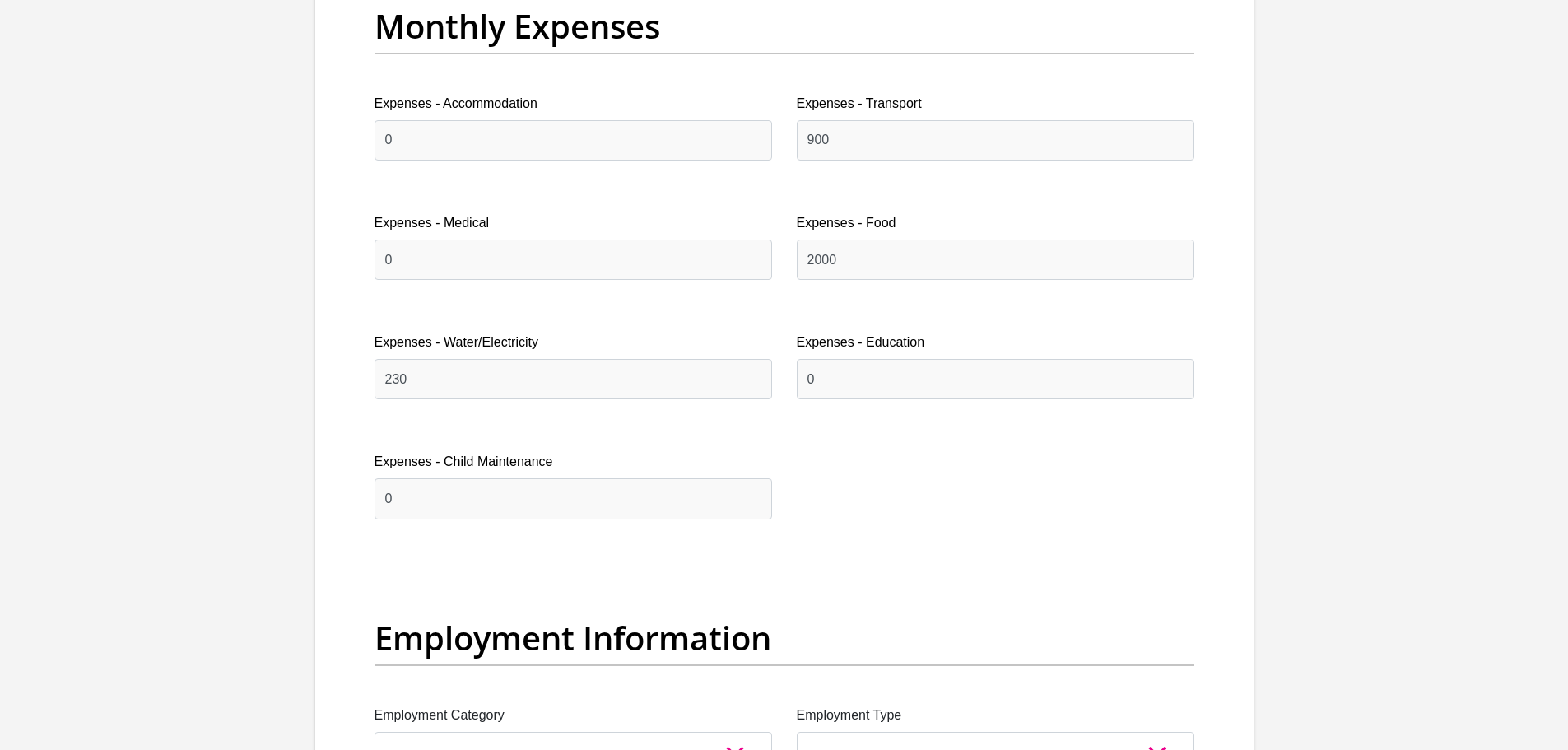
scroll to position [2799, 0]
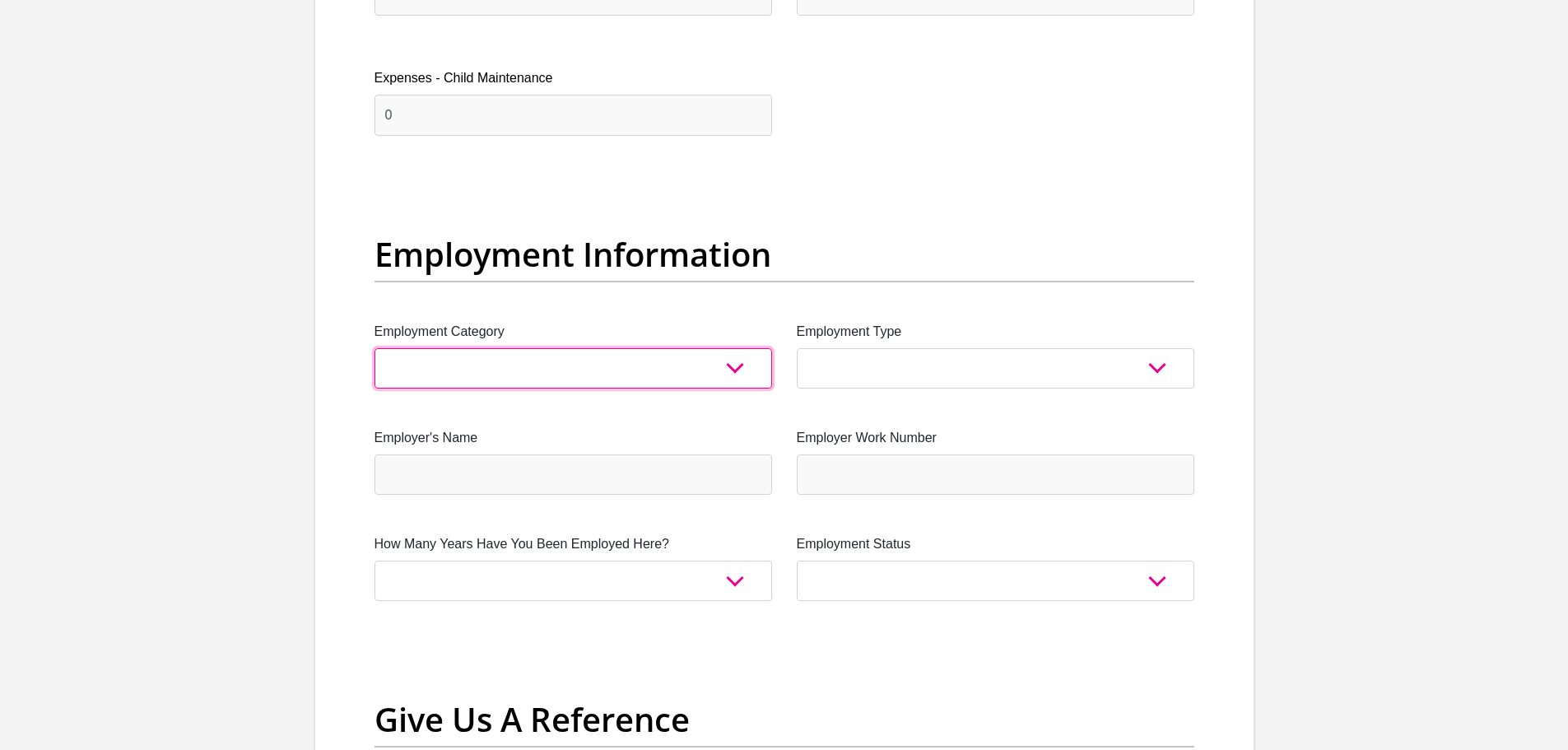
drag, startPoint x: 458, startPoint y: 368, endPoint x: 497, endPoint y: 394, distance: 46.9
click at [458, 368] on select "AGRICULTURE ALCOHOL & TOBACCO CONSTRUCTION MATERIALS METALLURGY EQUIPMENT FOR R…" at bounding box center [573, 368] width 397 height 40
select select "68"
click at [375, 348] on select "AGRICULTURE ALCOHOL & TOBACCO CONSTRUCTION MATERIALS METALLURGY EQUIPMENT FOR R…" at bounding box center [573, 368] width 397 height 40
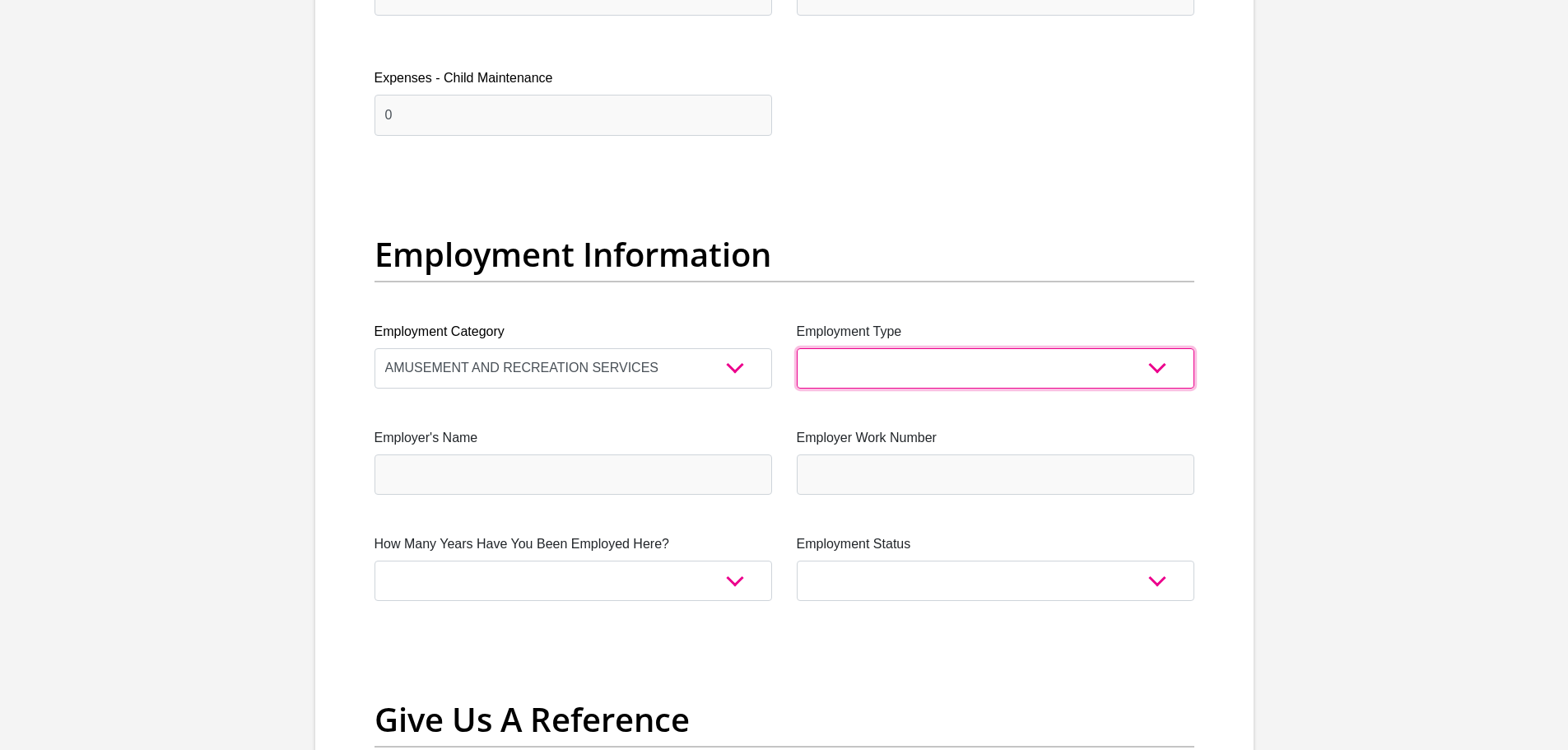
drag, startPoint x: 889, startPoint y: 360, endPoint x: 889, endPoint y: 369, distance: 9.0
click at [889, 360] on select "College/Lecturer Craft Seller Creative Driver Executive Farmer Forces - Non Com…" at bounding box center [995, 368] width 397 height 40
select select "Manager"
click at [797, 348] on select "College/Lecturer Craft Seller Creative Driver Executive Farmer Forces - Non Com…" at bounding box center [995, 368] width 397 height 40
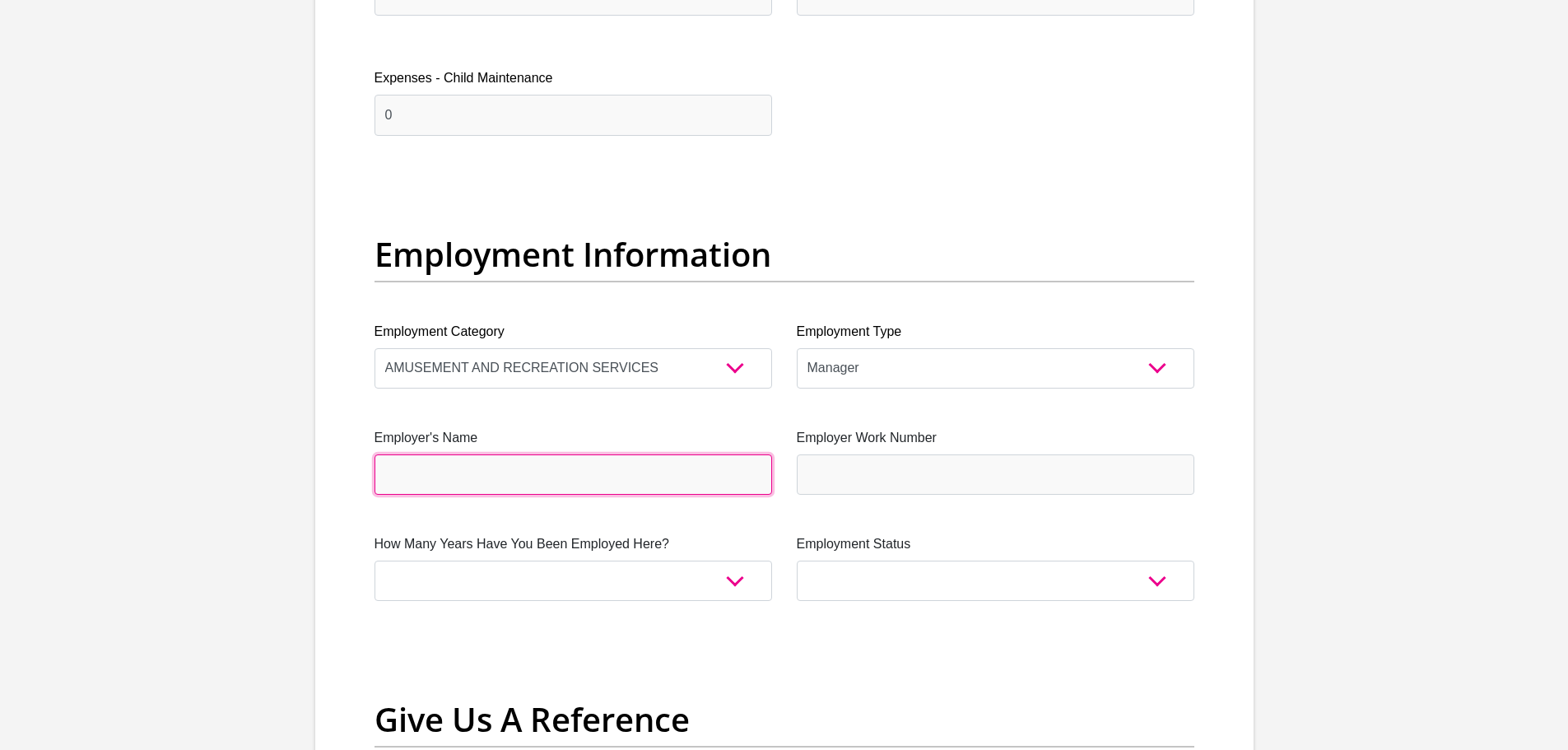
drag, startPoint x: 543, startPoint y: 466, endPoint x: 546, endPoint y: 478, distance: 12.4
click at [543, 466] on input "Employer's Name" at bounding box center [573, 475] width 397 height 40
type input "ATKV"
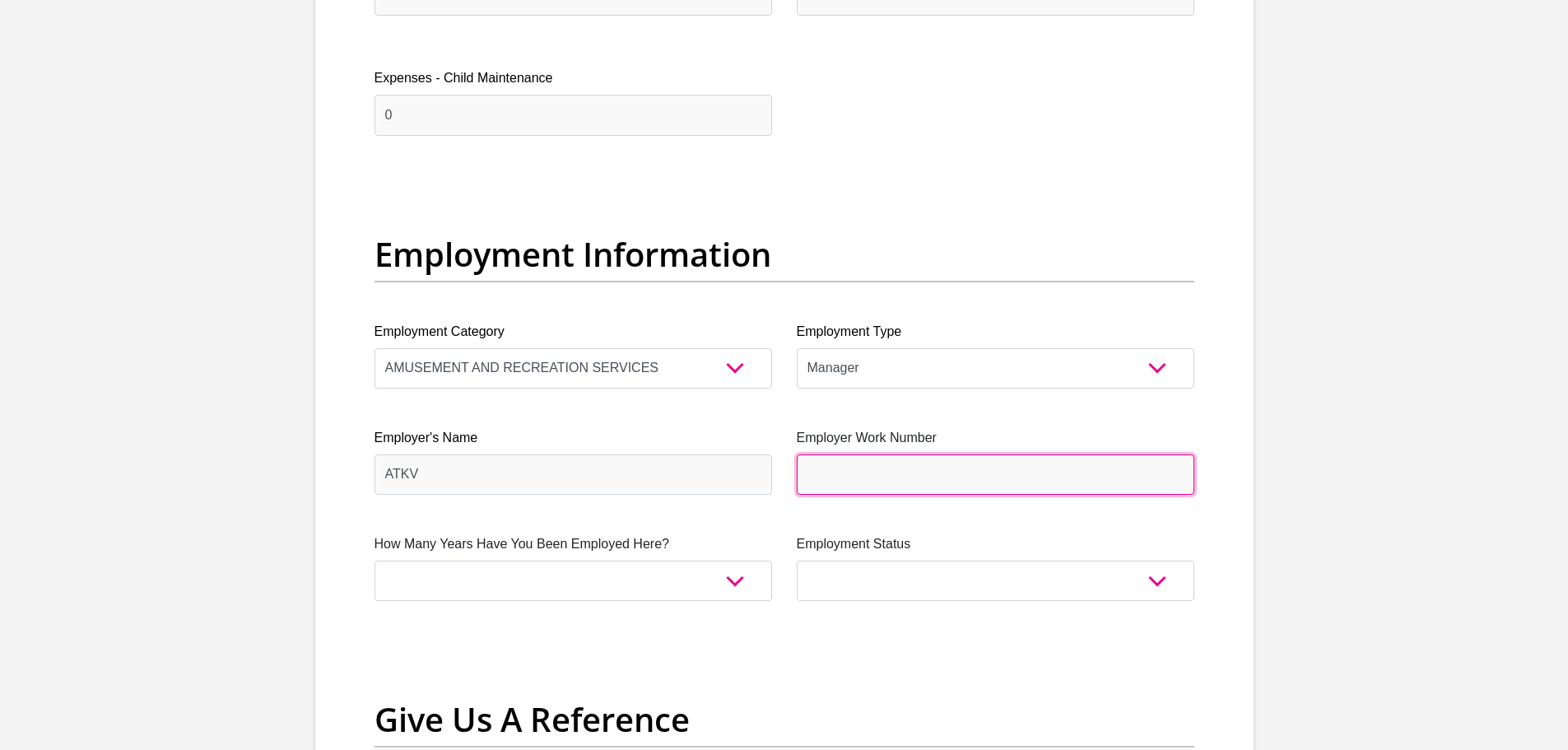
drag, startPoint x: 884, startPoint y: 462, endPoint x: 892, endPoint y: 483, distance: 22.5
click at [884, 462] on input "Employer Work Number" at bounding box center [995, 475] width 397 height 40
type input "0153868000"
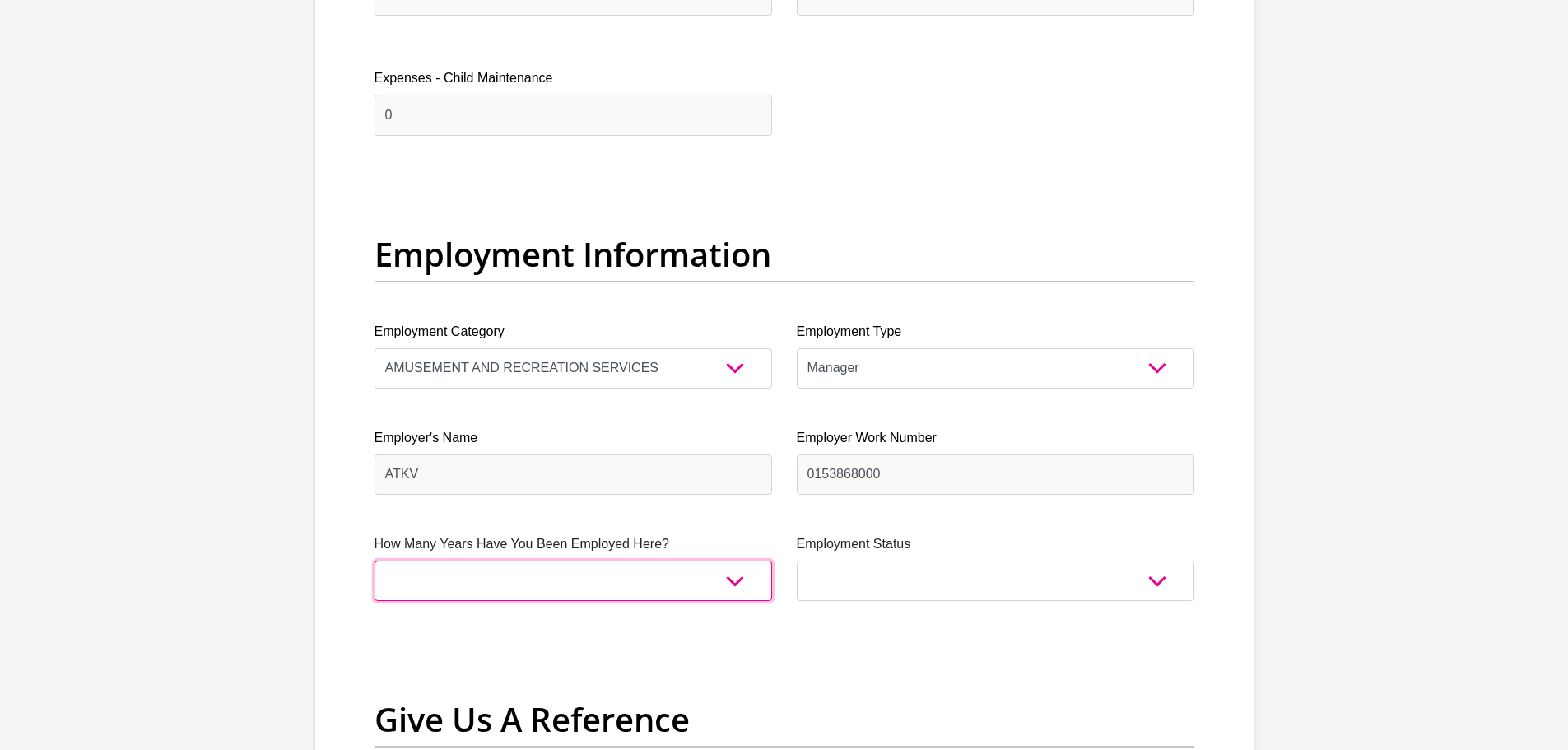
drag, startPoint x: 454, startPoint y: 572, endPoint x: 476, endPoint y: 571, distance: 22.0
click at [455, 572] on select "less than 1 year 1-3 years 3-5 years 5+ years" at bounding box center [573, 581] width 397 height 40
select select "60"
click at [375, 561] on select "less than 1 year 1-3 years 3-5 years 5+ years" at bounding box center [573, 581] width 397 height 40
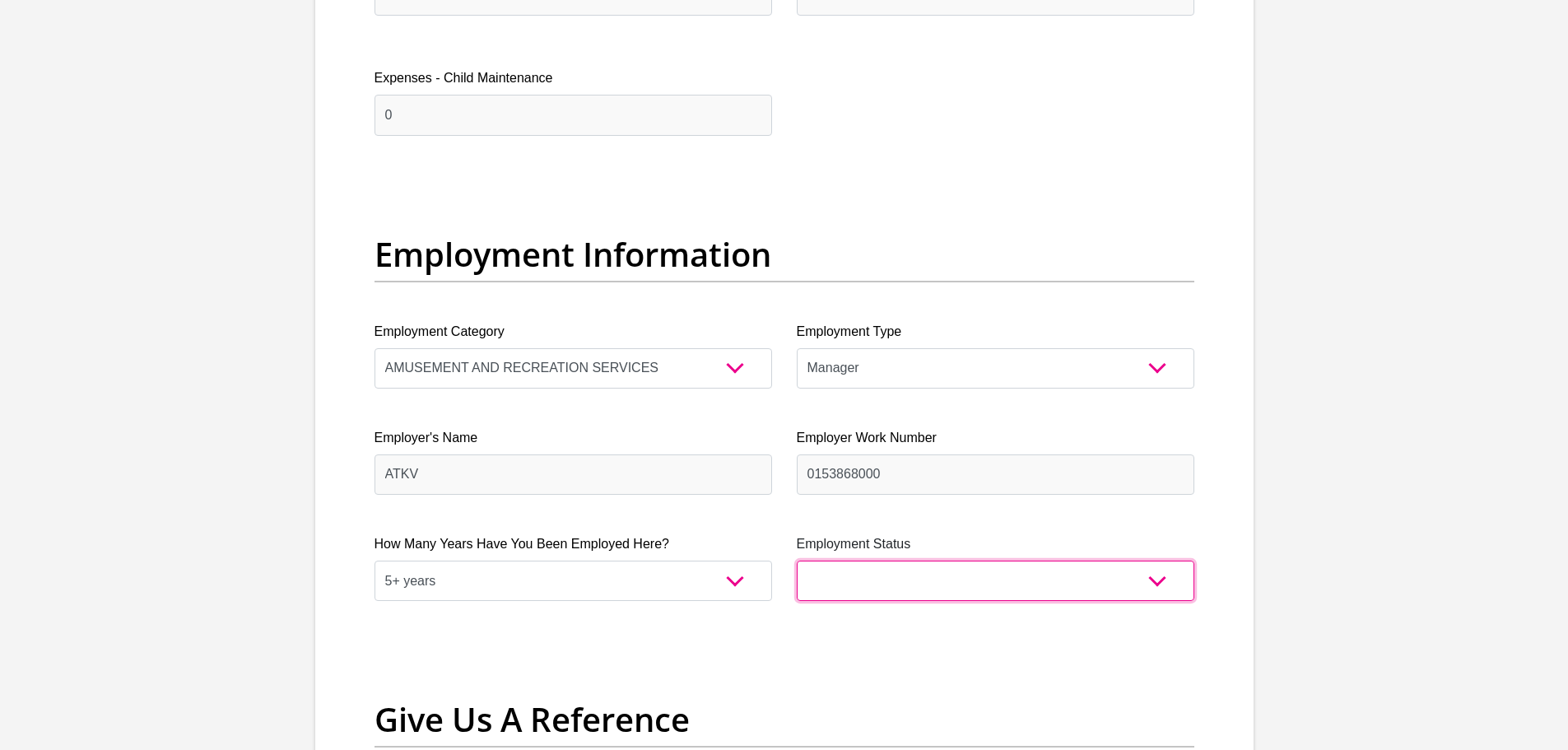
click at [839, 573] on select "Permanent/Full-time Part-time/Casual Contract Worker Self-Employed Housewife Re…" at bounding box center [995, 581] width 397 height 40
select select "1"
click at [797, 561] on select "Permanent/Full-time Part-time/Casual Contract Worker Self-Employed Housewife Re…" at bounding box center [995, 581] width 397 height 40
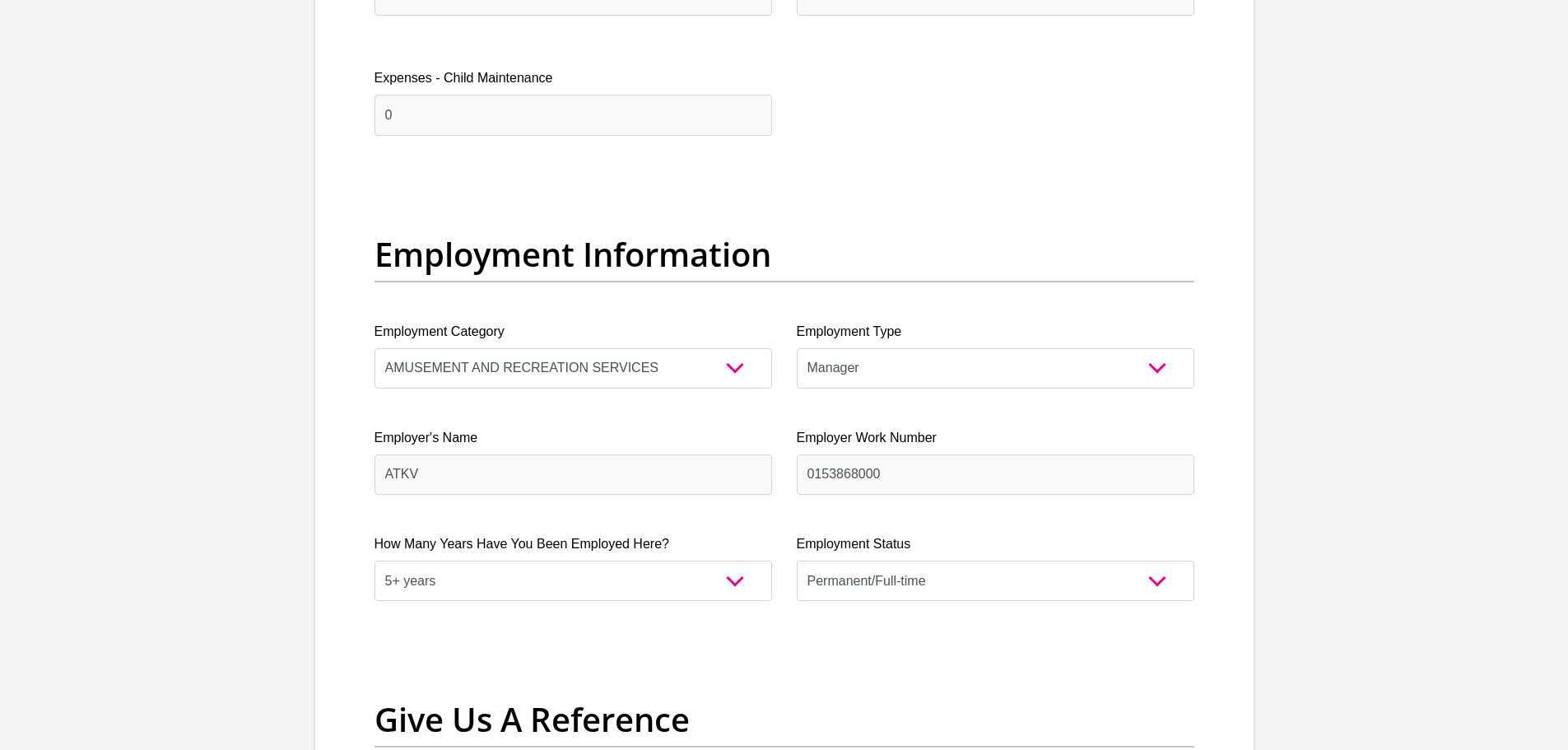
click at [768, 668] on div "Title Mr Ms Mrs Dr Other First Name Matthew Surname VanZyl ID Number 9904155076…" at bounding box center [784, 178] width 845 height 5376
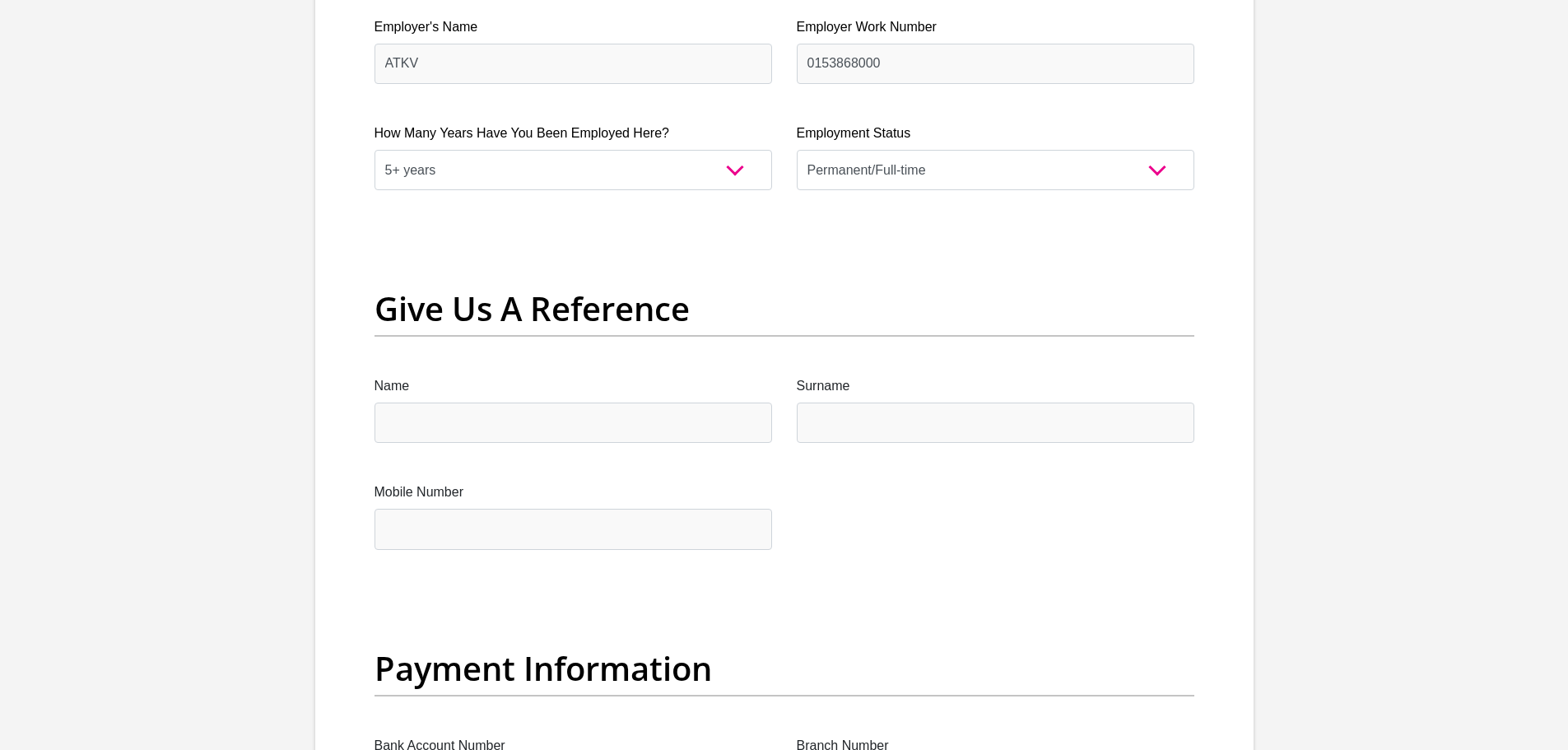
scroll to position [3210, 0]
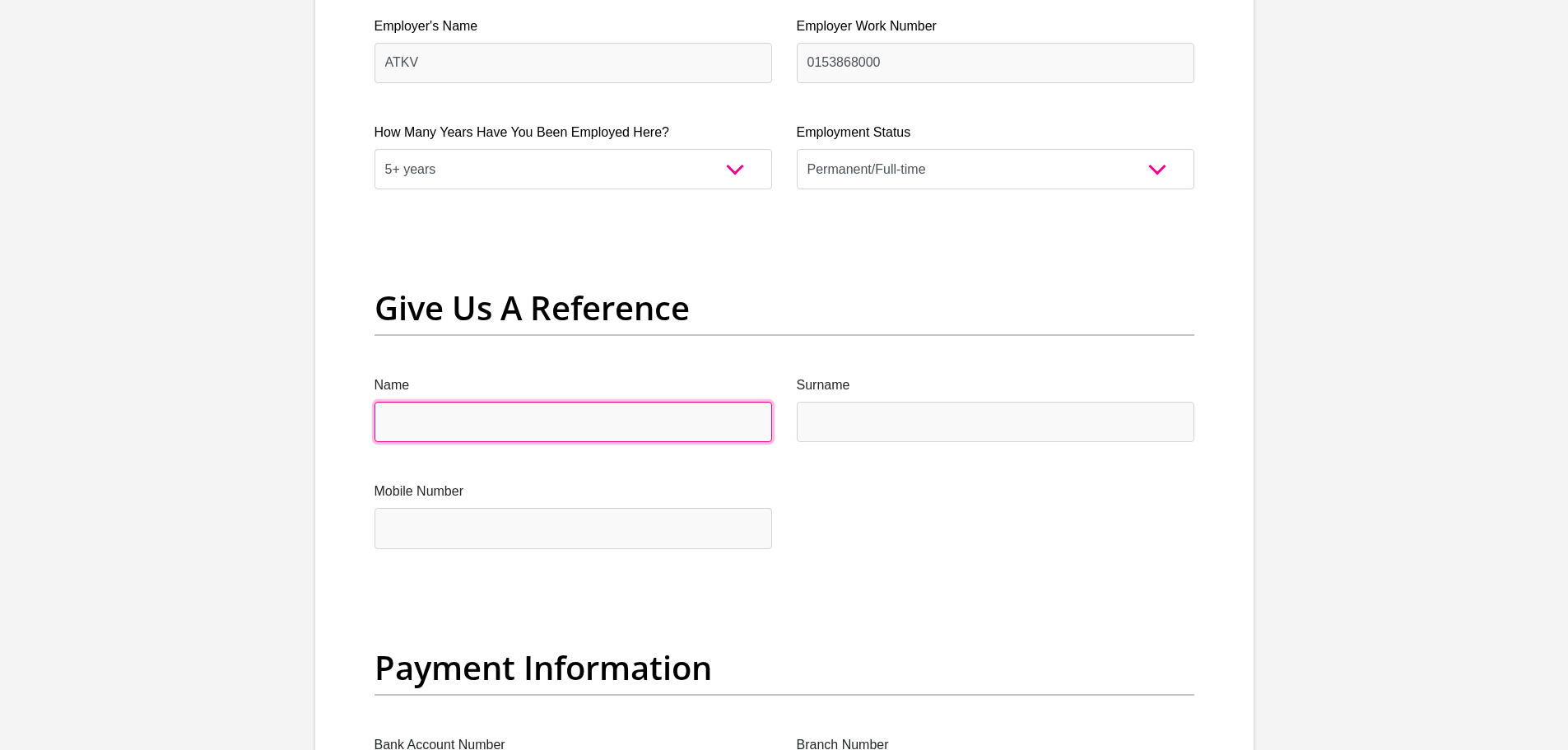
drag, startPoint x: 516, startPoint y: 419, endPoint x: 527, endPoint y: 429, distance: 14.9
click at [516, 419] on input "Name" at bounding box center [573, 422] width 397 height 40
type input "Otembele"
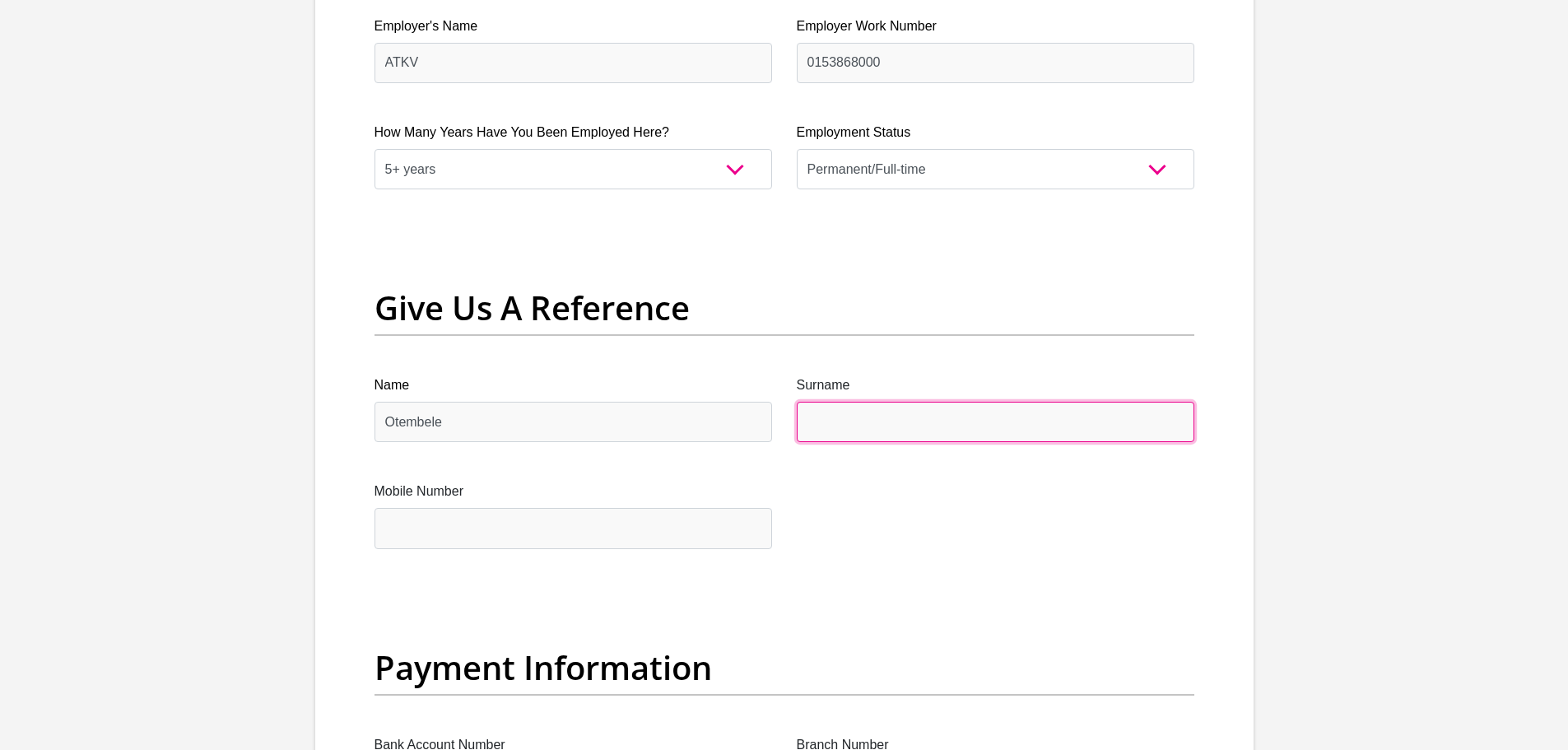
click at [859, 434] on input "Surname" at bounding box center [995, 422] width 397 height 40
type input "Gule"
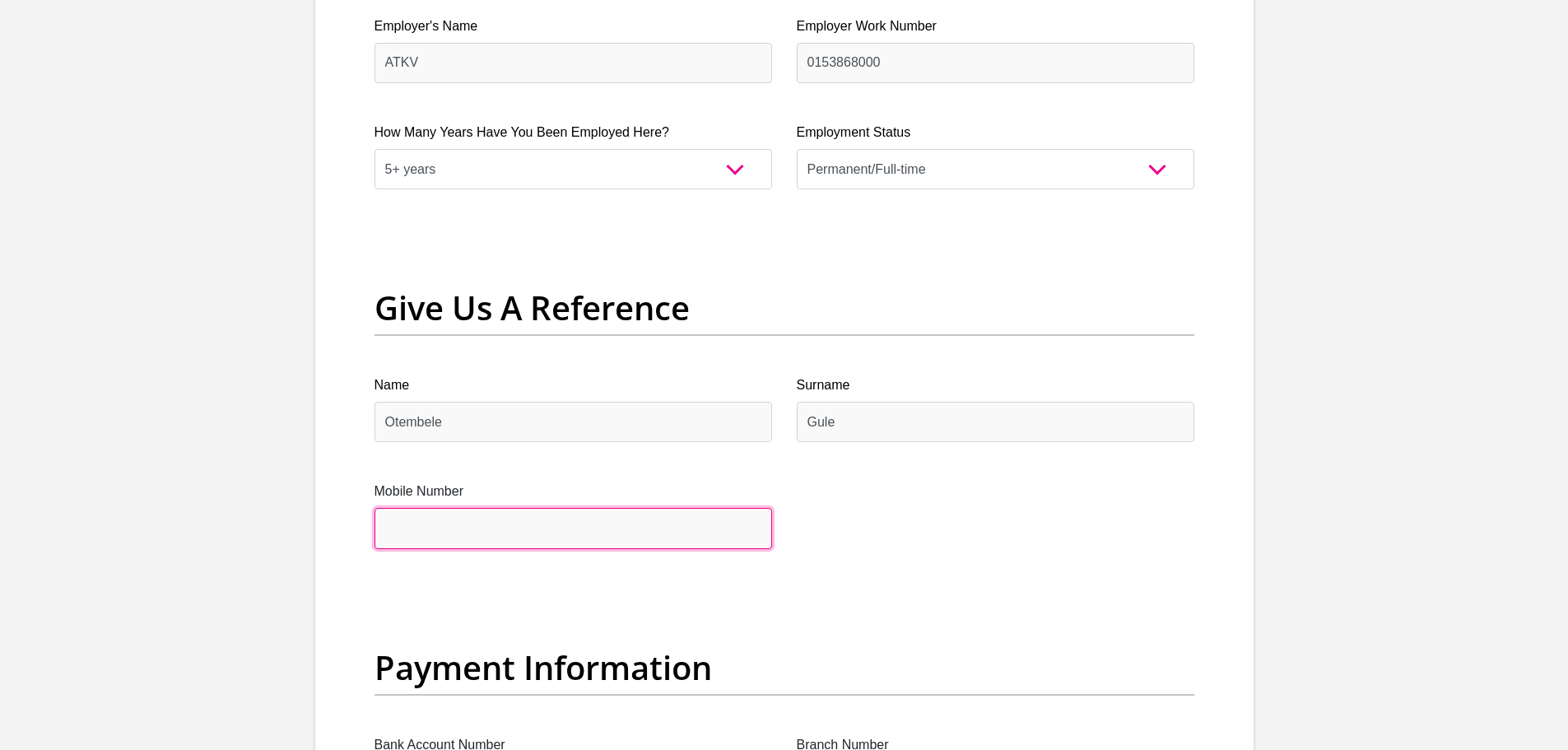
click at [469, 531] on input "Mobile Number" at bounding box center [573, 528] width 397 height 40
type input "0793599515"
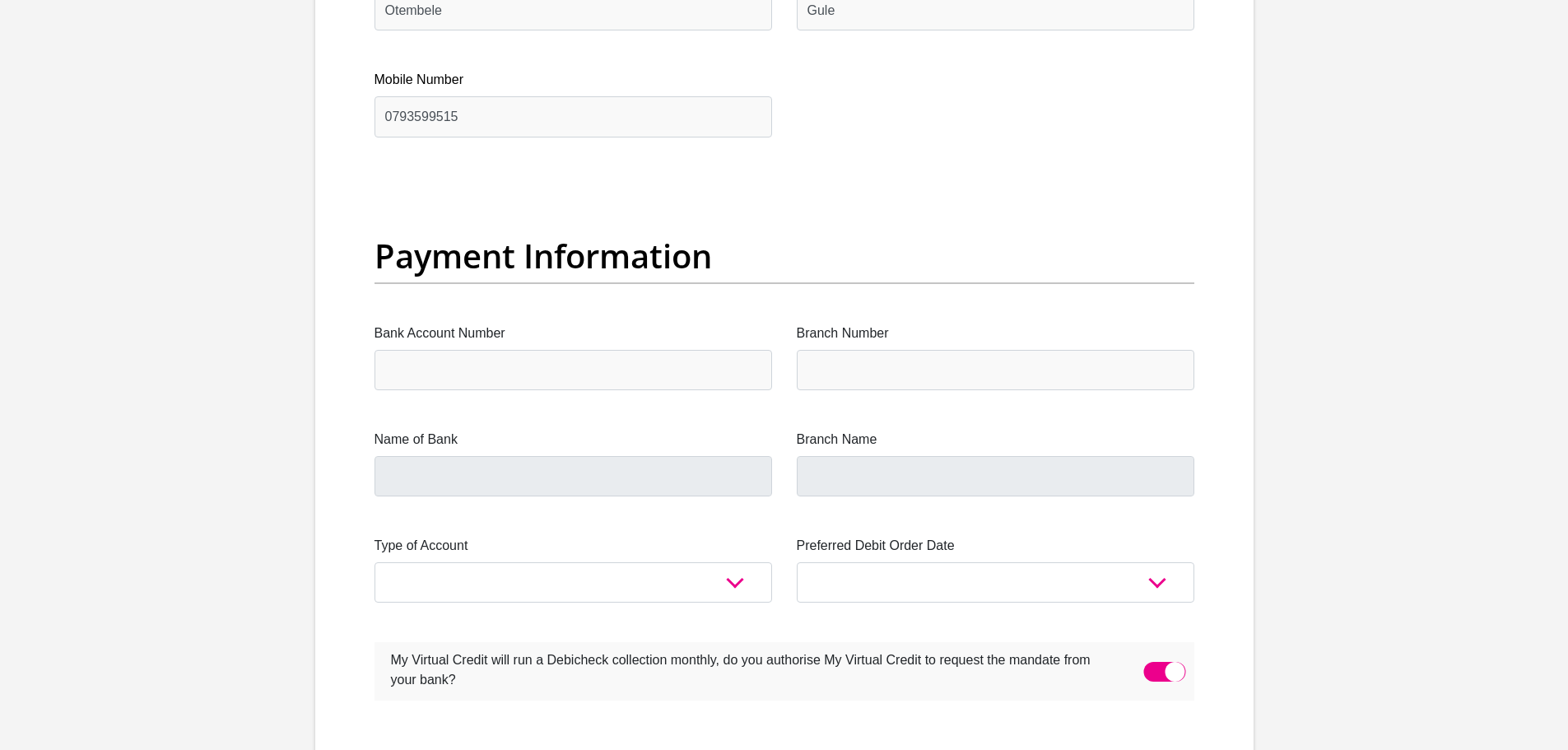
scroll to position [3704, 0]
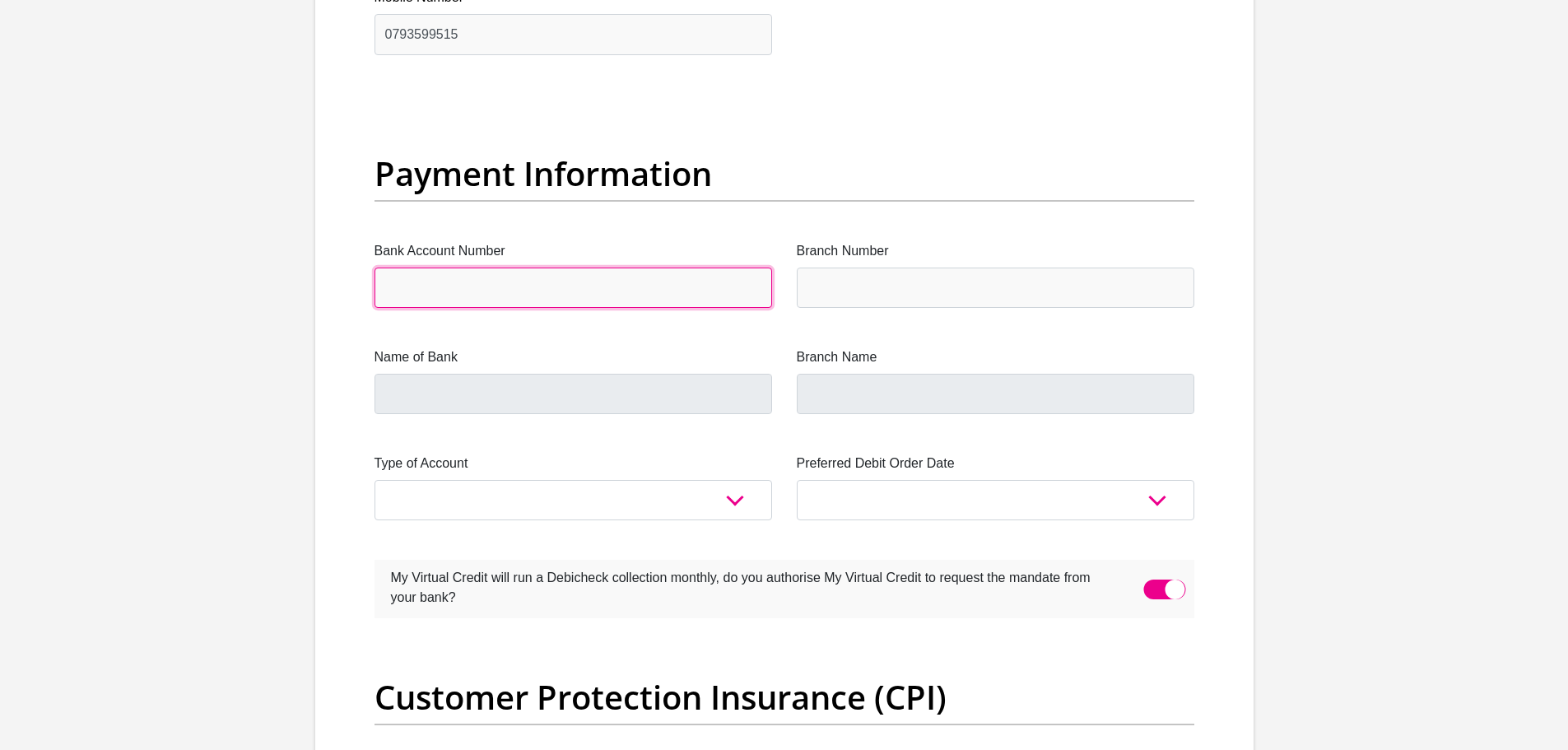
click at [565, 286] on input "Bank Account Number" at bounding box center [573, 288] width 397 height 40
type input "1126643815"
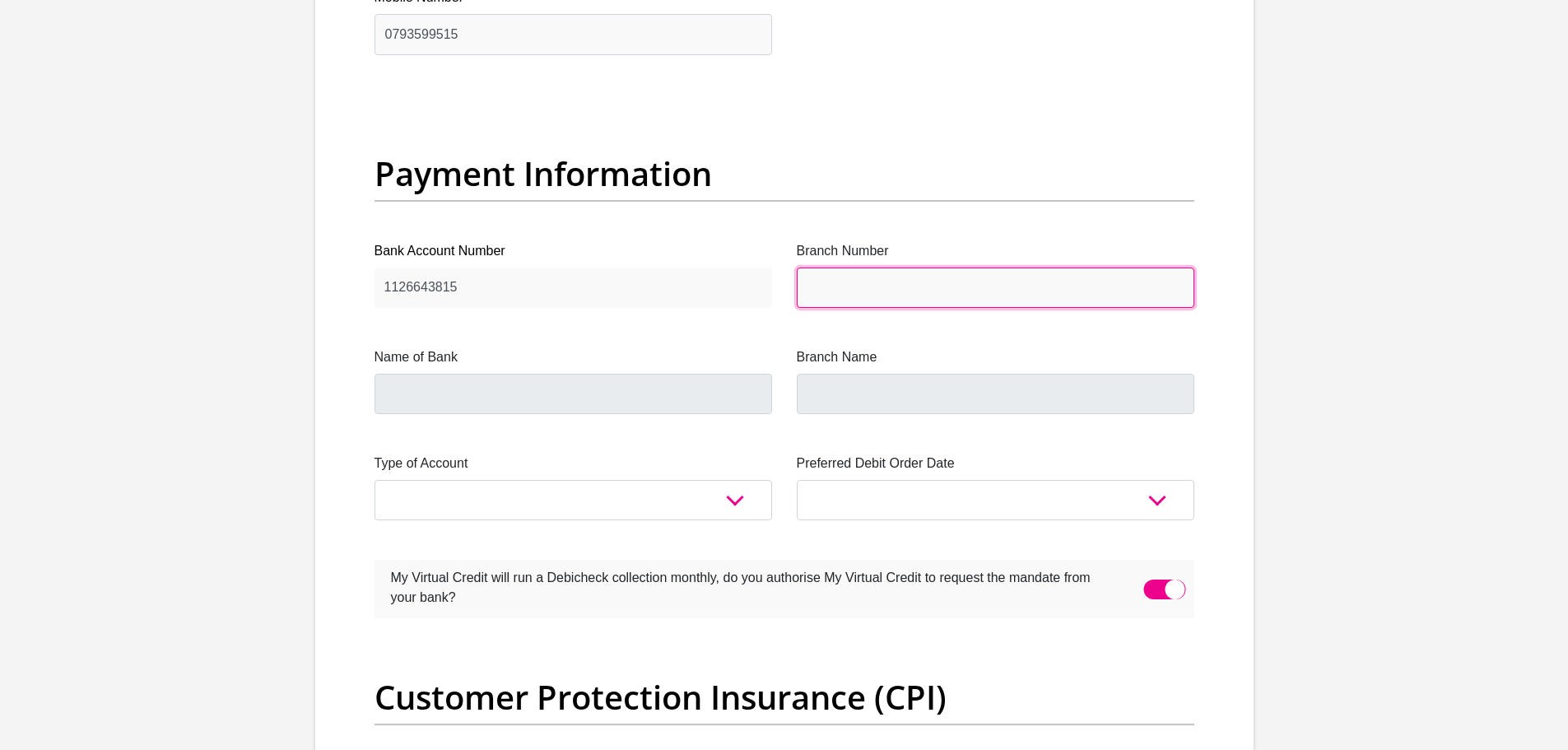
click at [857, 287] on input "Branch Number" at bounding box center [995, 288] width 397 height 40
type input "198765"
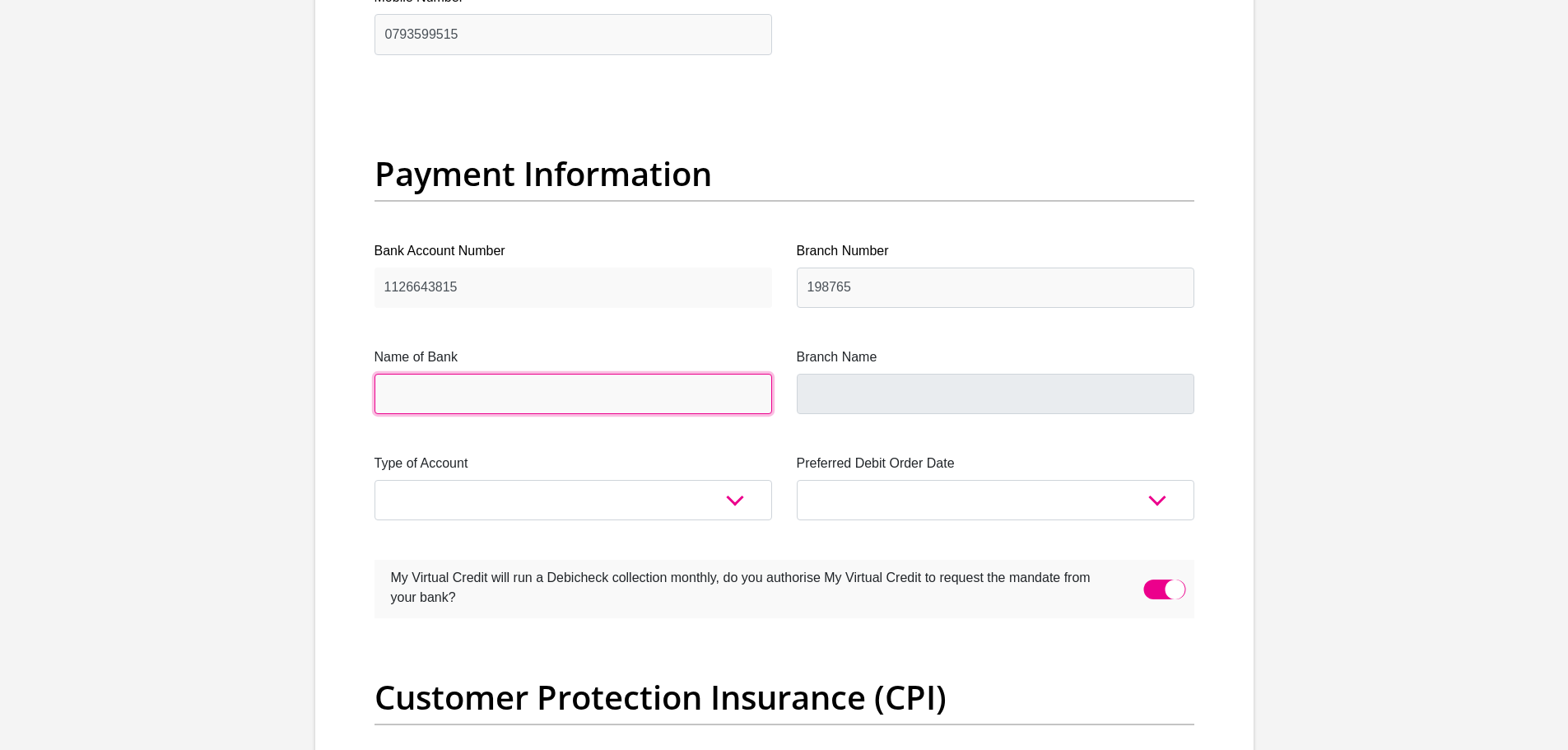
click at [562, 390] on input "Name of Bank" at bounding box center [573, 394] width 397 height 40
type input "NEDBANK"
type input "NEDBANK SOUTH AFRICA"
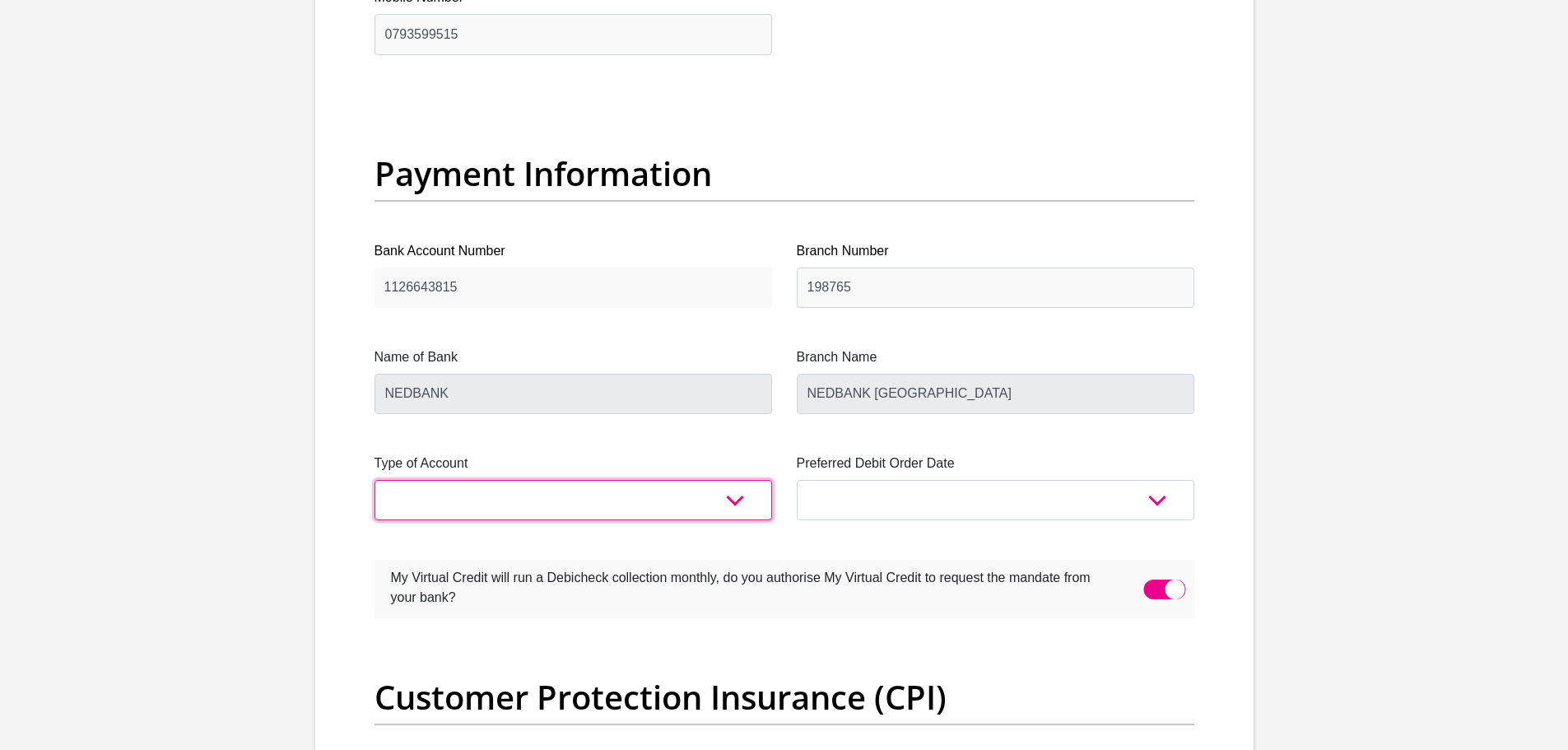
click at [693, 491] on select "Cheque Savings" at bounding box center [573, 500] width 397 height 40
select select "CUR"
click at [375, 480] on select "Cheque Savings" at bounding box center [573, 500] width 397 height 40
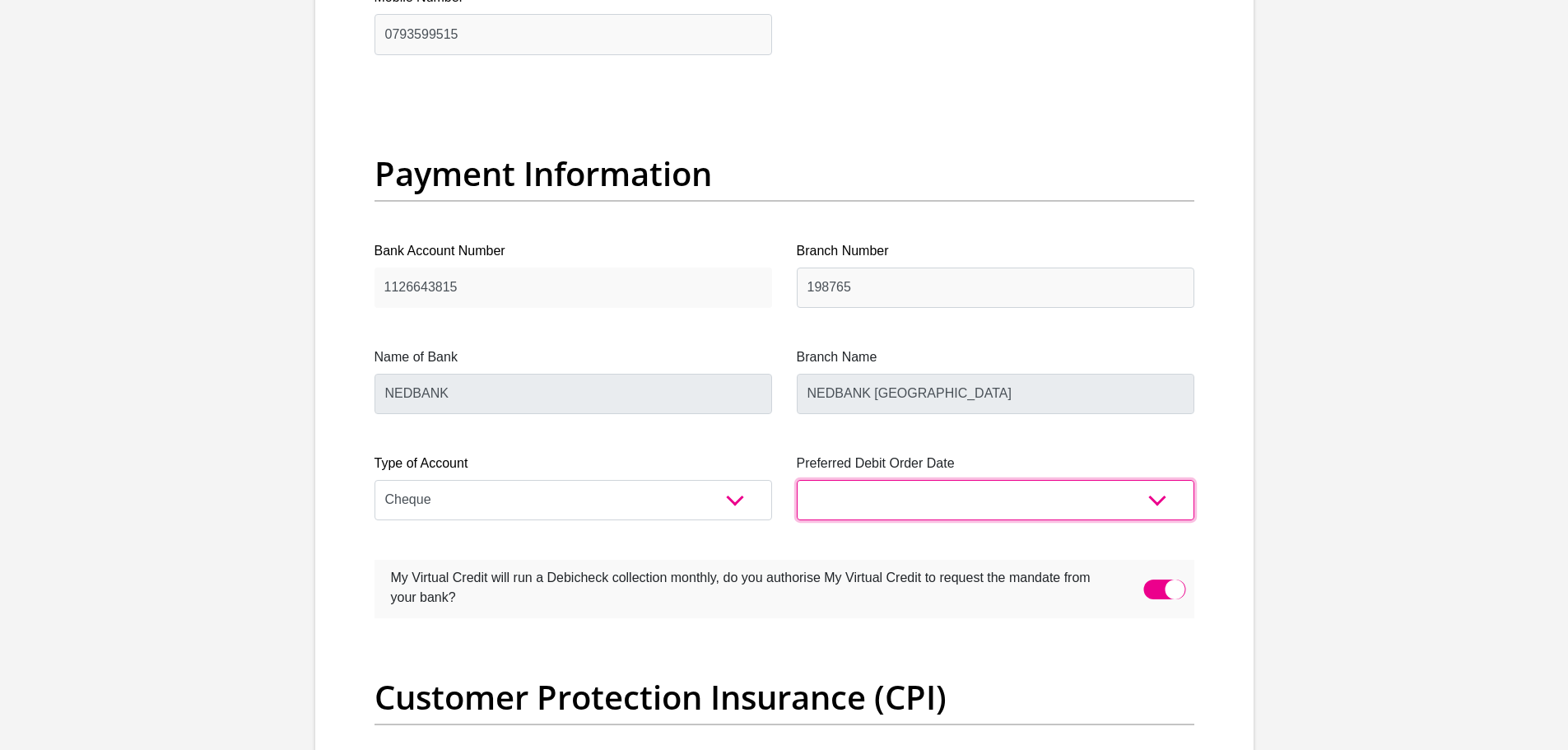
drag, startPoint x: 857, startPoint y: 496, endPoint x: 866, endPoint y: 504, distance: 12.0
click at [857, 496] on select "1st 2nd 3rd 4th 5th 7th 18th 19th 20th 21st 22nd 23rd 24th 25th 26th 27th 28th …" at bounding box center [995, 500] width 397 height 40
select select "25"
click at [797, 480] on select "1st 2nd 3rd 4th 5th 7th 18th 19th 20th 21st 22nd 23rd 24th 25th 26th 27th 28th …" at bounding box center [995, 500] width 397 height 40
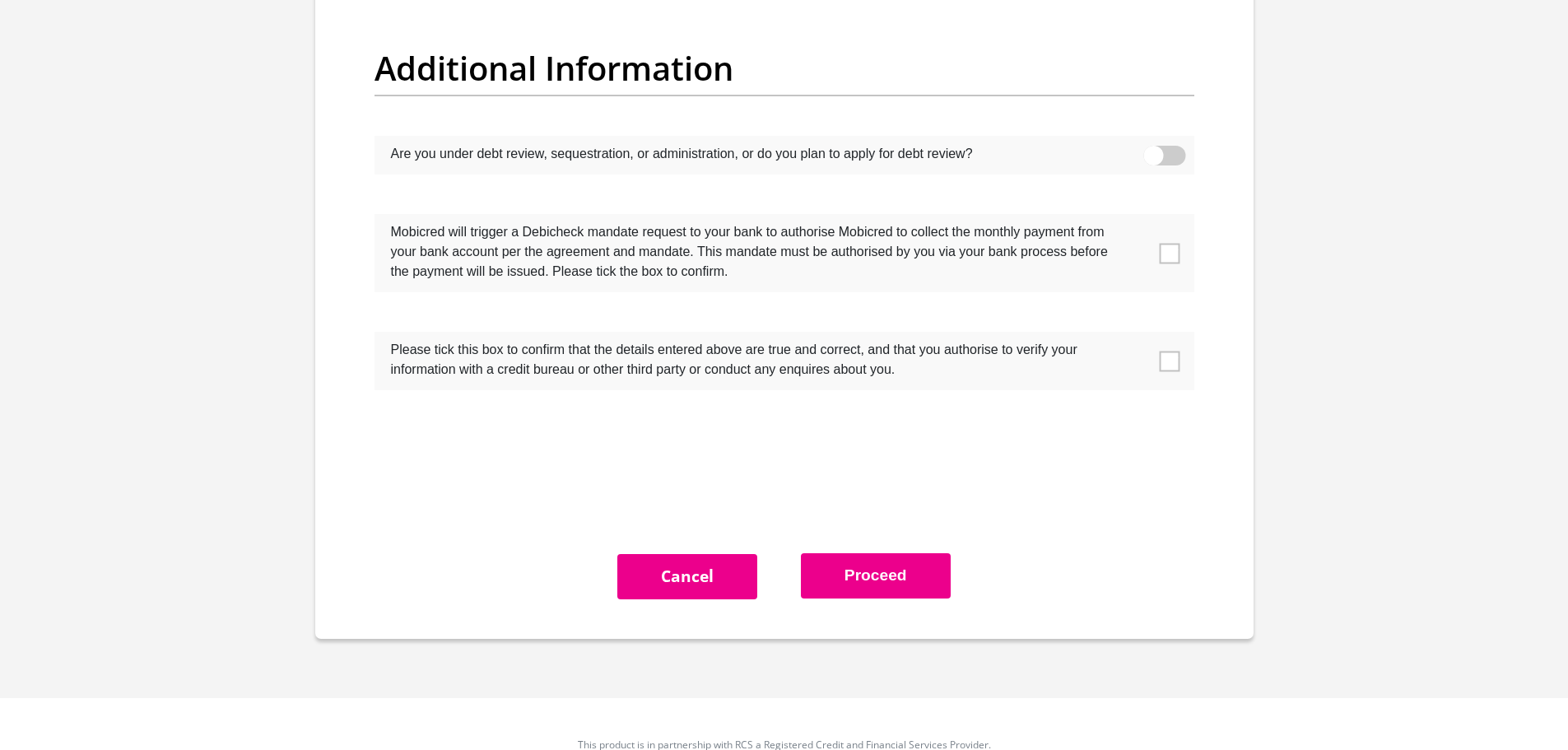
scroll to position [5186, 0]
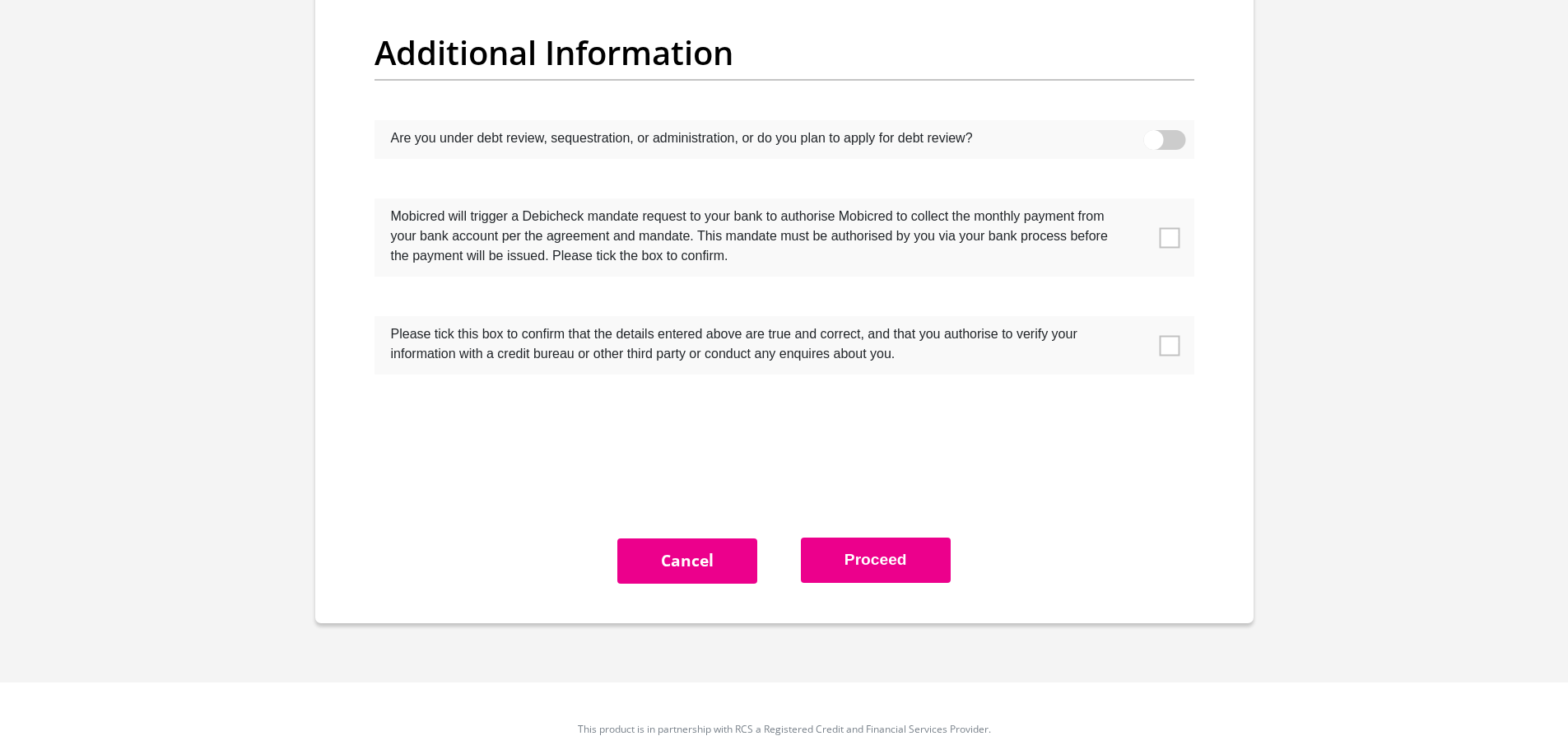
click at [1170, 235] on span at bounding box center [1169, 237] width 20 height 20
click at [1137, 202] on input "checkbox" at bounding box center [1137, 202] width 0 height 0
click at [1176, 345] on span at bounding box center [1169, 345] width 20 height 20
click at [1137, 320] on input "checkbox" at bounding box center [1137, 320] width 0 height 0
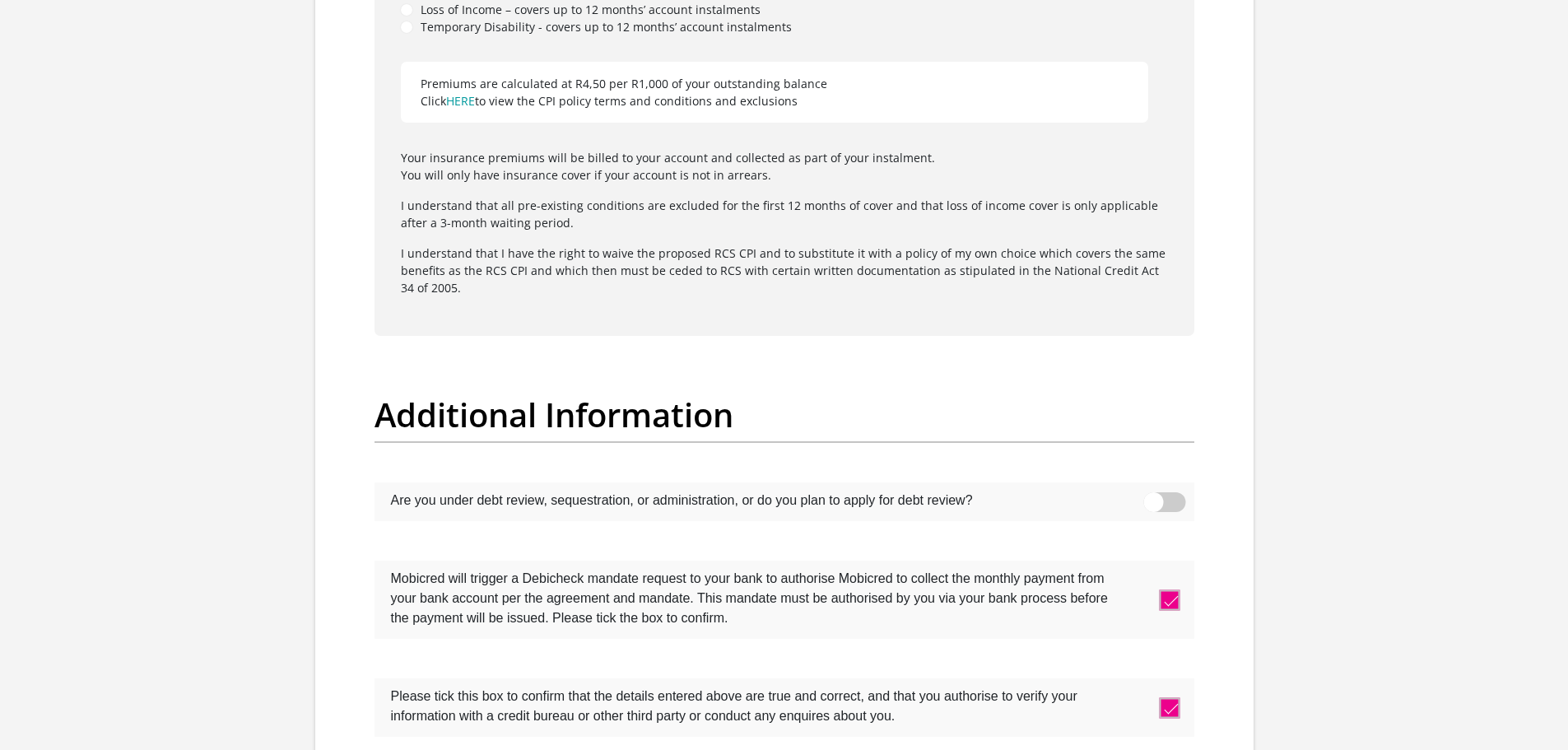
scroll to position [5214, 0]
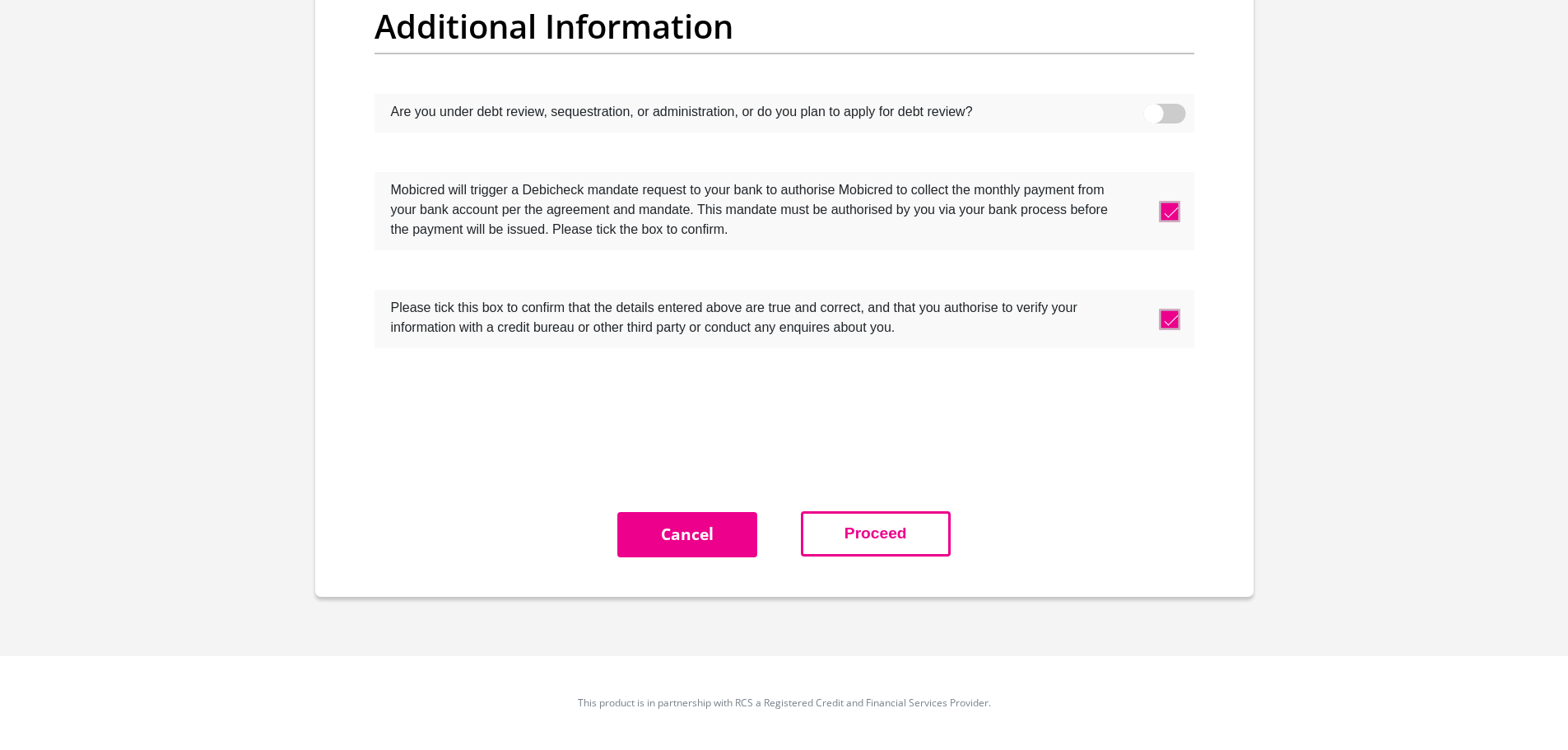
click at [870, 544] on button "Proceed" at bounding box center [876, 533] width 150 height 45
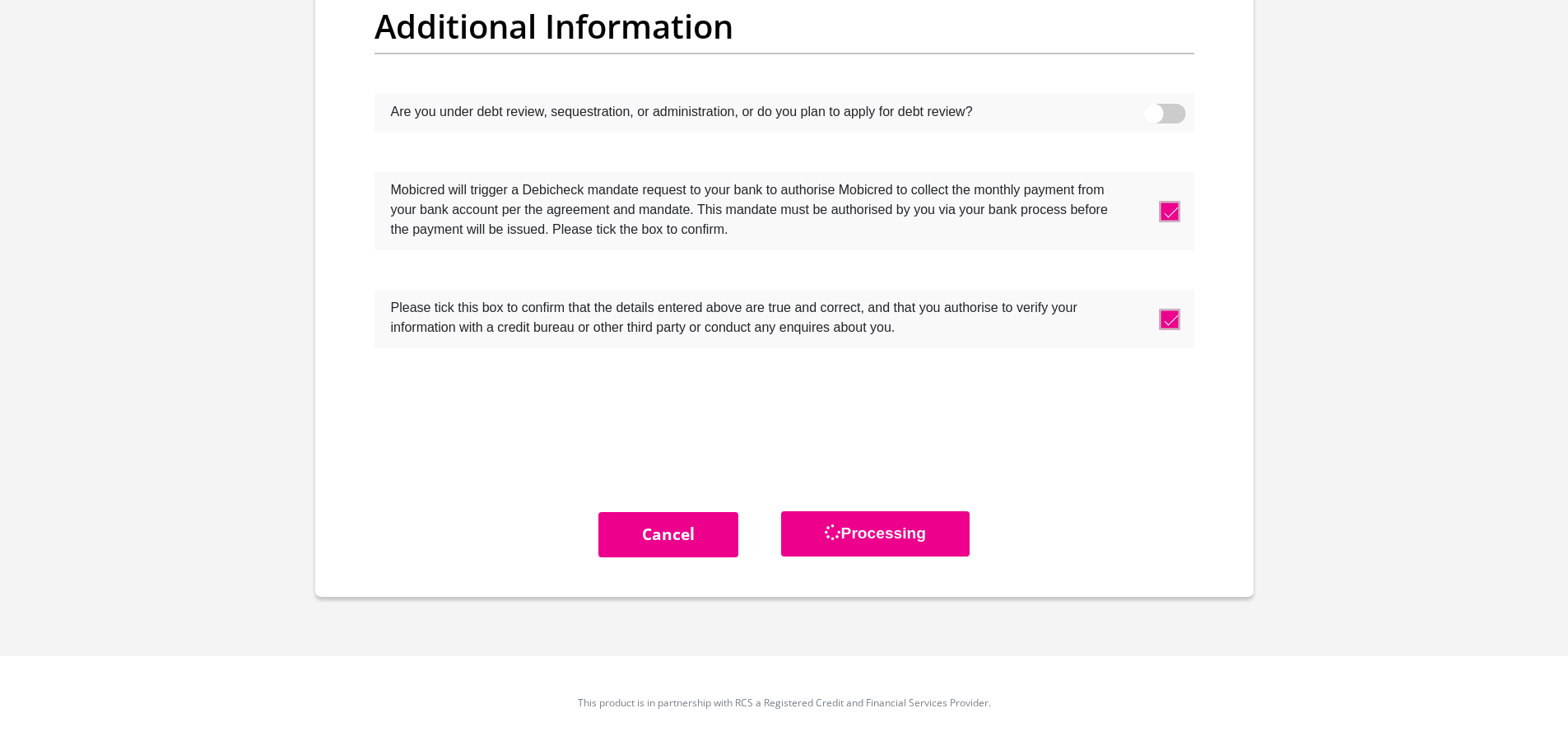
scroll to position [0, 0]
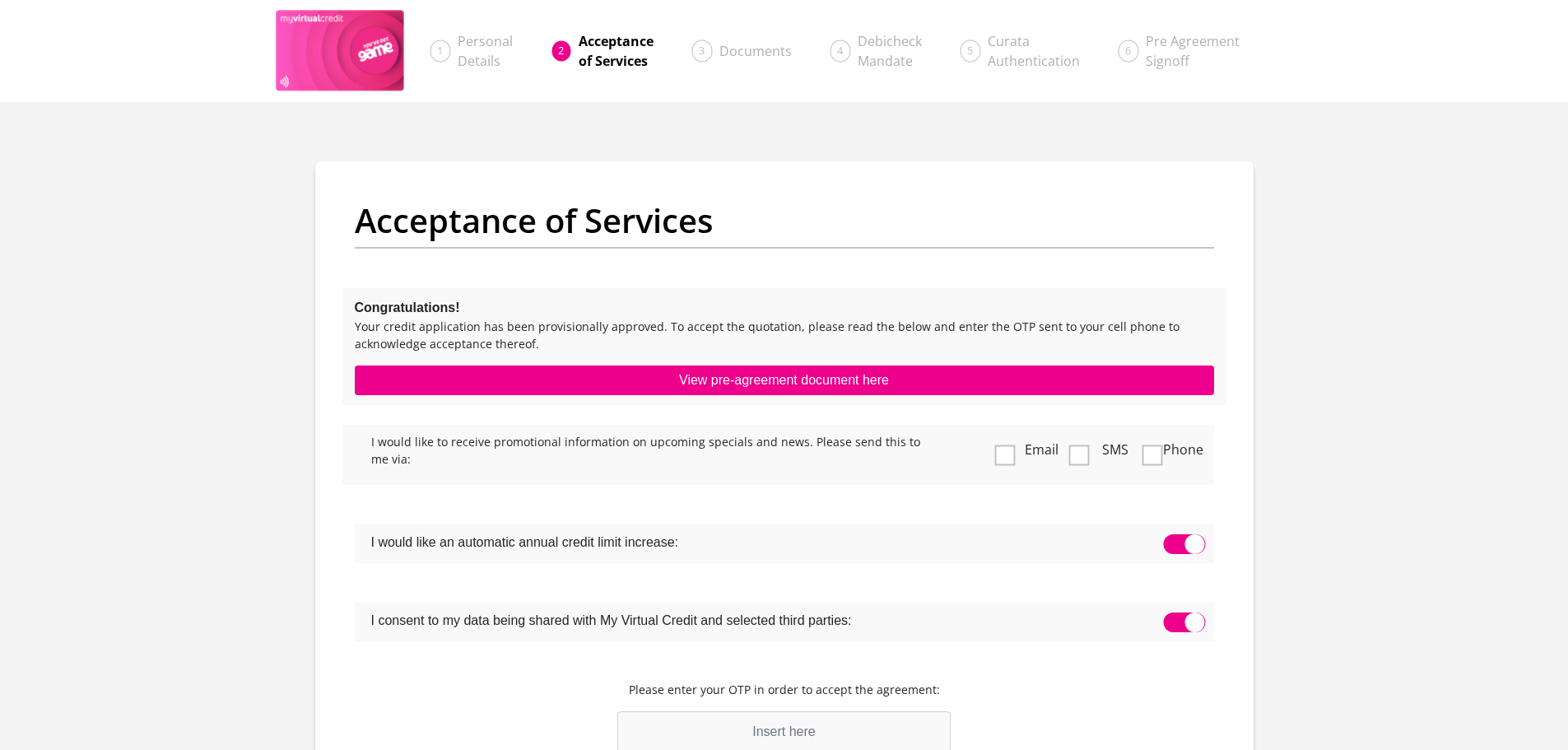
click at [1083, 456] on span at bounding box center [1078, 455] width 20 height 20
click at [1086, 429] on input "SMS" at bounding box center [1086, 429] width 0 height 0
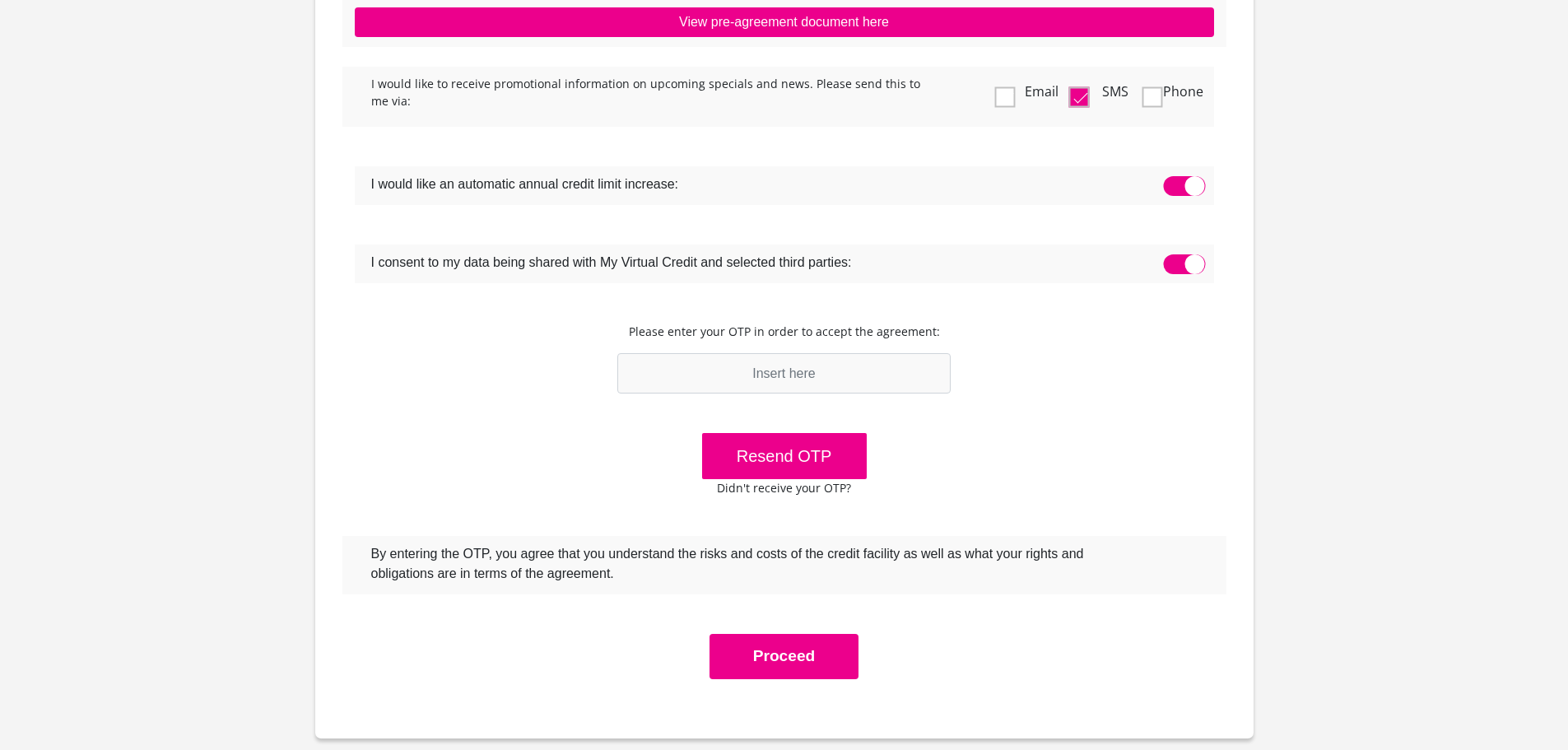
scroll to position [329, 0]
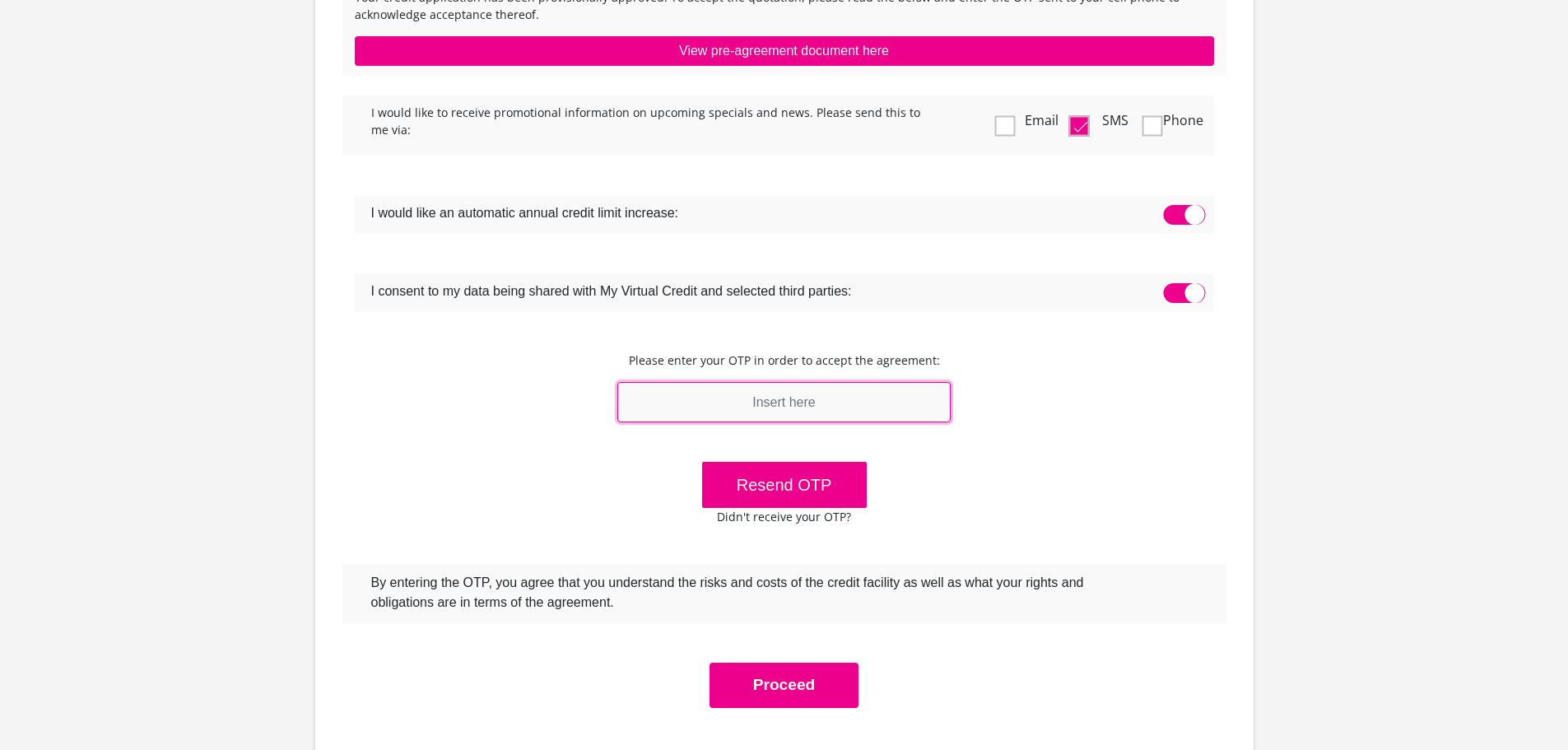
click at [779, 404] on input "text" at bounding box center [784, 402] width 334 height 40
type input "687797"
click at [1046, 478] on div "I would like to receive promotional information on upcoming specials and news. …" at bounding box center [784, 402] width 884 height 613
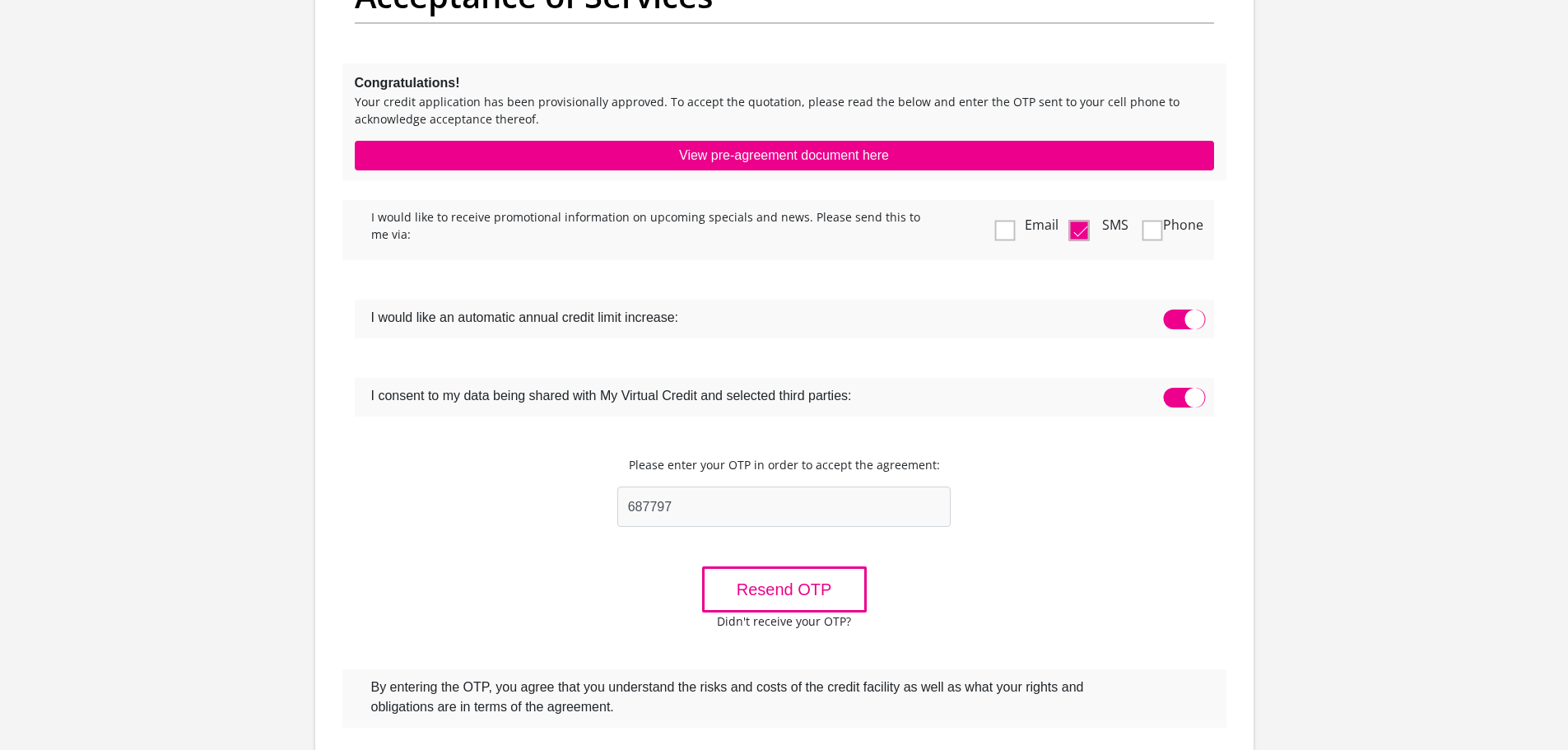
scroll to position [0, 0]
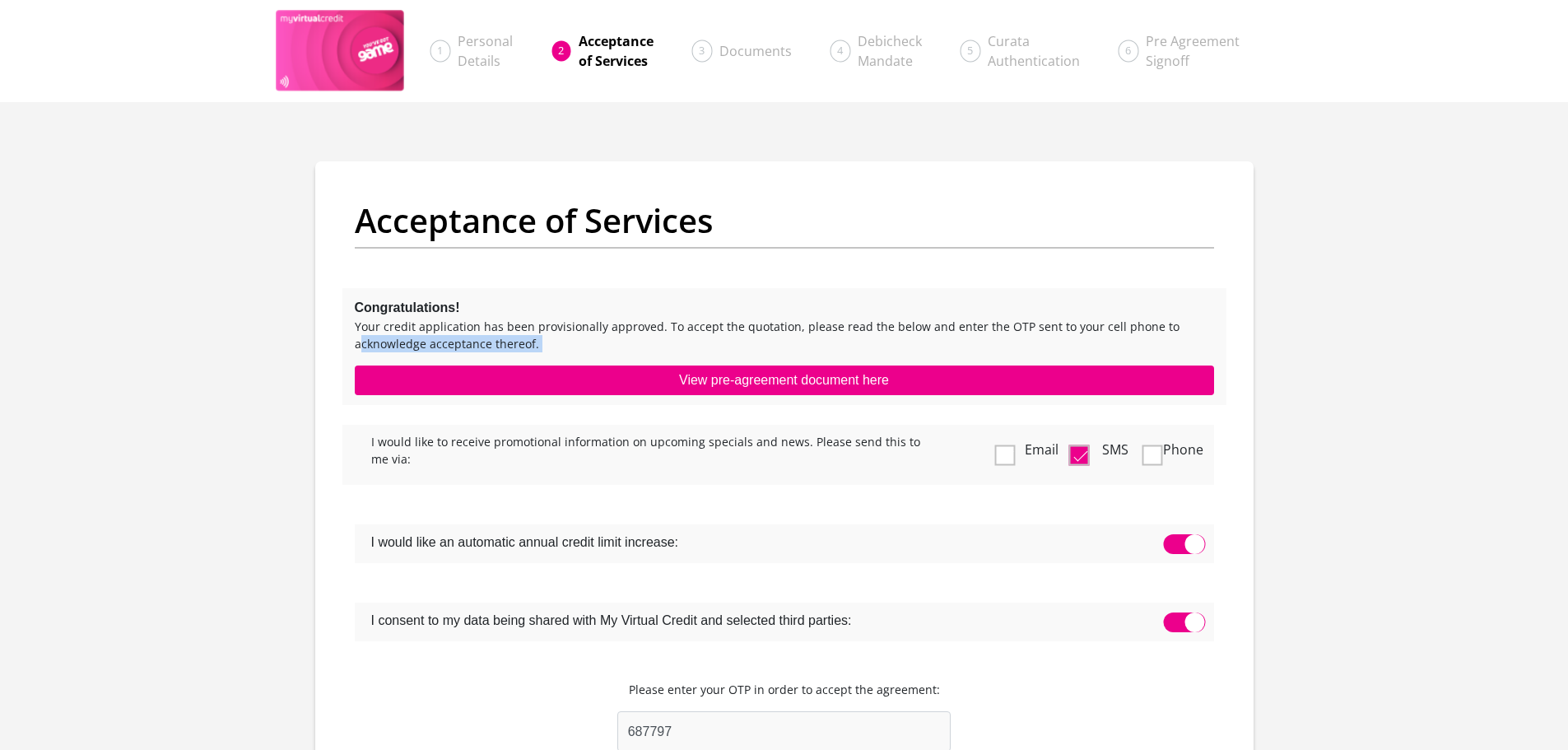
drag, startPoint x: 376, startPoint y: 337, endPoint x: 650, endPoint y: 357, distance: 274.7
click at [650, 357] on div "Congratulations! Your credit application has been provisionally approved. To ac…" at bounding box center [784, 346] width 884 height 117
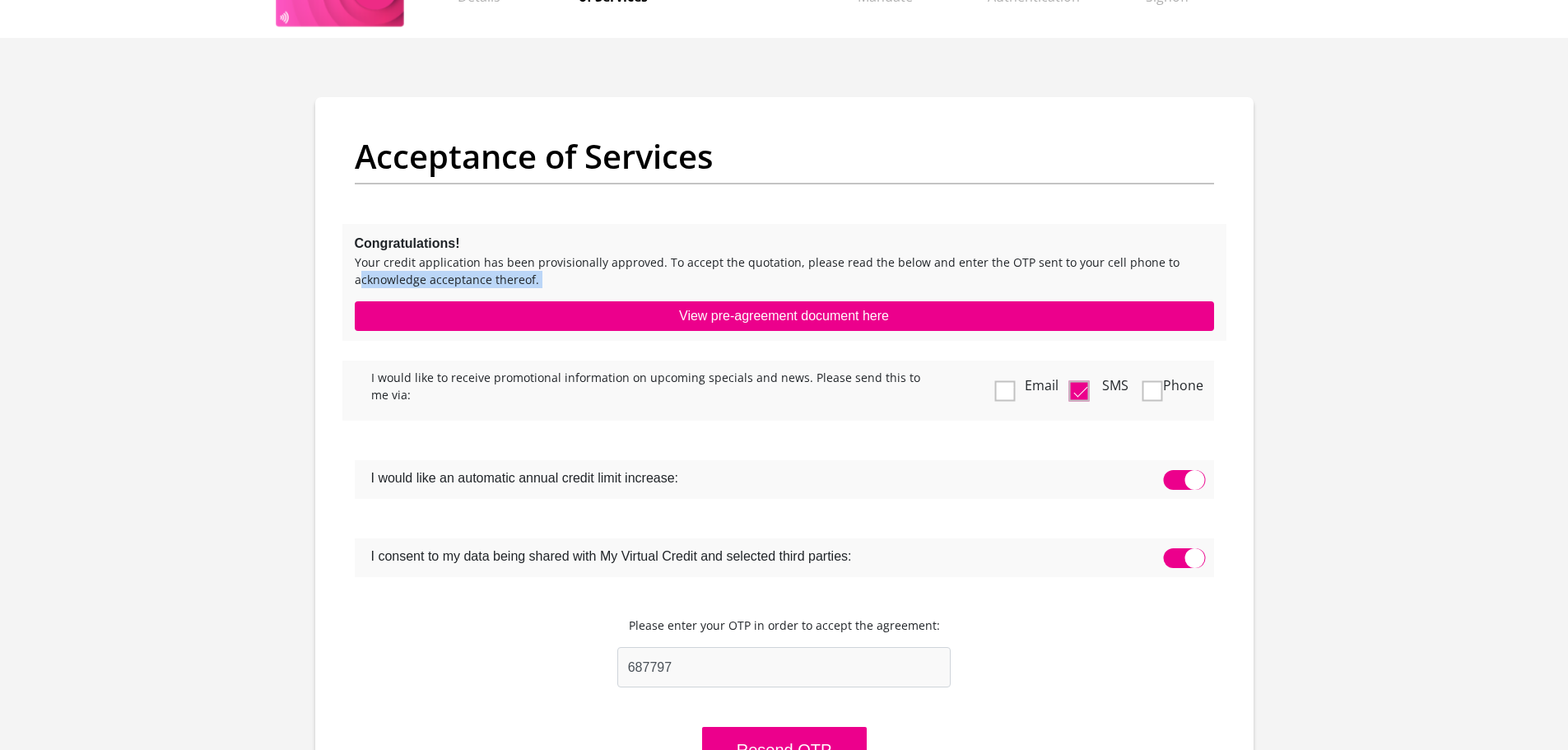
scroll to position [164, 0]
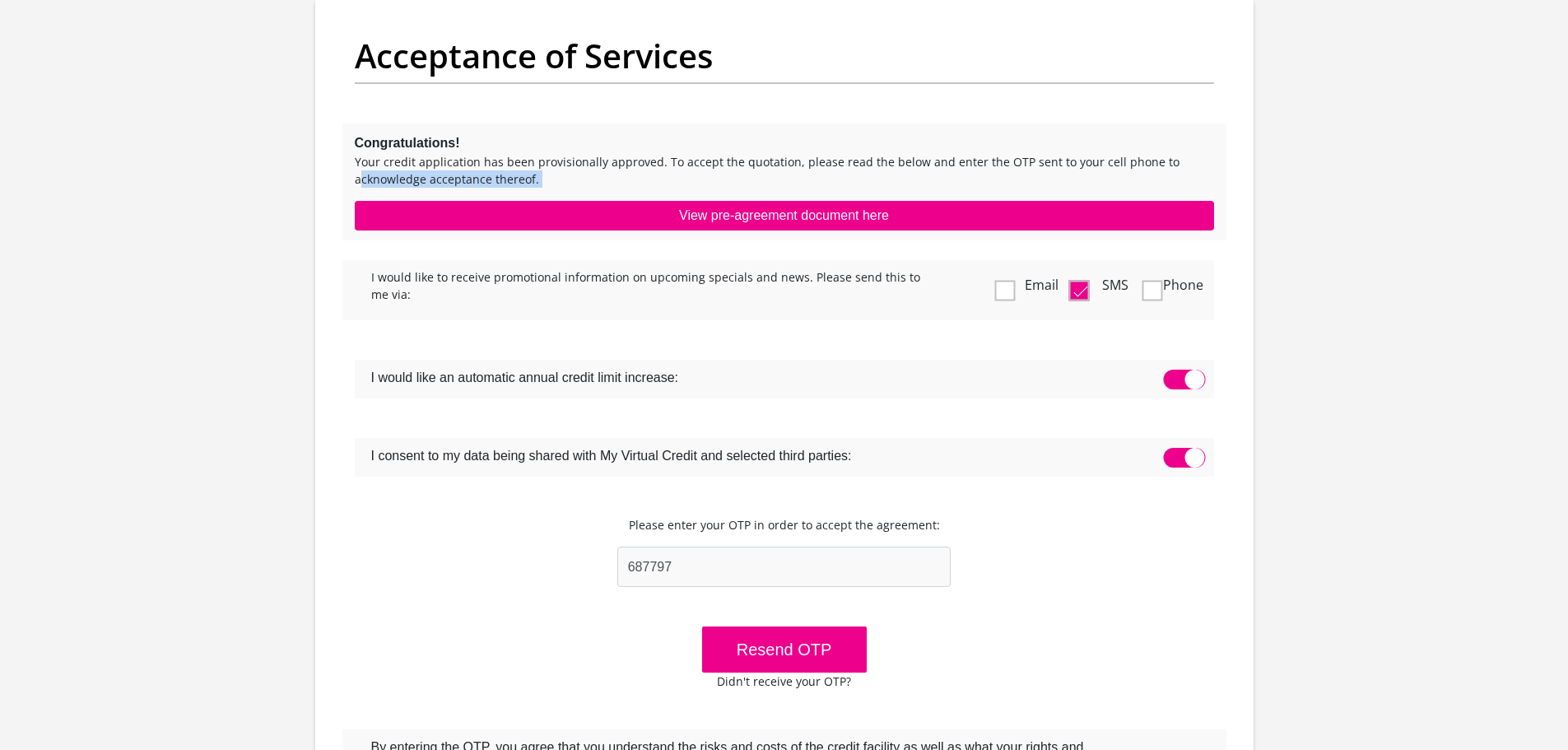
drag, startPoint x: 432, startPoint y: 383, endPoint x: 707, endPoint y: 390, distance: 275.1
click at [707, 390] on label "I would like an automatic annual credit limit increase:" at bounding box center [742, 375] width 774 height 33
click at [1181, 383] on span at bounding box center [1185, 379] width 42 height 19
click at [1171, 374] on input "checkbox" at bounding box center [1171, 374] width 0 height 0
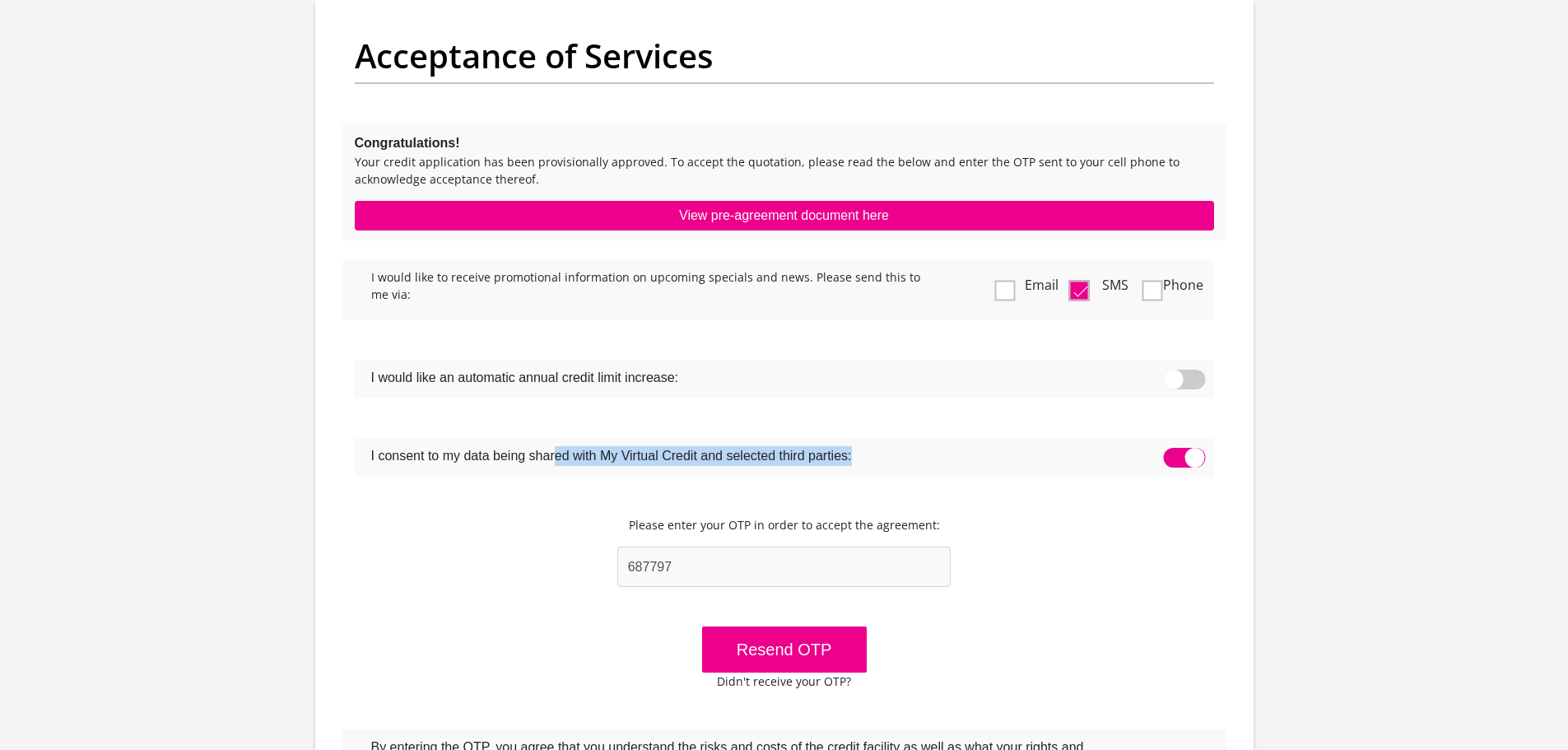
drag, startPoint x: 377, startPoint y: 463, endPoint x: 988, endPoint y: 484, distance: 611.4
click at [988, 484] on div "I would like to receive promotional information on upcoming specials and news. …" at bounding box center [784, 566] width 884 height 613
click at [894, 470] on label "I consent to my data being shared with My Virtual Credit and selected third par…" at bounding box center [742, 454] width 774 height 33
click at [1177, 456] on span at bounding box center [1185, 457] width 42 height 19
click at [1171, 452] on input "checkbox" at bounding box center [1171, 452] width 0 height 0
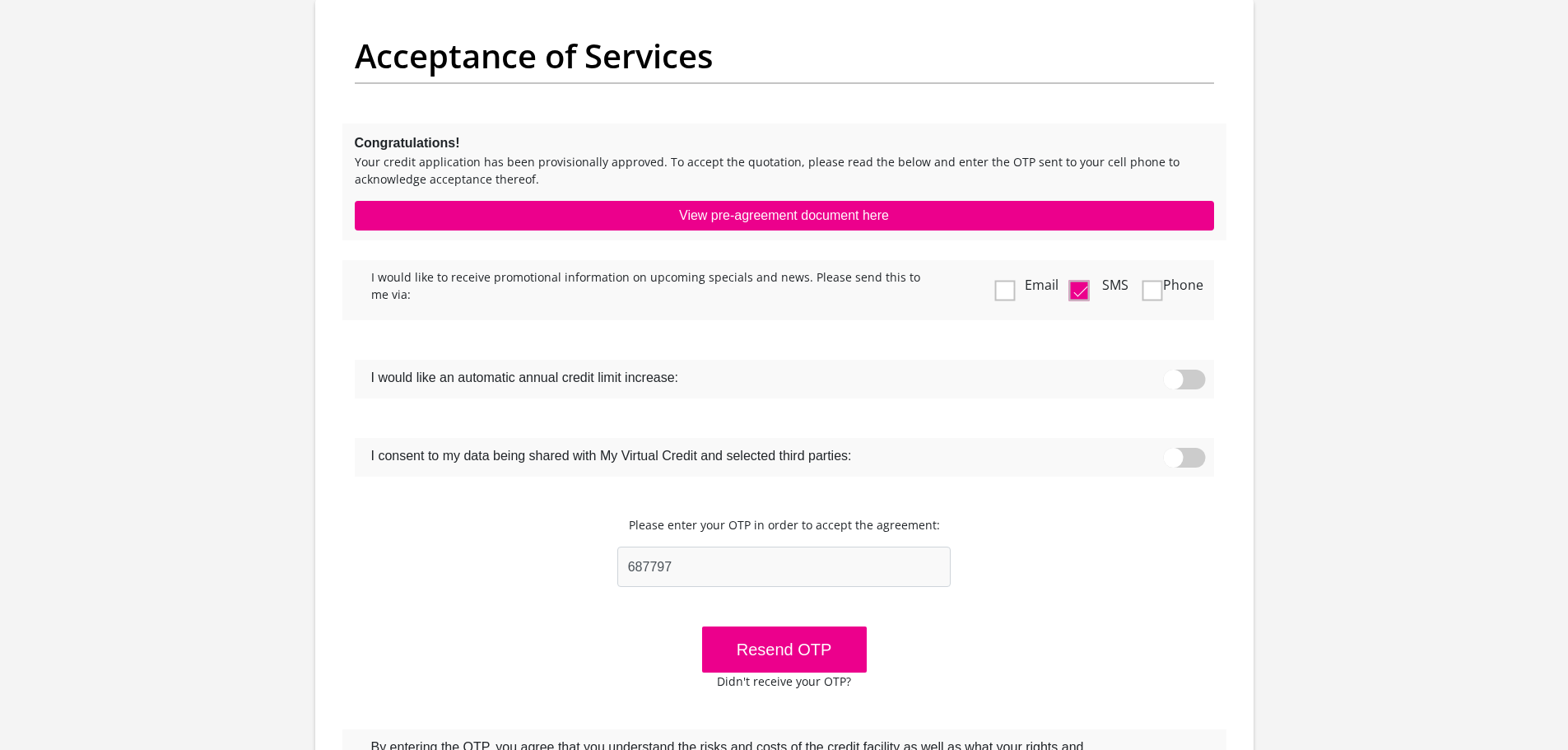
click at [1041, 520] on div "I would like to receive promotional information on upcoming specials and news. …" at bounding box center [784, 566] width 884 height 613
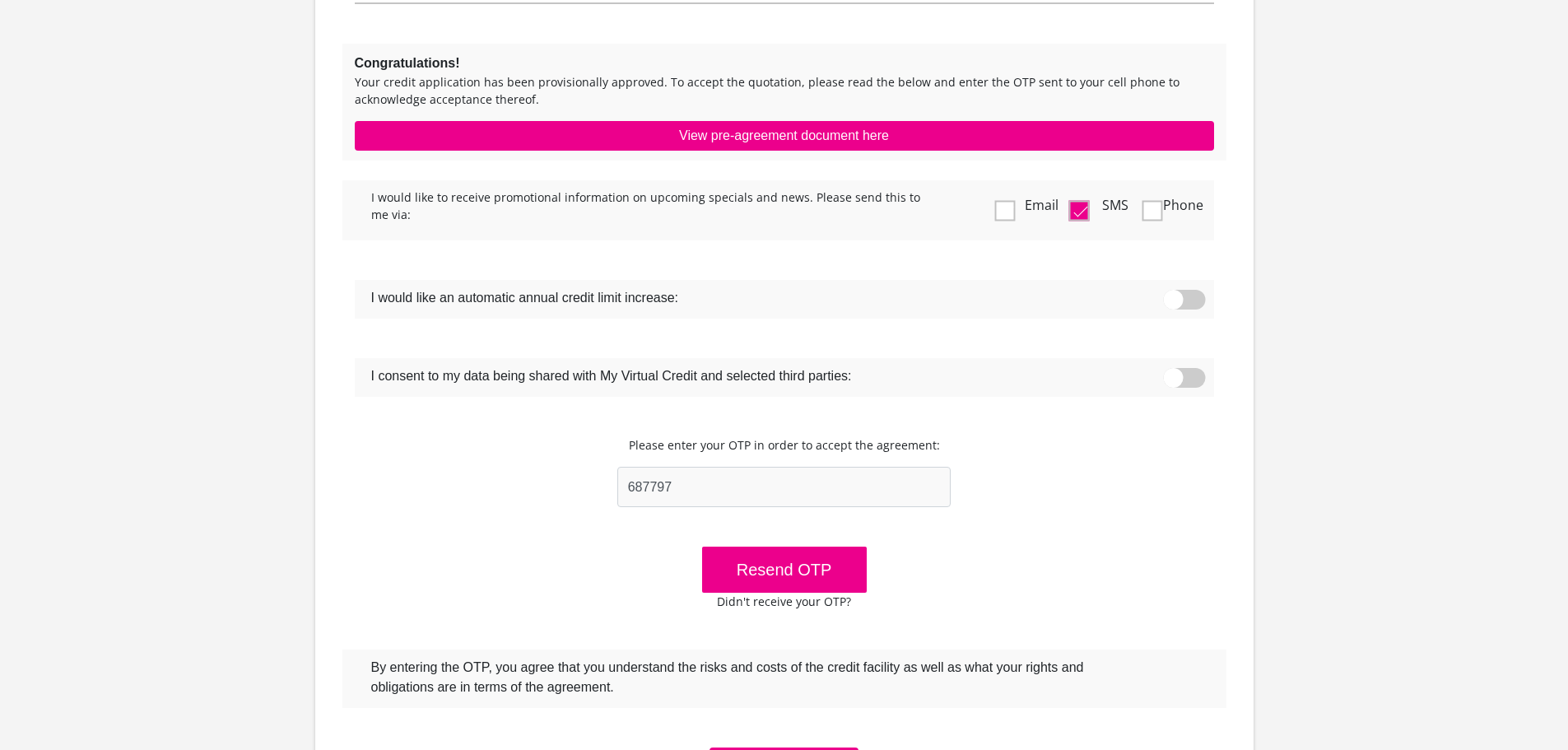
scroll to position [411, 0]
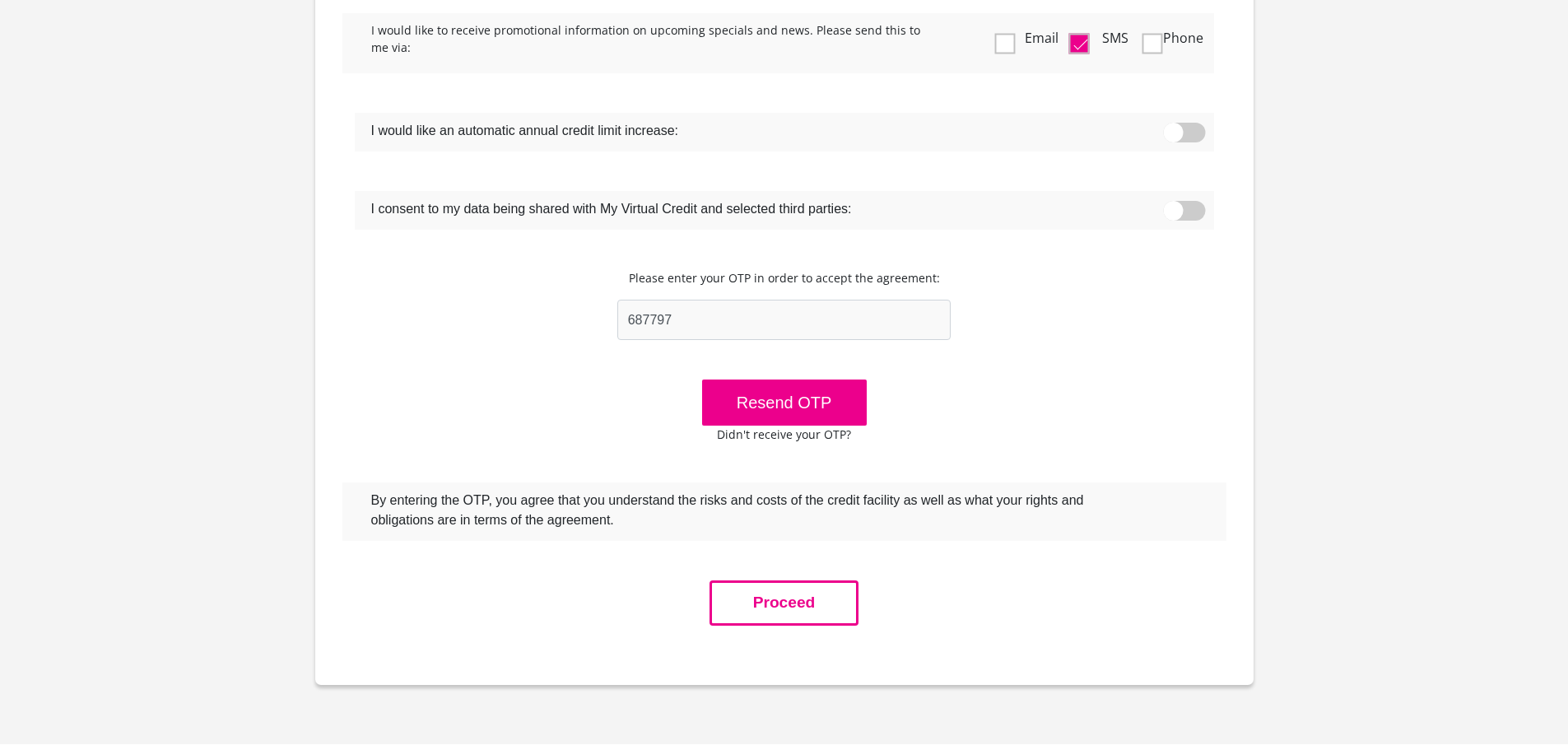
click at [806, 606] on button "Proceed" at bounding box center [784, 602] width 150 height 45
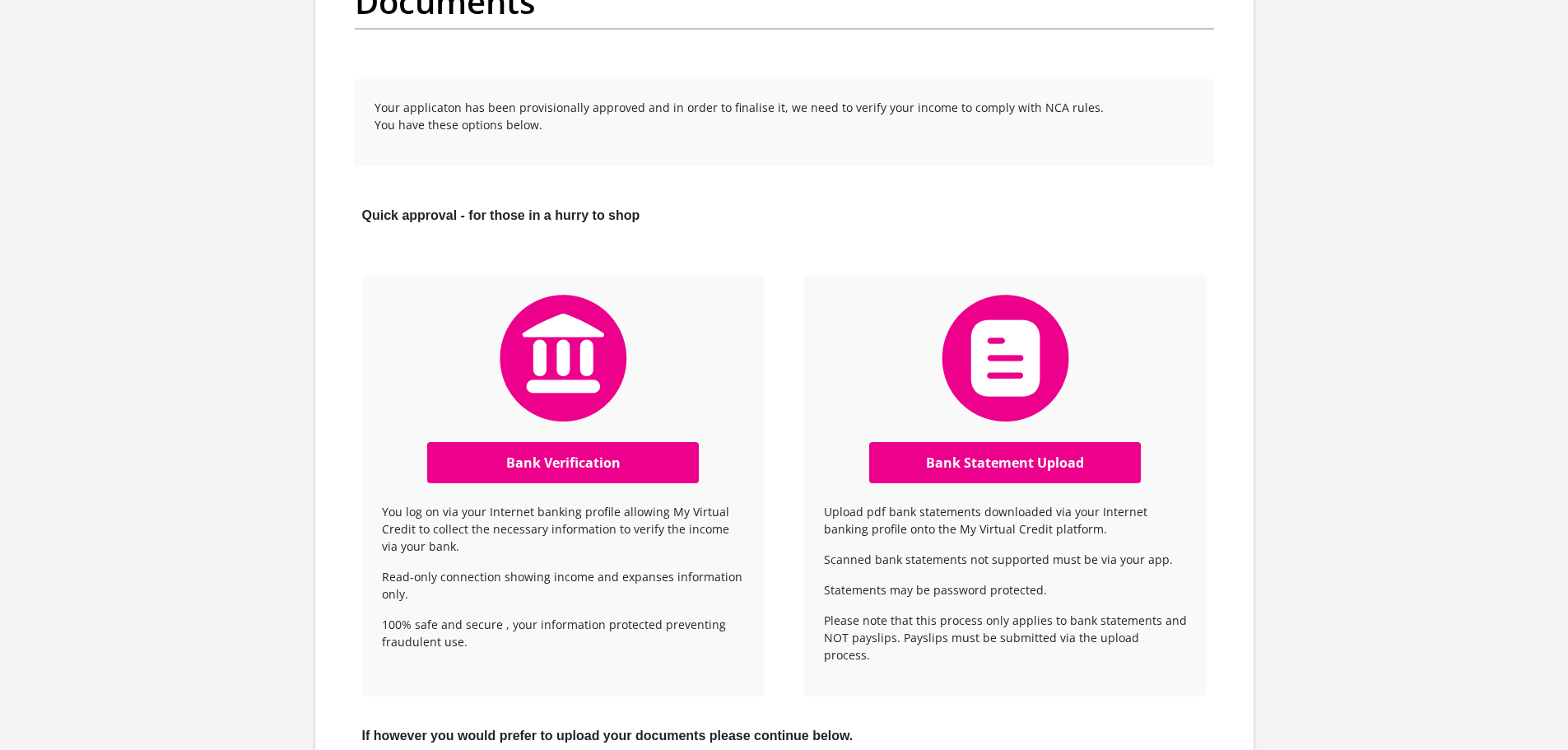
scroll to position [247, 0]
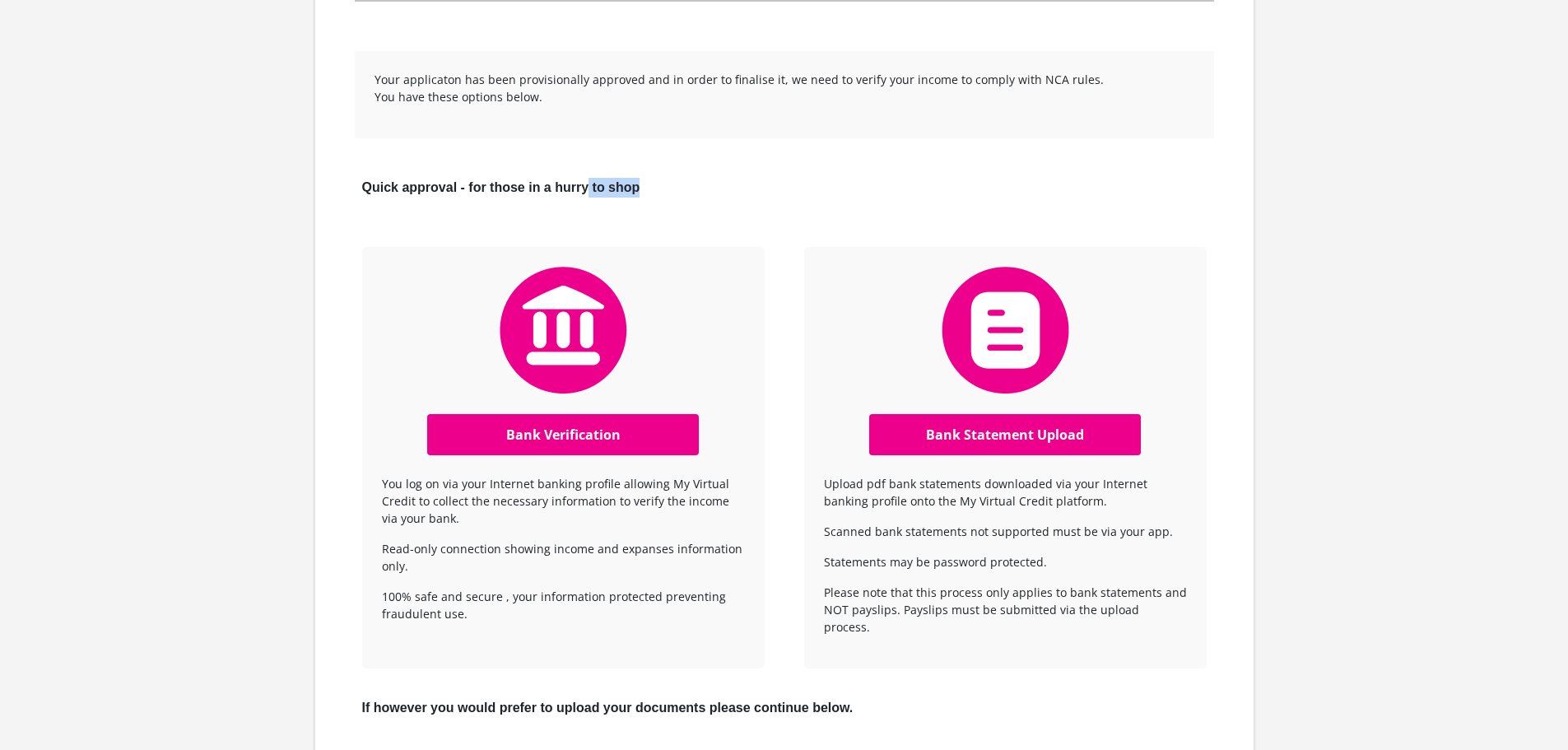
drag, startPoint x: 588, startPoint y: 201, endPoint x: 663, endPoint y: 195, distance: 75.2
click at [663, 195] on div "Quick approval - for those in a hurry to shop" at bounding box center [563, 187] width 442 height 40
drag, startPoint x: 508, startPoint y: 187, endPoint x: 686, endPoint y: 187, distance: 178.0
click at [686, 187] on div "Quick approval - for those in a hurry to shop" at bounding box center [563, 187] width 442 height 40
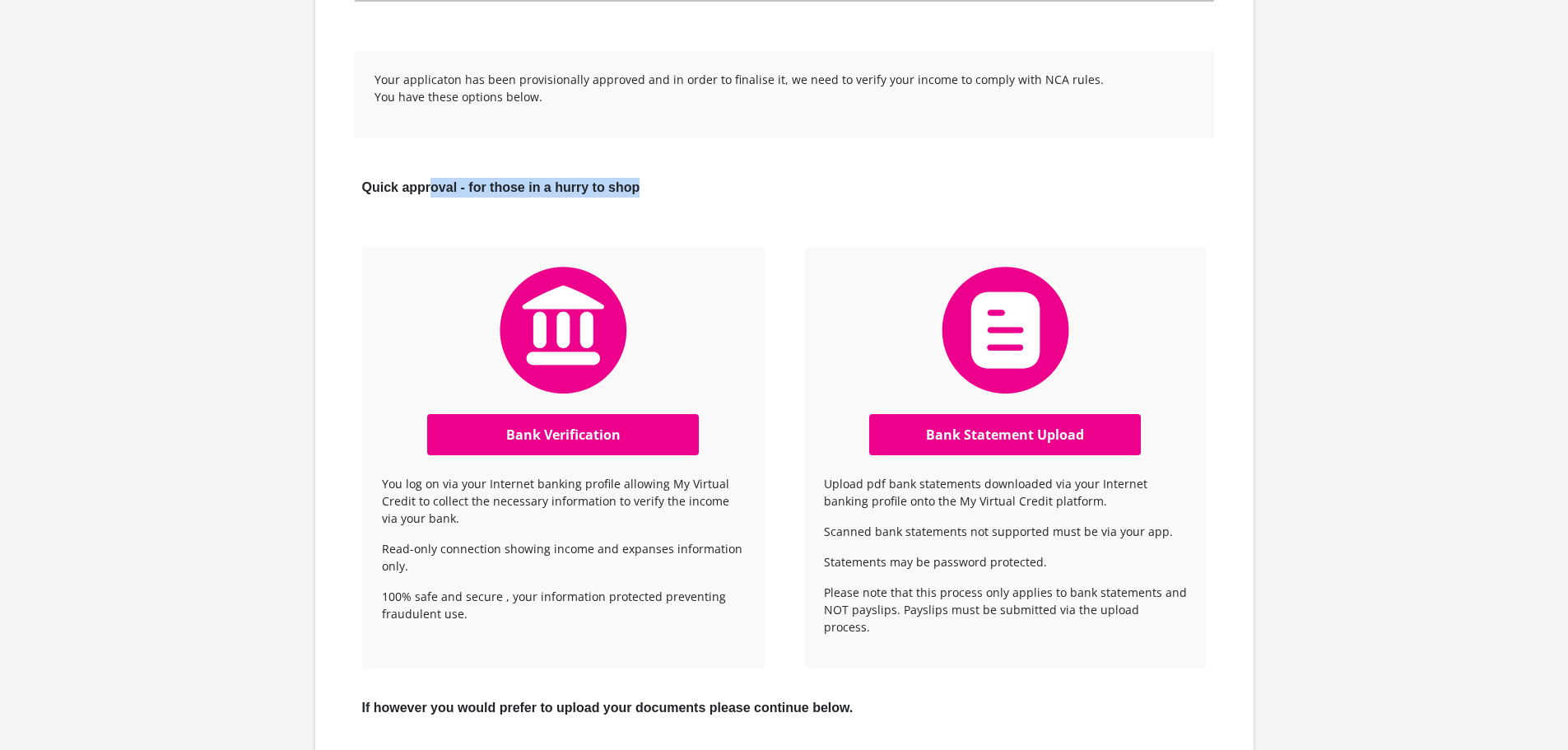
drag, startPoint x: 631, startPoint y: 186, endPoint x: 433, endPoint y: 186, distance: 198.0
click at [433, 186] on b "Quick approval - for those in a hurry to shop" at bounding box center [501, 187] width 278 height 14
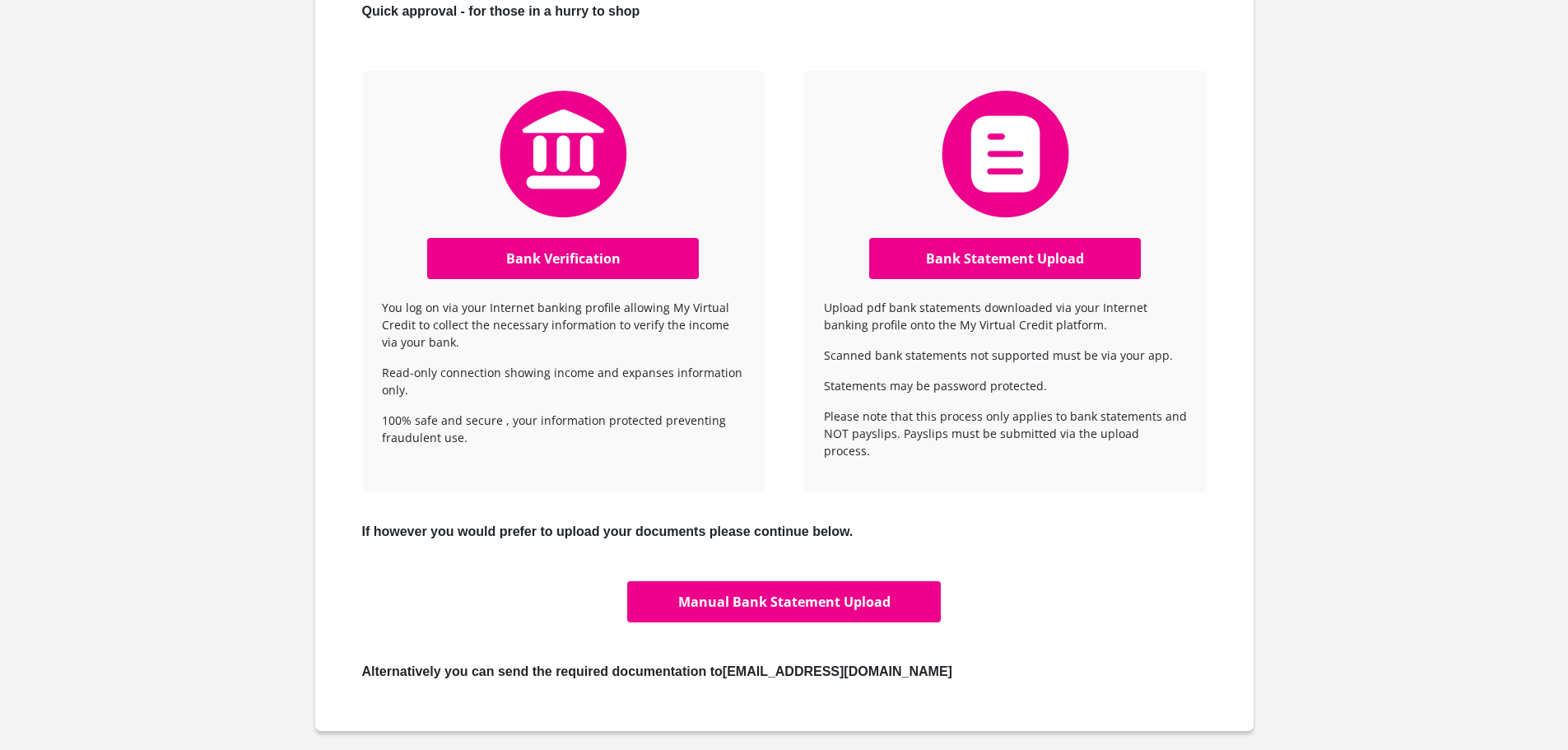
scroll to position [494, 0]
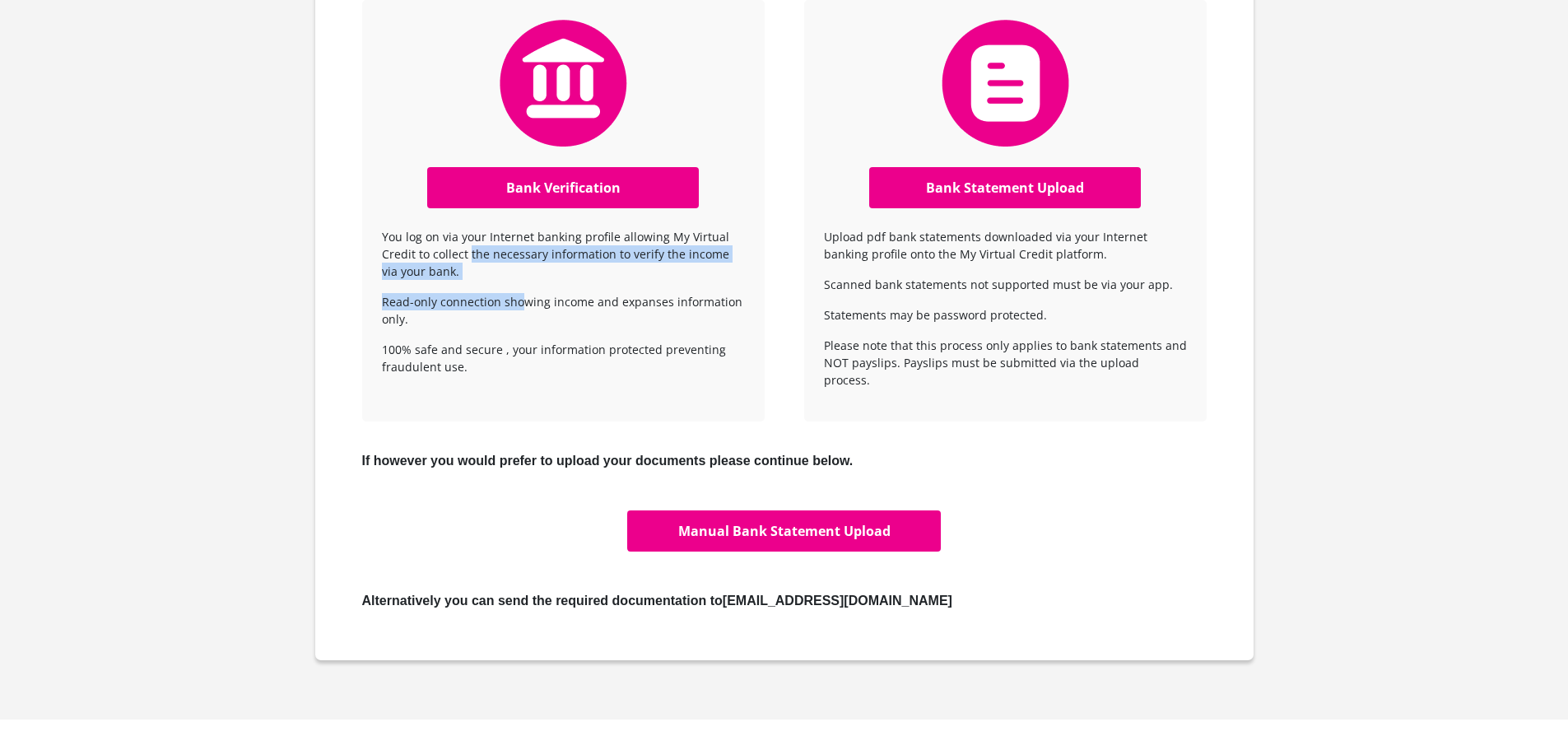
drag, startPoint x: 468, startPoint y: 258, endPoint x: 484, endPoint y: 294, distance: 39.4
click at [507, 292] on div "Bank Verification You log on via your Internet banking profile allowing My Virt…" at bounding box center [564, 210] width 403 height 421
click at [390, 302] on p "Read-only connection showing income and expanses information only." at bounding box center [563, 309] width 363 height 34
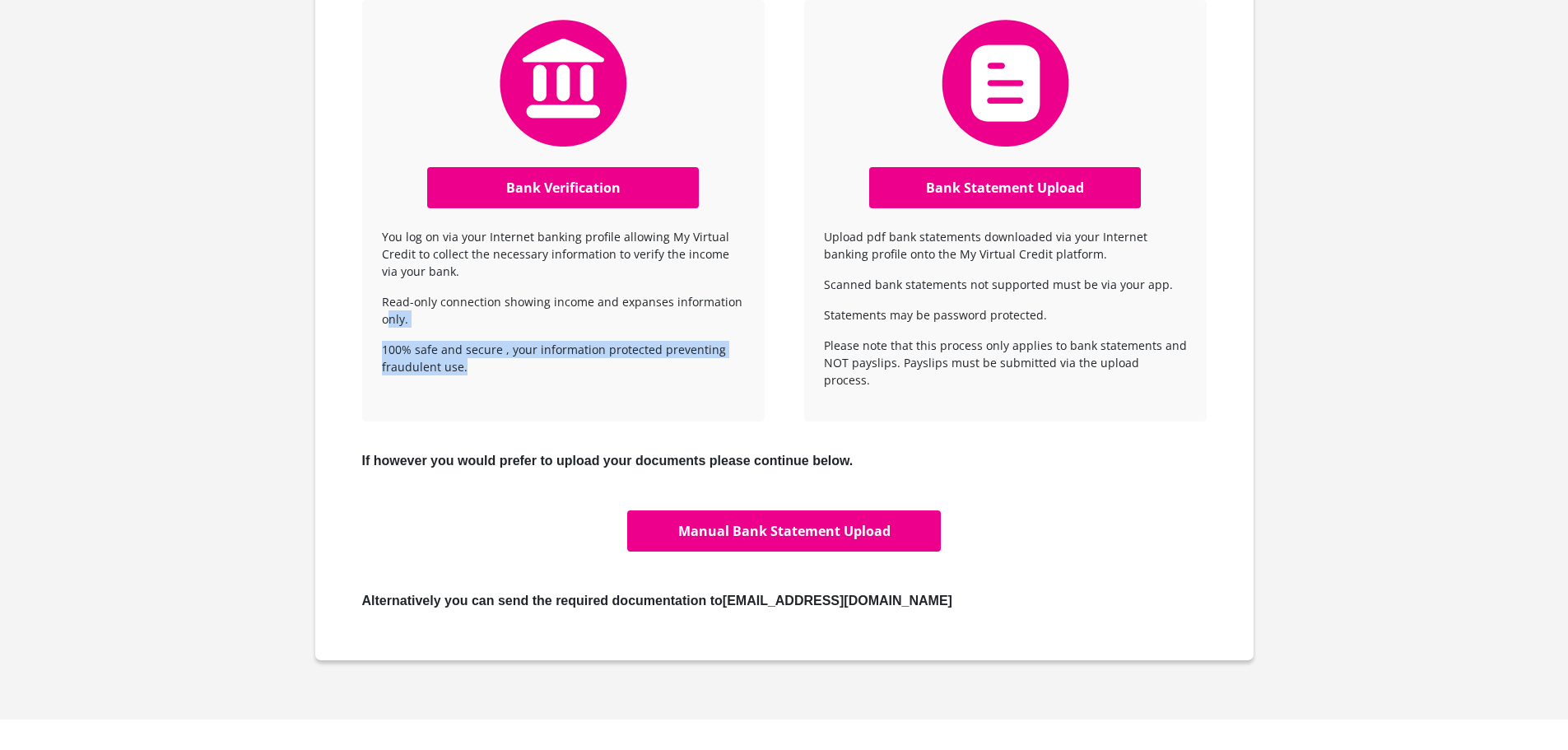
drag, startPoint x: 391, startPoint y: 311, endPoint x: 580, endPoint y: 368, distance: 197.4
click at [580, 368] on div "Bank Verification You log on via your Internet banking profile allowing My Virt…" at bounding box center [564, 210] width 403 height 421
click at [536, 181] on link "Bank Verification" at bounding box center [564, 187] width 273 height 41
click at [784, 510] on link "Manual Bank Statement Upload" at bounding box center [784, 530] width 313 height 41
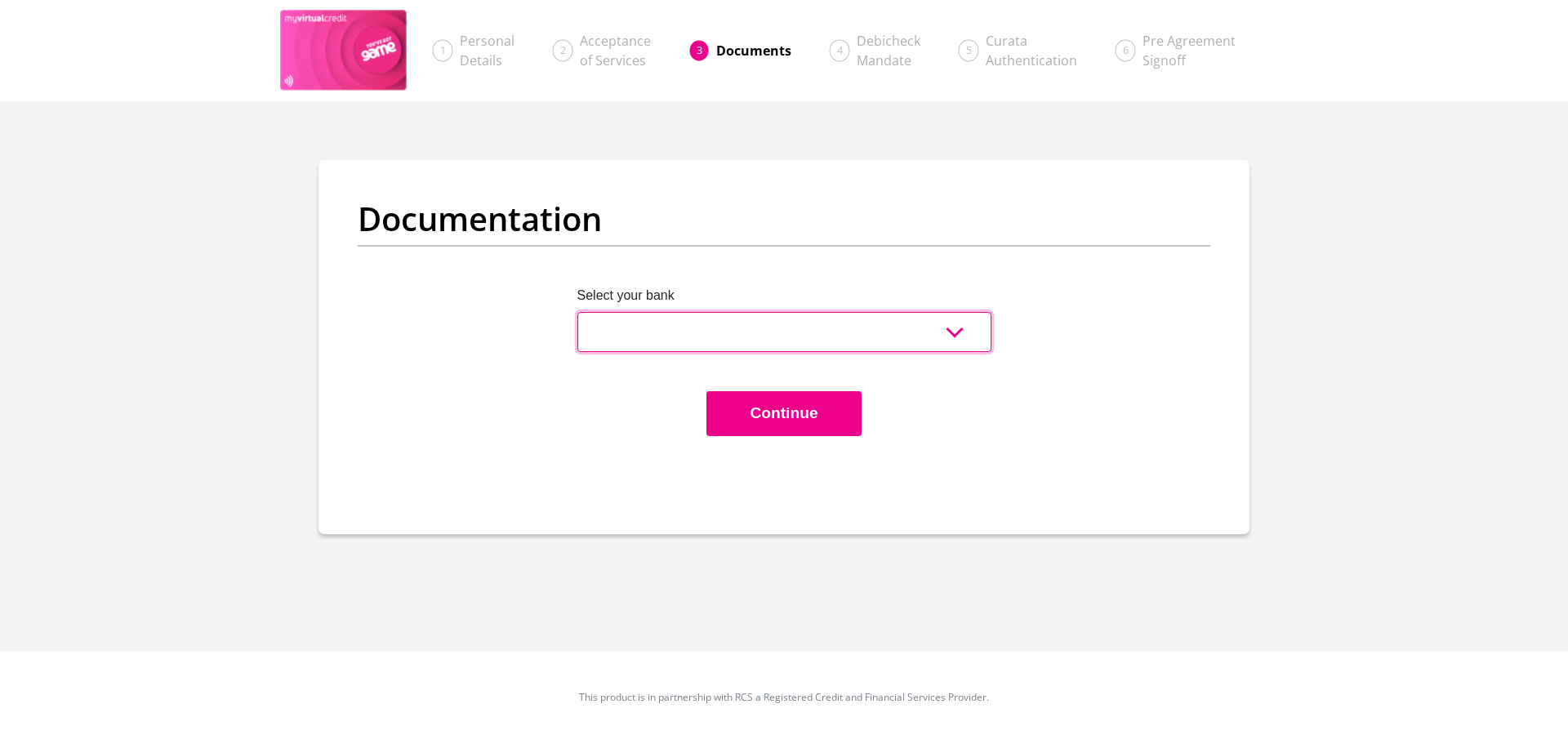
click at [698, 319] on select "Absa Capitec Bank Discovery Bank First National Bank Nedbank Standard Bank Tyme…" at bounding box center [784, 332] width 414 height 40
select select "{"id":"7","title":"Nedbank","institution":"Nedbank","alias":"nedbank","country"…"
click at [577, 312] on select "Absa Capitec Bank Discovery Bank First National Bank Nedbank Standard Bank Tyme…" at bounding box center [784, 332] width 414 height 40
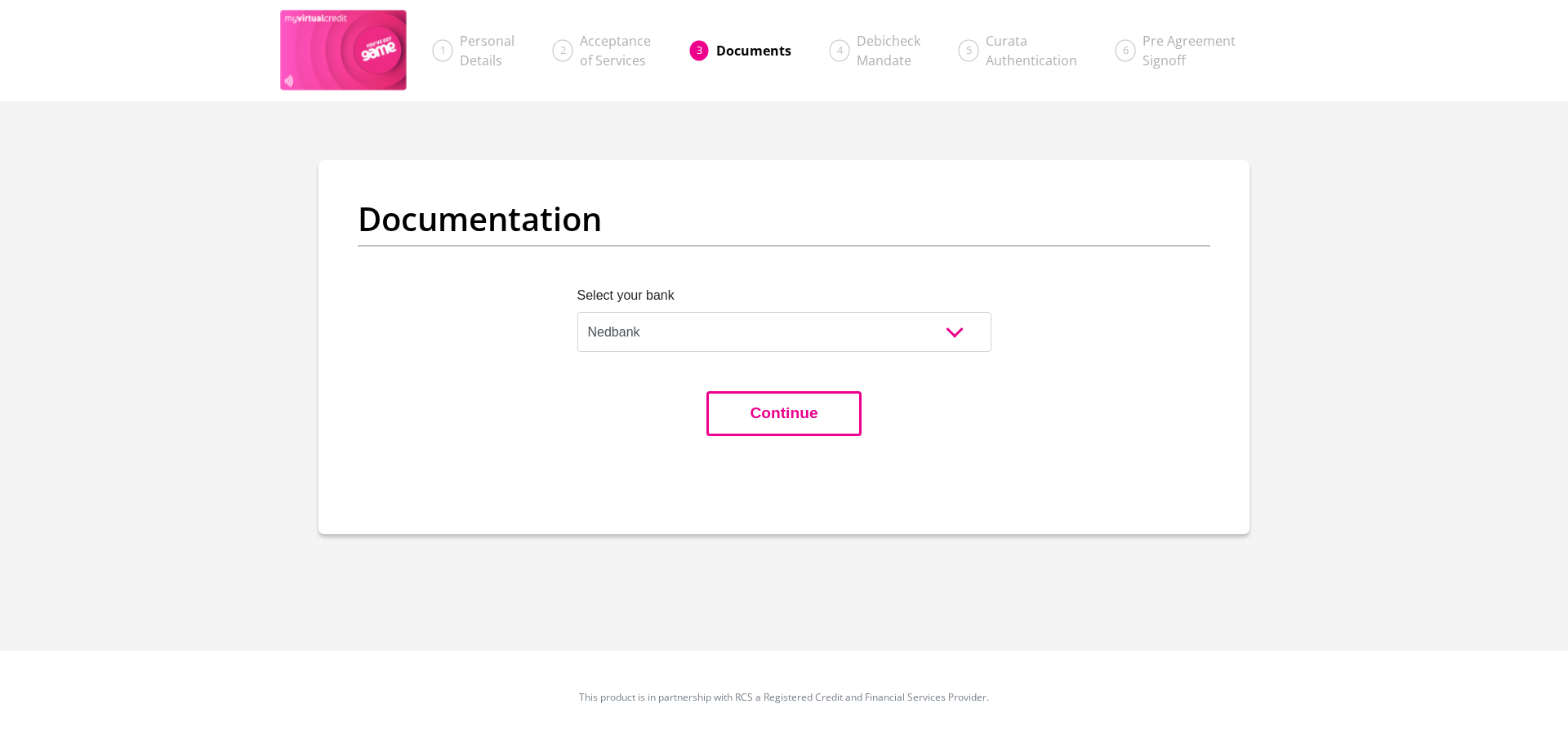
click at [782, 406] on button "Continue" at bounding box center [783, 413] width 154 height 44
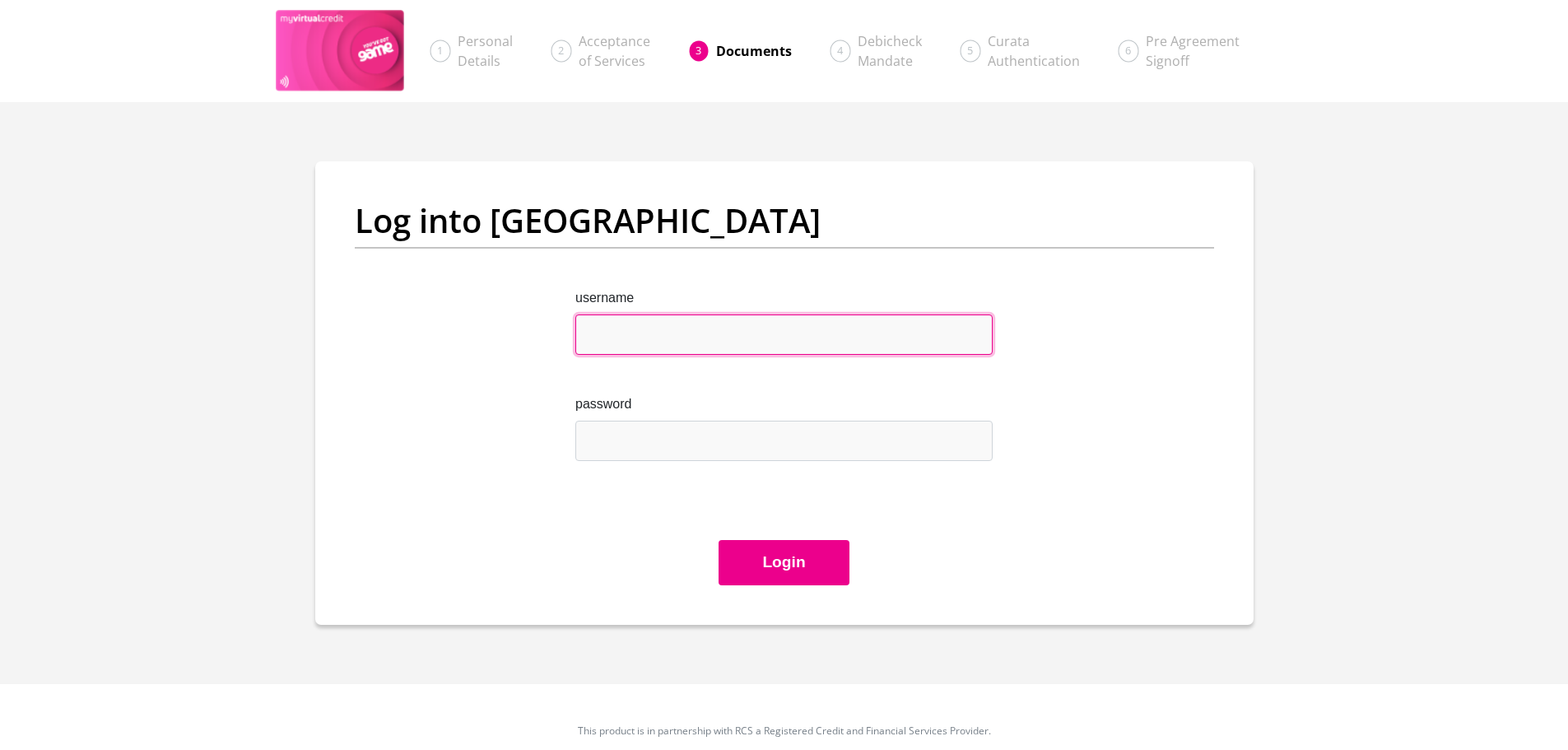
click at [665, 337] on input "username" at bounding box center [784, 335] width 418 height 40
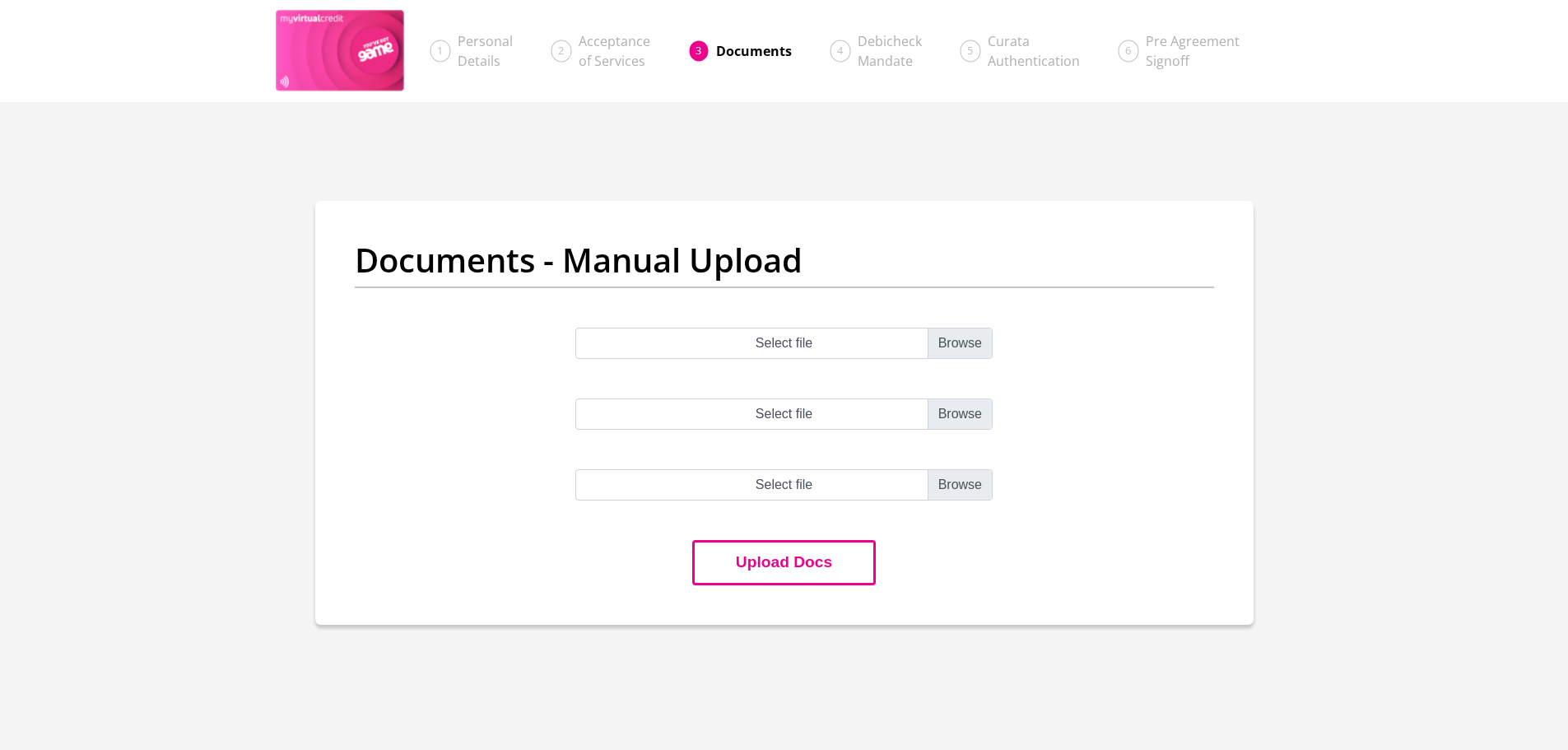
click at [806, 571] on button "Upload Docs" at bounding box center [784, 562] width 184 height 45
click at [788, 341] on input "Select file" at bounding box center [784, 344] width 418 height 32
type input "C:\fakepath\Proof_of_Bank_Account_Letter.pdf"
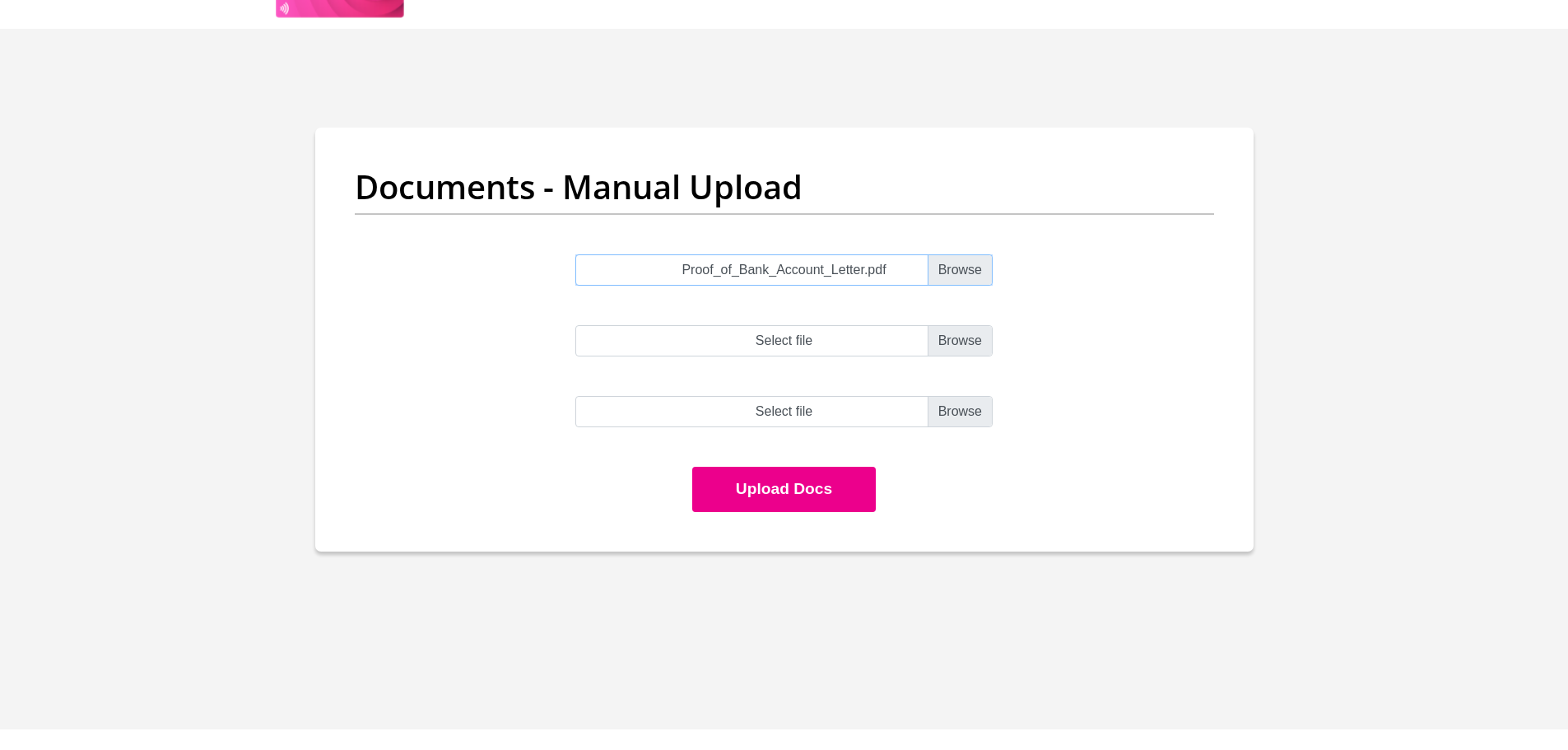
scroll to position [147, 0]
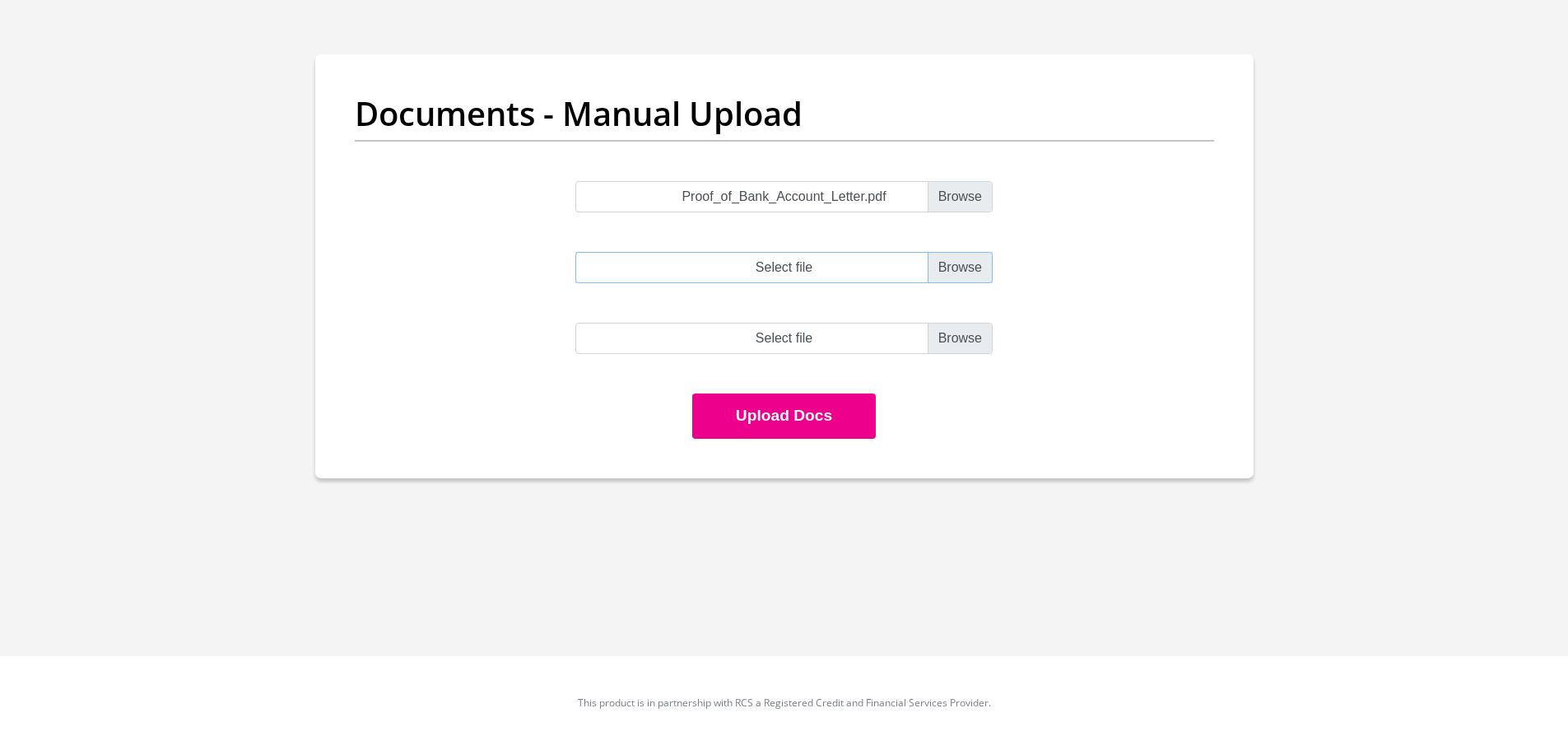
click at [948, 266] on input "Select file" at bounding box center [784, 267] width 418 height 32
type input "C:\fakepath\29 Jul 2025 - 29 Aug 2025.pdf"
click at [966, 328] on input "file" at bounding box center [784, 339] width 418 height 32
type input "C:\fakepath\29 Aug 2025 - 29 Sep 2025.pdf"
click at [792, 404] on button "Upload Docs" at bounding box center [784, 416] width 184 height 45
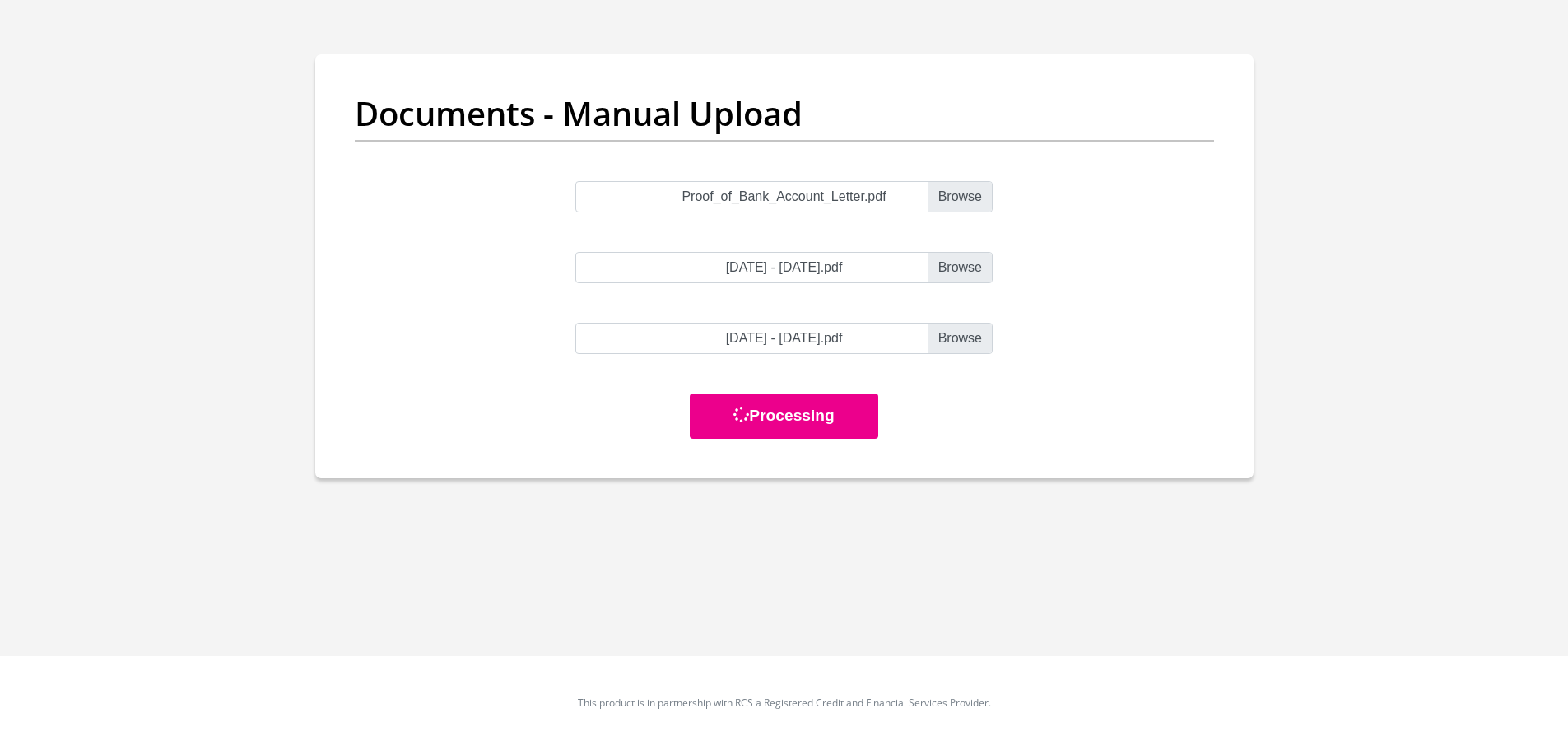
scroll to position [0, 0]
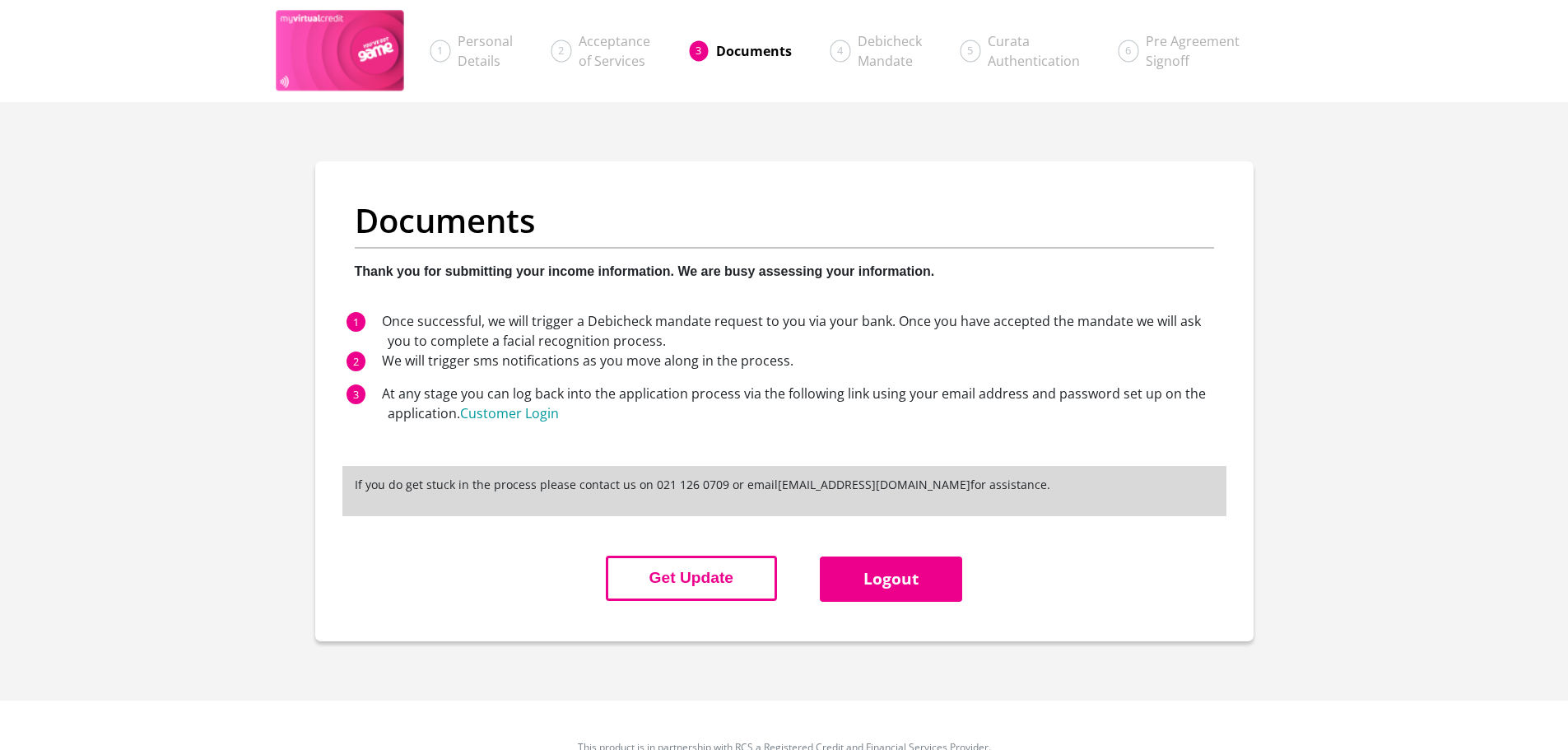
click at [703, 595] on button "Get Update" at bounding box center [691, 578] width 171 height 45
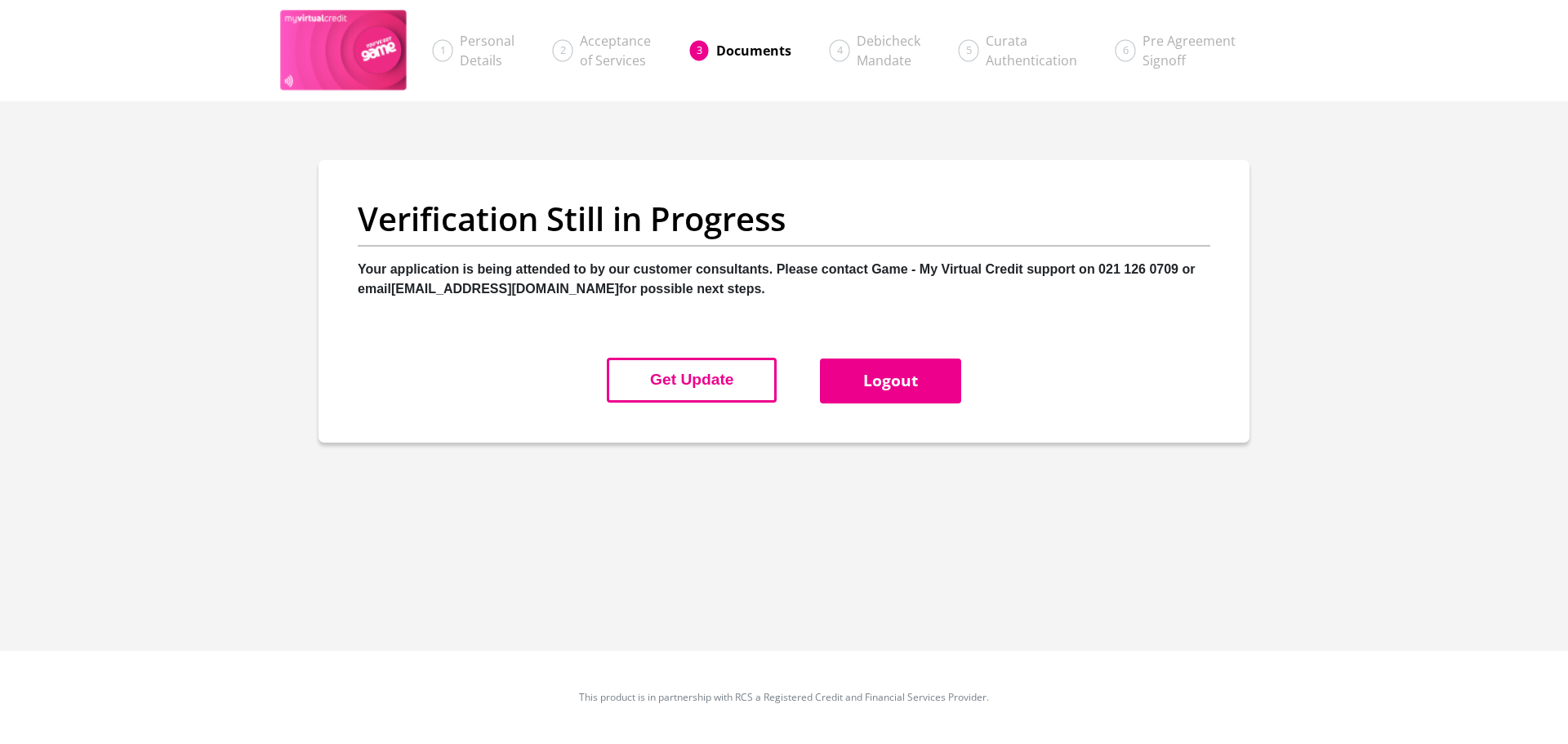
click at [696, 380] on button "Get Update" at bounding box center [692, 379] width 170 height 44
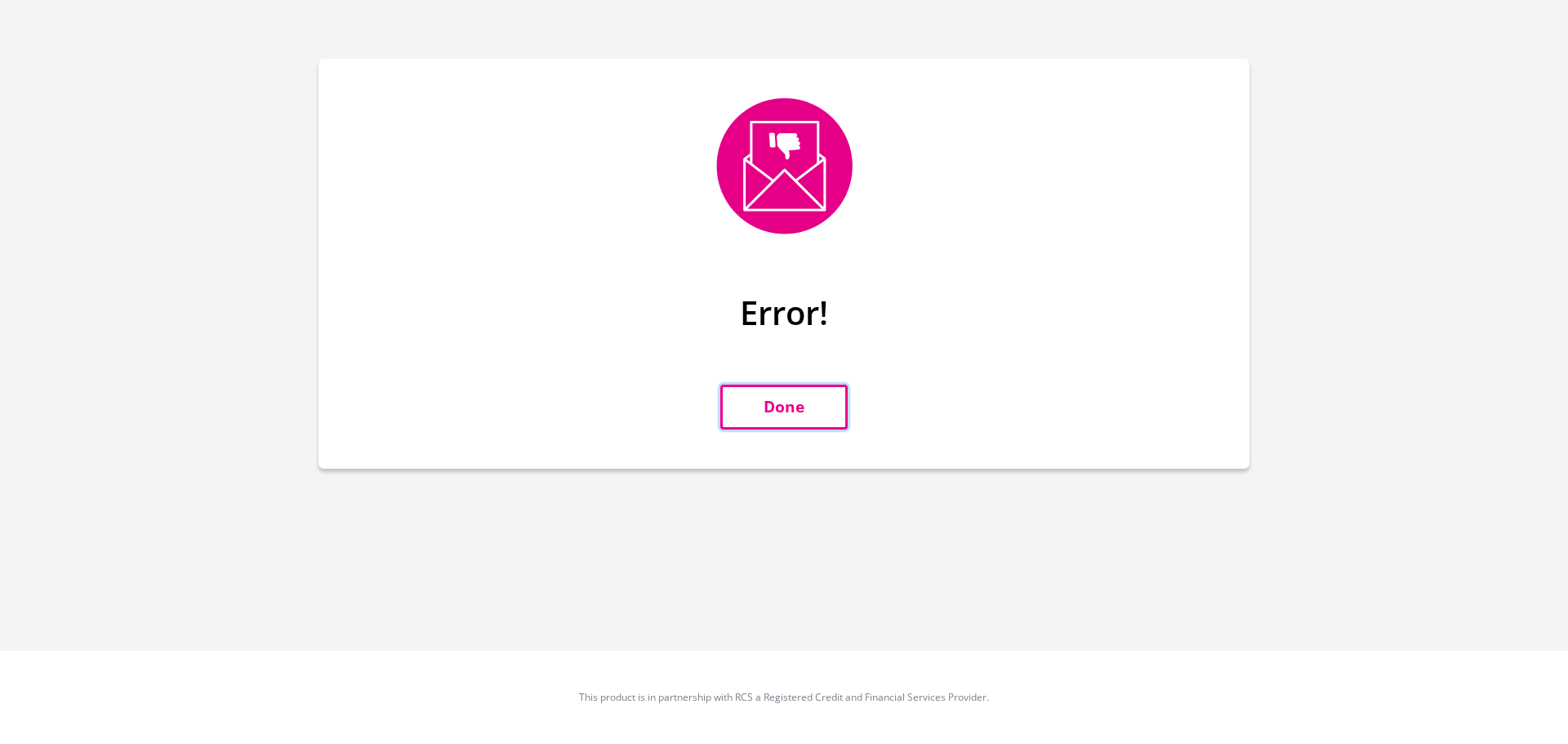
click at [808, 410] on link "Done" at bounding box center [784, 406] width 127 height 44
